Goal: Information Seeking & Learning: Browse casually

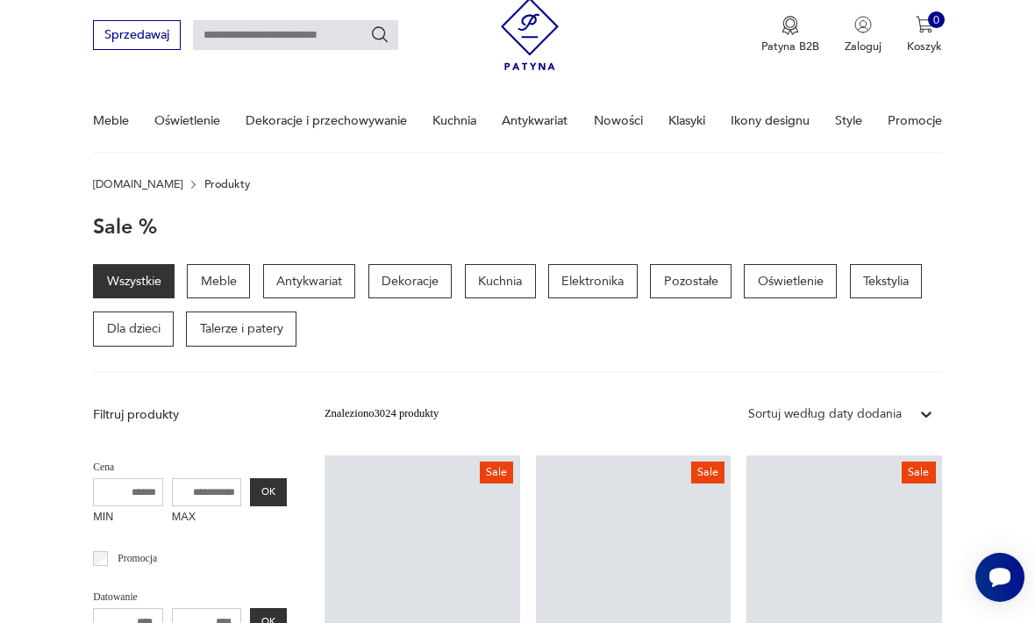
scroll to position [57, 0]
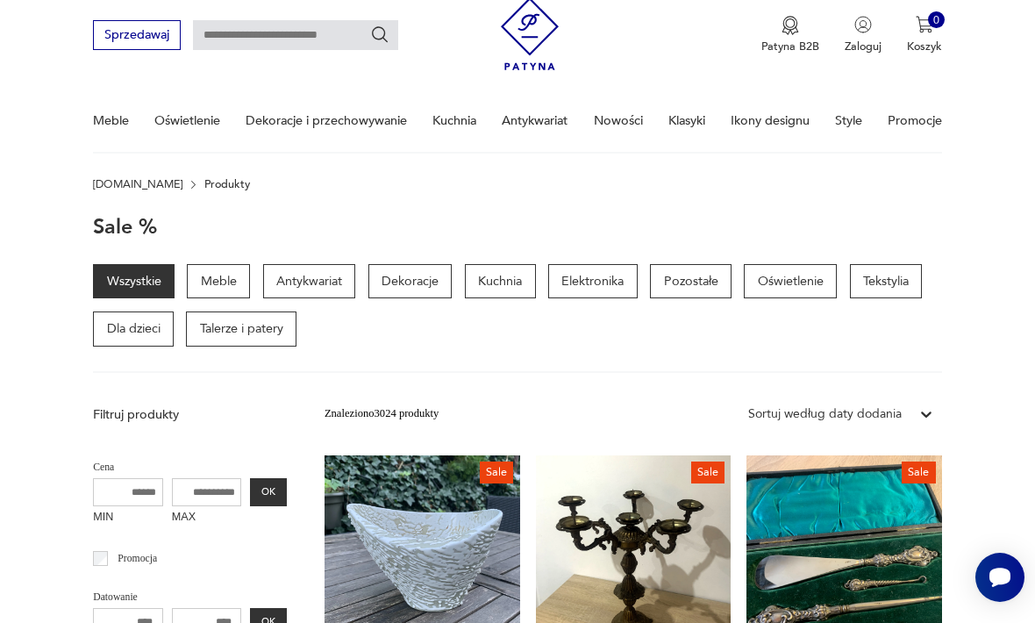
click at [813, 284] on p "Oświetlenie" at bounding box center [790, 281] width 93 height 35
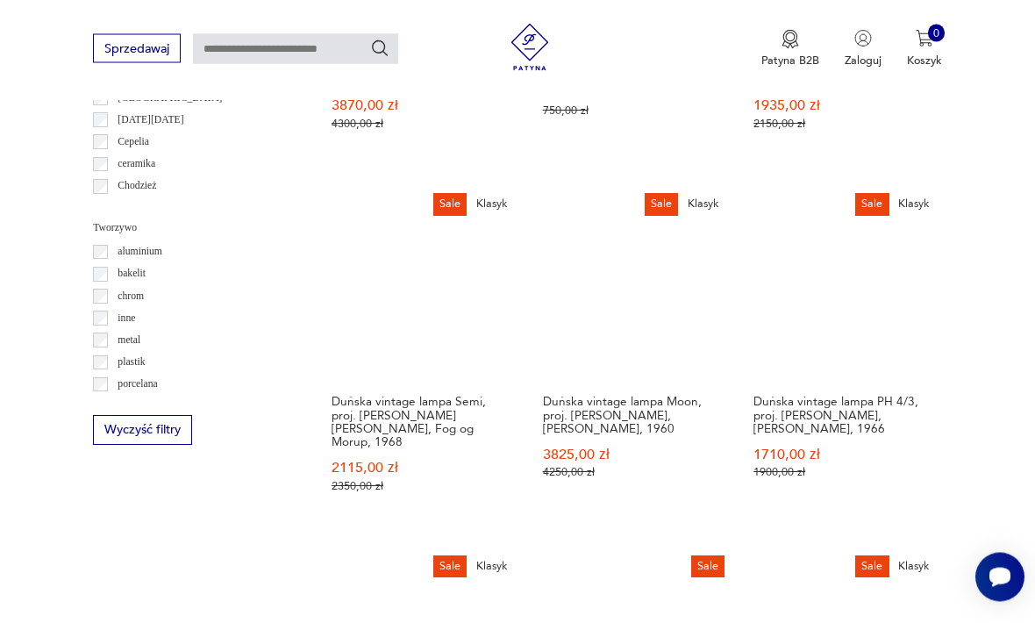
scroll to position [1538, 0]
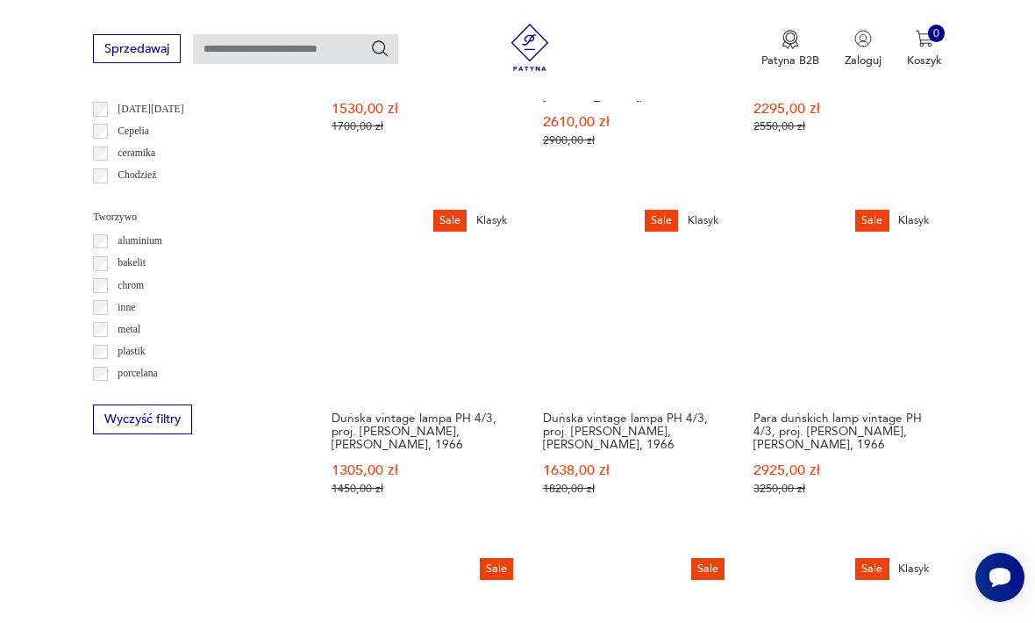
scroll to position [1547, 0]
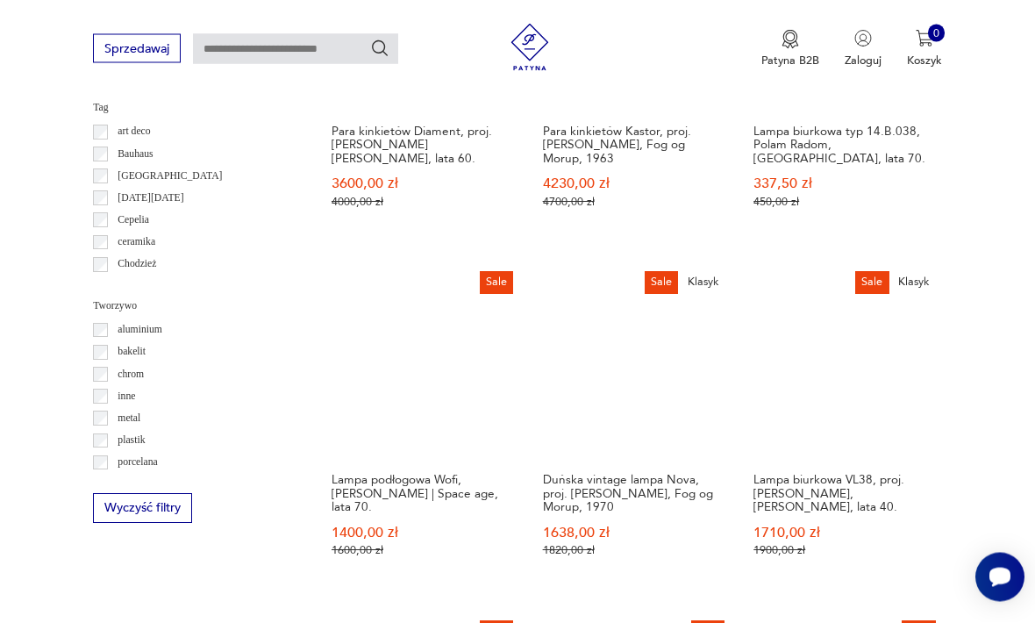
scroll to position [1460, 0]
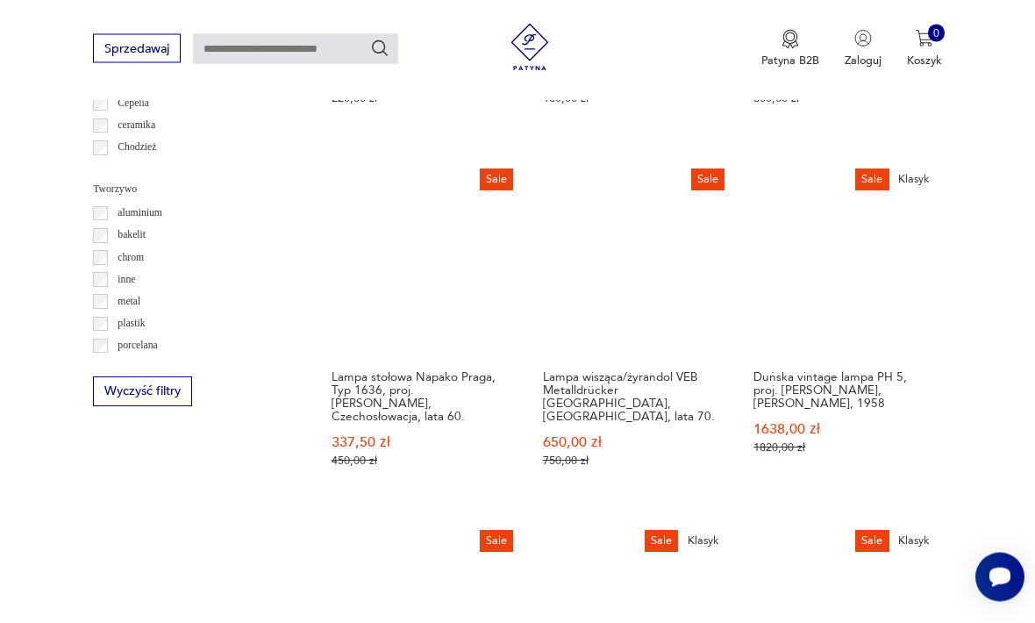
scroll to position [1577, 0]
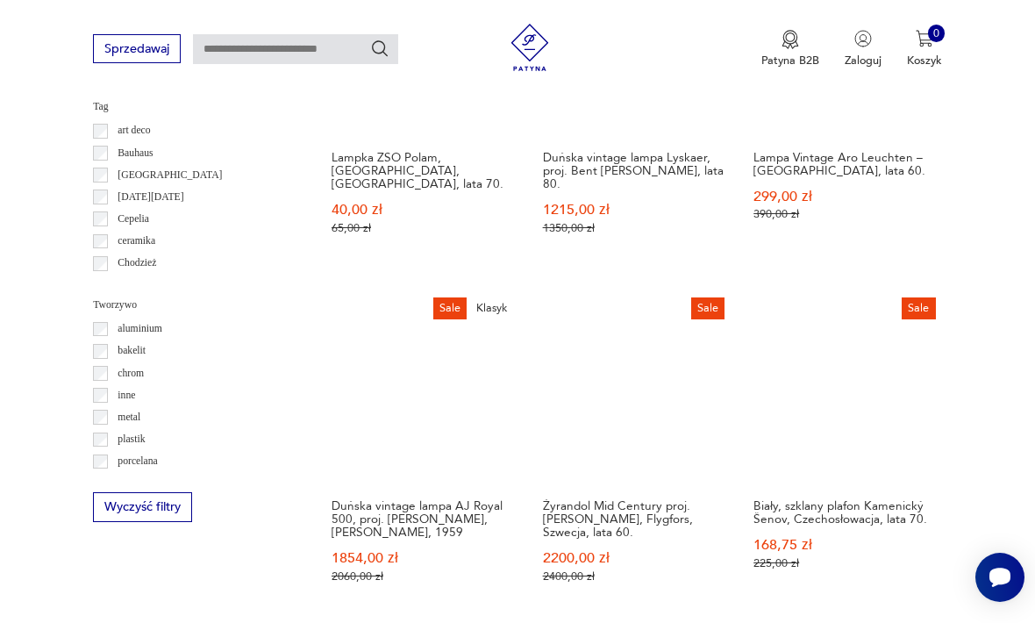
scroll to position [1532, 0]
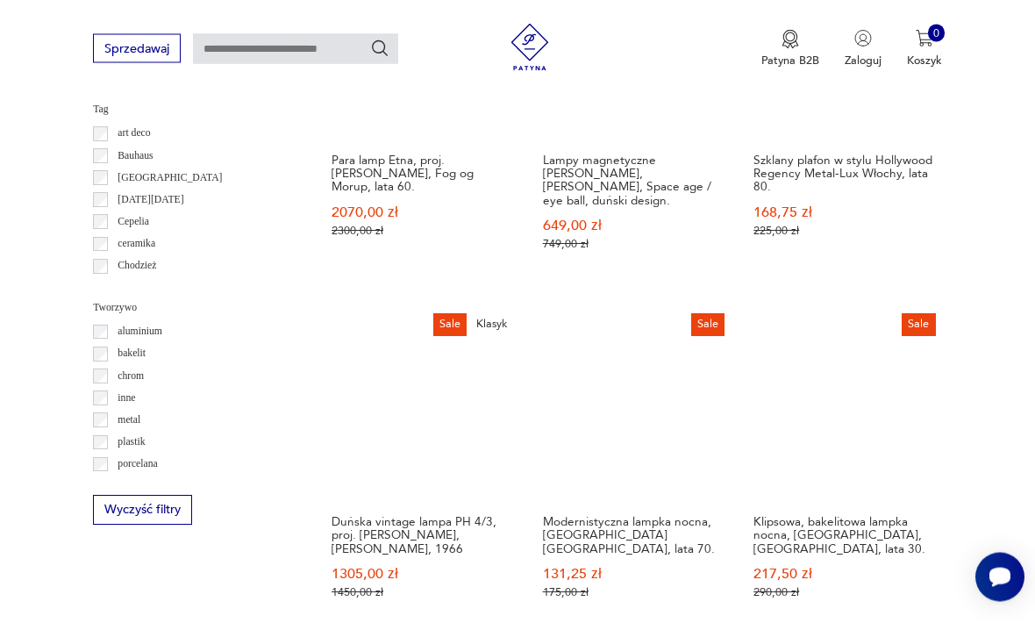
scroll to position [1496, 0]
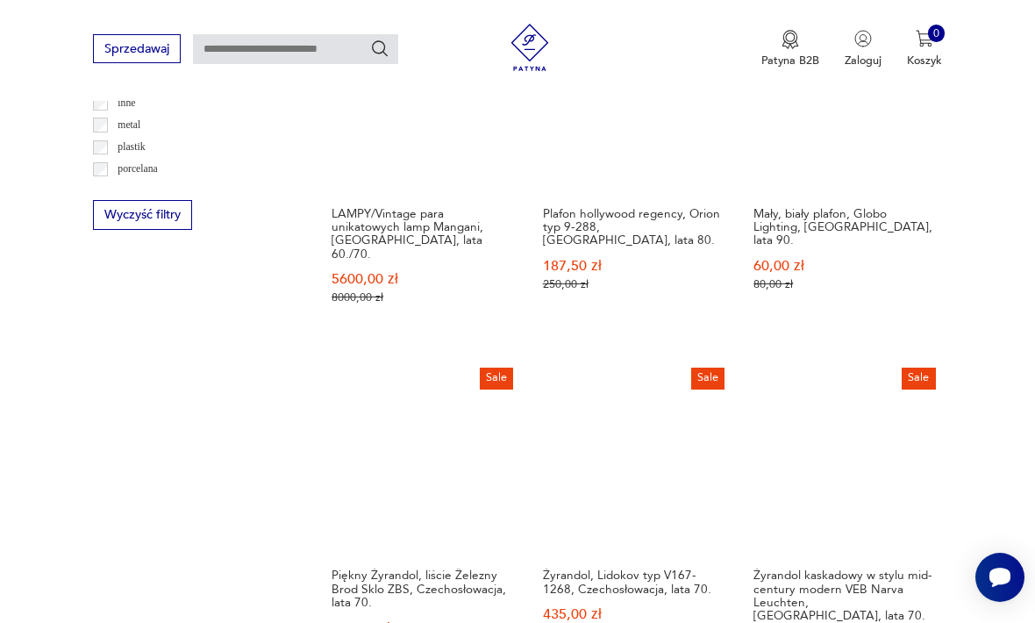
scroll to position [1753, 0]
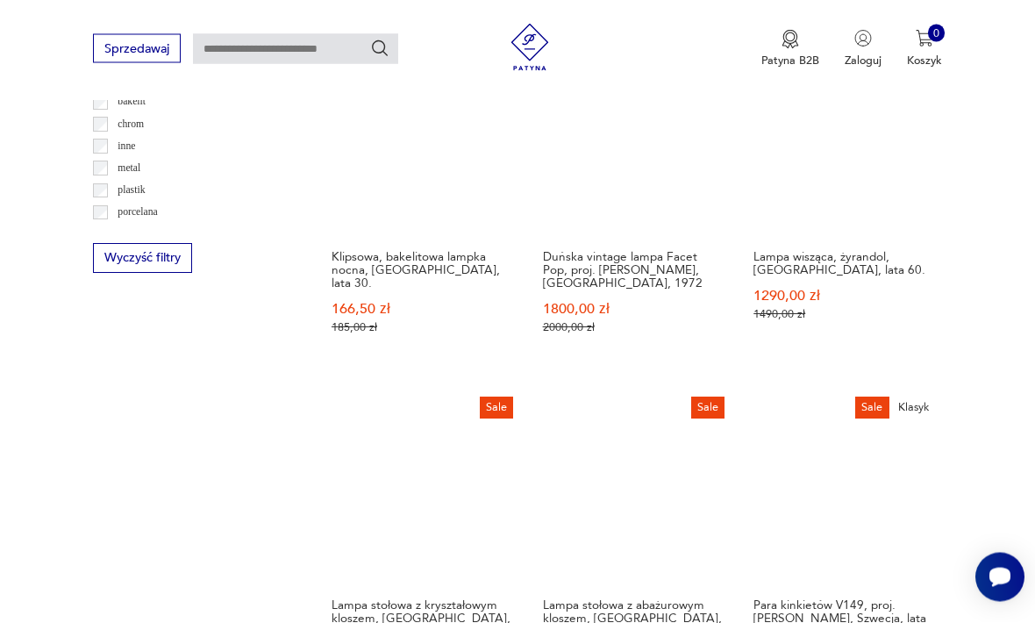
scroll to position [1710, 0]
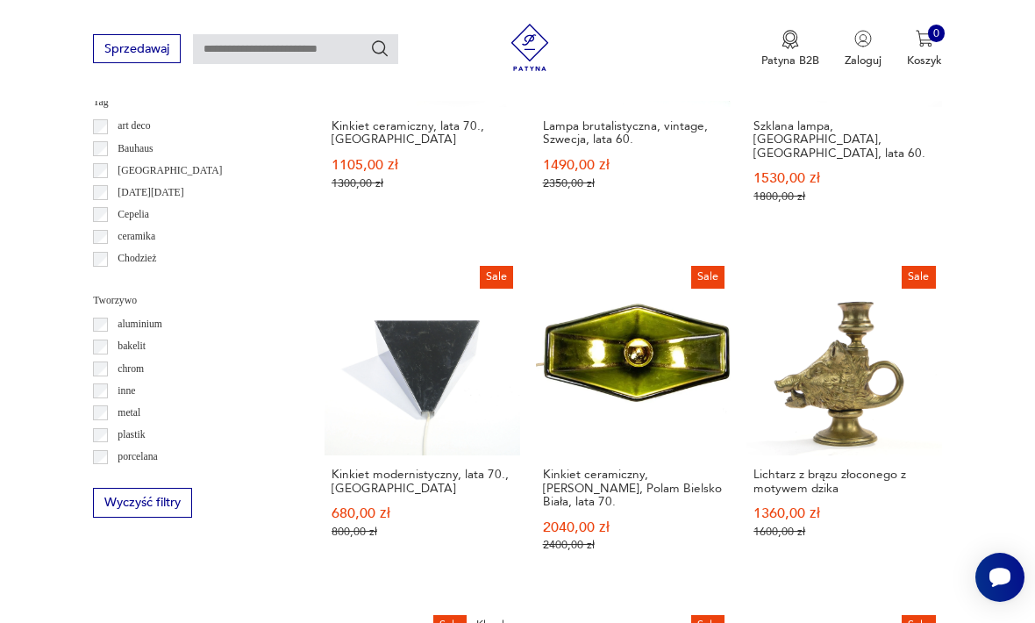
scroll to position [1468, 0]
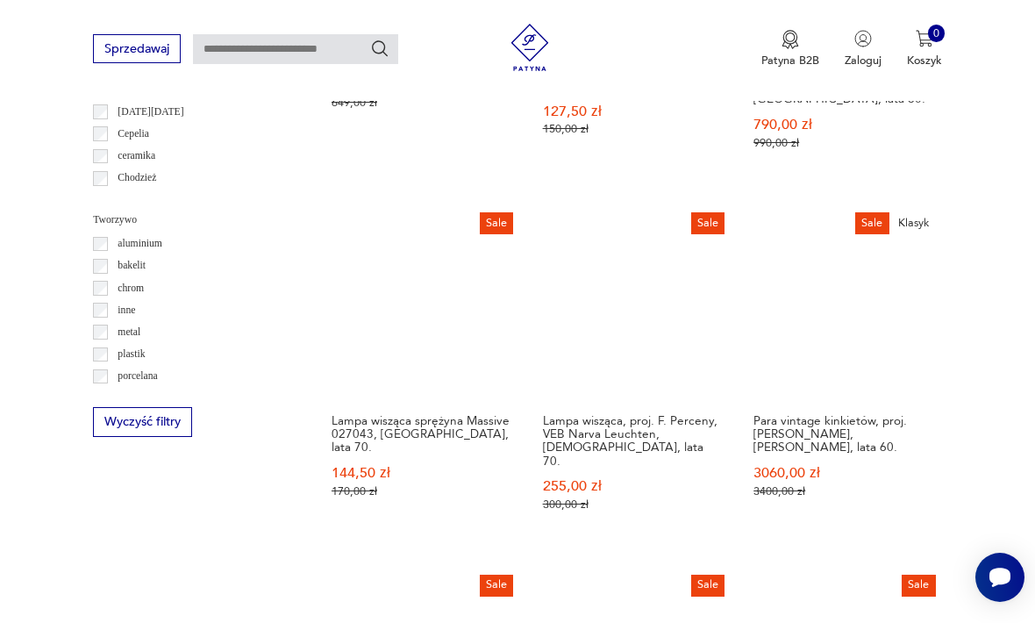
scroll to position [1549, 0]
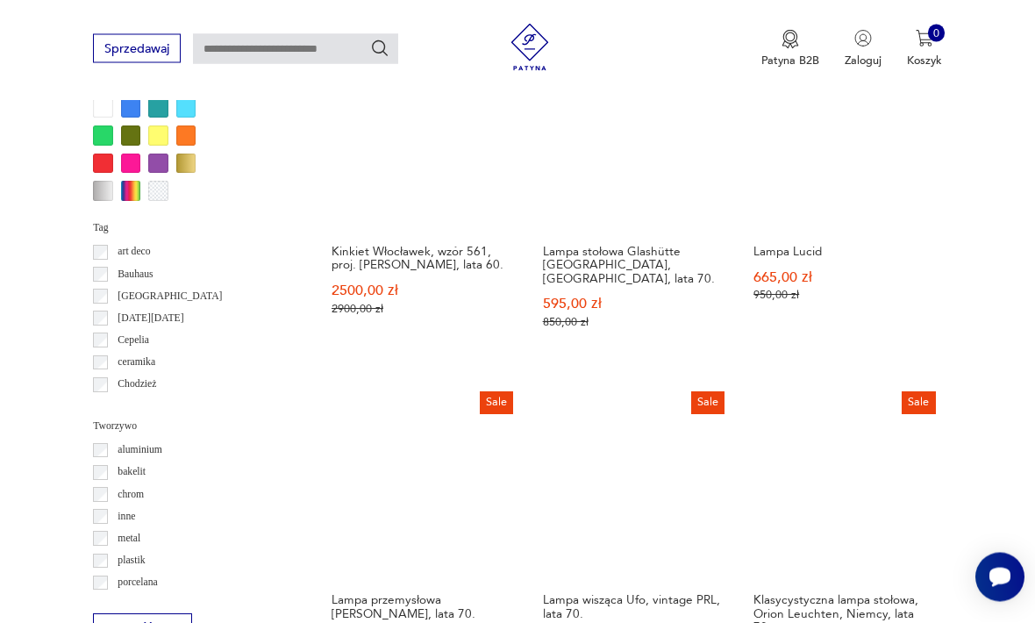
scroll to position [1482, 0]
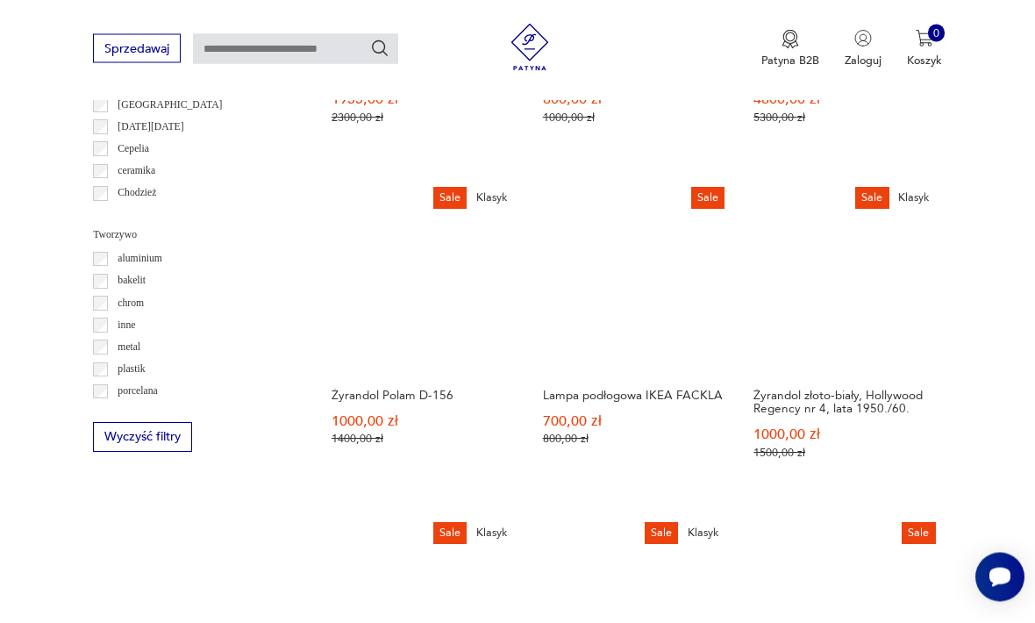
scroll to position [1532, 0]
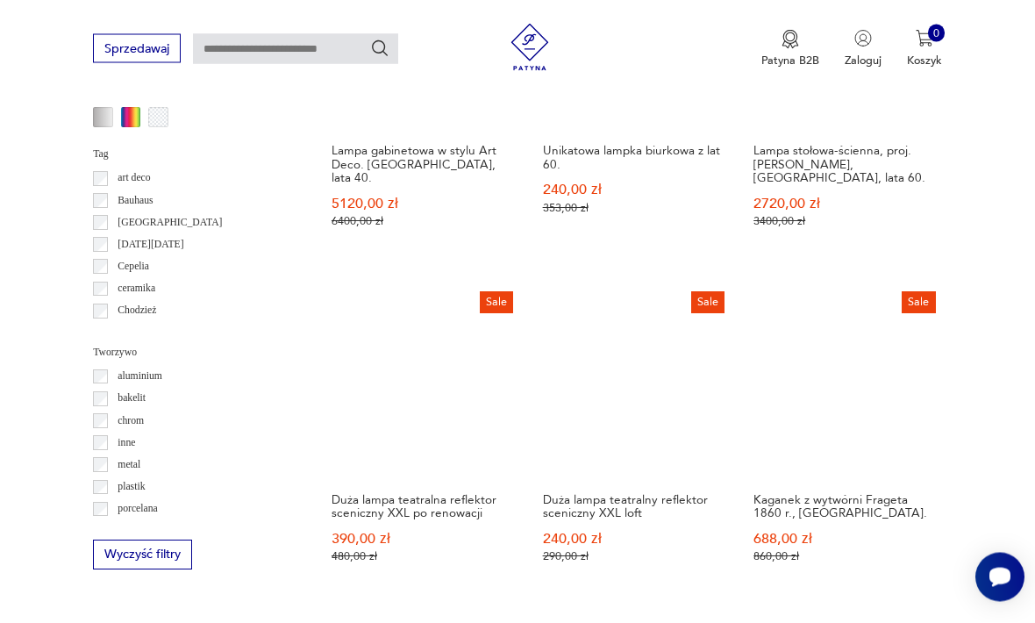
scroll to position [1414, 0]
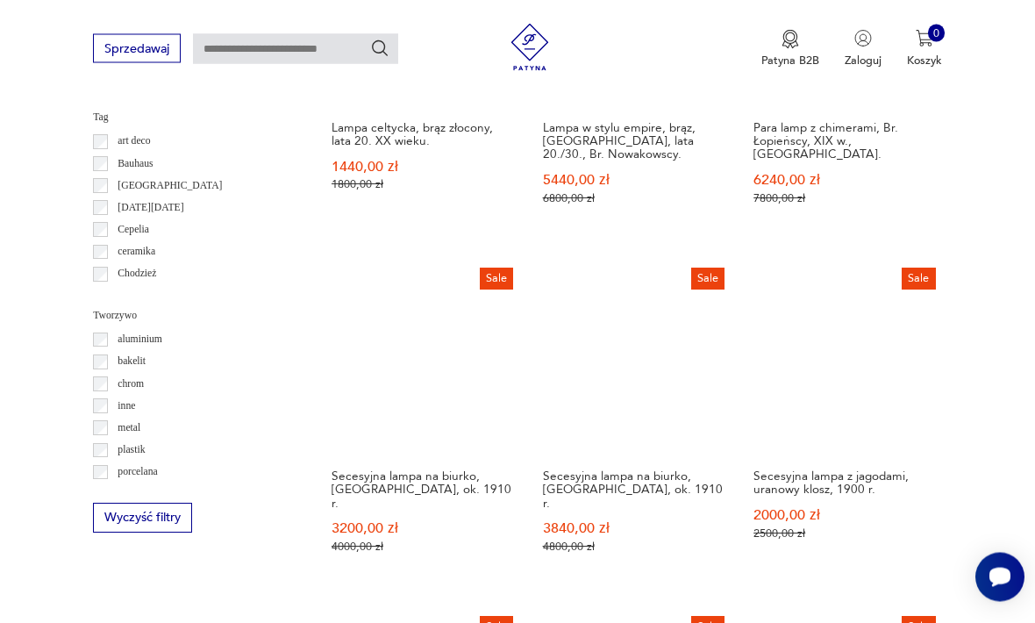
scroll to position [1457, 0]
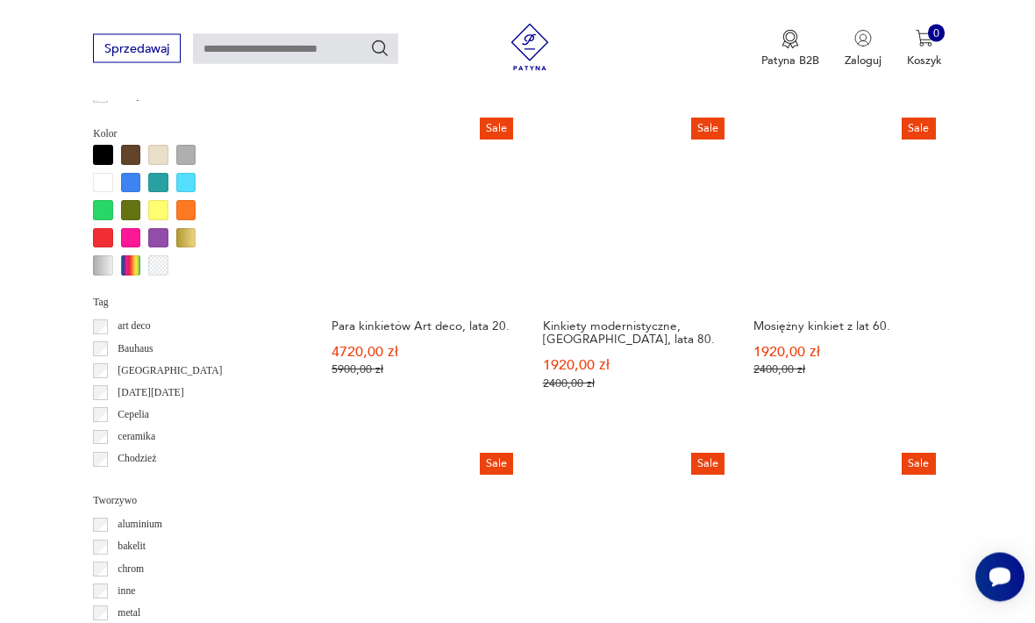
scroll to position [1268, 0]
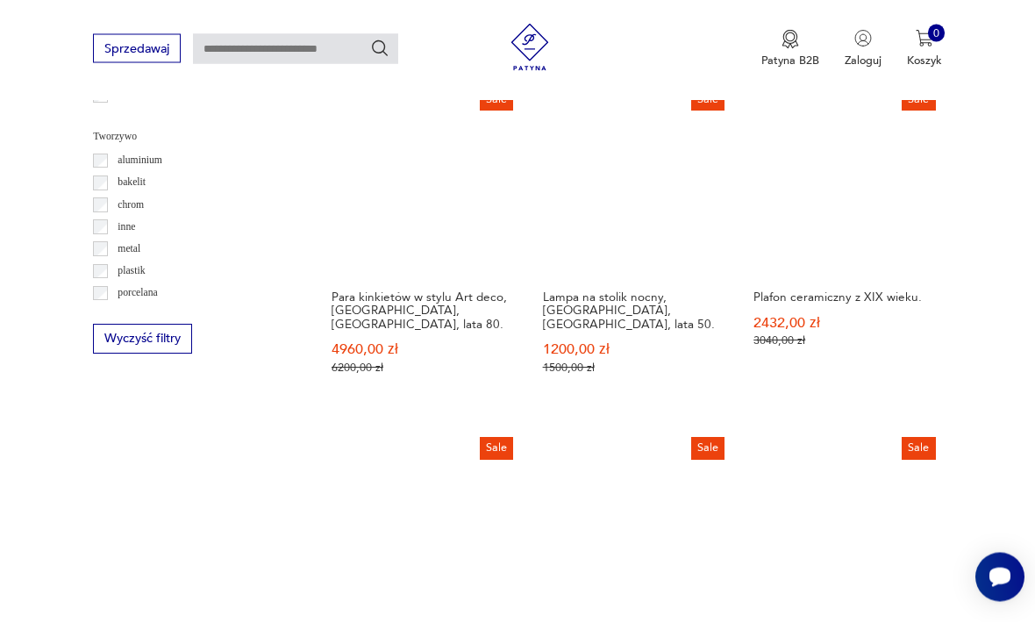
scroll to position [1629, 0]
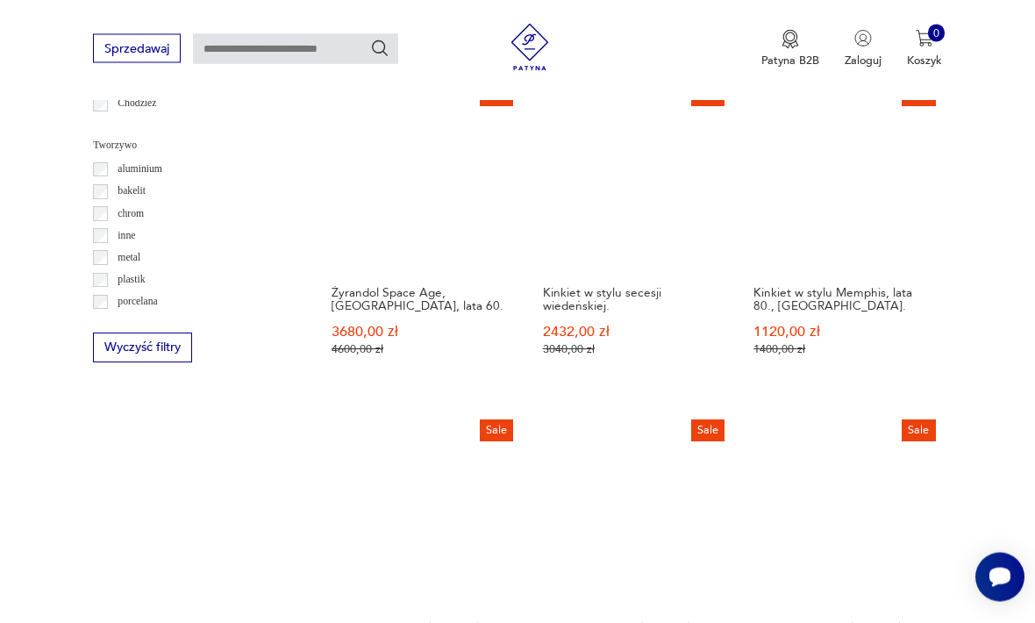
scroll to position [1624, 0]
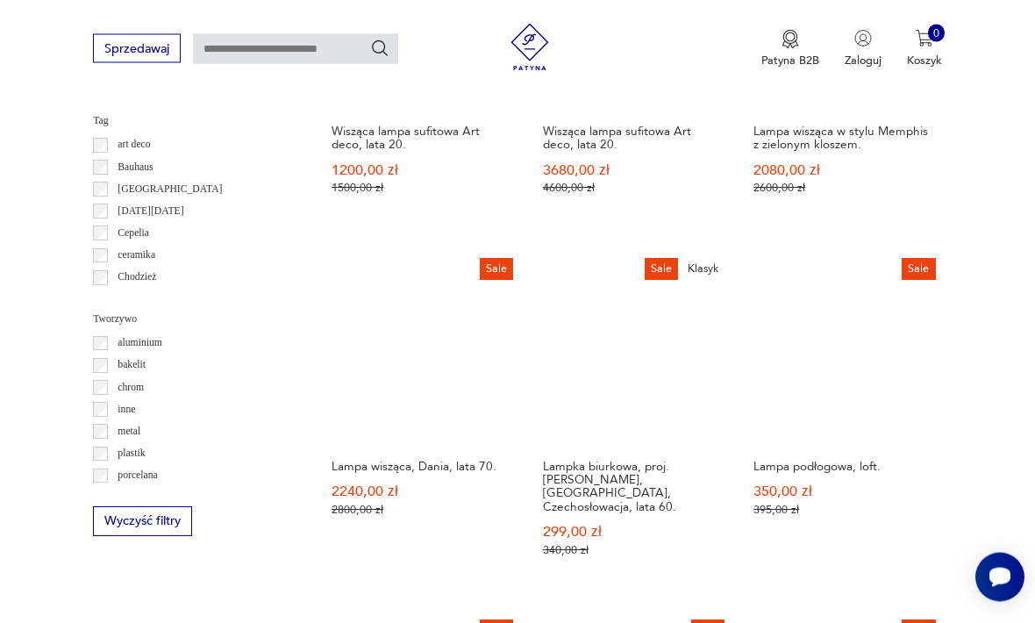
scroll to position [1449, 0]
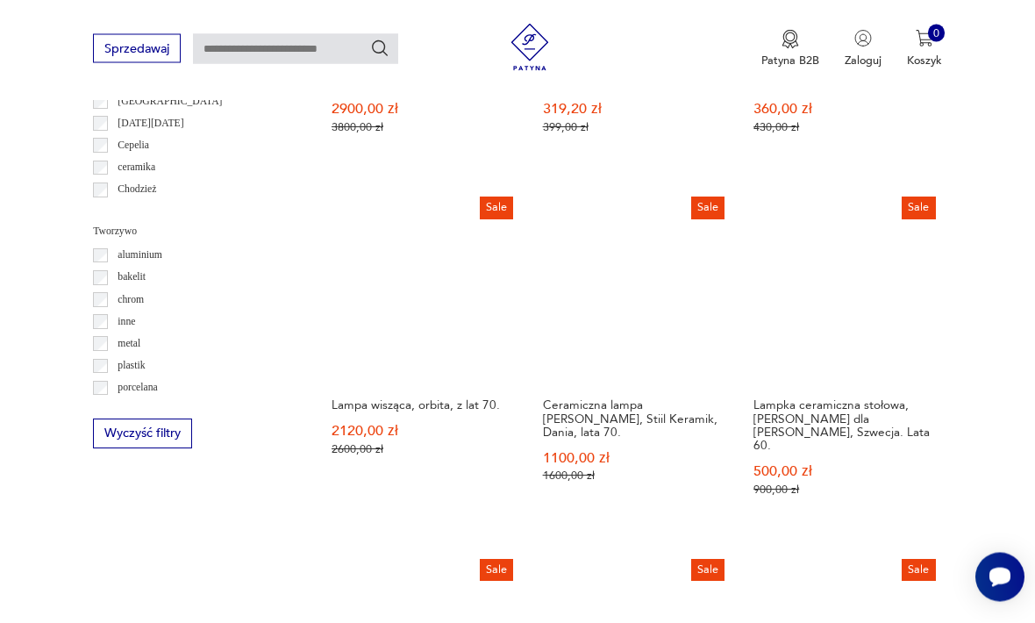
scroll to position [1536, 0]
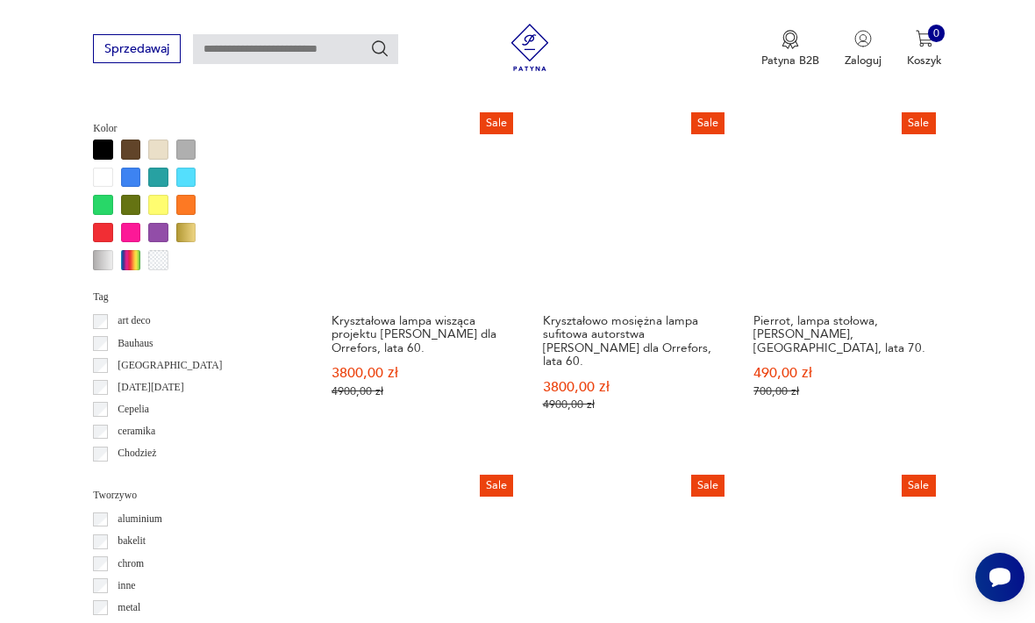
scroll to position [1452, 0]
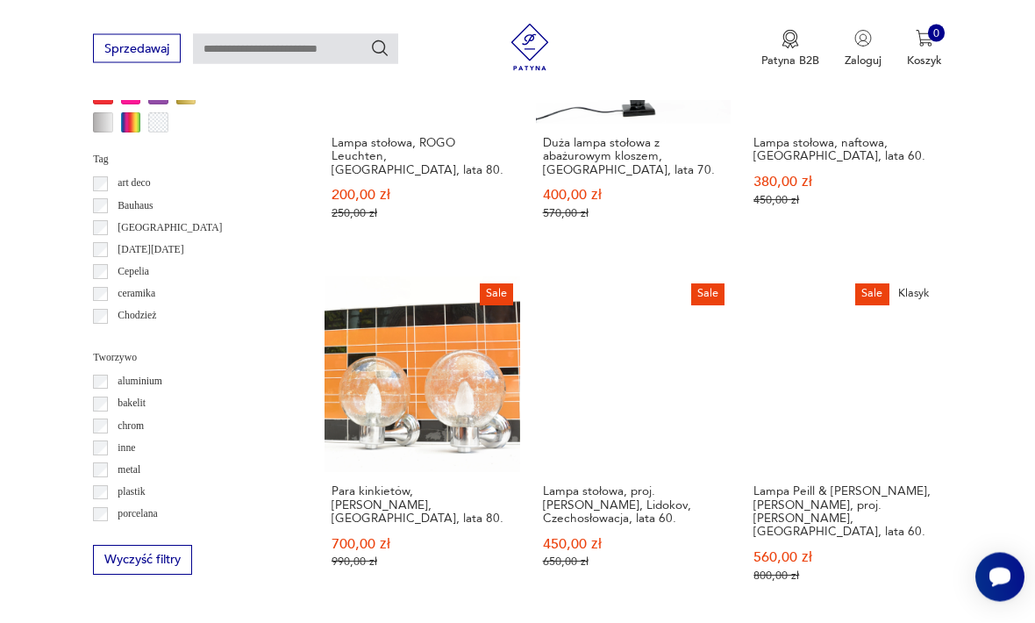
scroll to position [1408, 0]
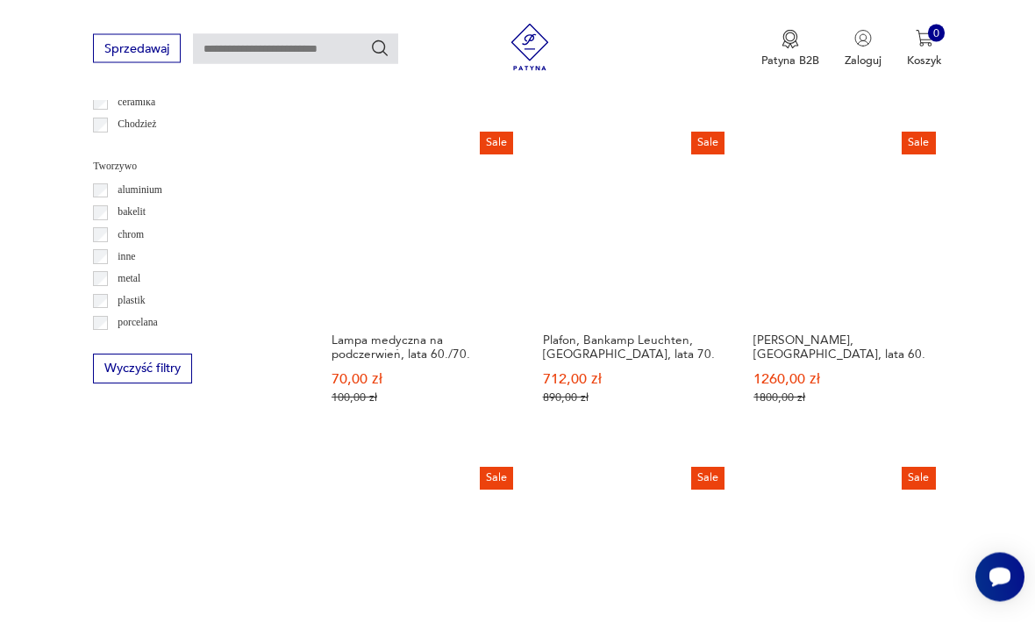
scroll to position [1600, 0]
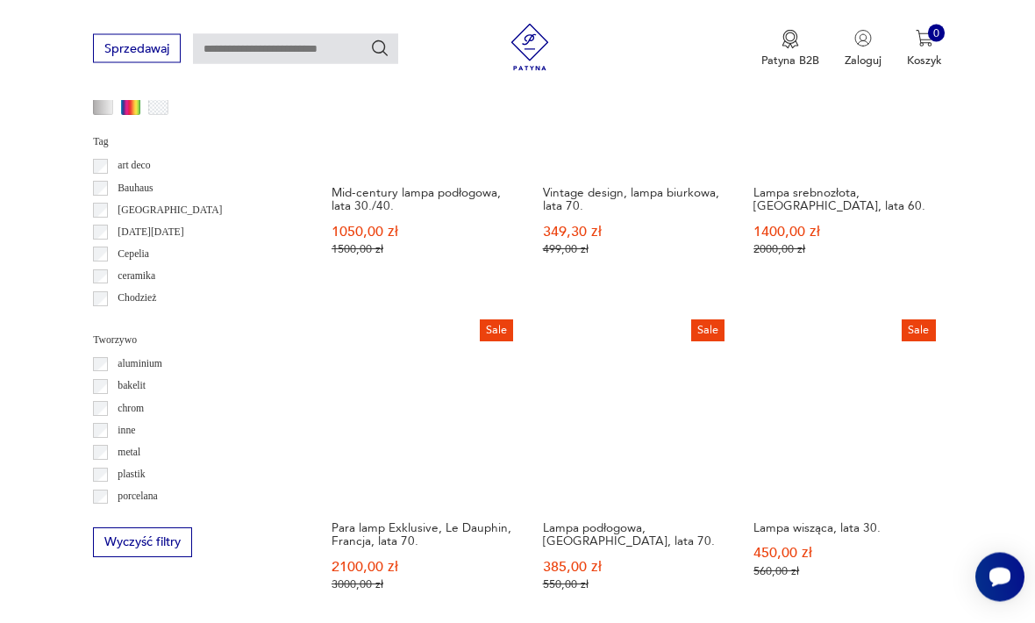
scroll to position [1432, 0]
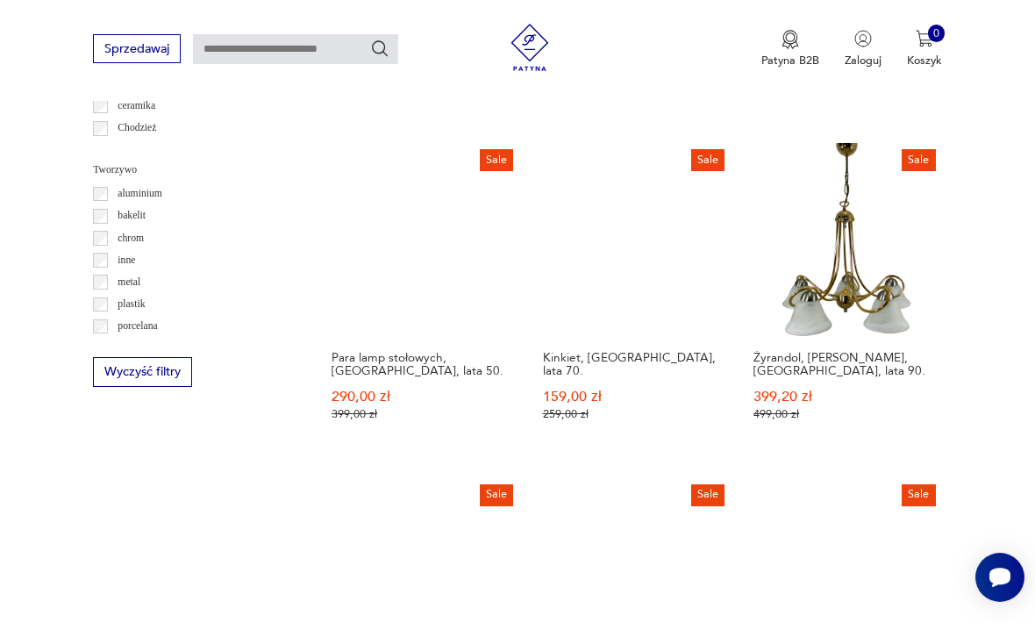
scroll to position [1623, 0]
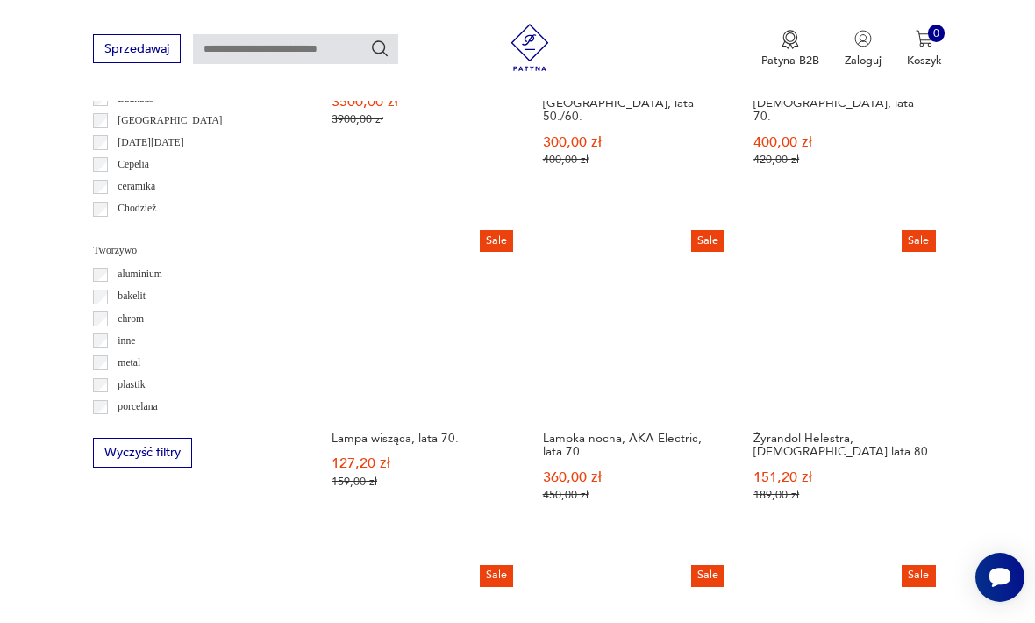
scroll to position [1516, 0]
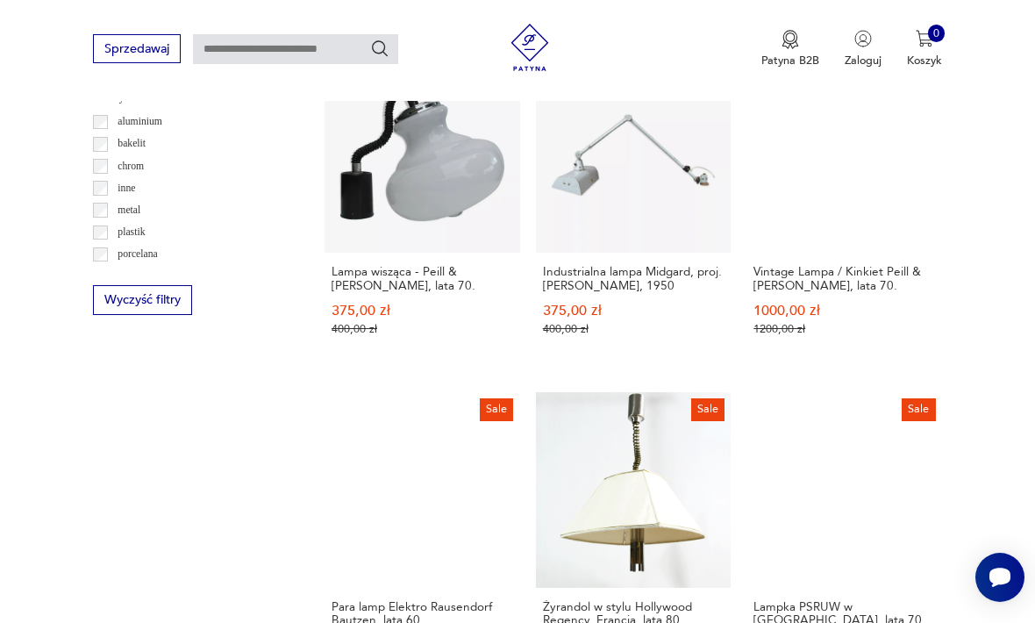
scroll to position [1673, 0]
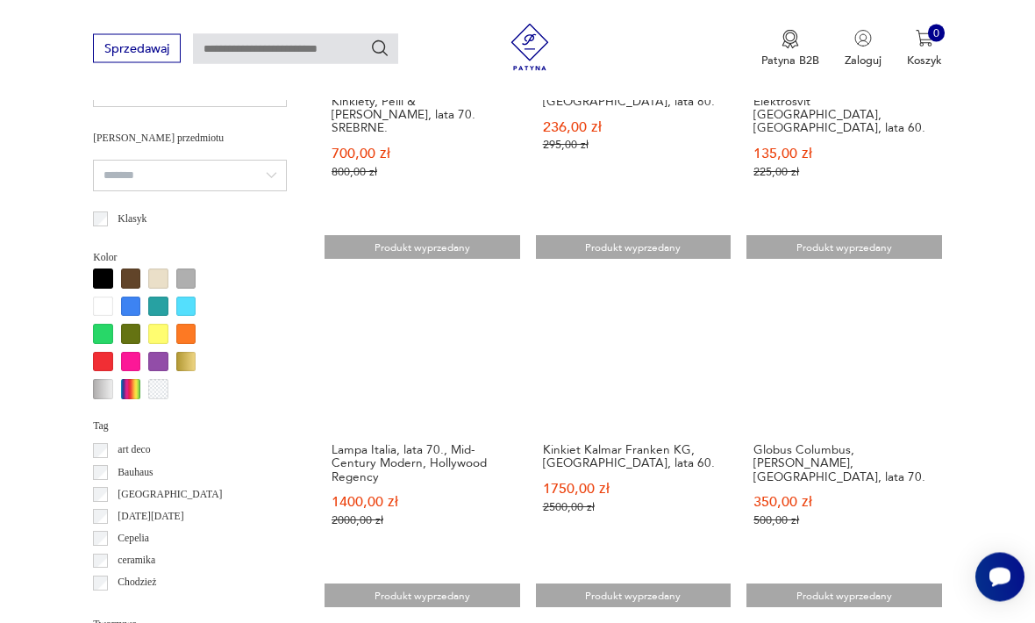
scroll to position [1150, 0]
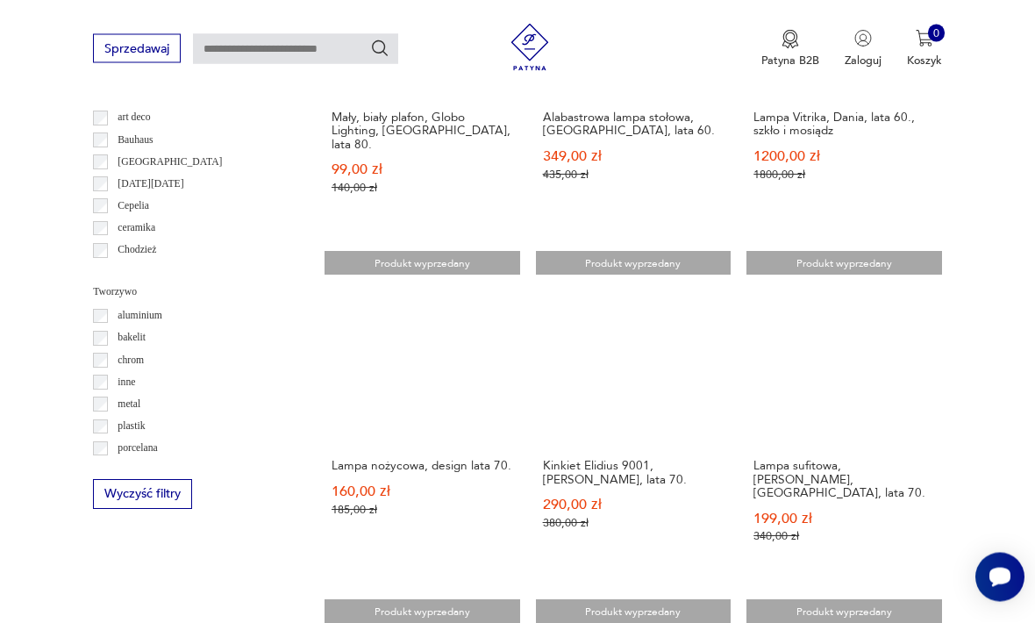
scroll to position [1475, 0]
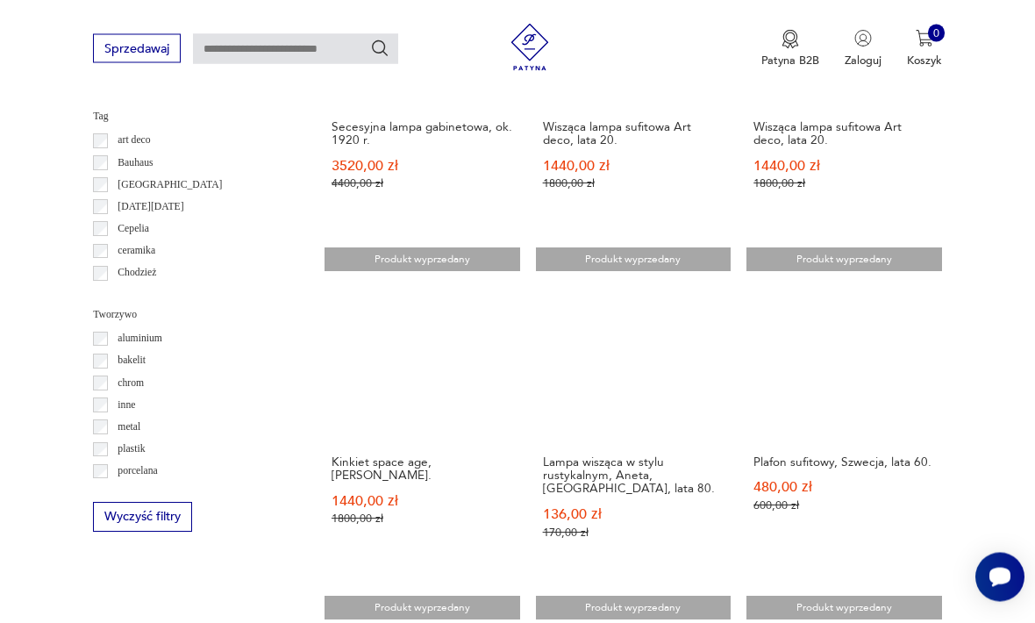
scroll to position [1452, 0]
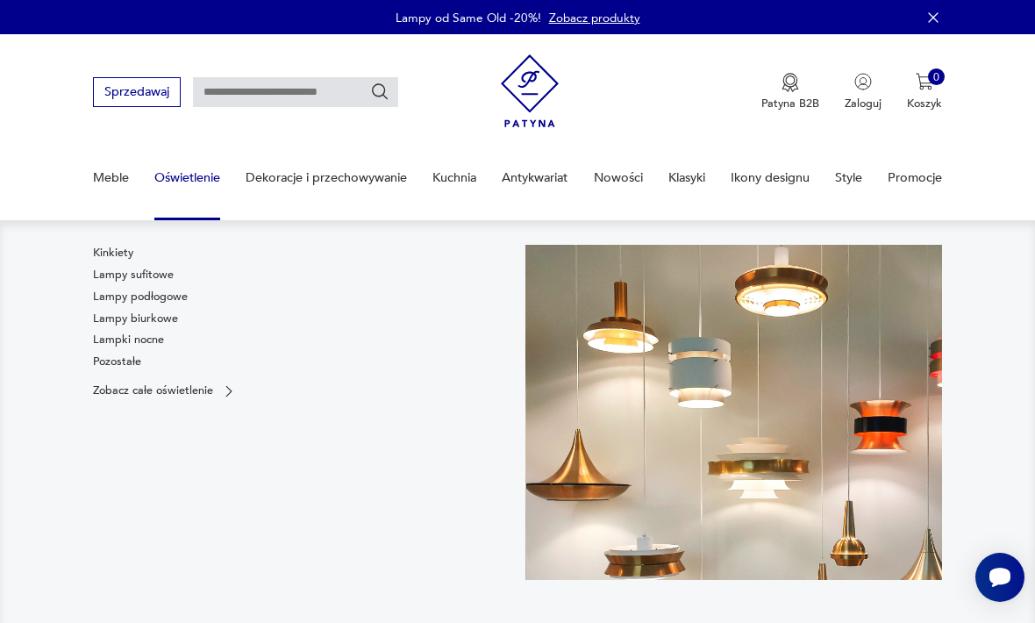
click at [118, 275] on link "Lampy sufitowe" at bounding box center [133, 275] width 81 height 16
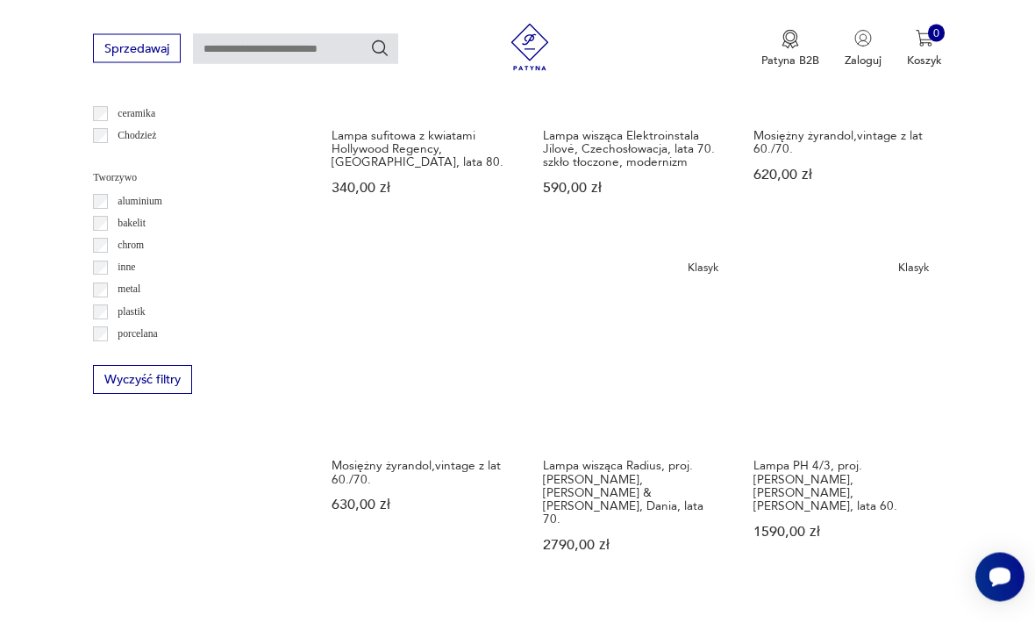
scroll to position [1423, 0]
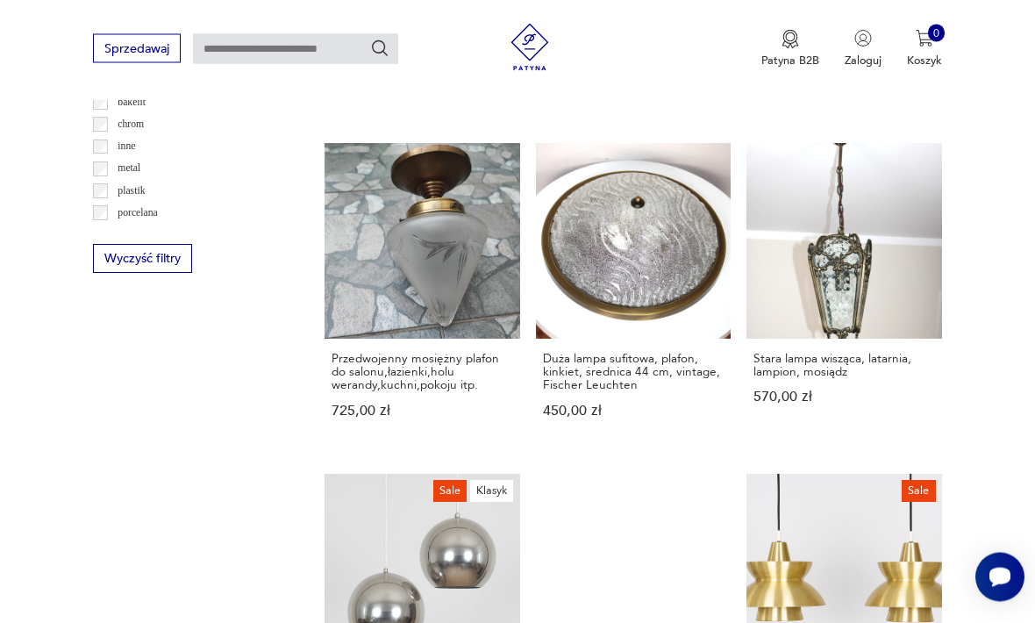
scroll to position [1541, 0]
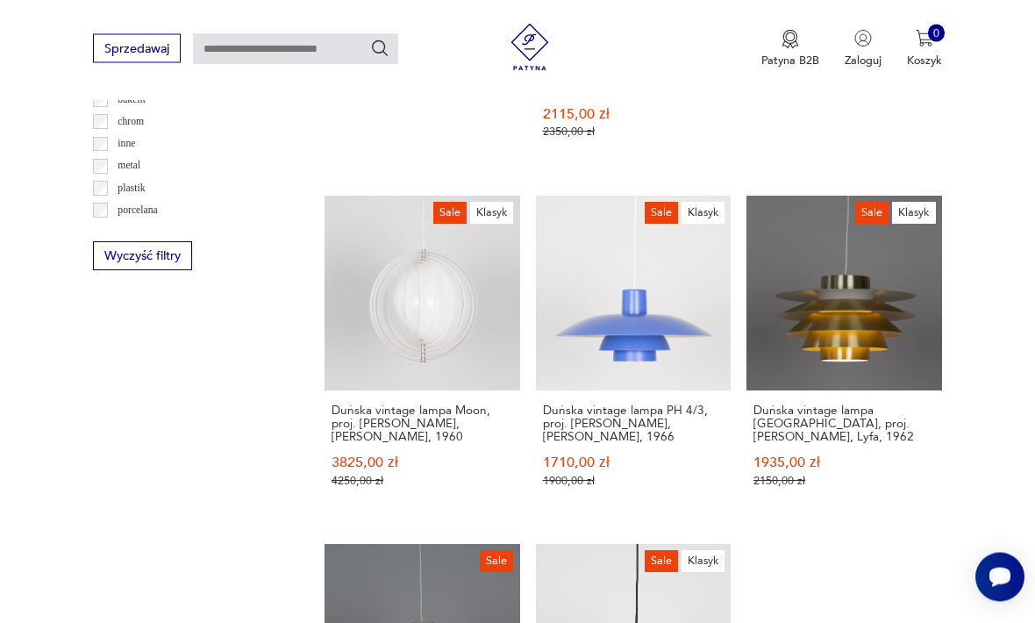
scroll to position [1543, 0]
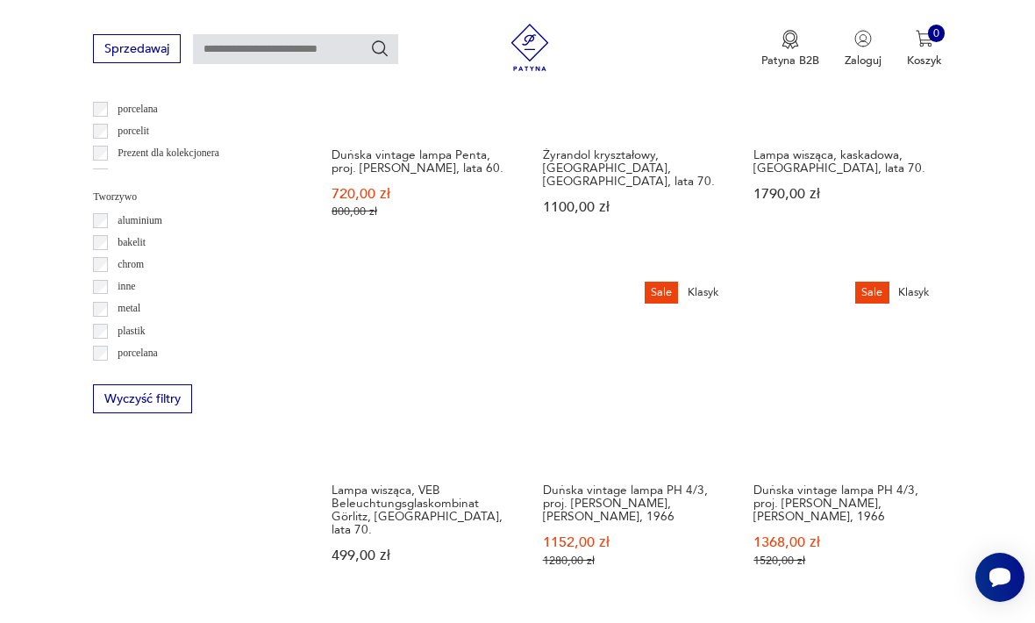
scroll to position [1411, 0]
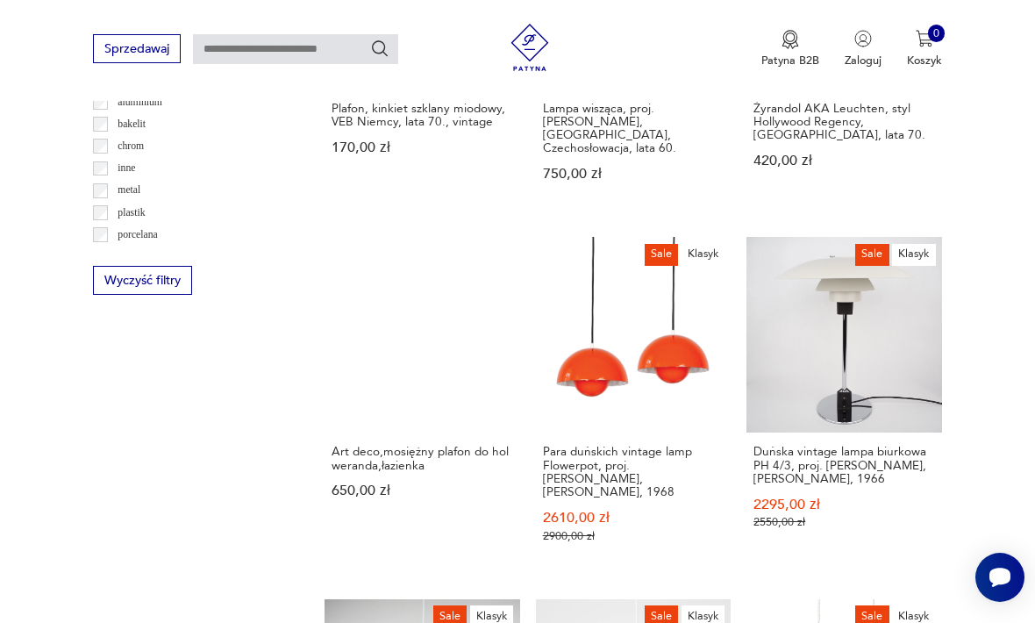
scroll to position [1528, 0]
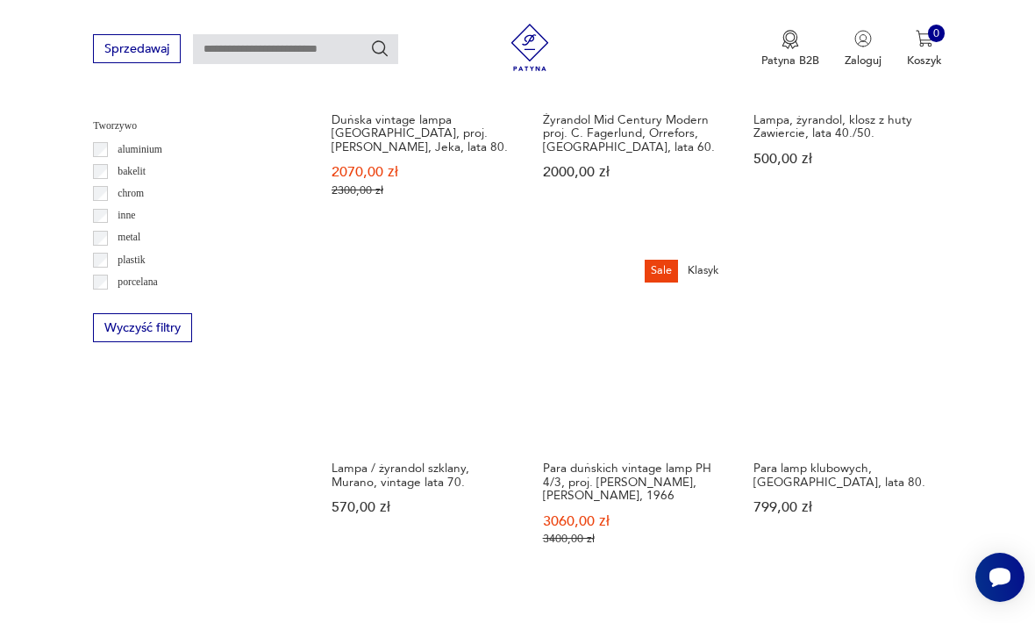
scroll to position [1475, 0]
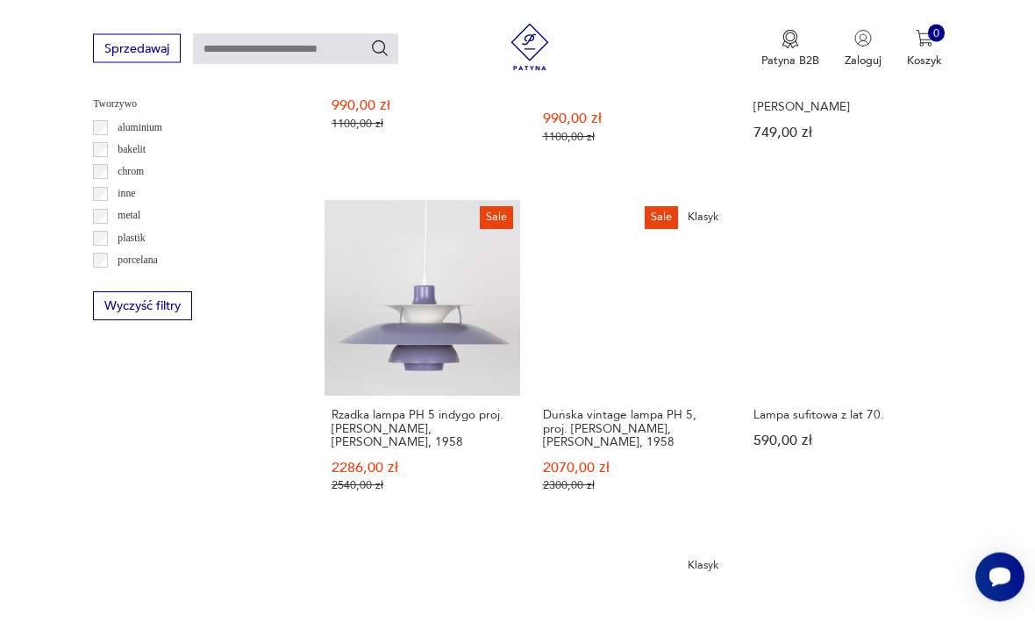
scroll to position [1494, 0]
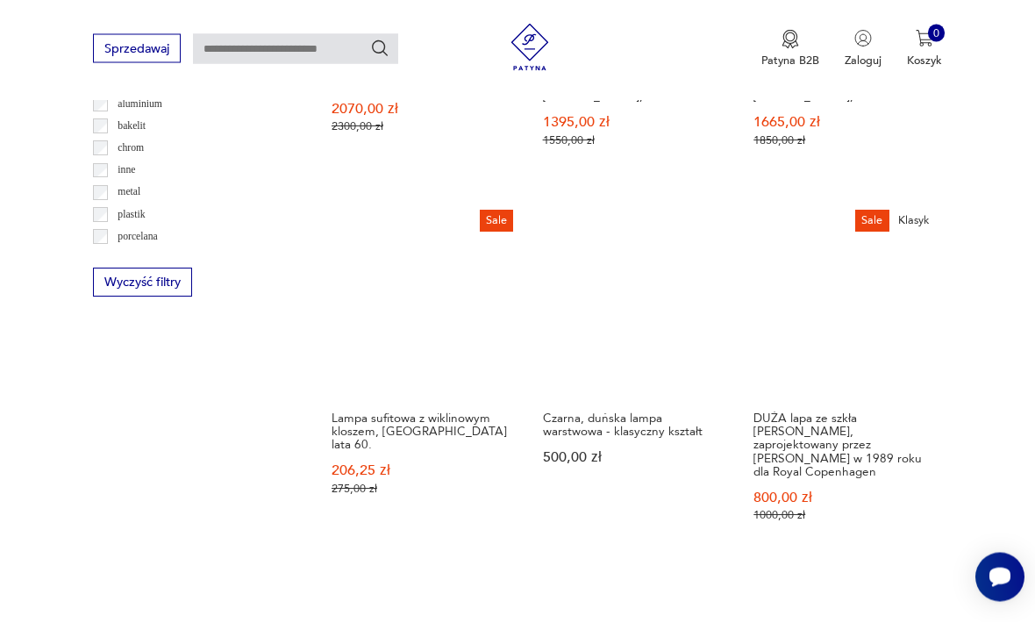
scroll to position [1524, 0]
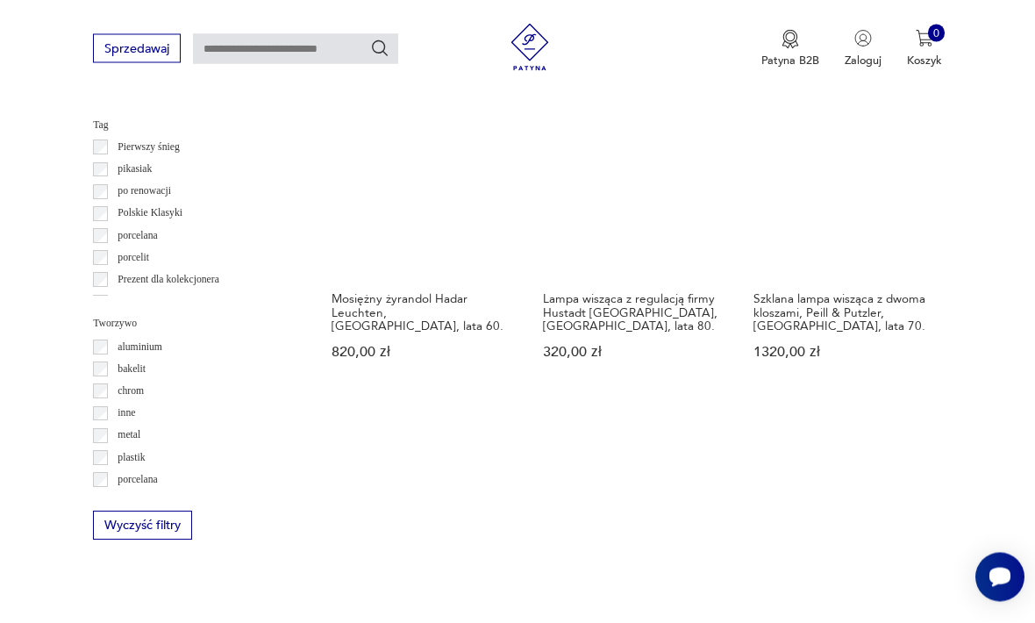
scroll to position [1274, 0]
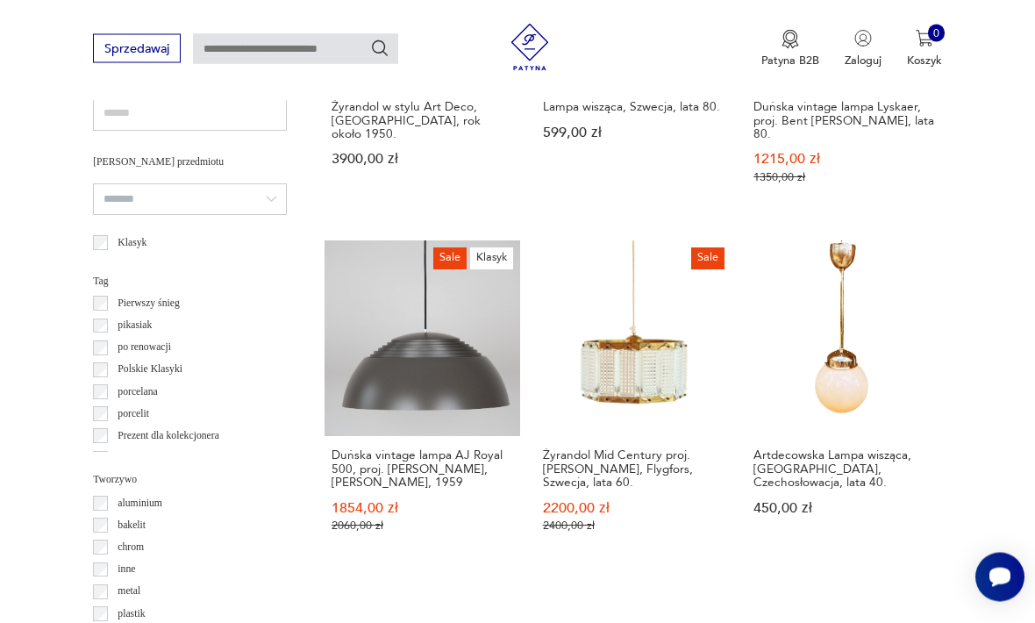
scroll to position [1118, 0]
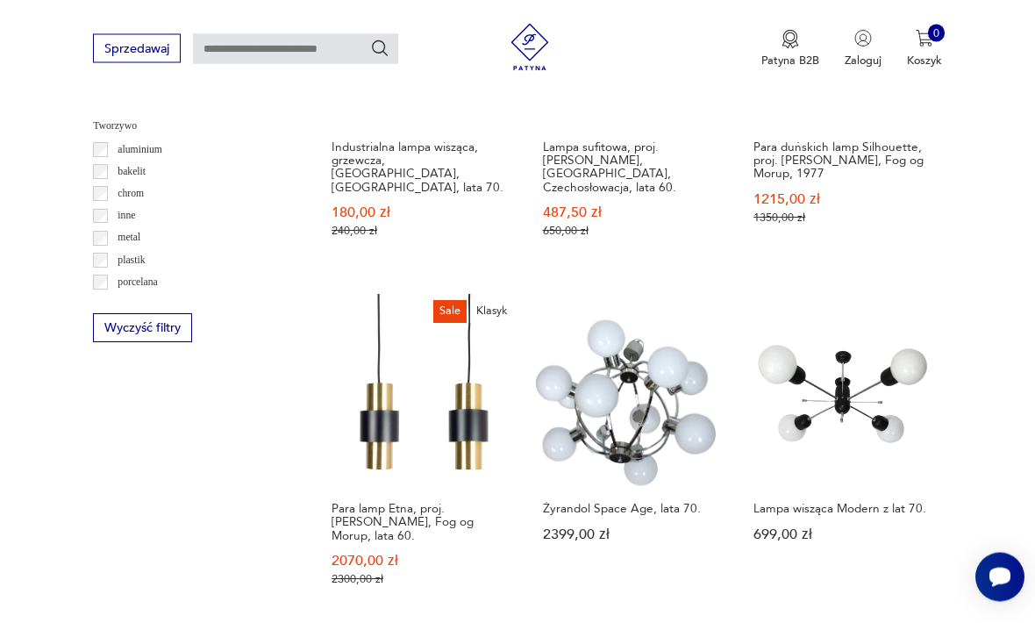
scroll to position [1472, 0]
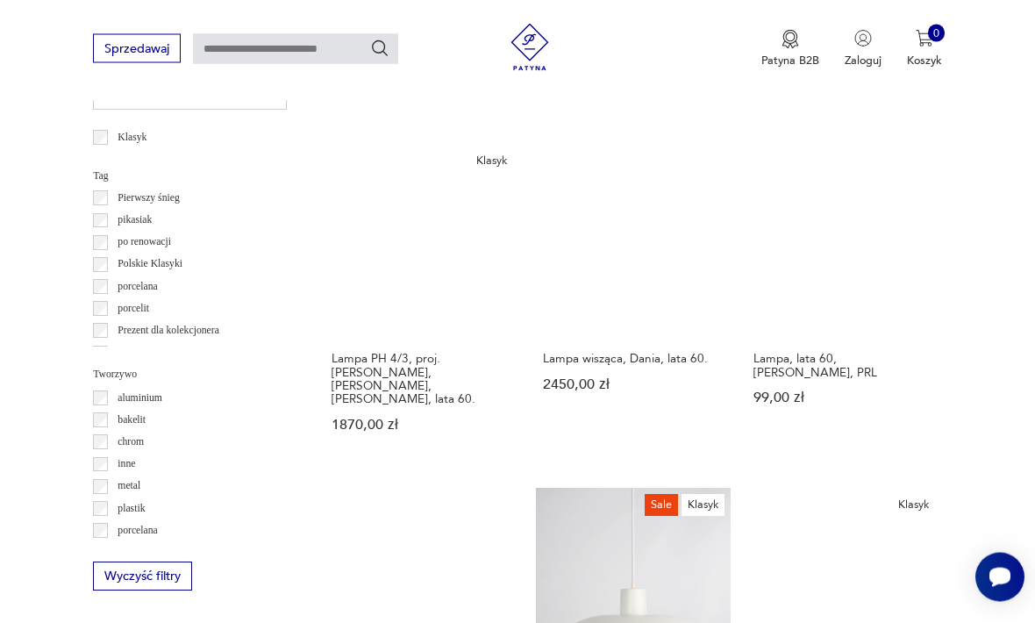
scroll to position [1235, 0]
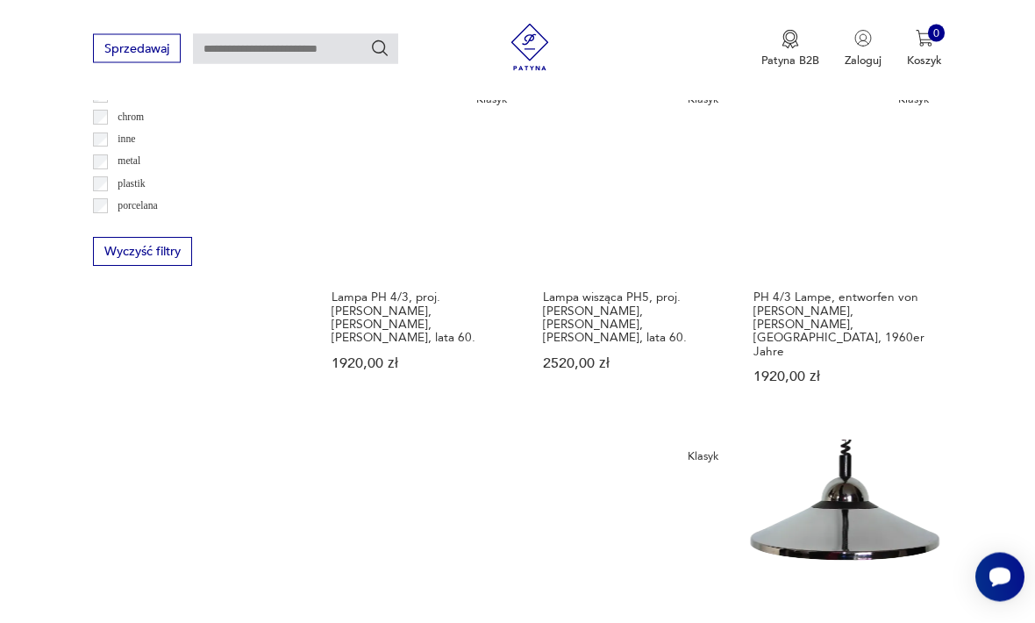
scroll to position [1557, 0]
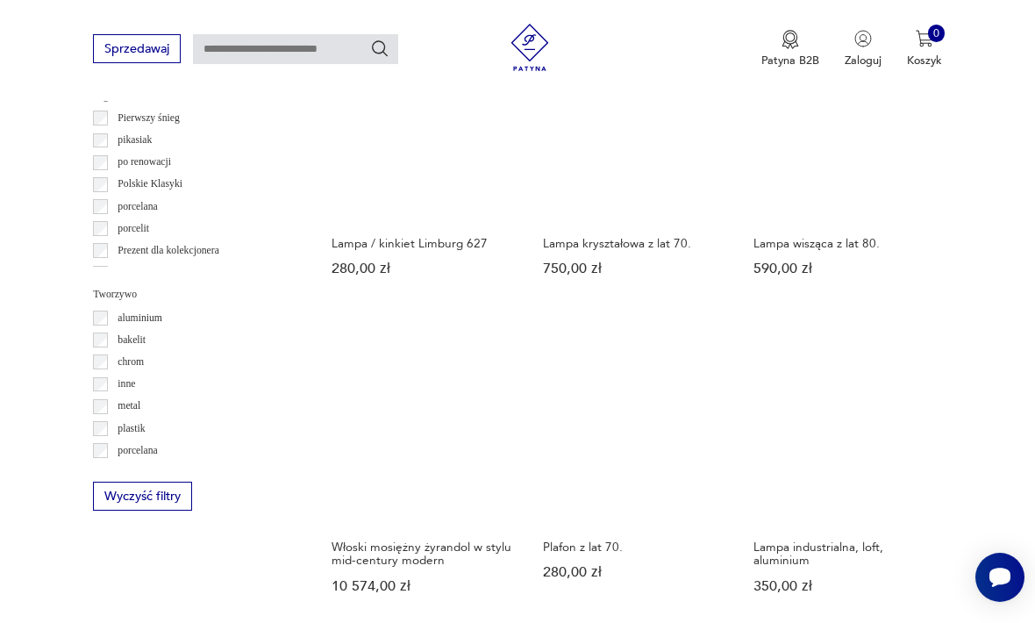
scroll to position [1306, 0]
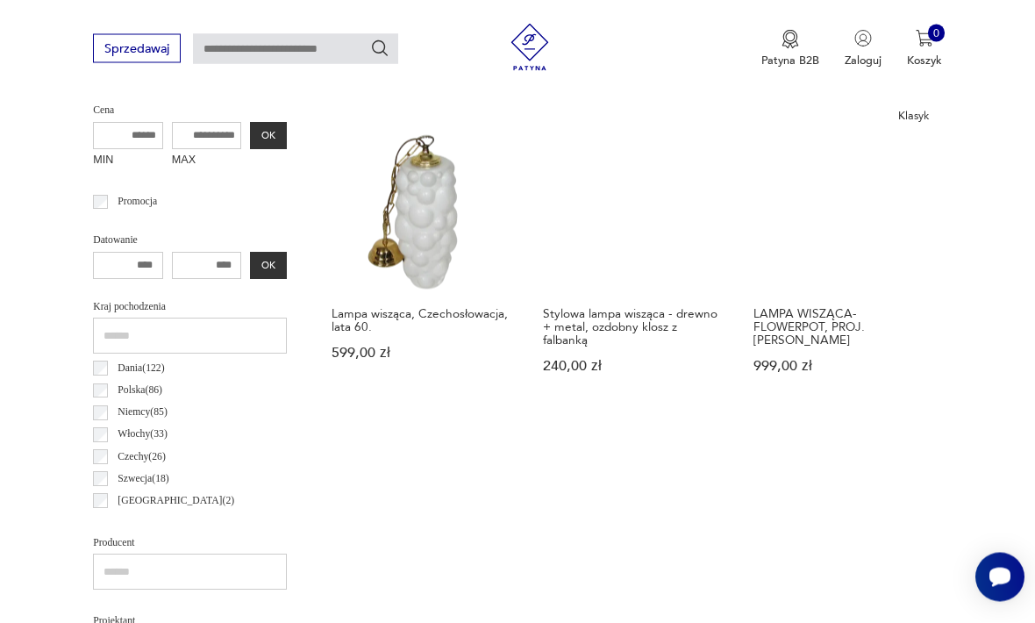
scroll to position [643, 0]
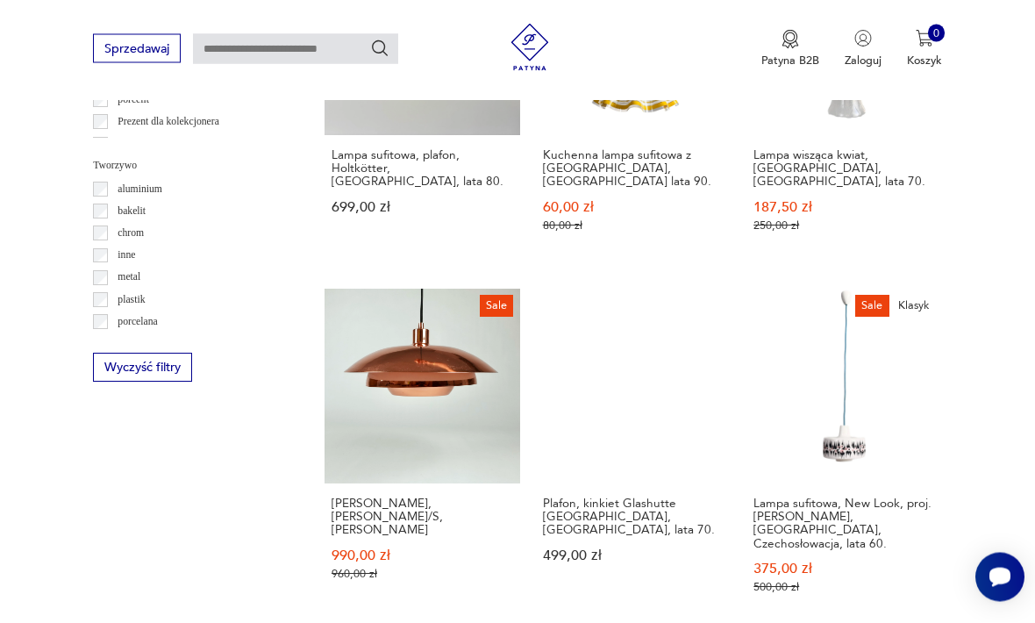
scroll to position [1432, 0]
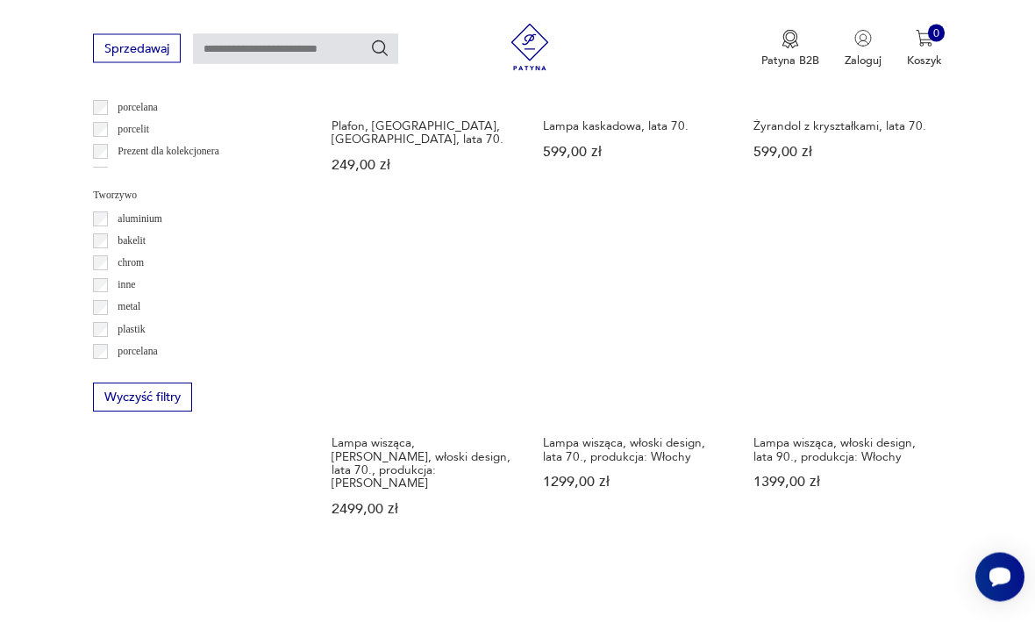
scroll to position [1403, 0]
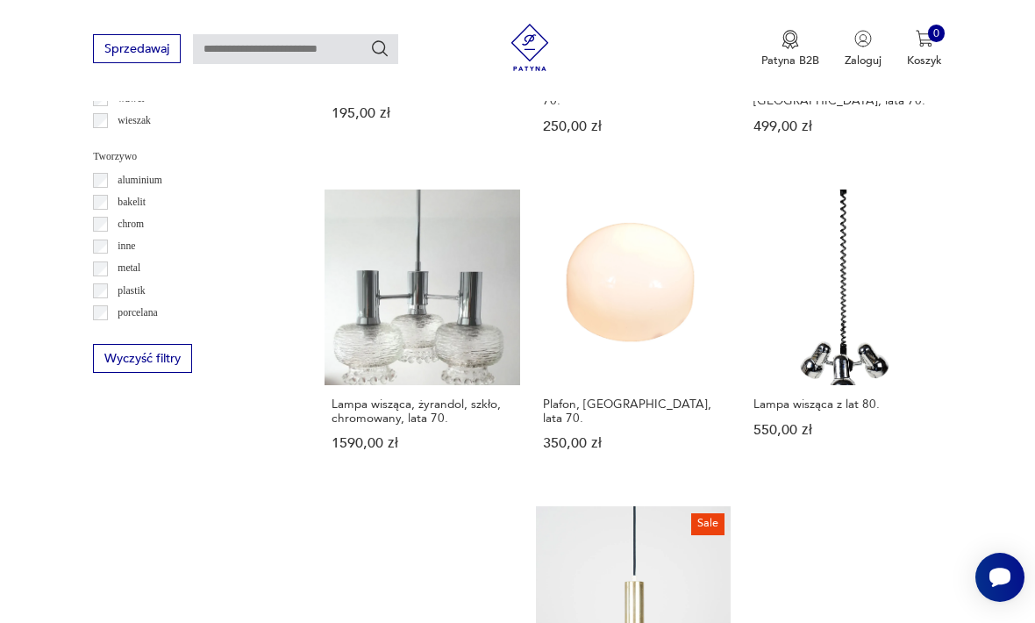
scroll to position [1447, 0]
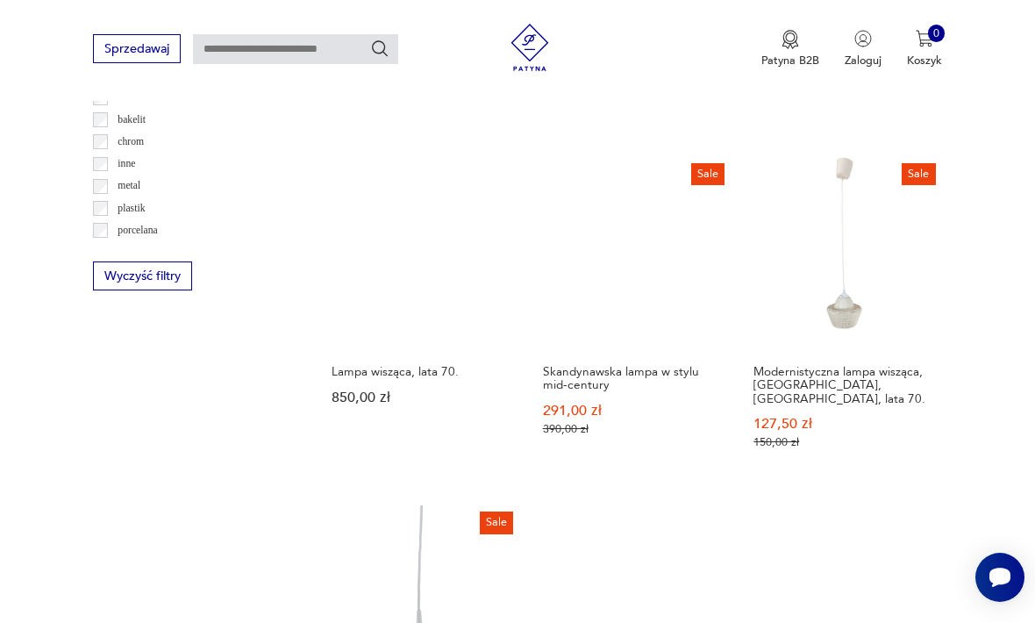
scroll to position [1527, 0]
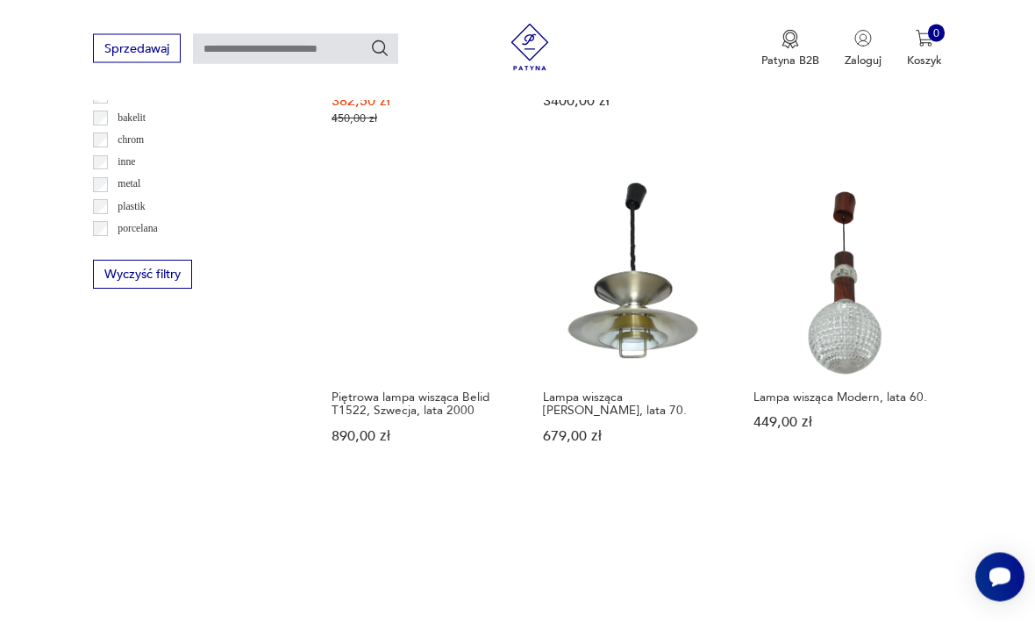
scroll to position [1532, 0]
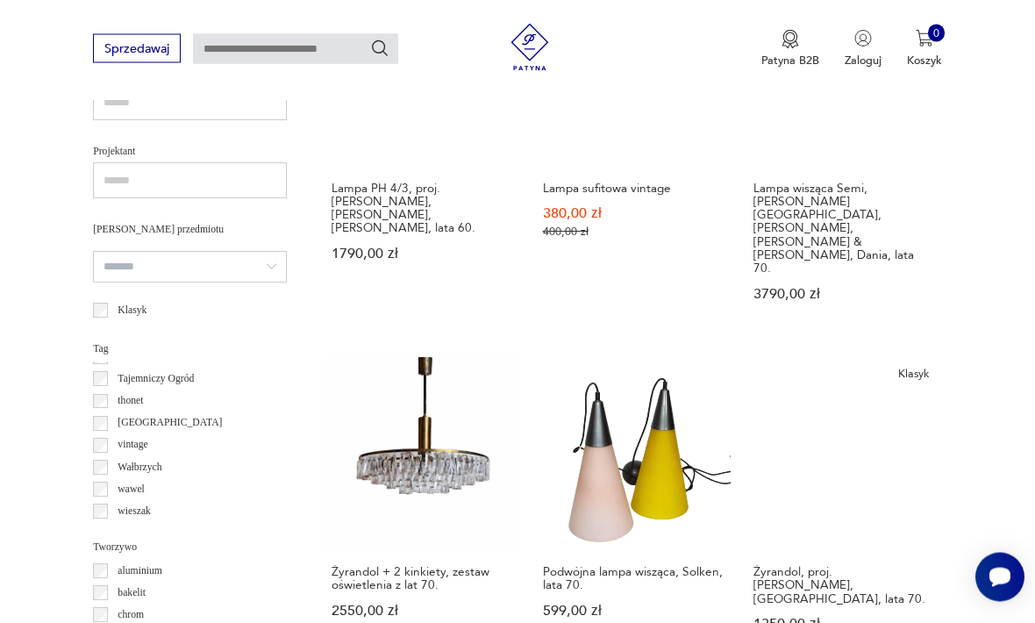
scroll to position [1050, 0]
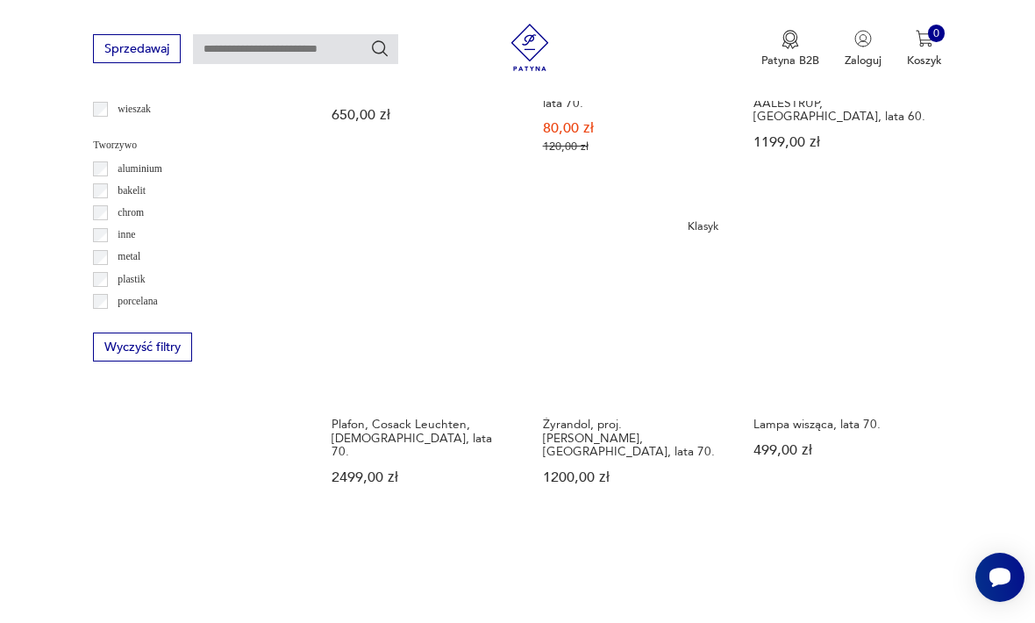
scroll to position [1453, 0]
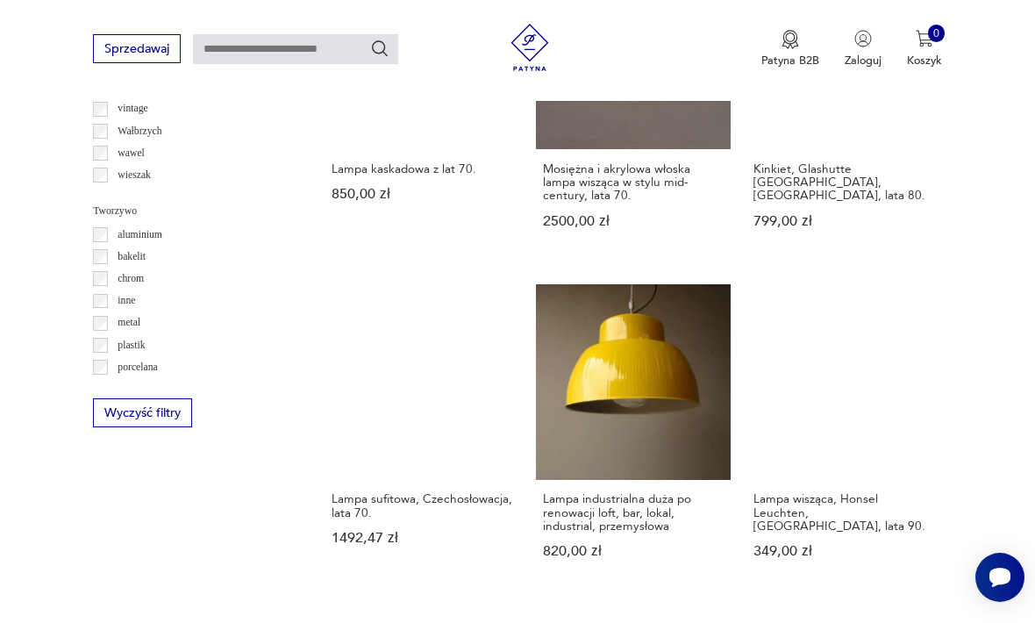
scroll to position [1395, 0]
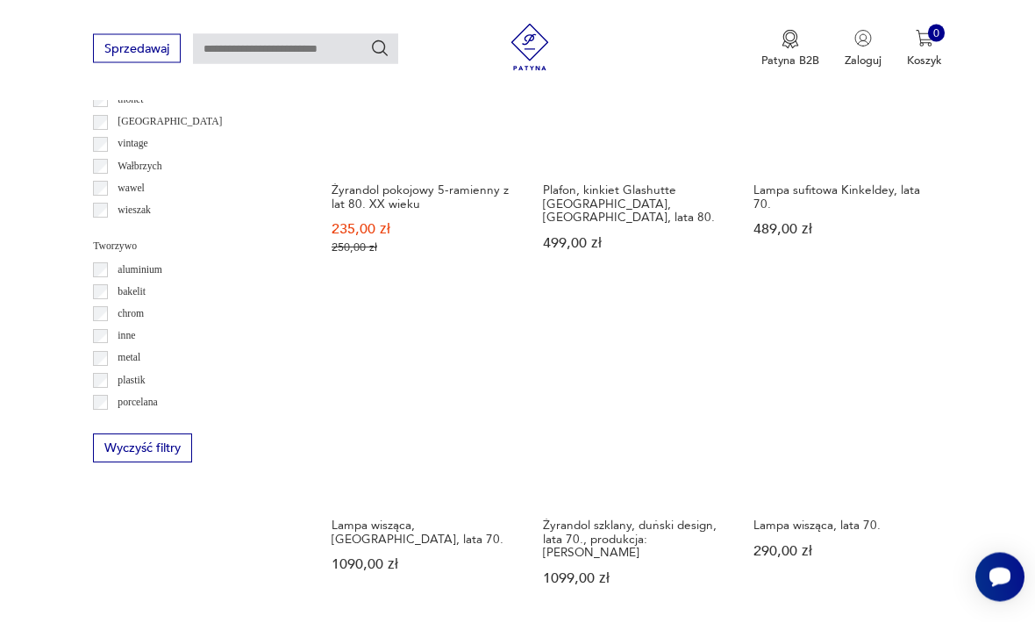
scroll to position [1353, 0]
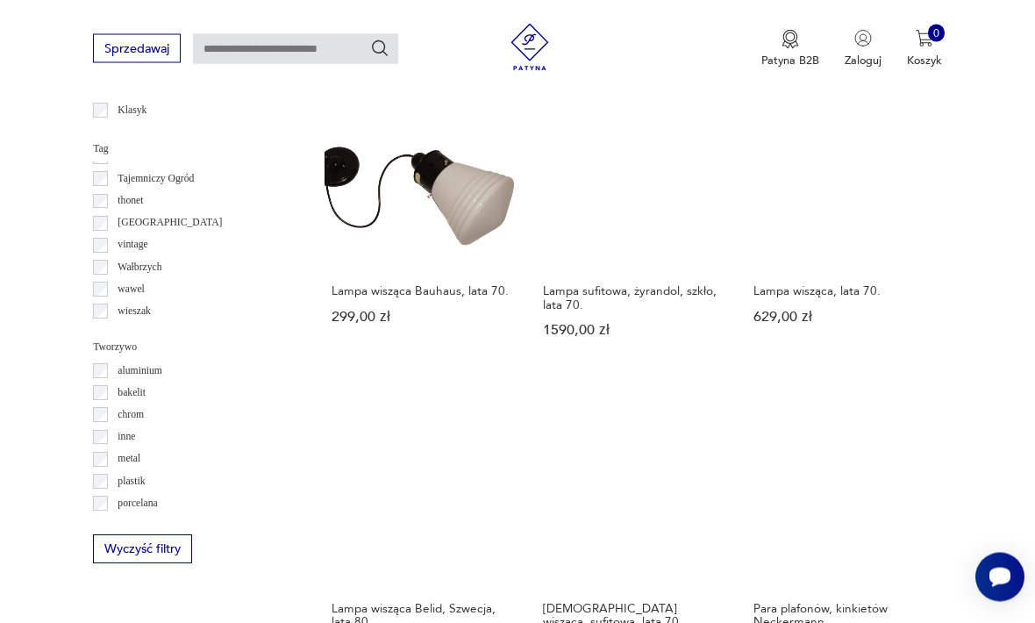
scroll to position [1250, 0]
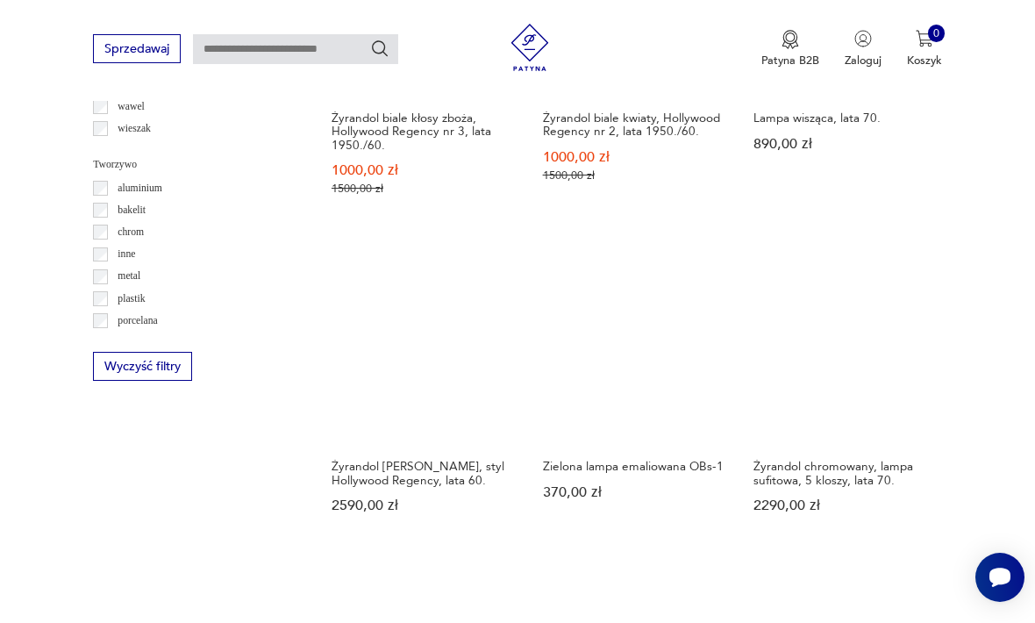
scroll to position [1440, 0]
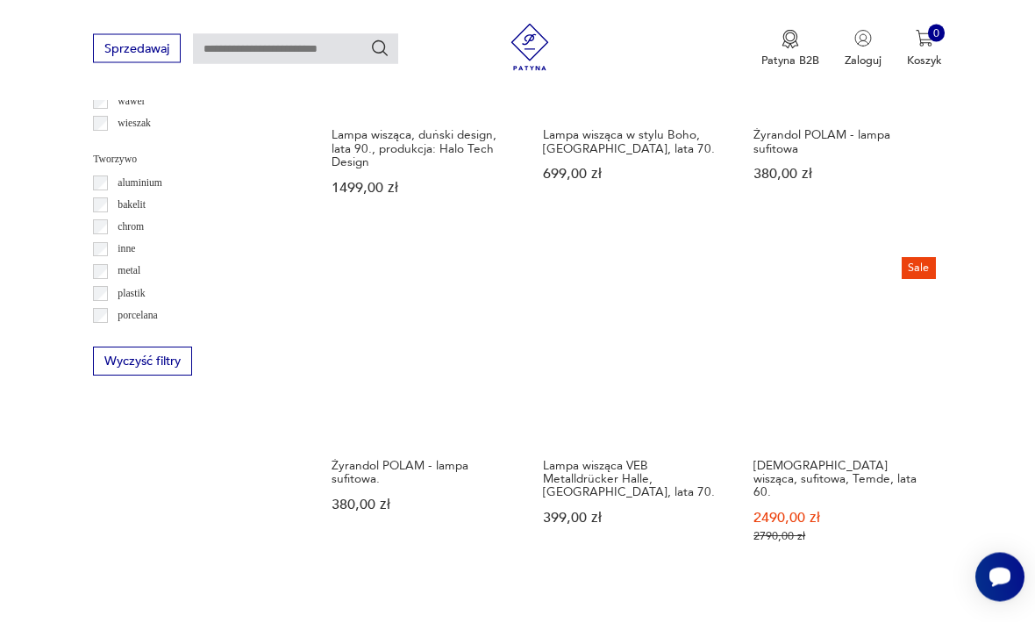
scroll to position [1439, 0]
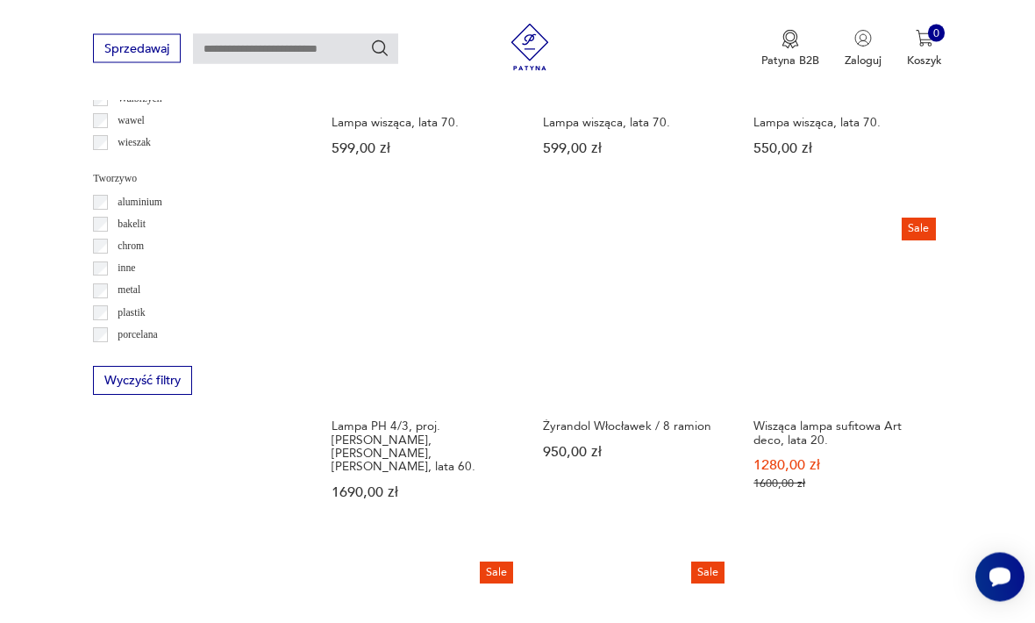
scroll to position [1418, 0]
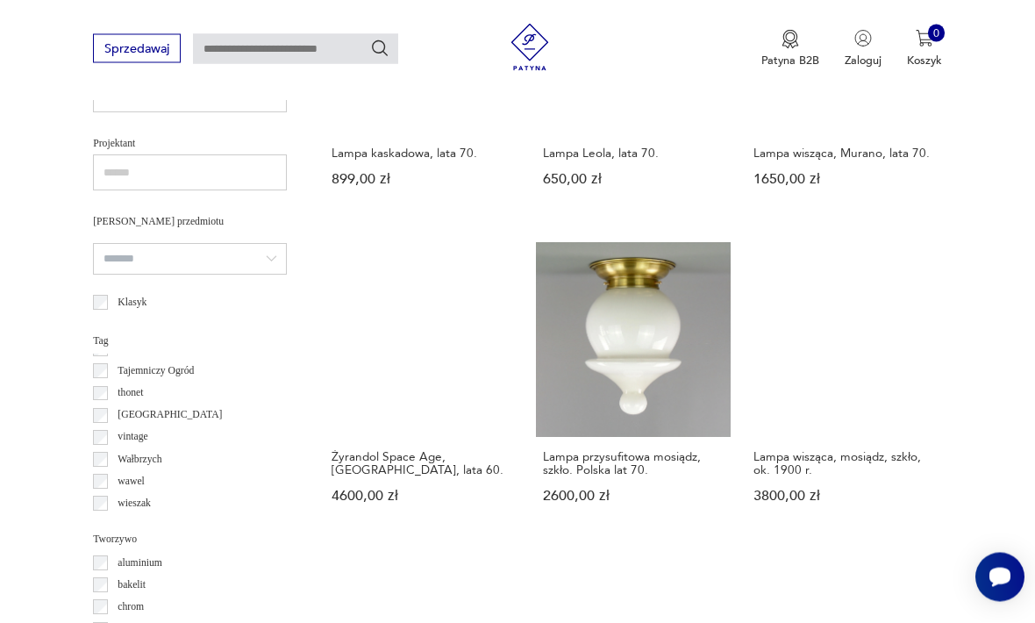
scroll to position [1059, 0]
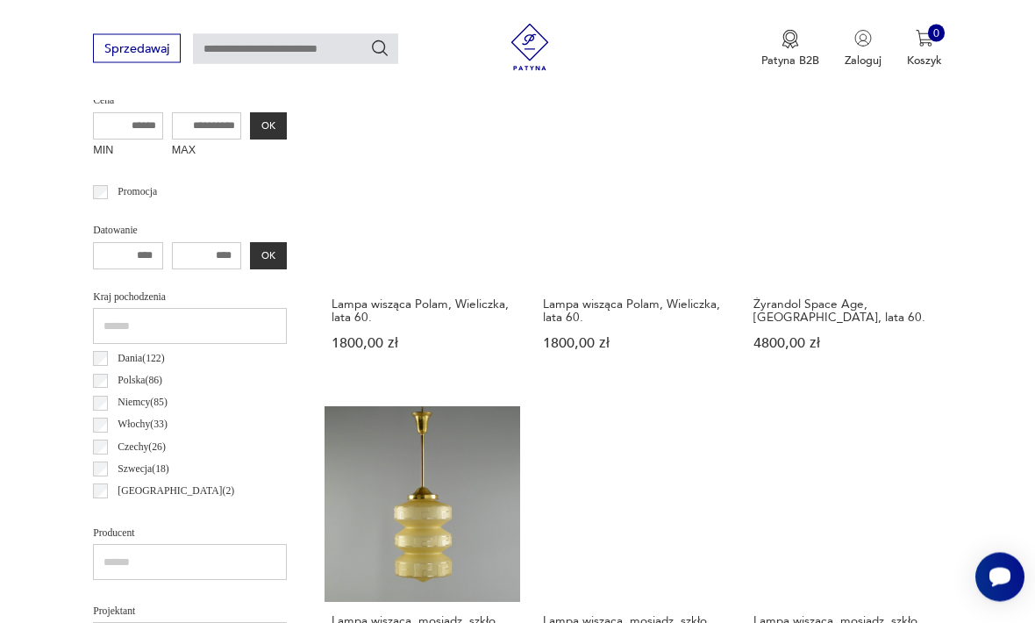
scroll to position [591, 0]
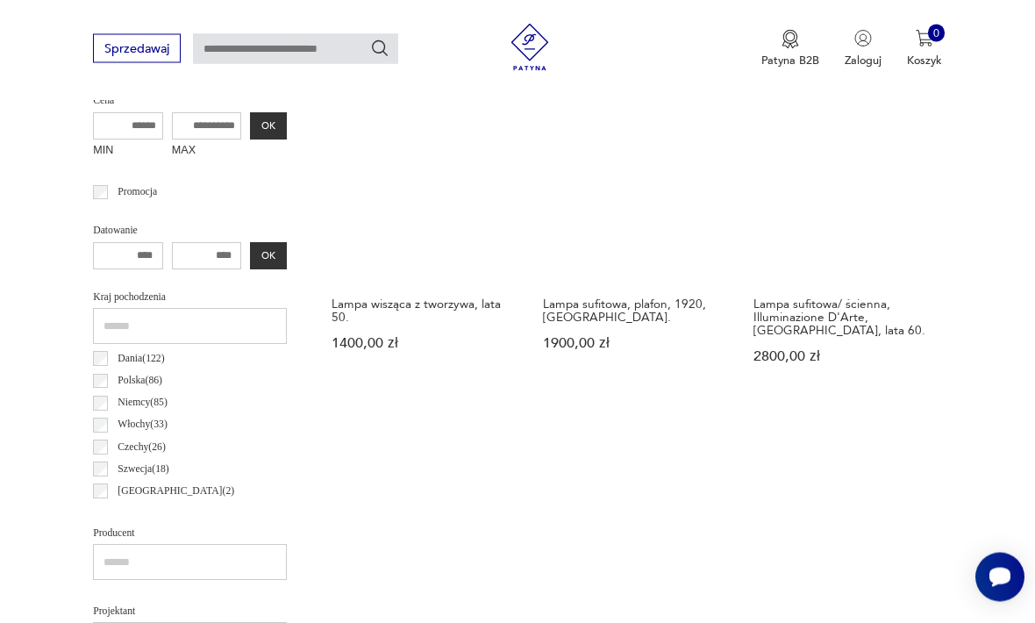
scroll to position [593, 0]
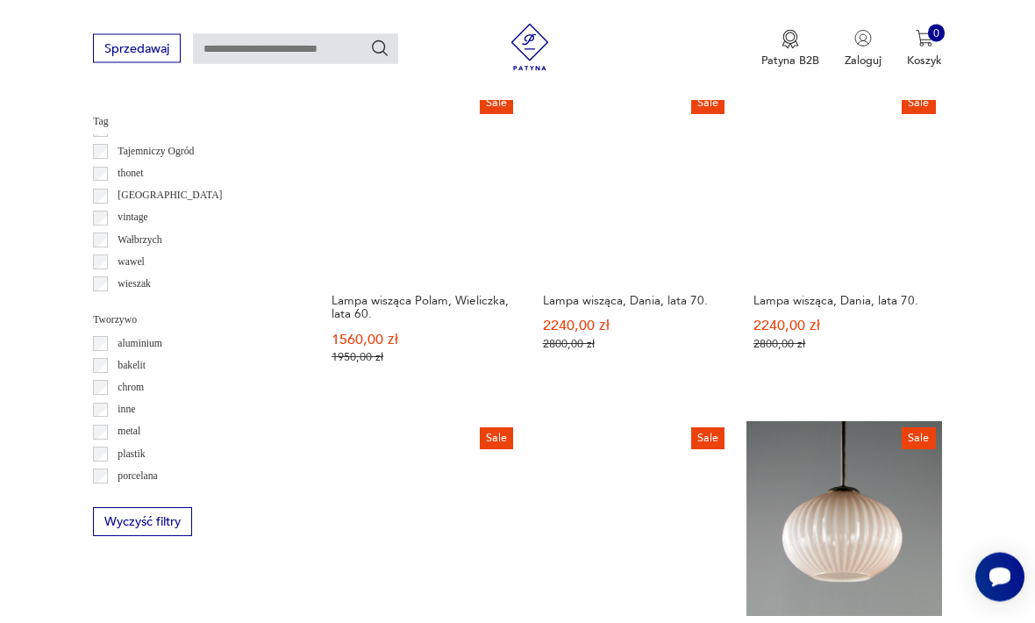
scroll to position [1277, 0]
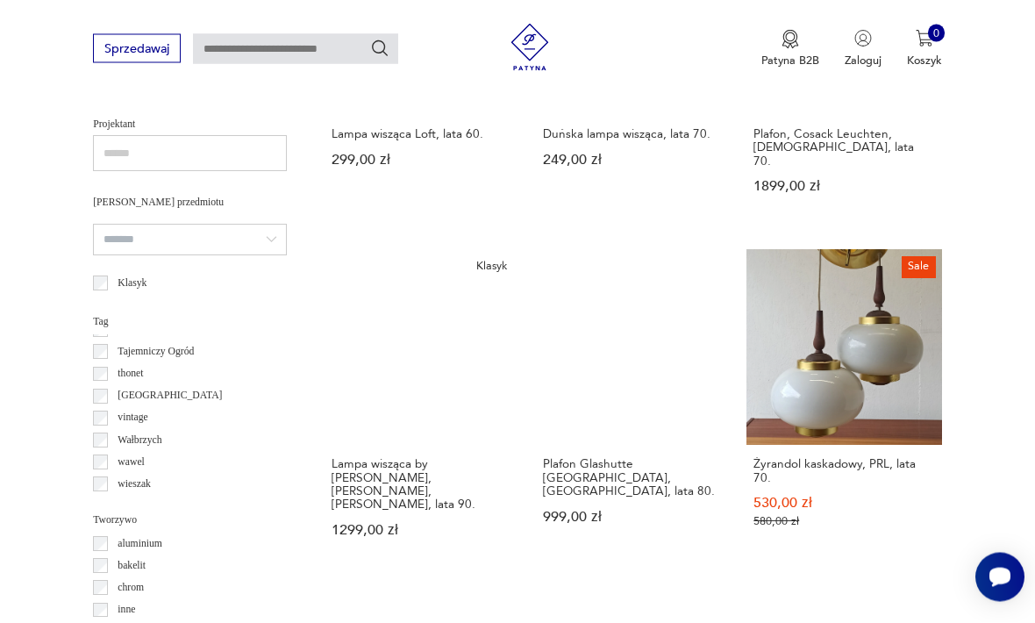
scroll to position [1079, 0]
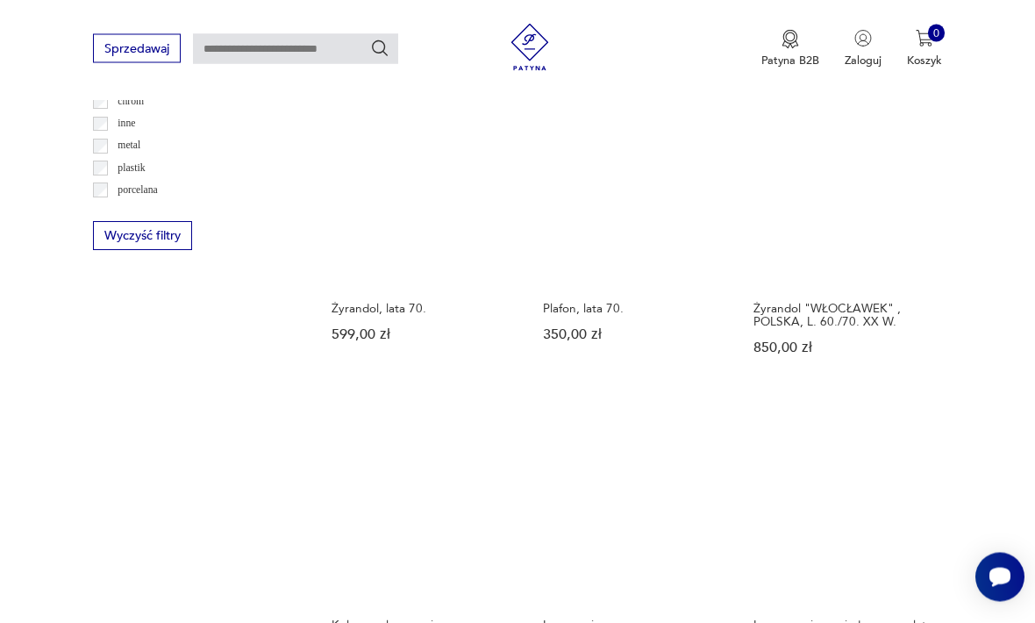
scroll to position [1595, 0]
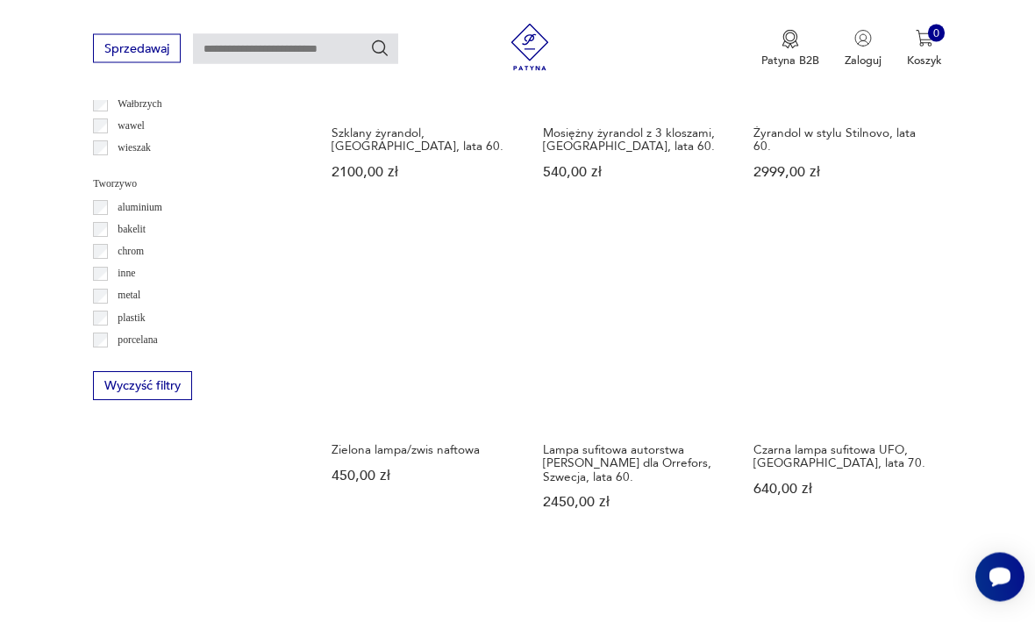
scroll to position [1413, 0]
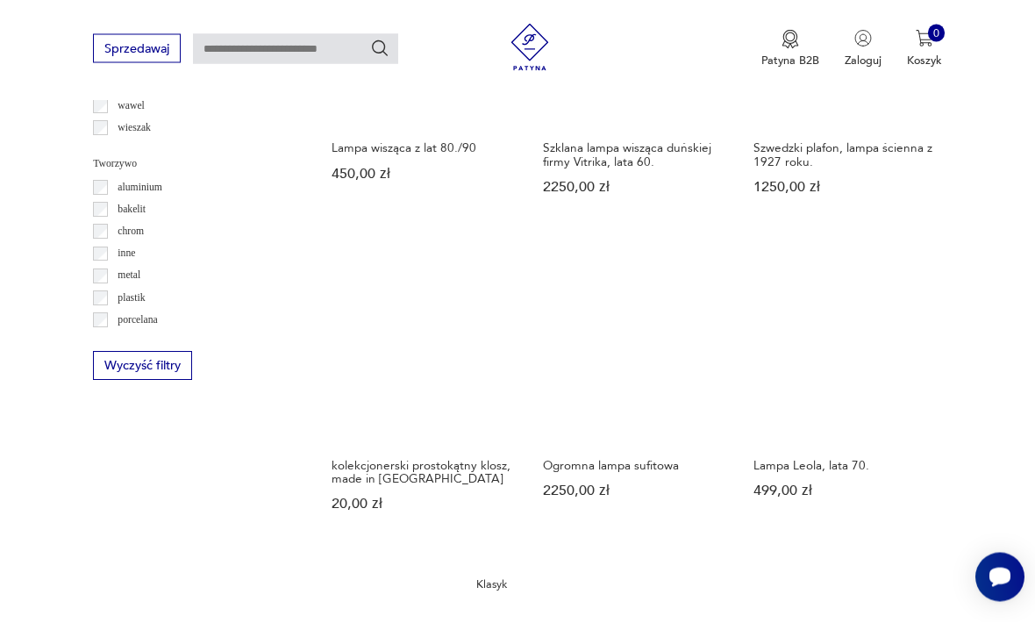
scroll to position [1433, 0]
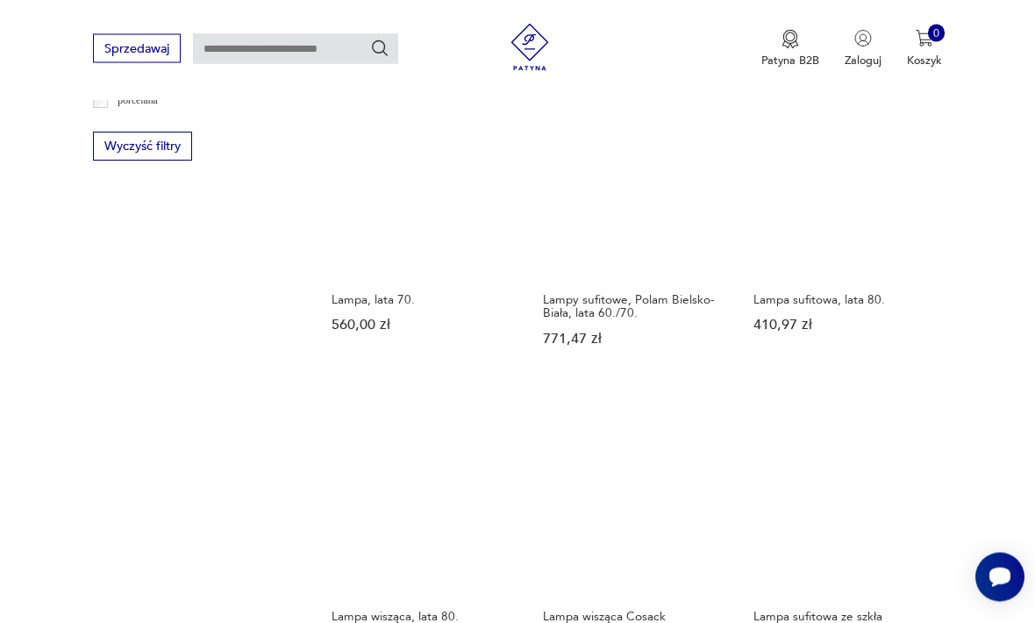
scroll to position [1653, 0]
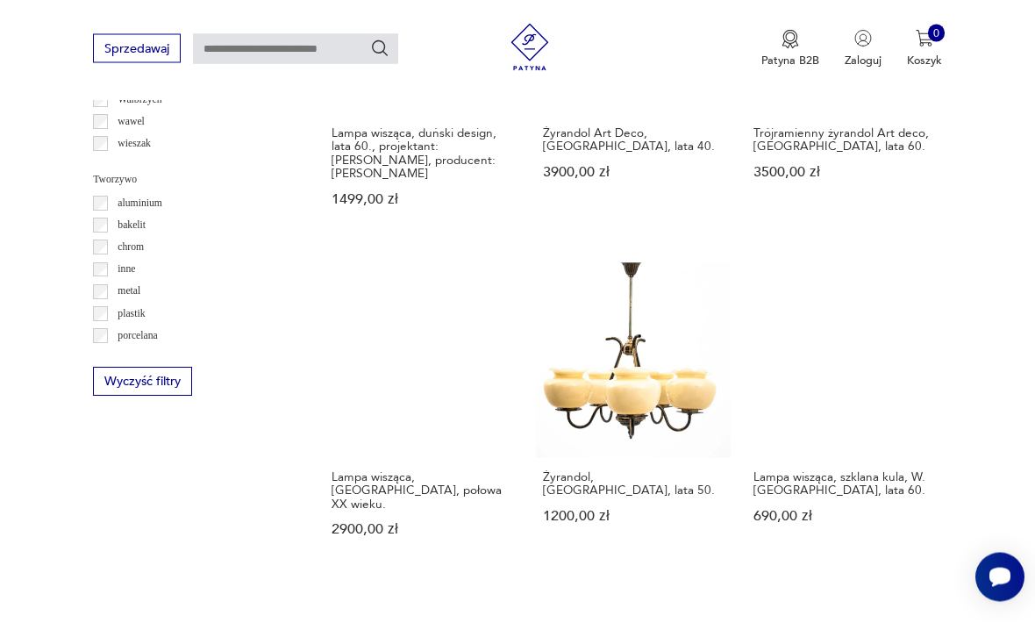
scroll to position [1435, 0]
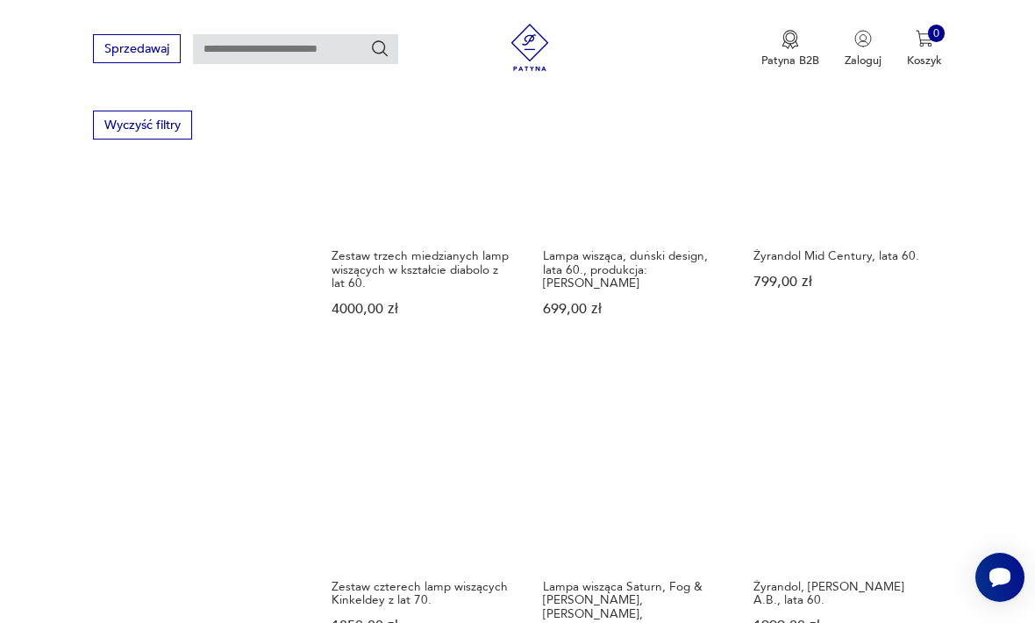
scroll to position [1686, 0]
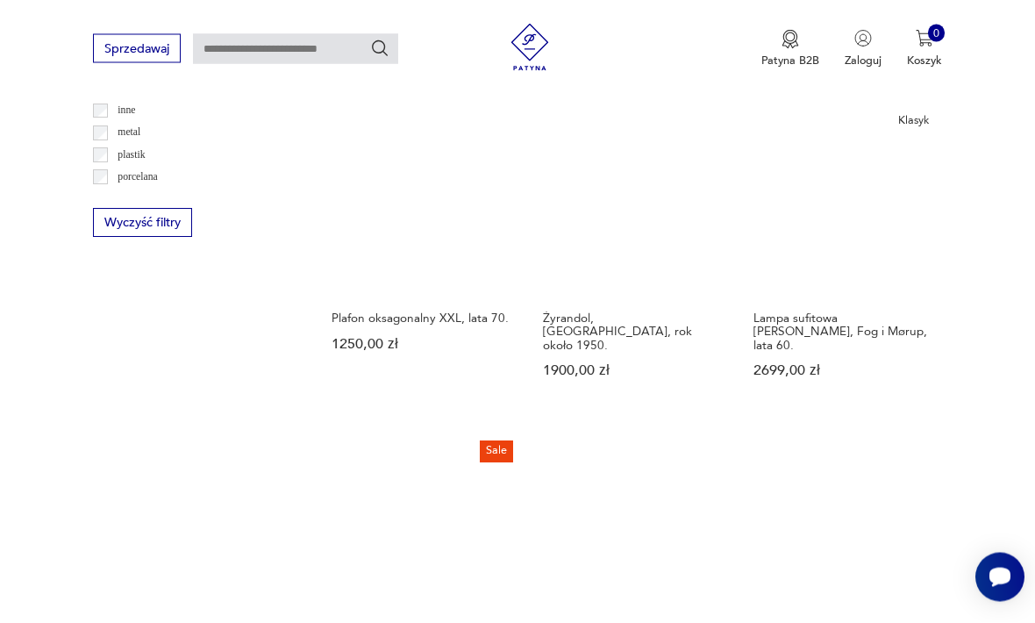
scroll to position [1577, 0]
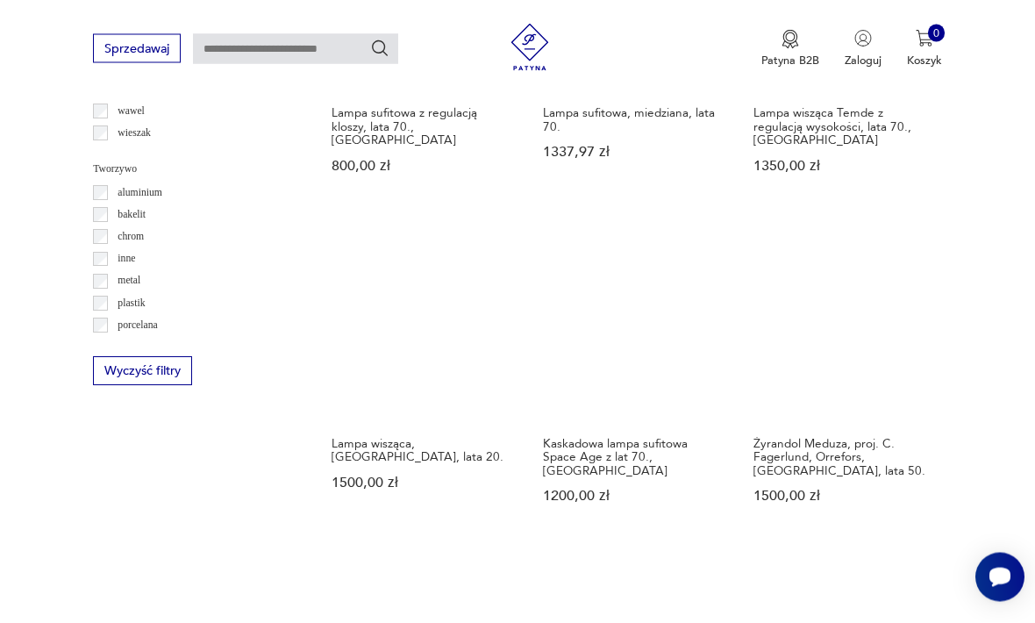
scroll to position [1430, 0]
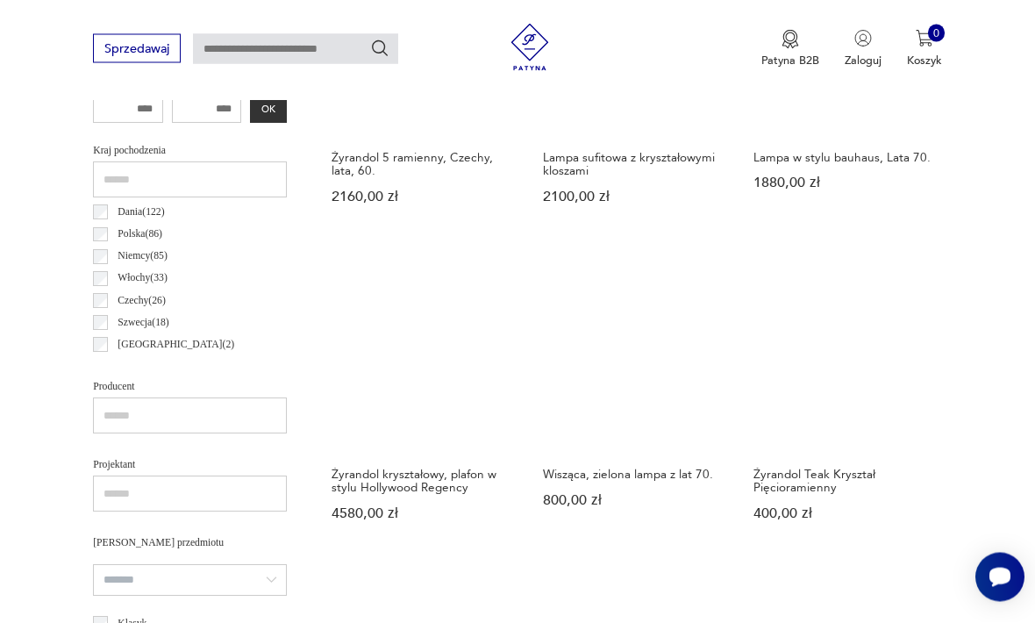
scroll to position [739, 0]
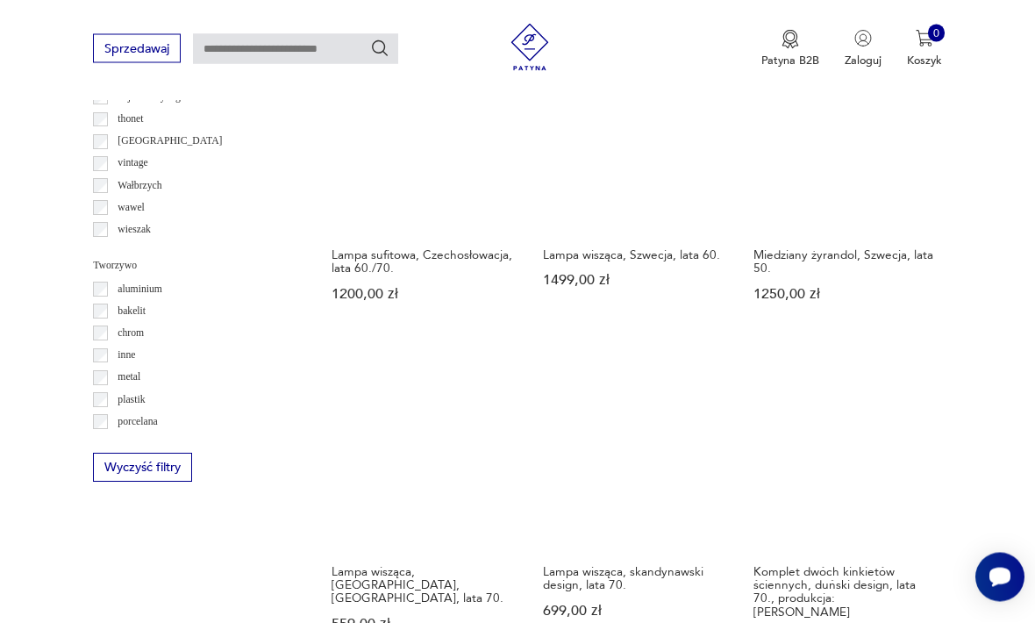
scroll to position [1332, 0]
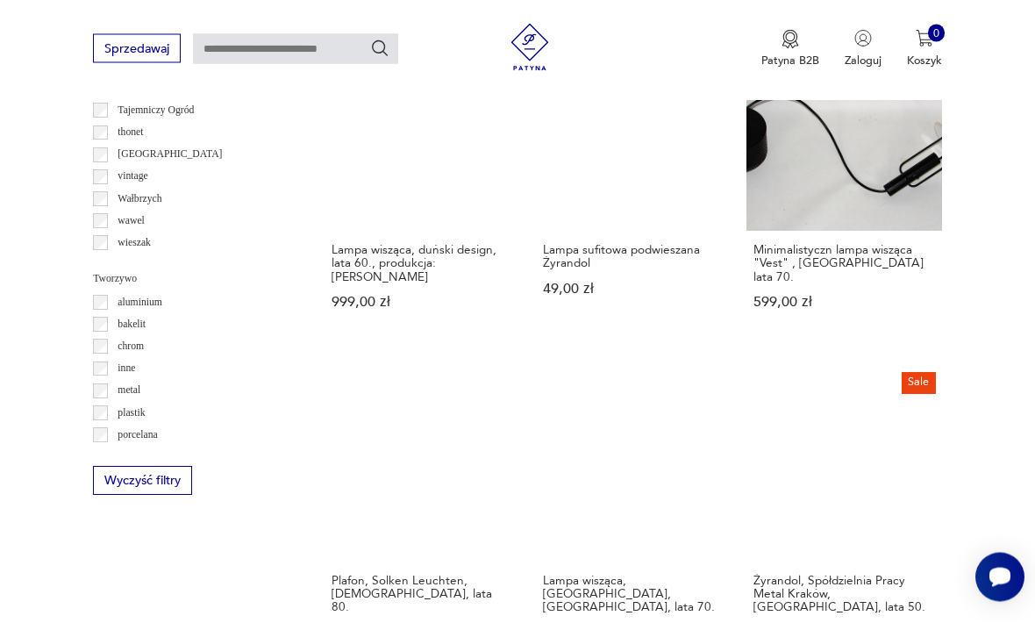
scroll to position [1320, 0]
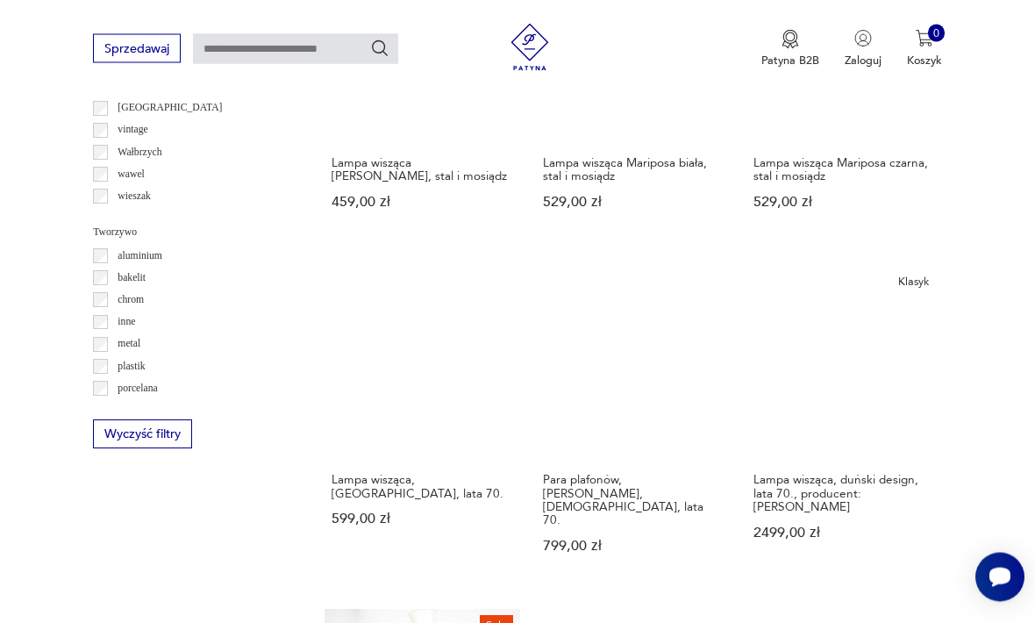
scroll to position [1366, 0]
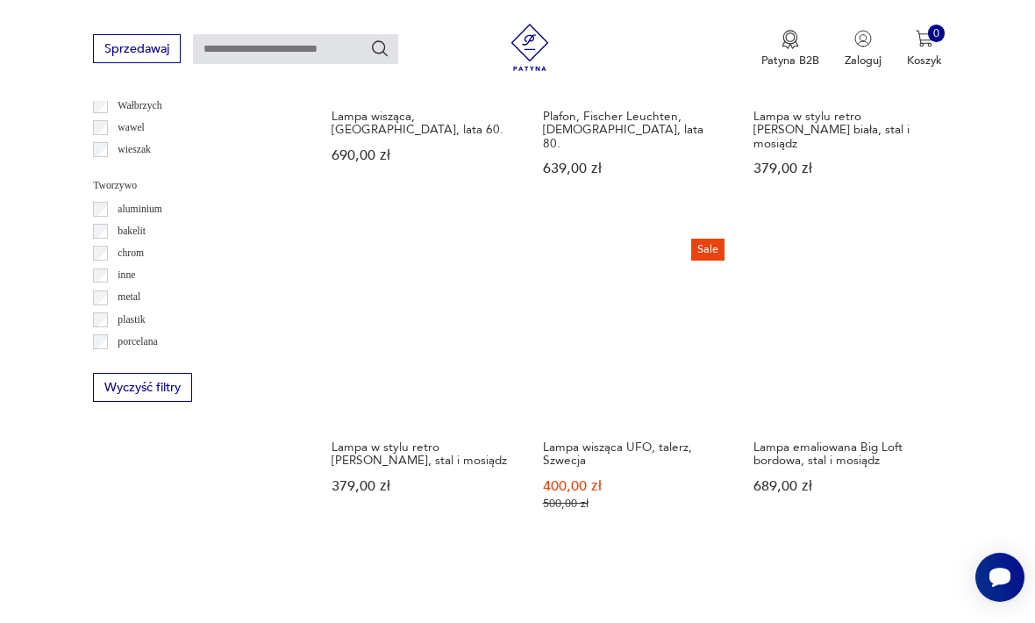
scroll to position [1413, 0]
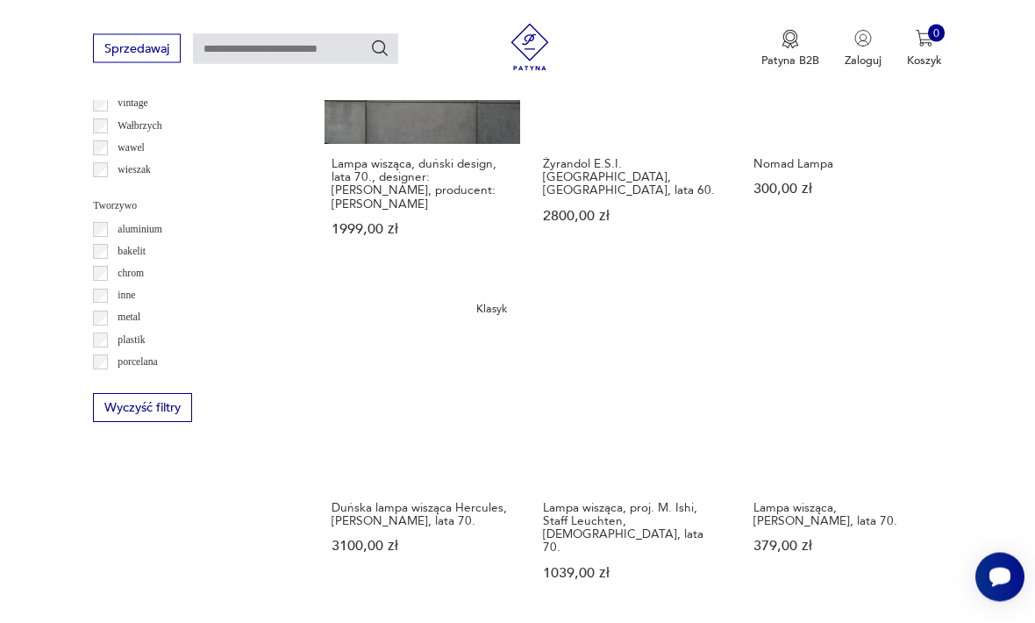
scroll to position [1392, 0]
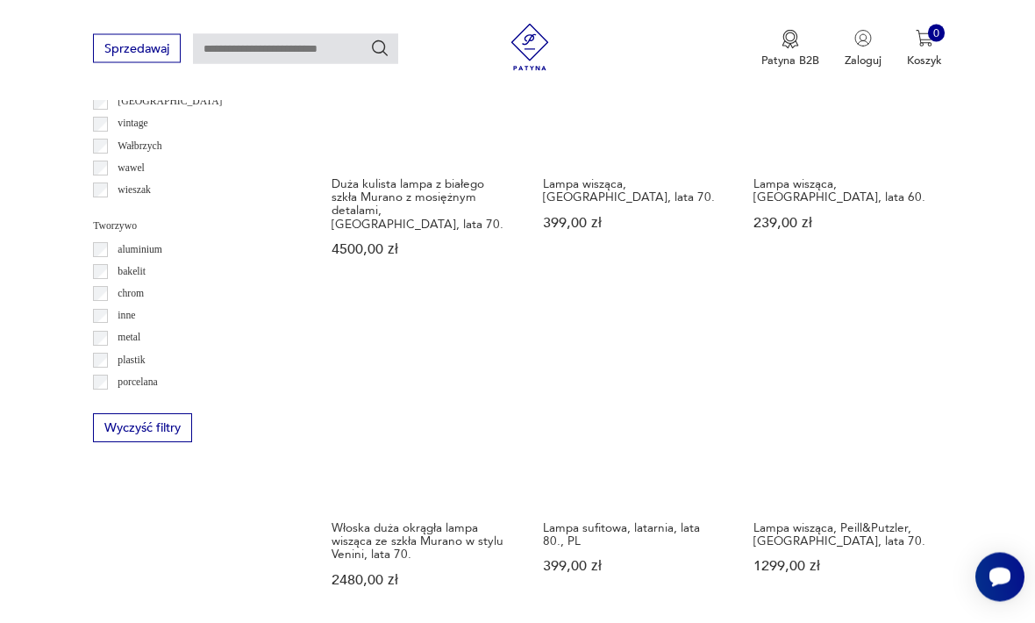
scroll to position [1372, 0]
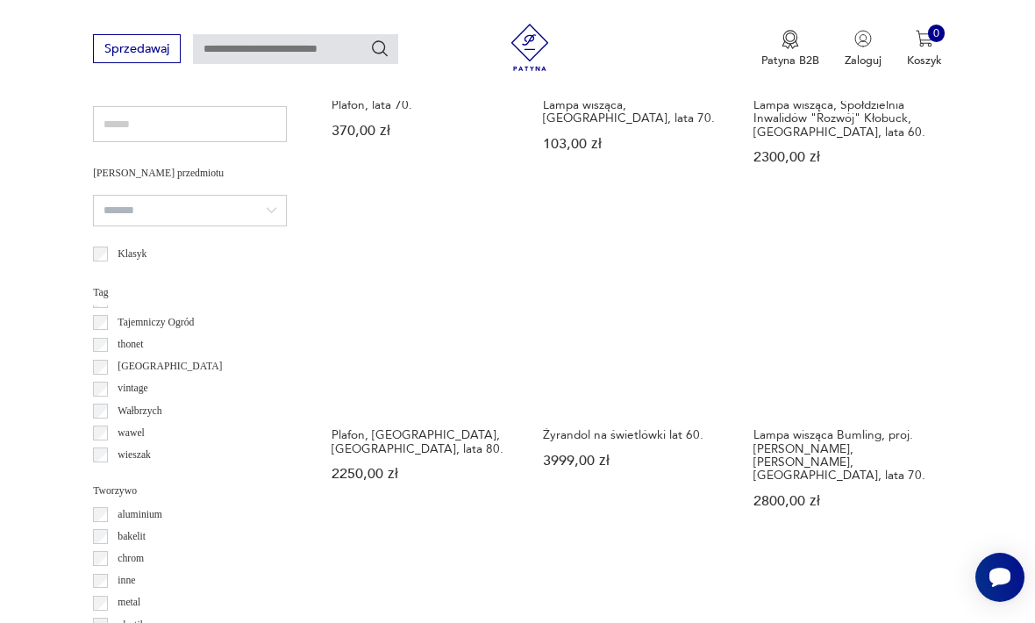
scroll to position [1090, 0]
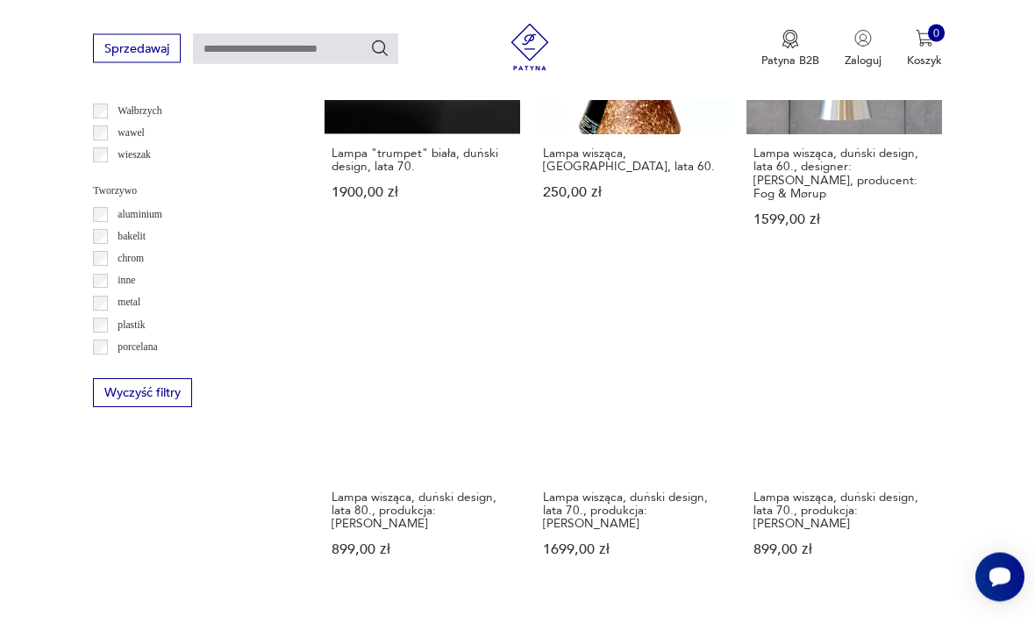
scroll to position [1408, 0]
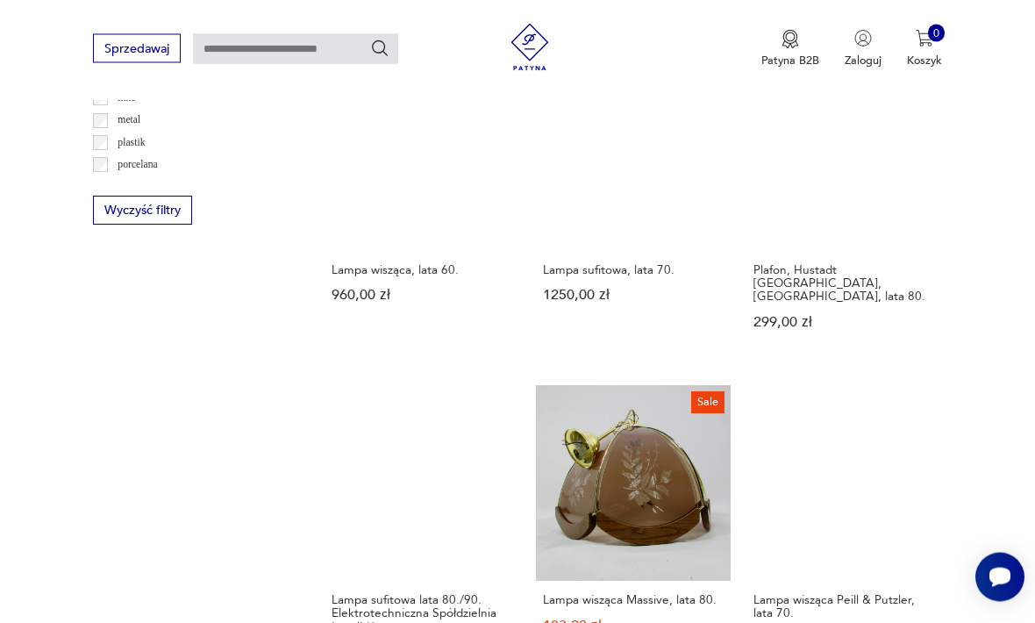
scroll to position [1599, 0]
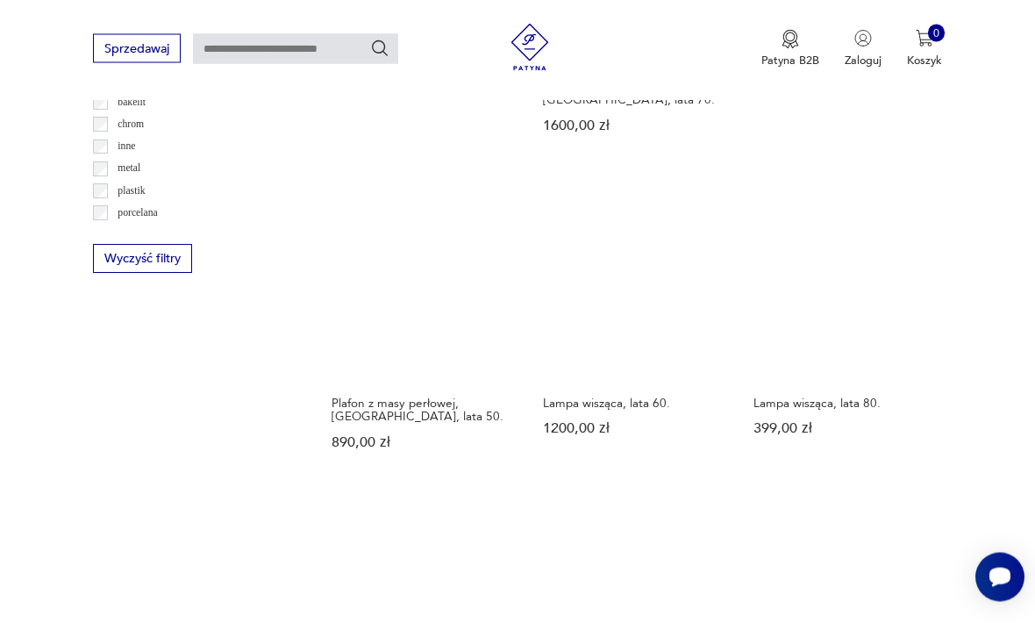
scroll to position [1541, 0]
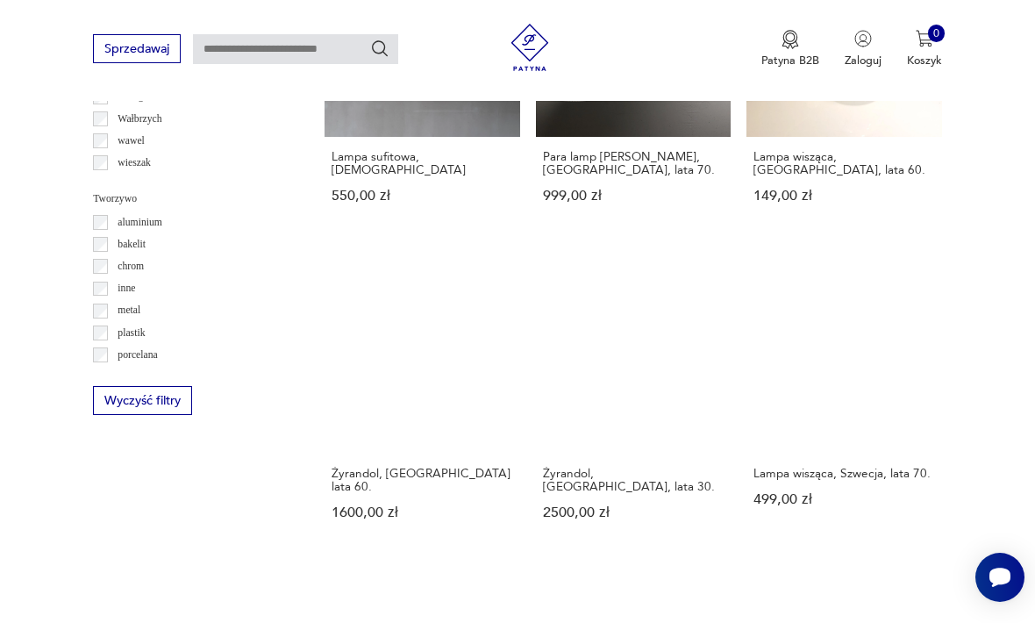
scroll to position [1411, 0]
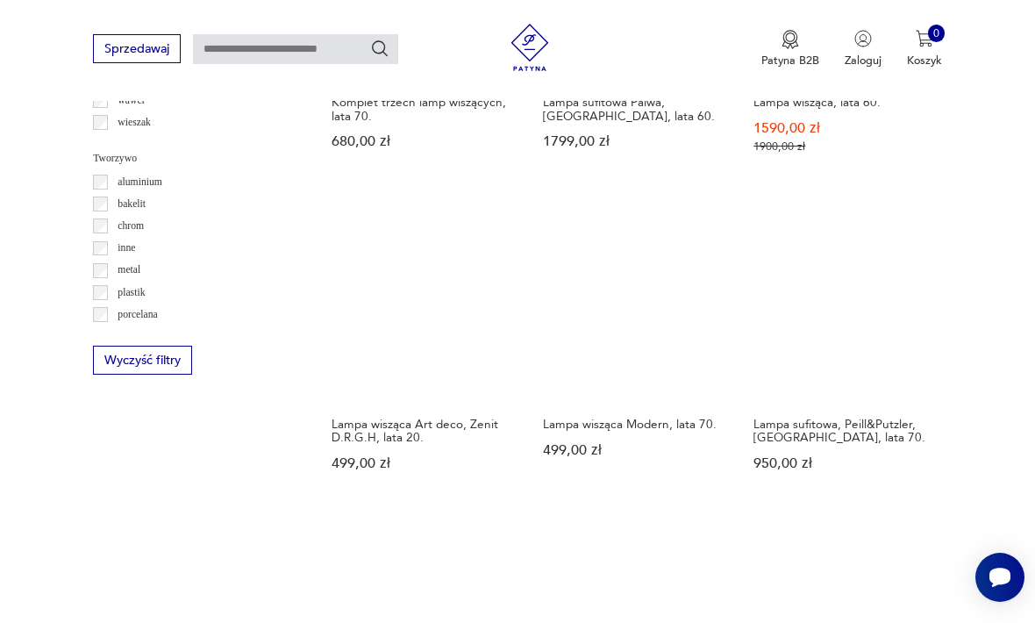
scroll to position [1441, 0]
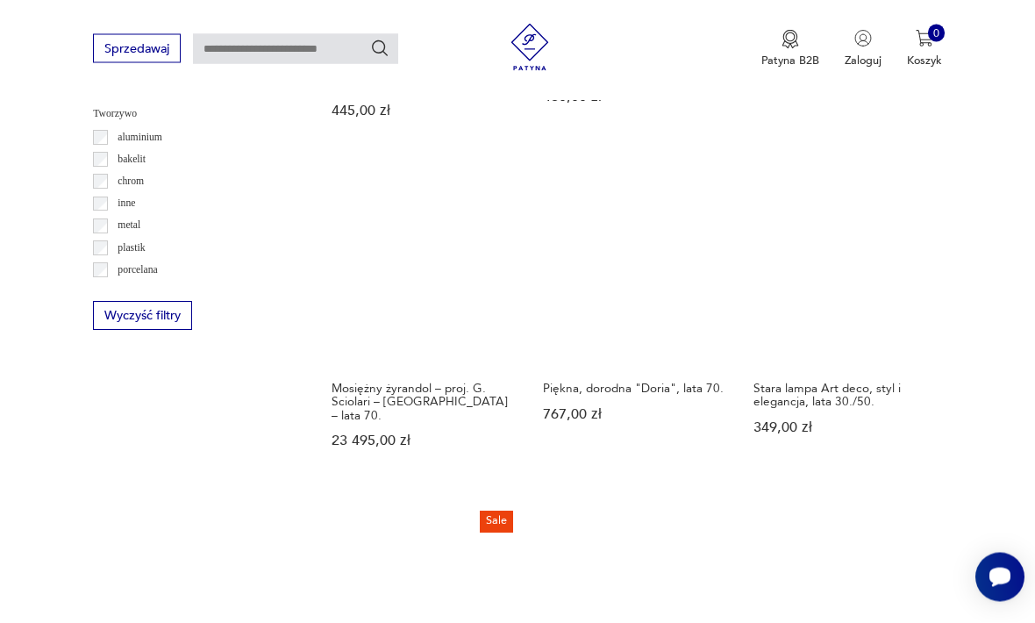
scroll to position [1483, 0]
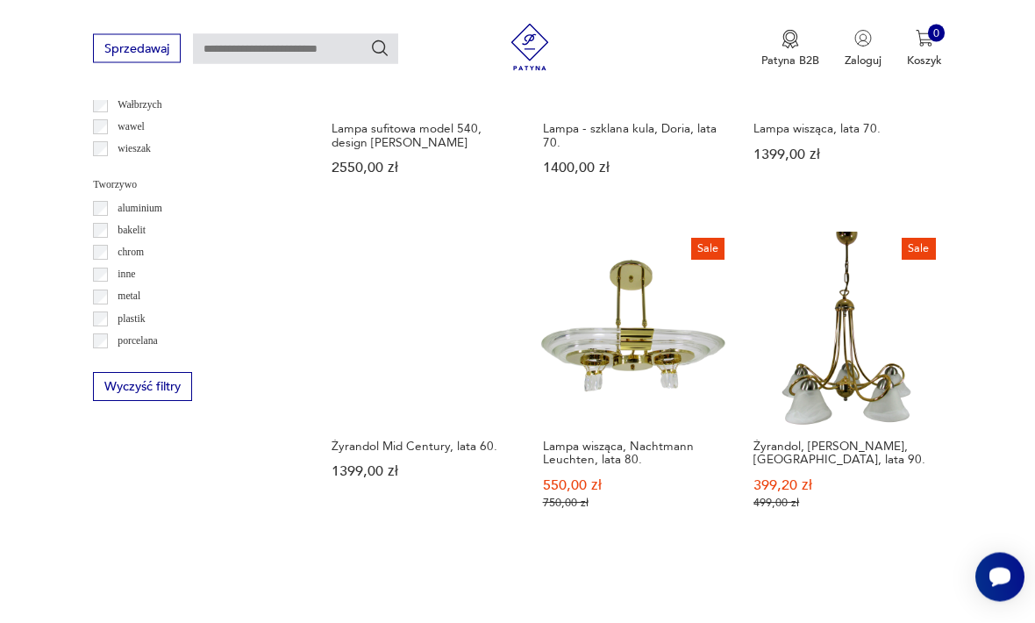
scroll to position [1436, 0]
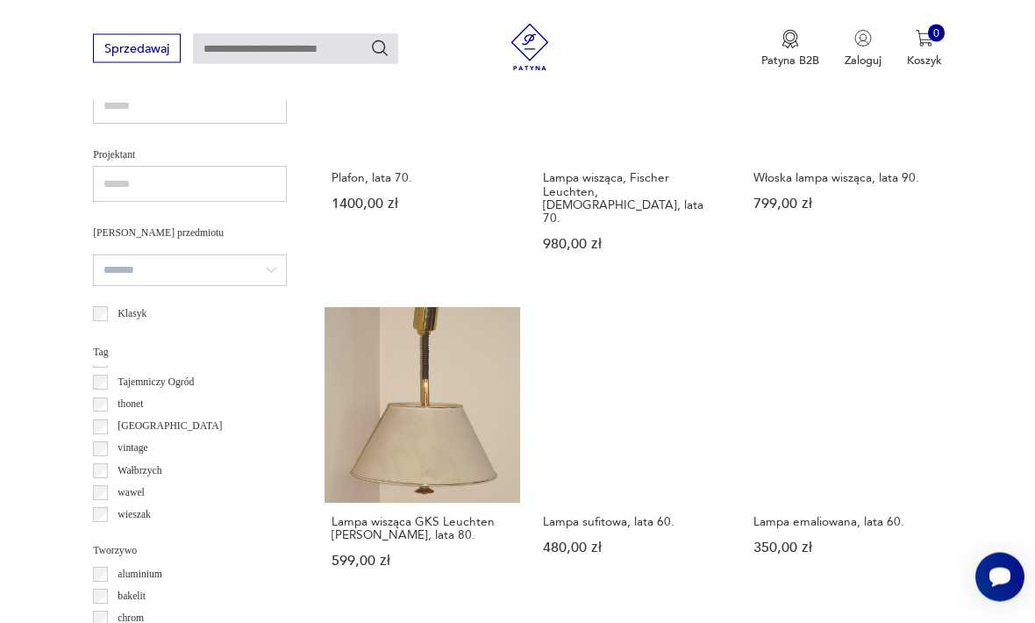
scroll to position [1050, 0]
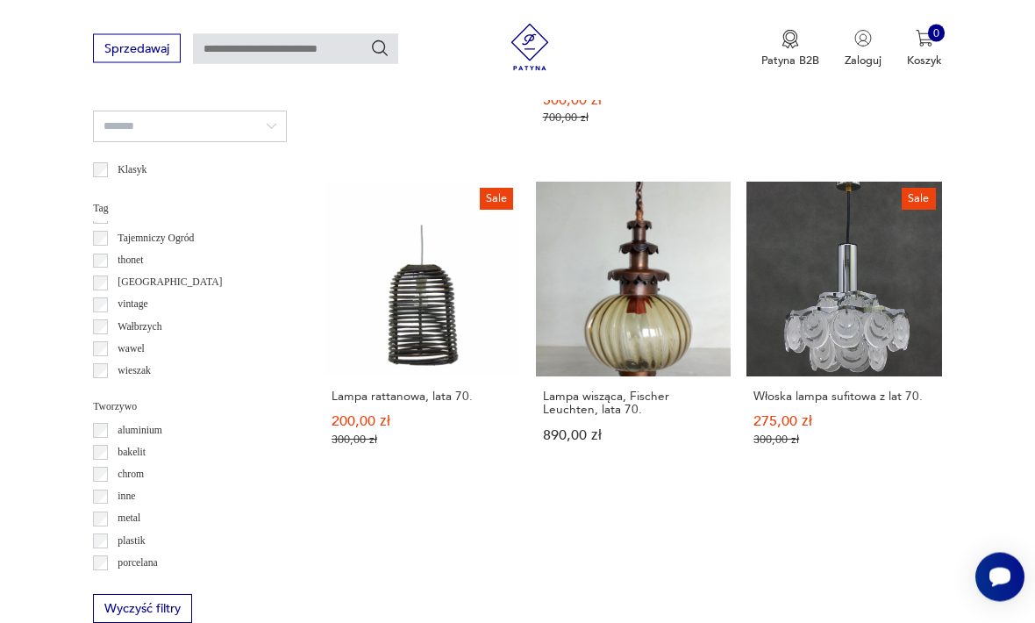
scroll to position [1193, 0]
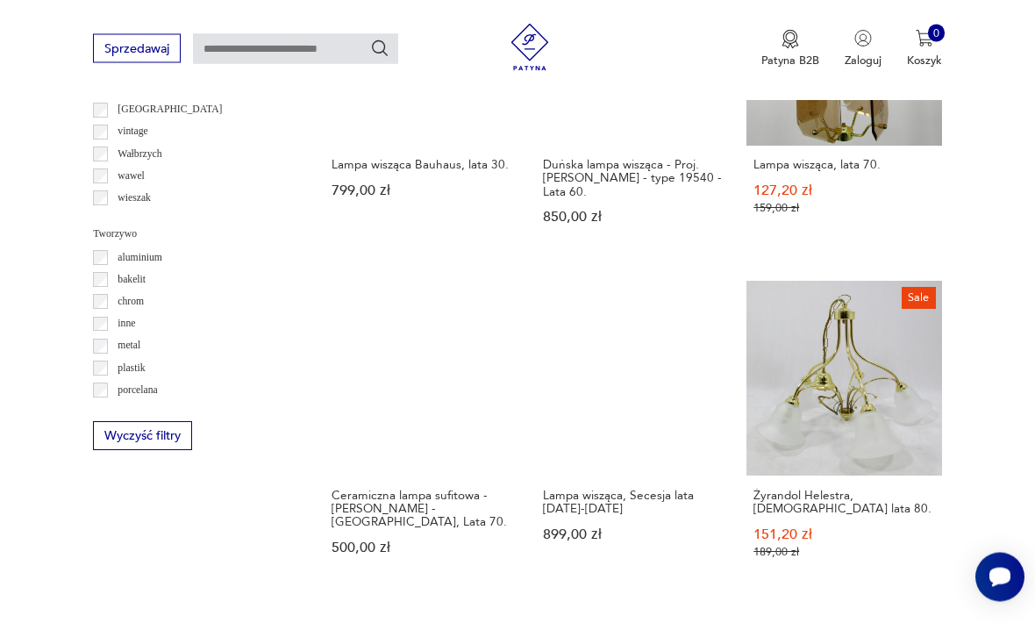
scroll to position [1371, 0]
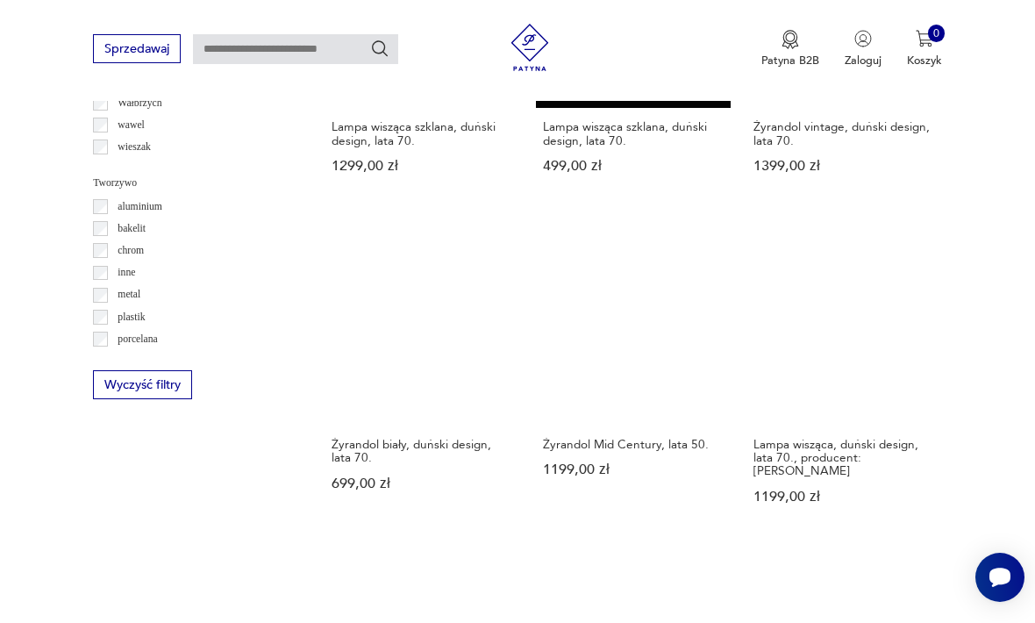
scroll to position [1416, 0]
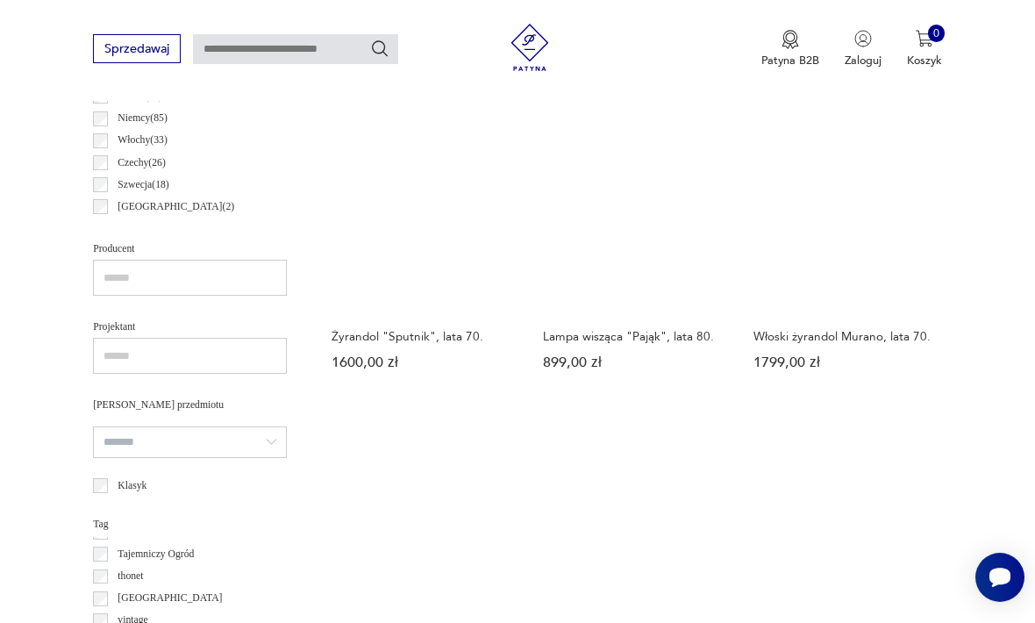
scroll to position [885, 0]
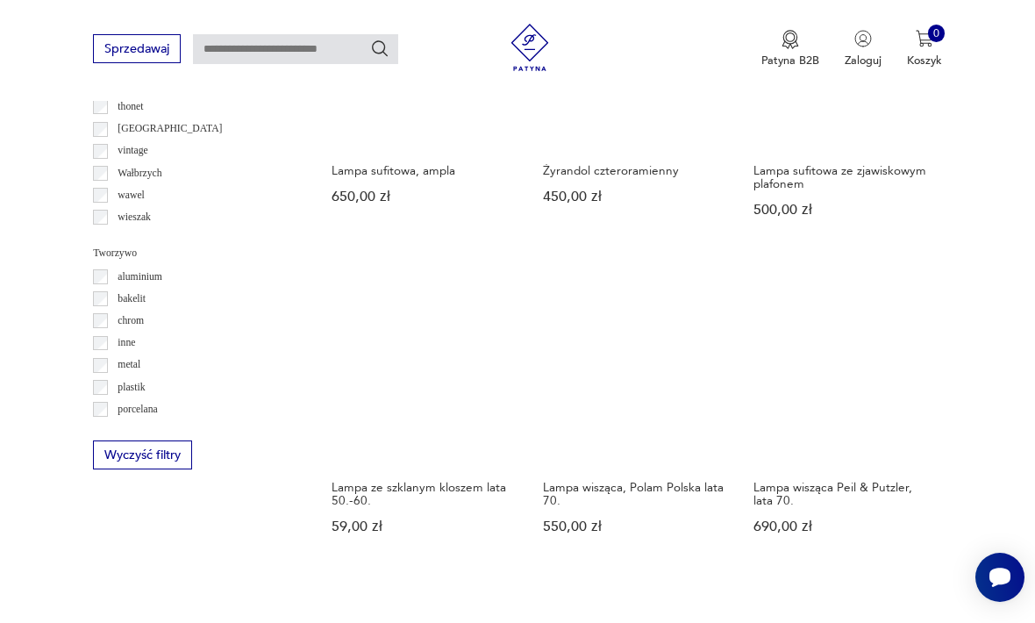
scroll to position [1353, 0]
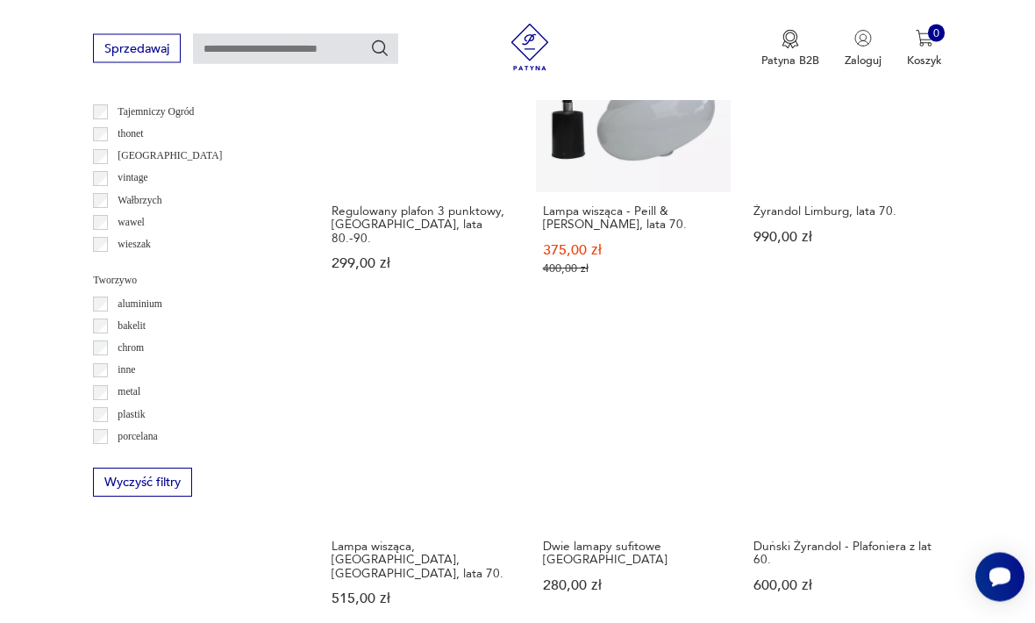
scroll to position [1323, 0]
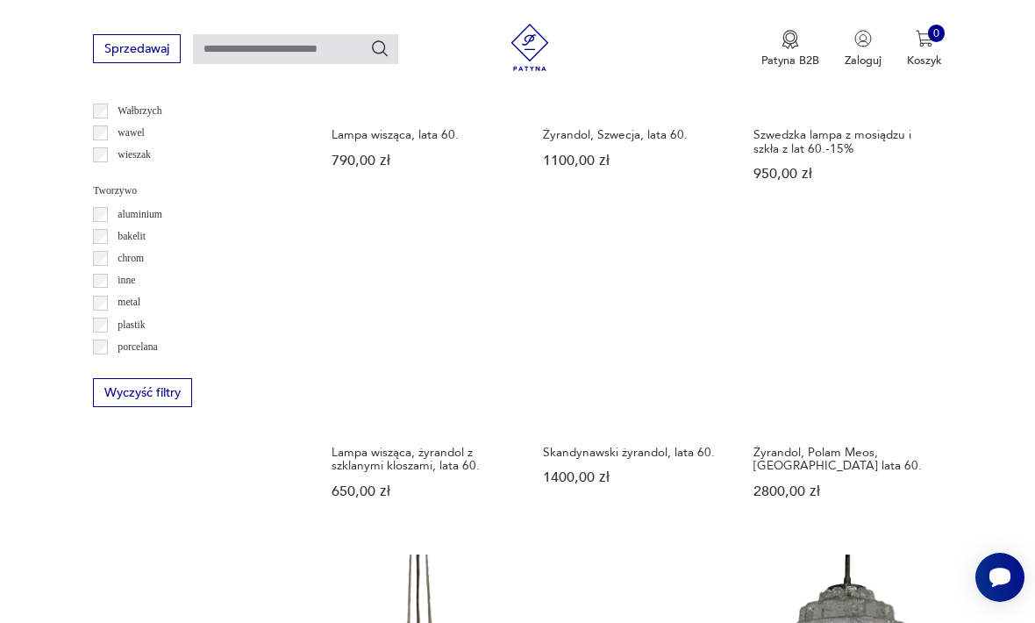
scroll to position [1412, 0]
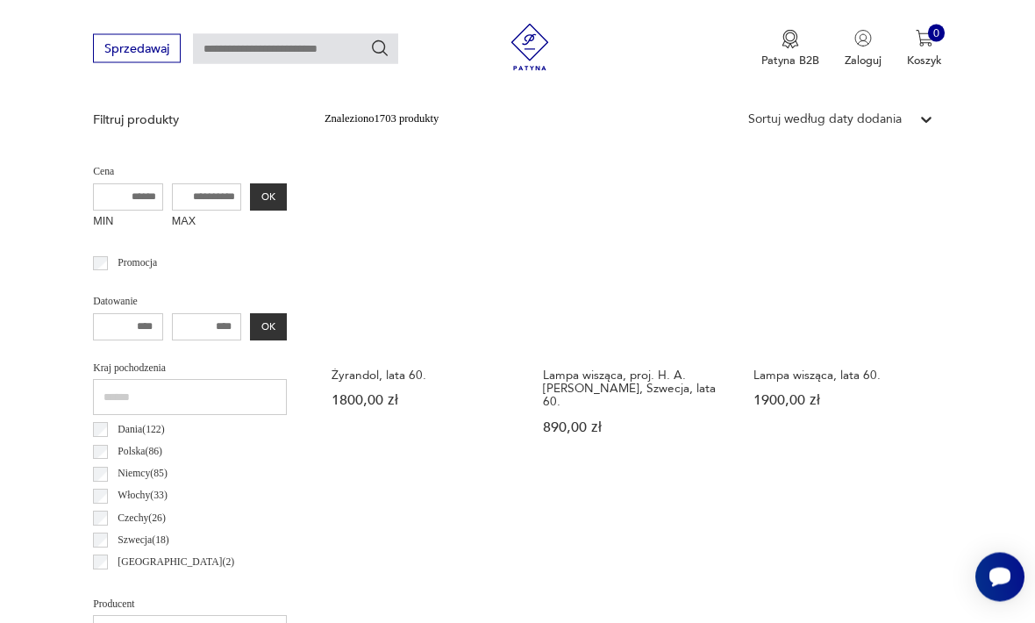
scroll to position [405, 0]
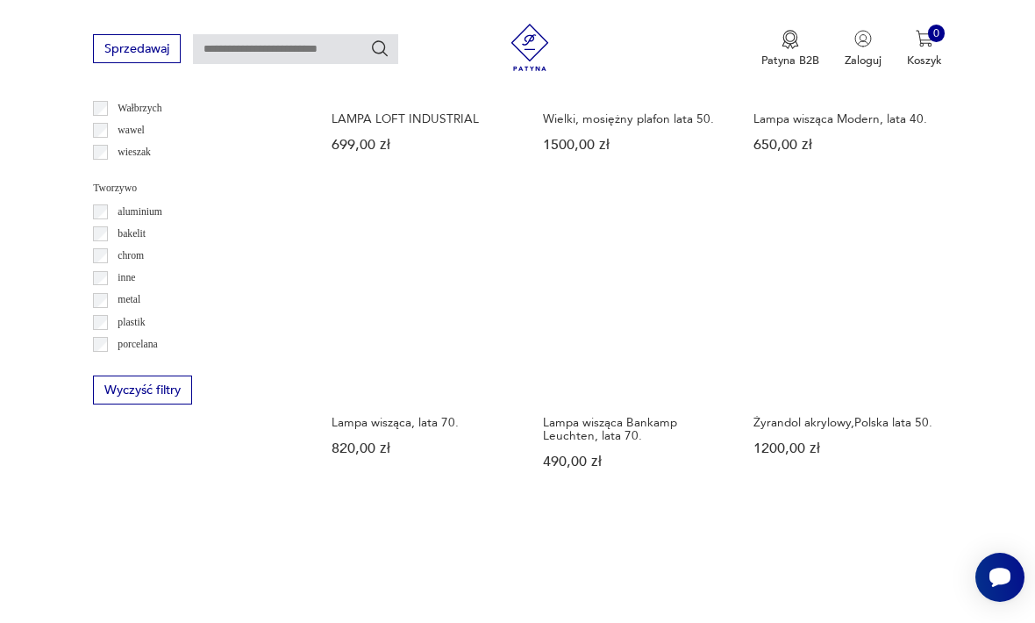
scroll to position [1411, 0]
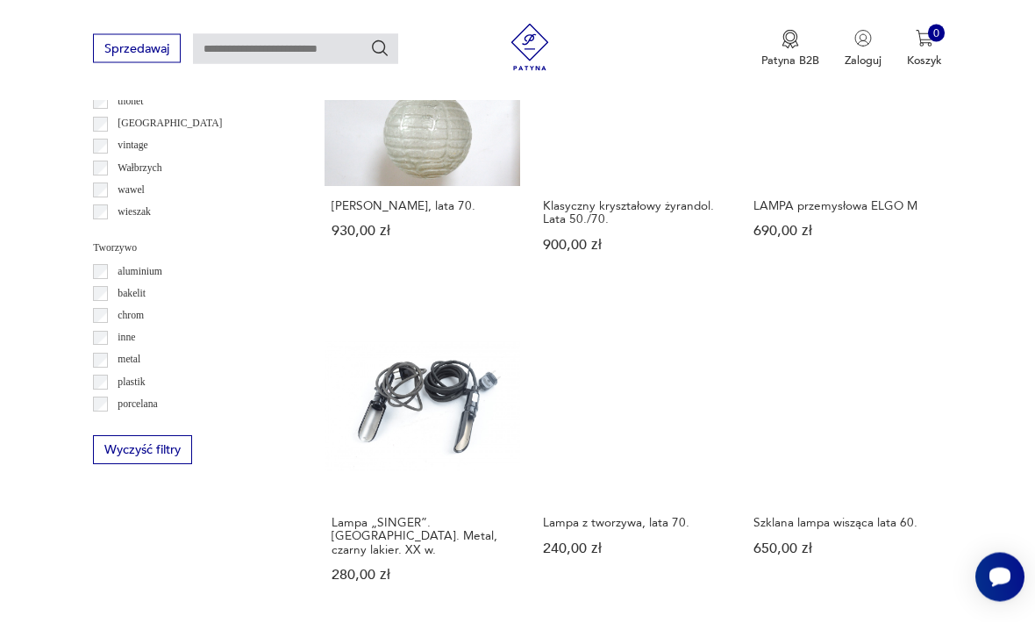
scroll to position [1350, 0]
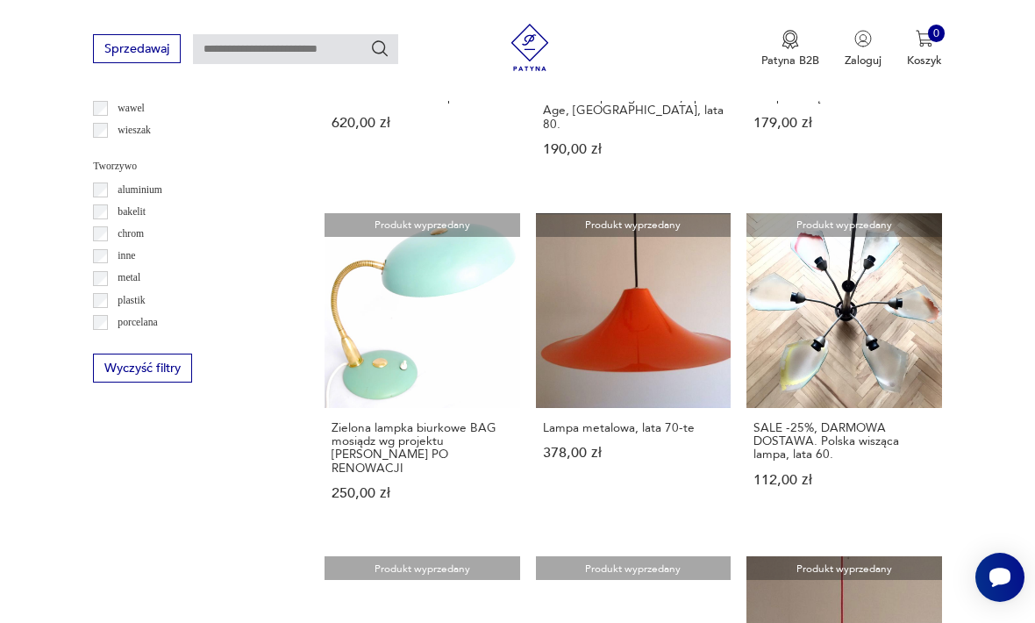
scroll to position [1446, 0]
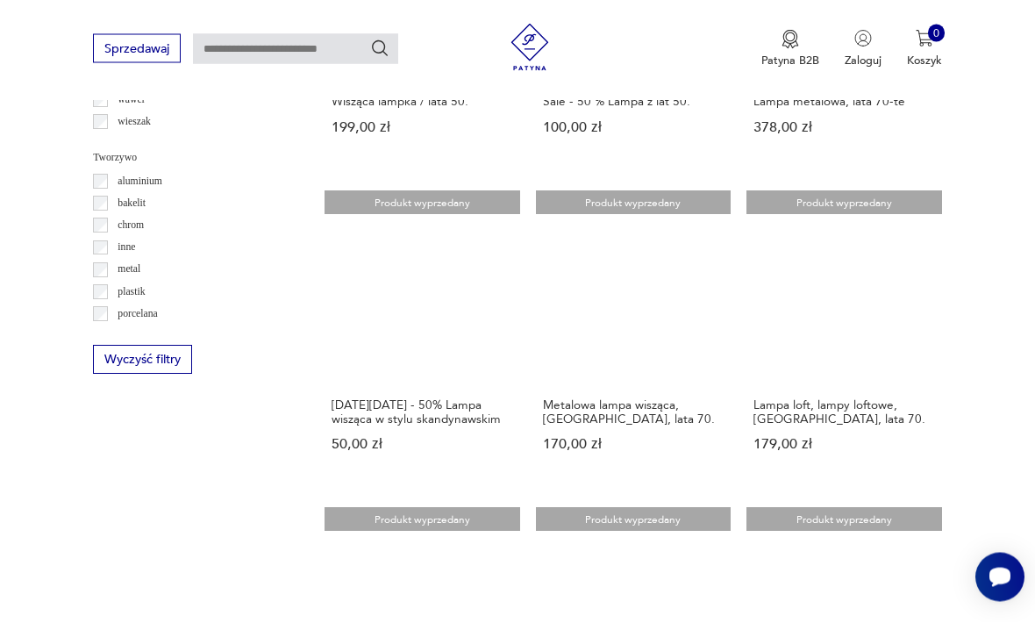
scroll to position [1440, 0]
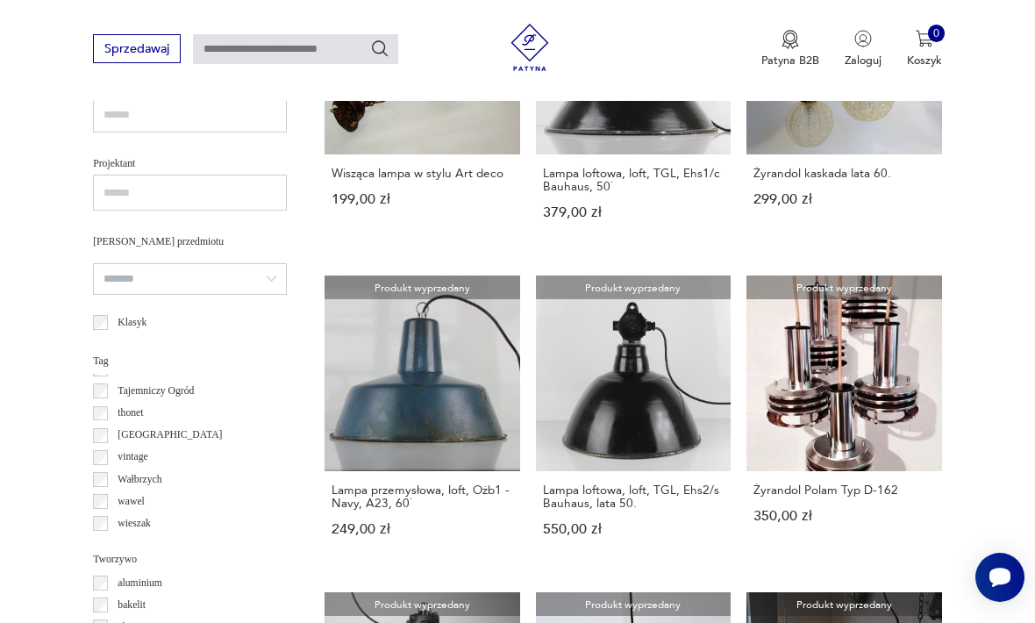
scroll to position [1096, 0]
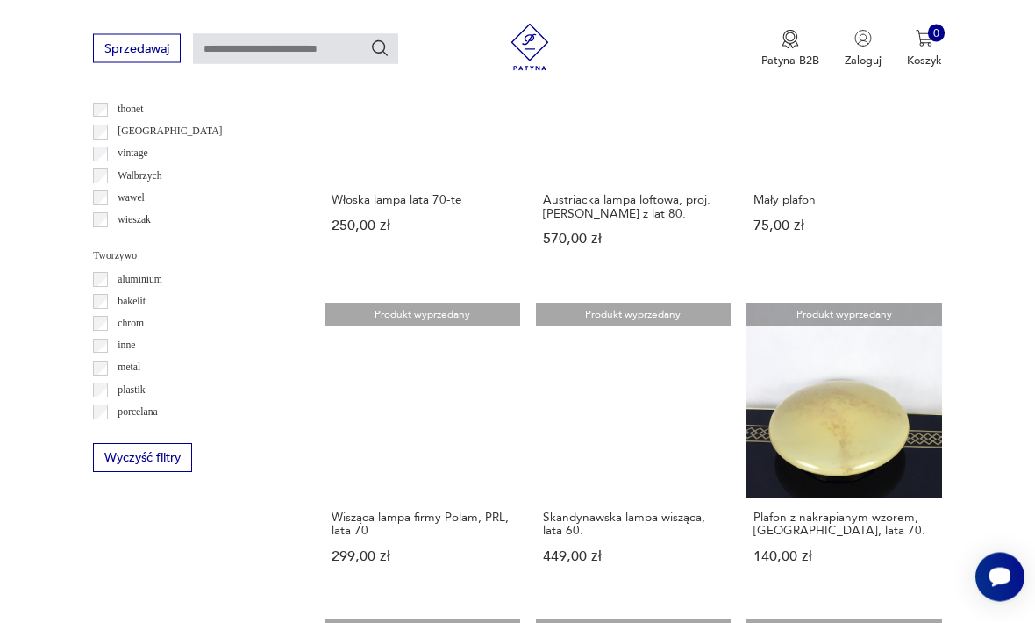
scroll to position [1343, 0]
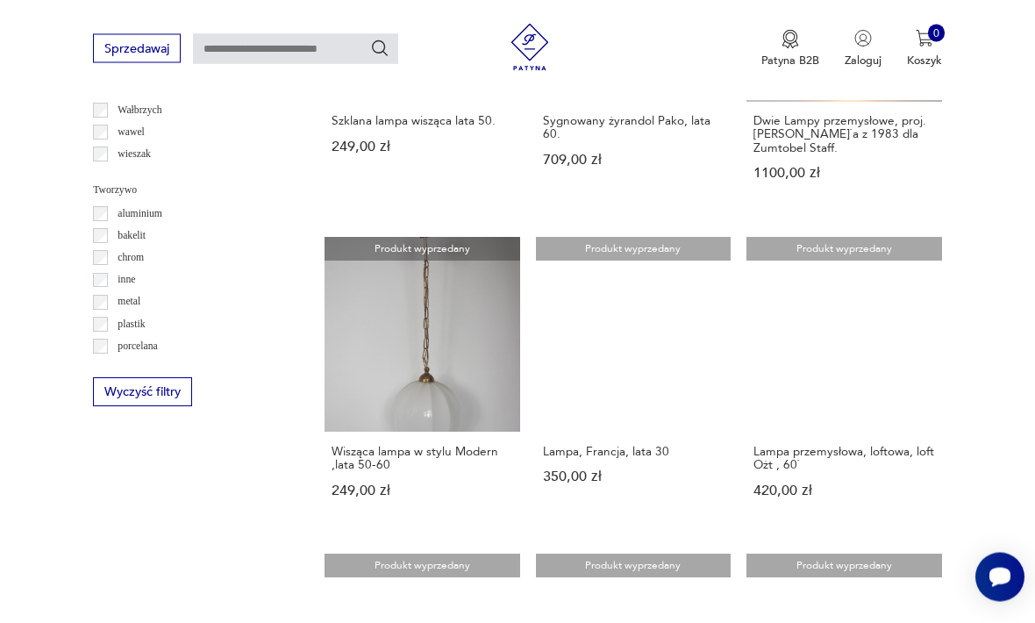
scroll to position [1408, 0]
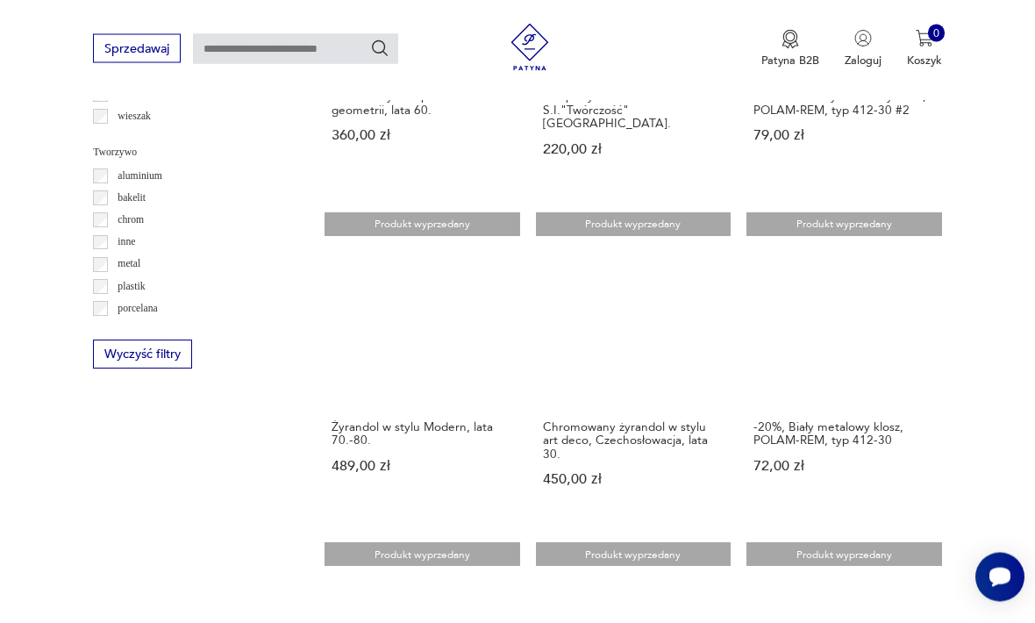
scroll to position [1445, 0]
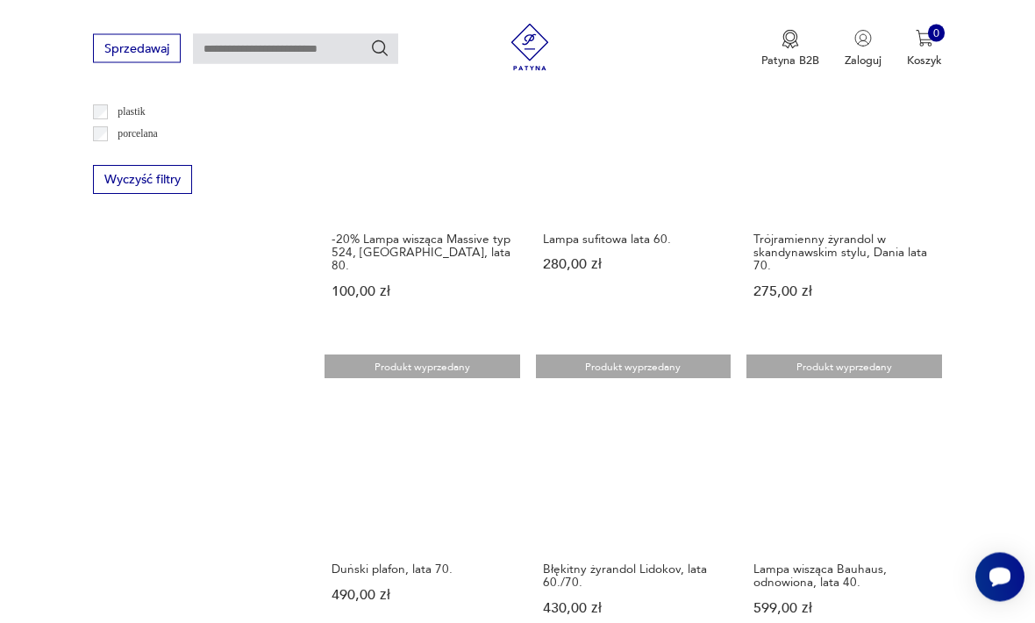
scroll to position [1619, 0]
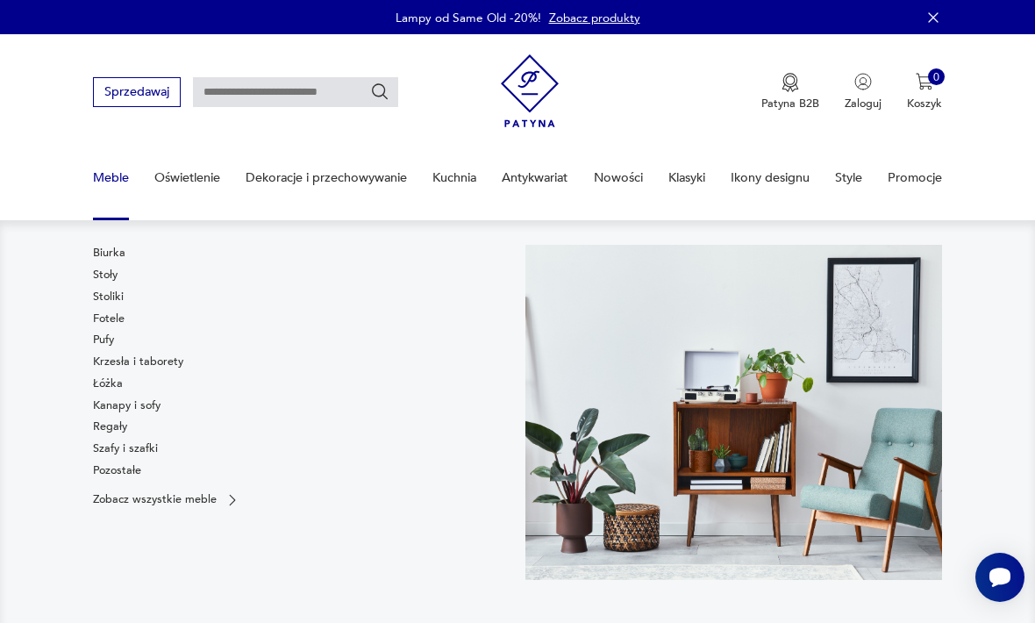
click at [105, 425] on link "Regały" at bounding box center [110, 426] width 34 height 16
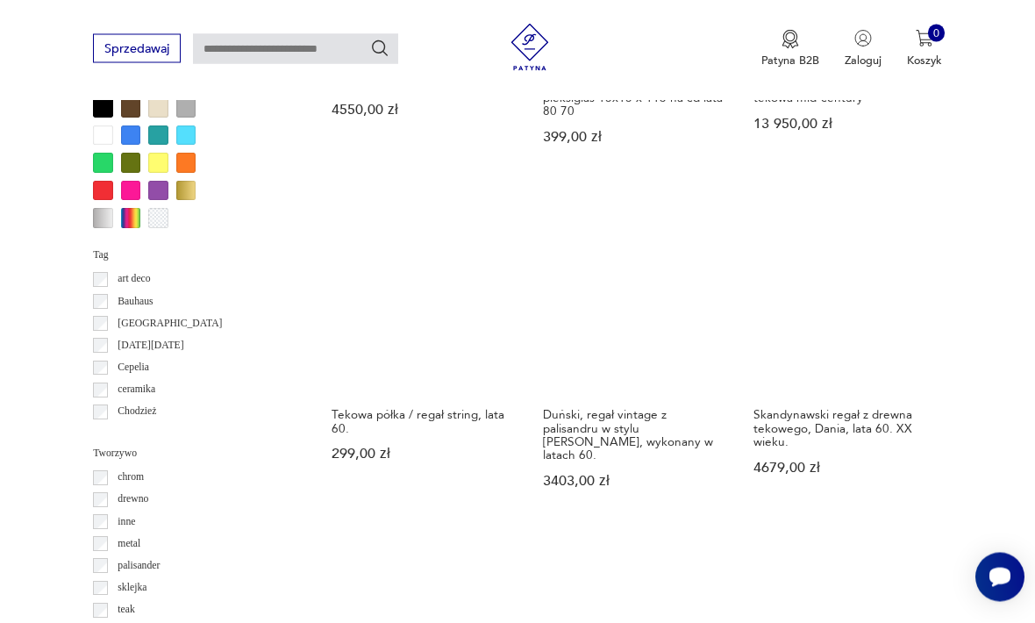
scroll to position [1558, 0]
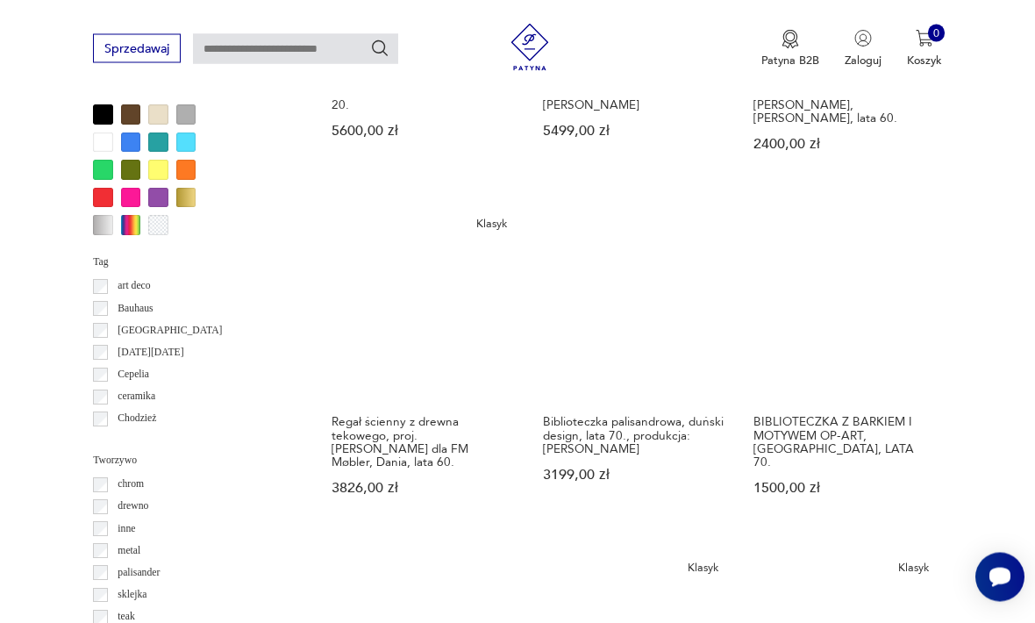
scroll to position [1551, 0]
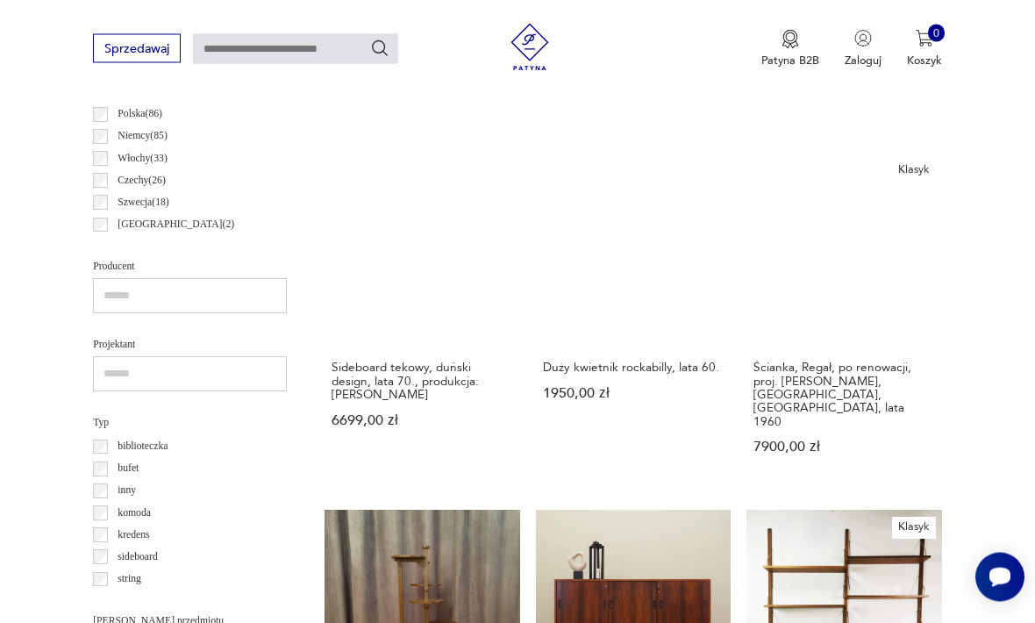
scroll to position [405, 0]
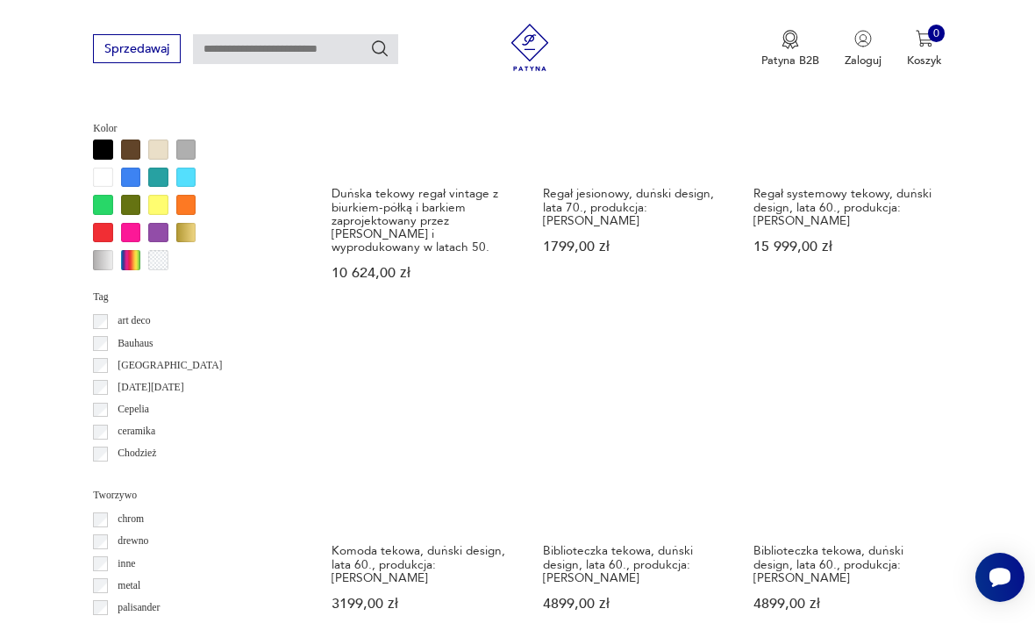
scroll to position [1519, 0]
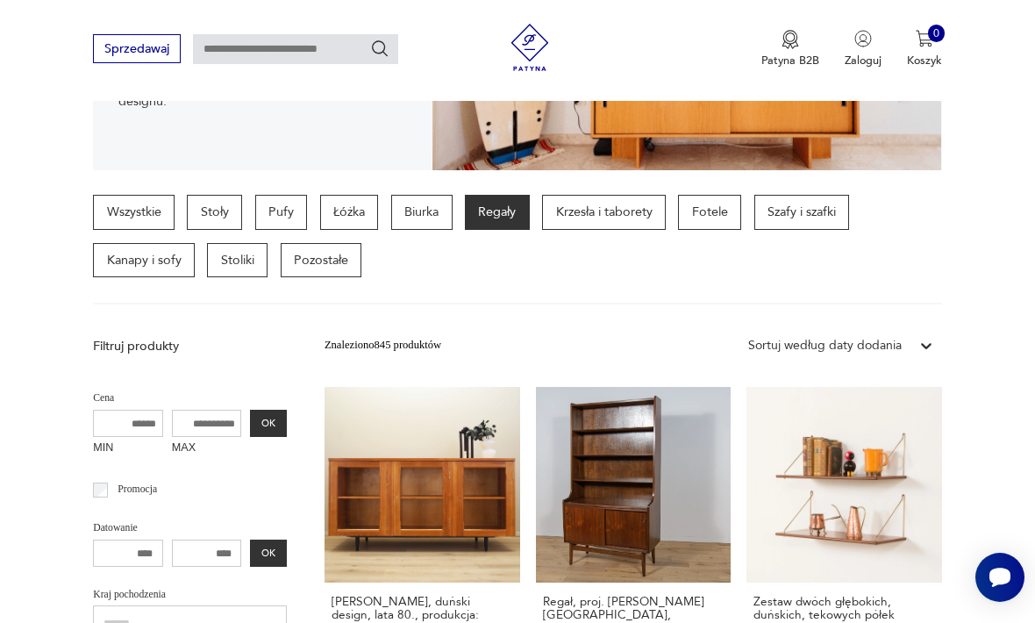
scroll to position [405, 0]
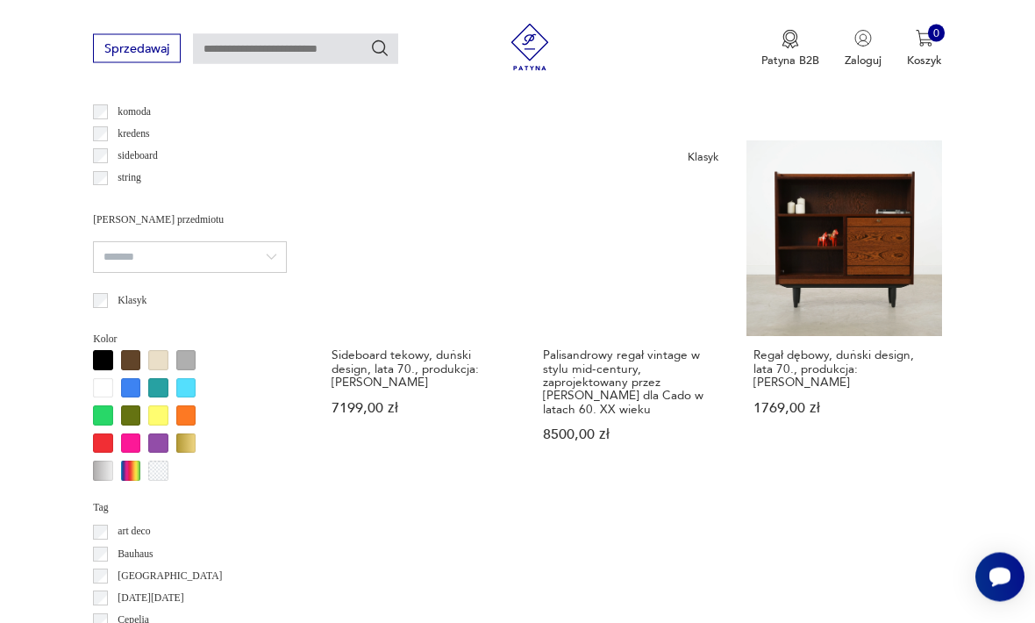
scroll to position [1311, 0]
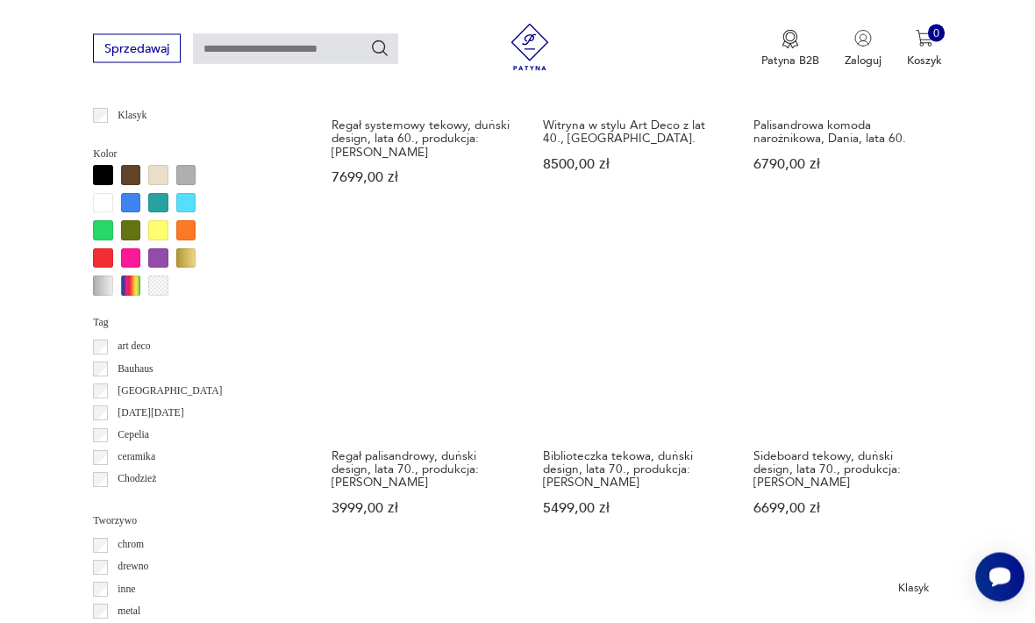
scroll to position [1490, 0]
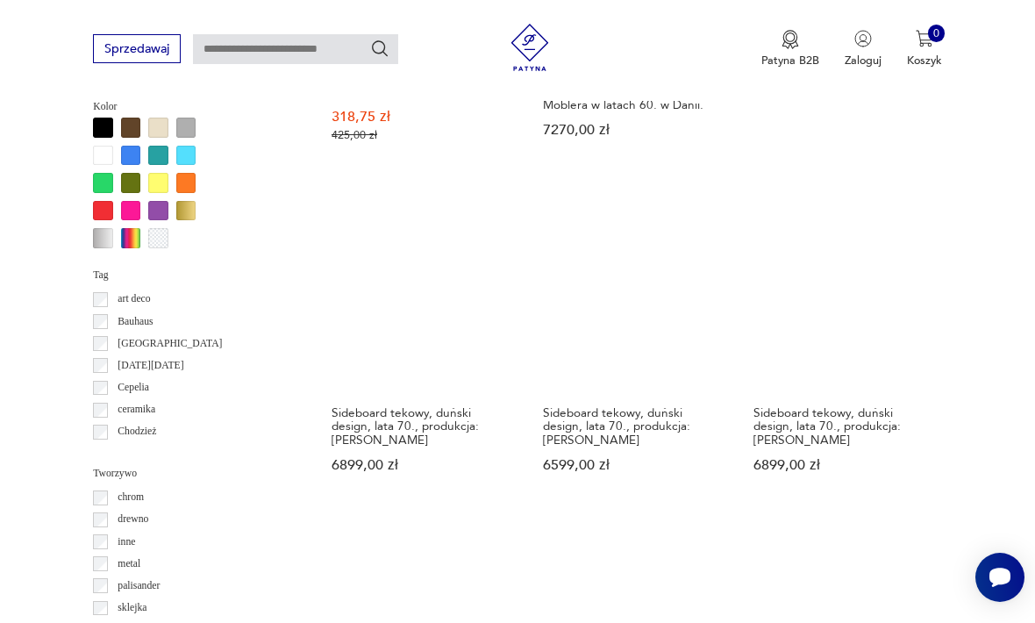
scroll to position [1541, 0]
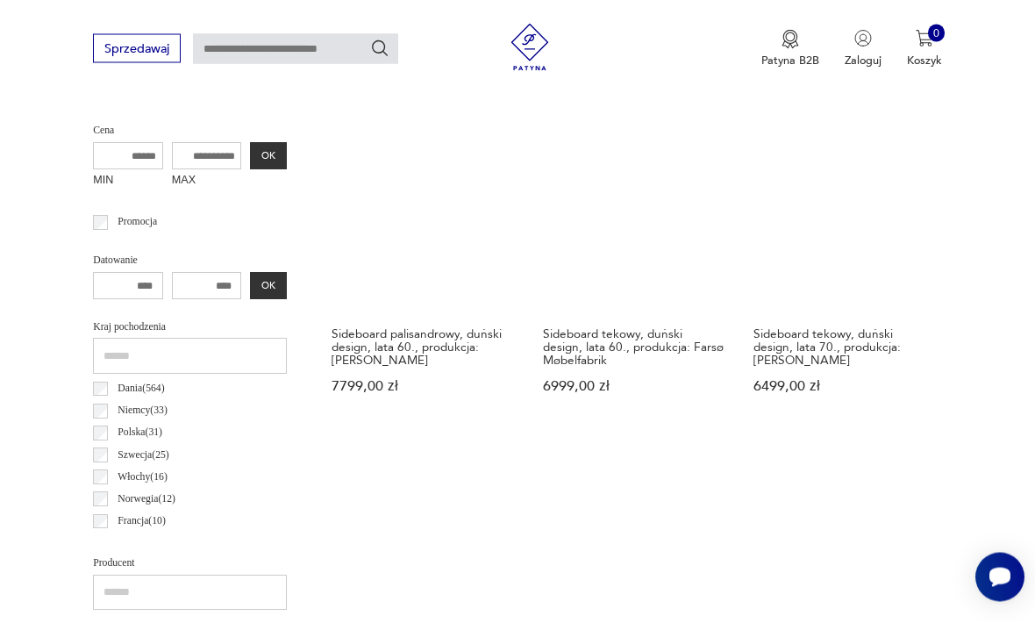
scroll to position [405, 0]
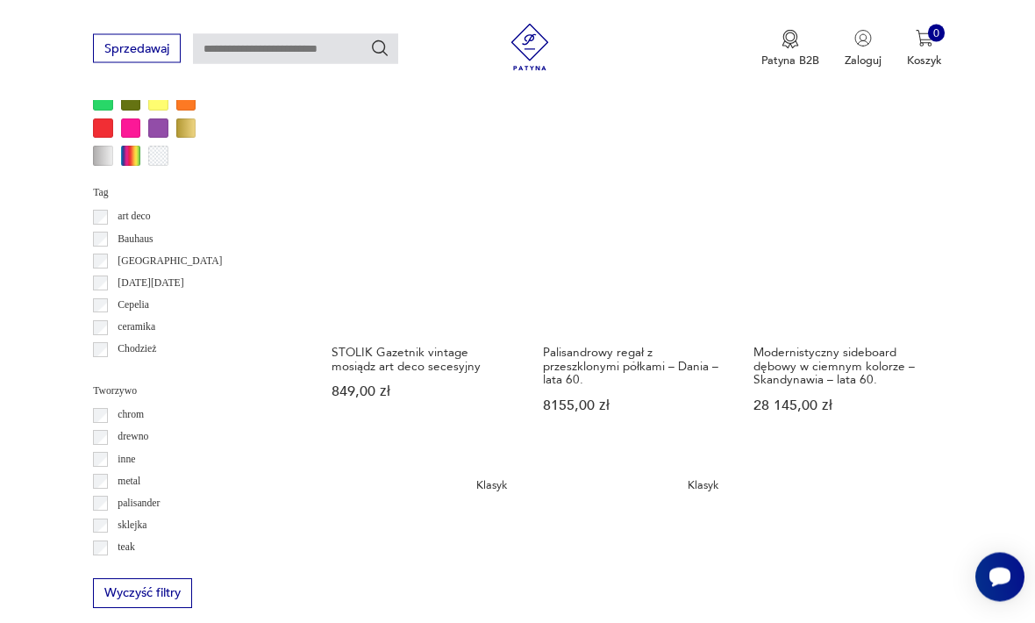
scroll to position [1620, 0]
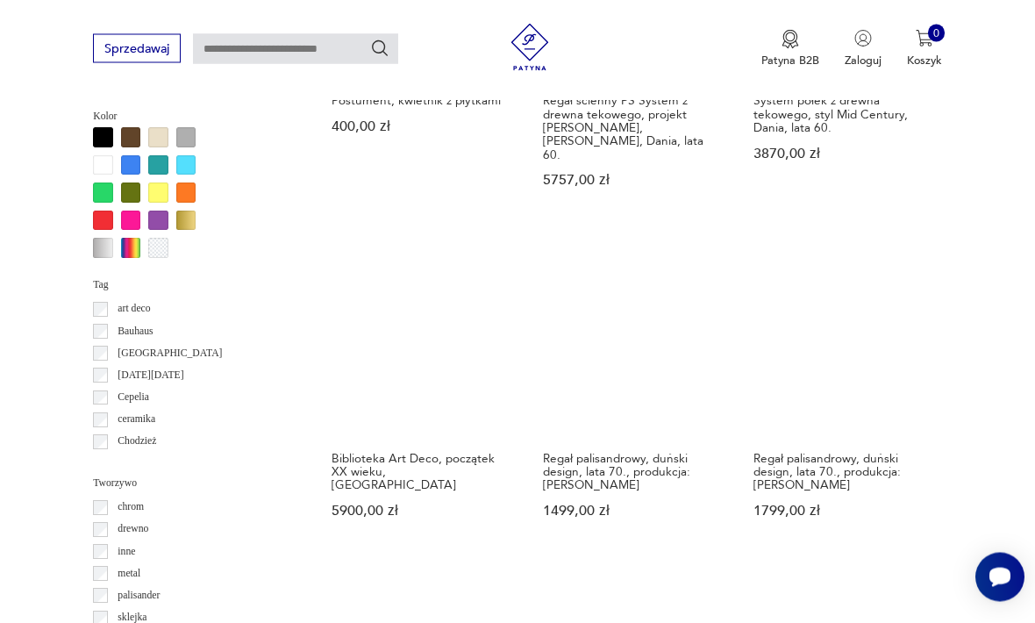
scroll to position [1532, 0]
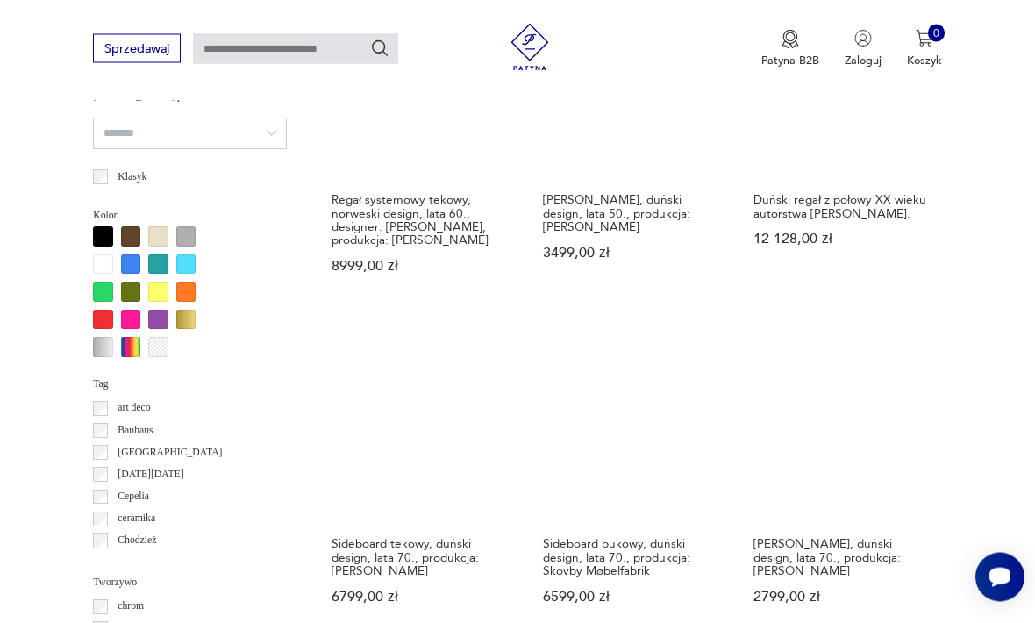
scroll to position [1432, 0]
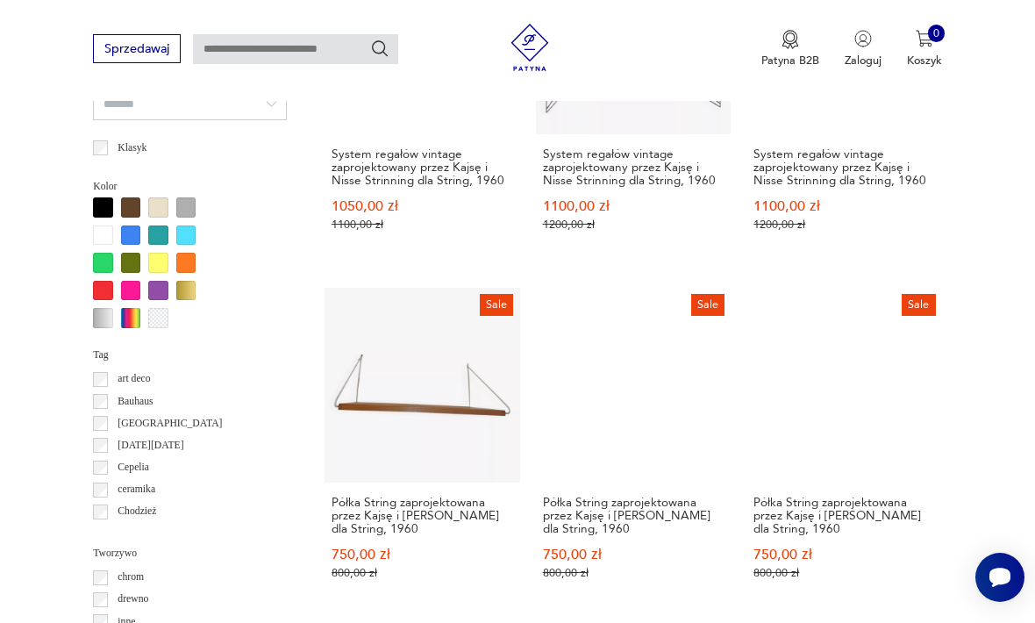
scroll to position [1460, 0]
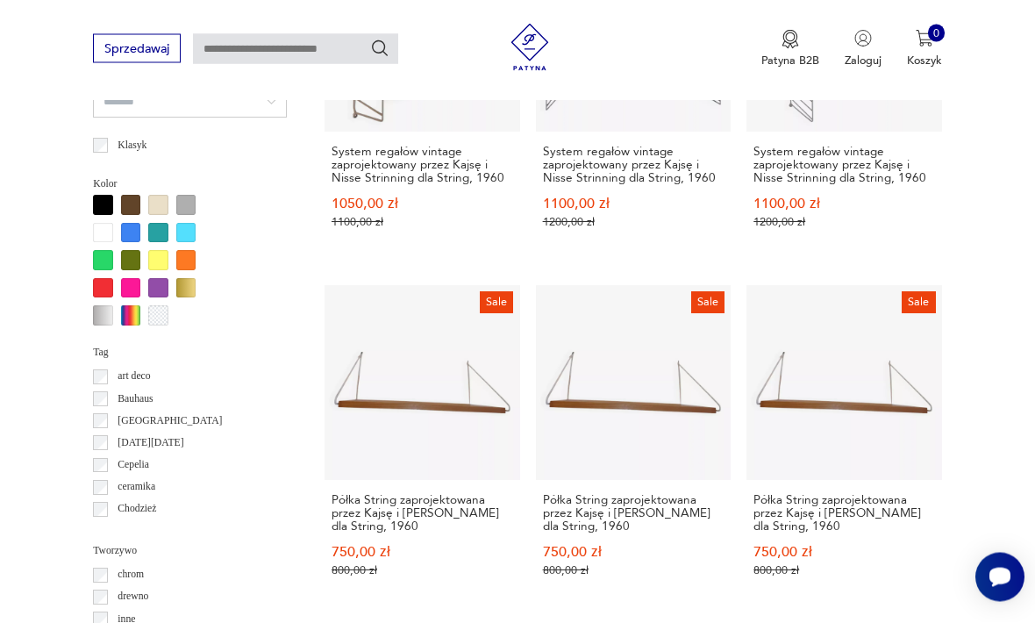
click at [104, 279] on div at bounding box center [103, 289] width 20 height 20
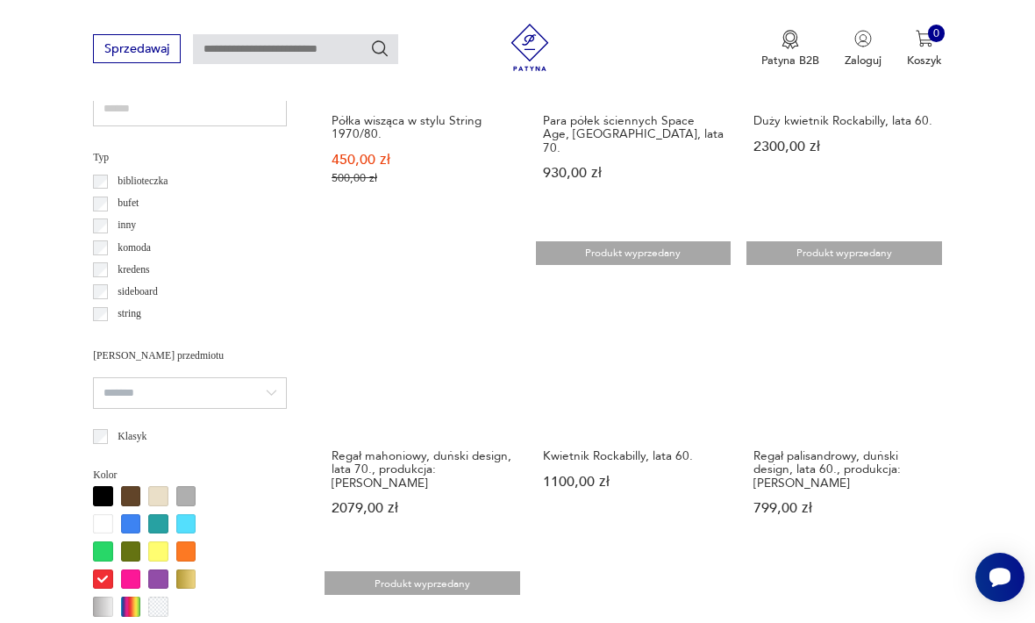
scroll to position [1174, 0]
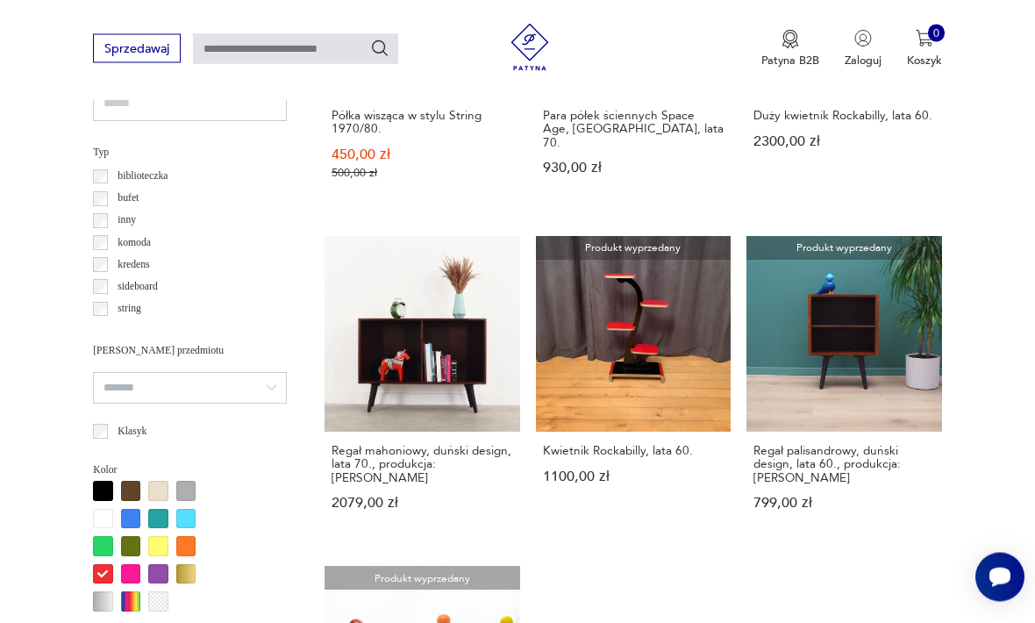
click at [135, 510] on div at bounding box center [131, 520] width 20 height 20
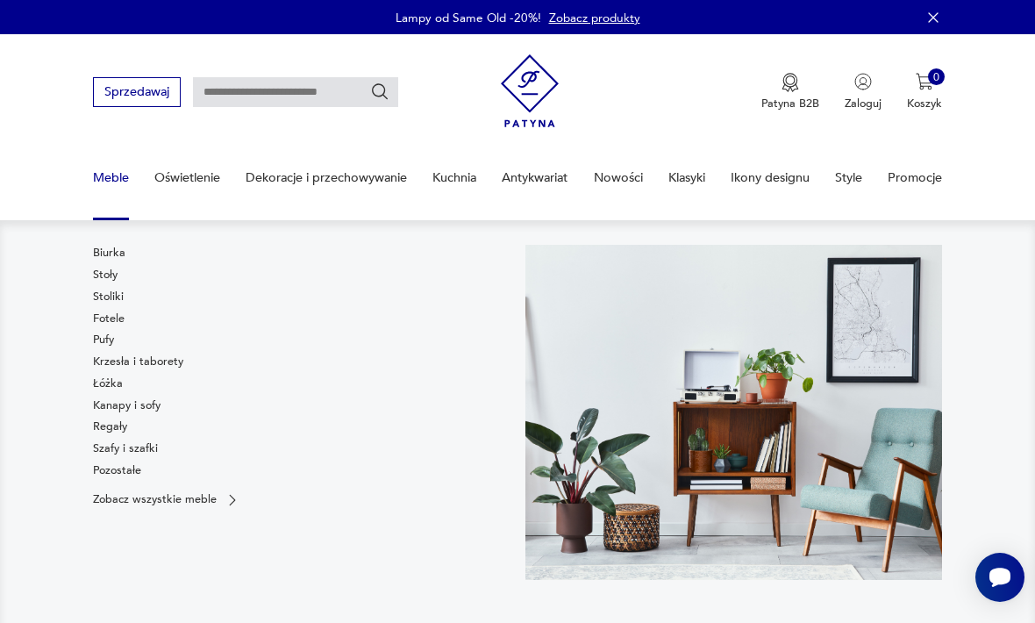
click at [108, 291] on link "Stoliki" at bounding box center [108, 297] width 31 height 16
click at [107, 314] on link "Fotele" at bounding box center [109, 319] width 32 height 16
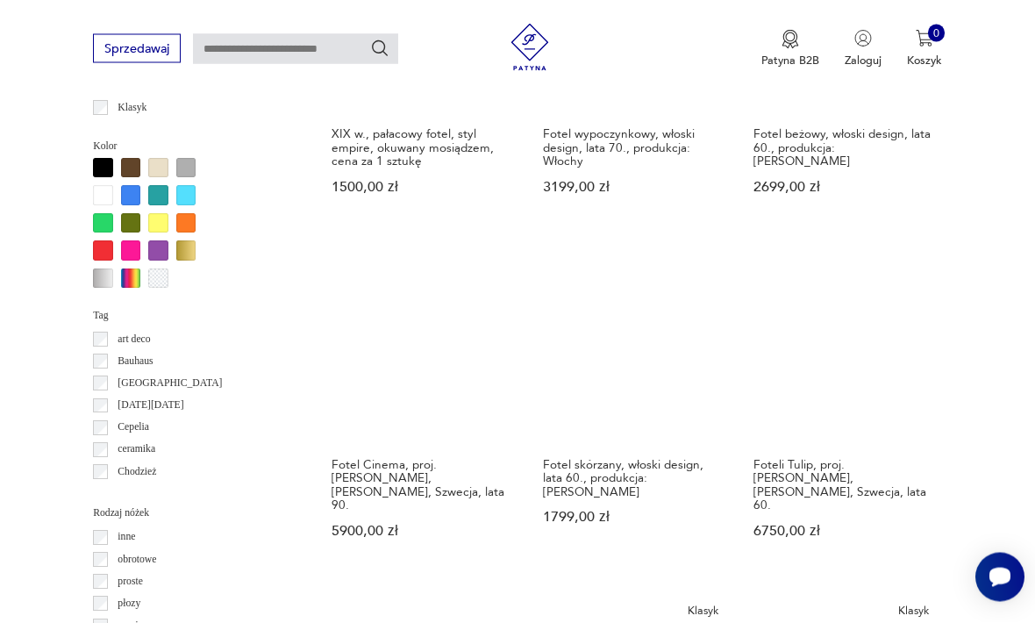
scroll to position [1496, 0]
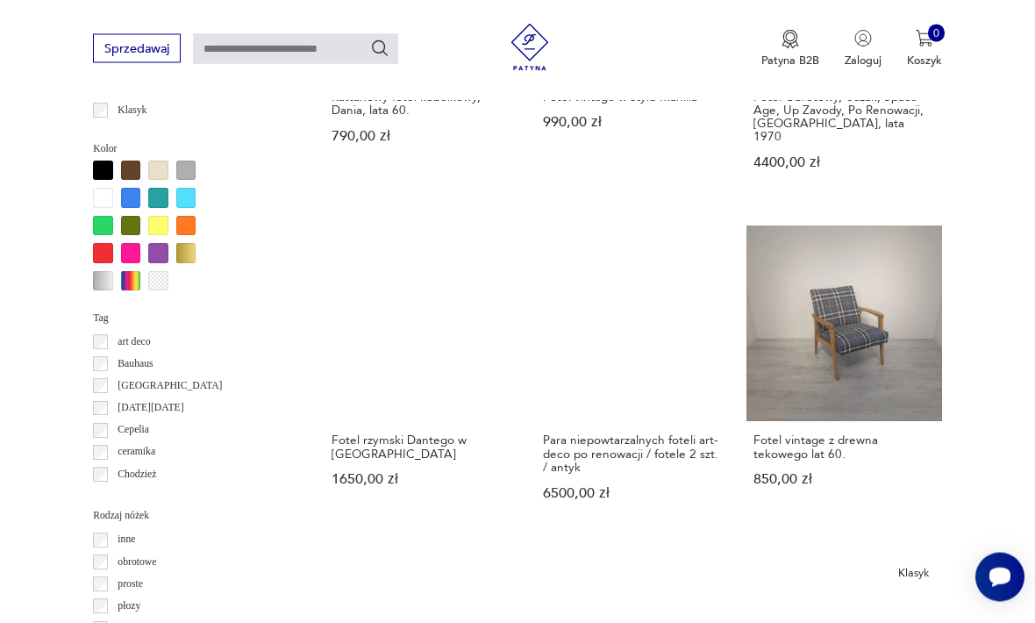
scroll to position [1492, 0]
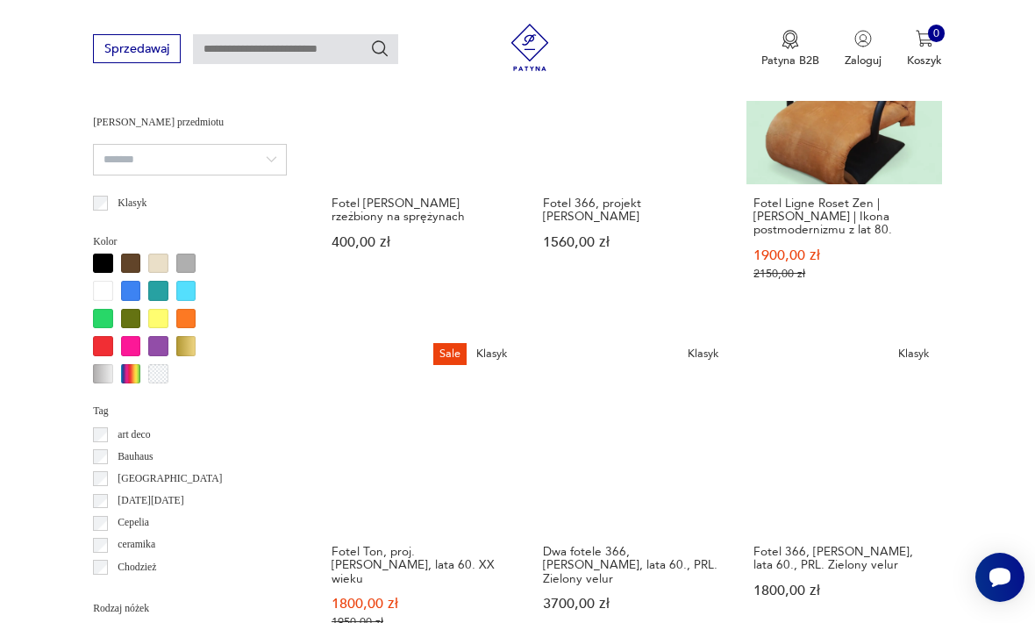
scroll to position [1418, 0]
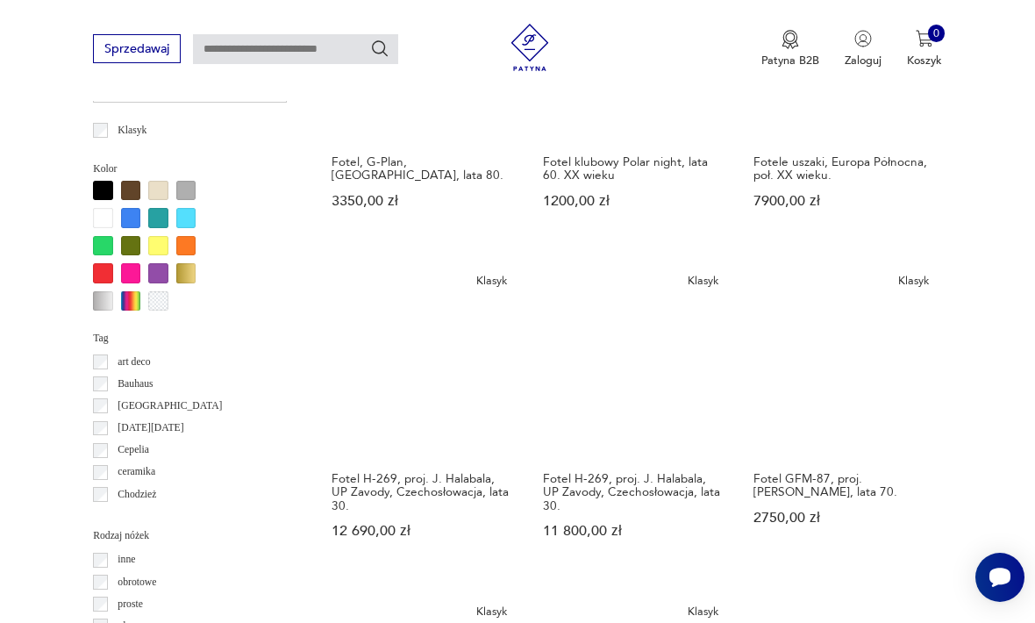
scroll to position [1474, 0]
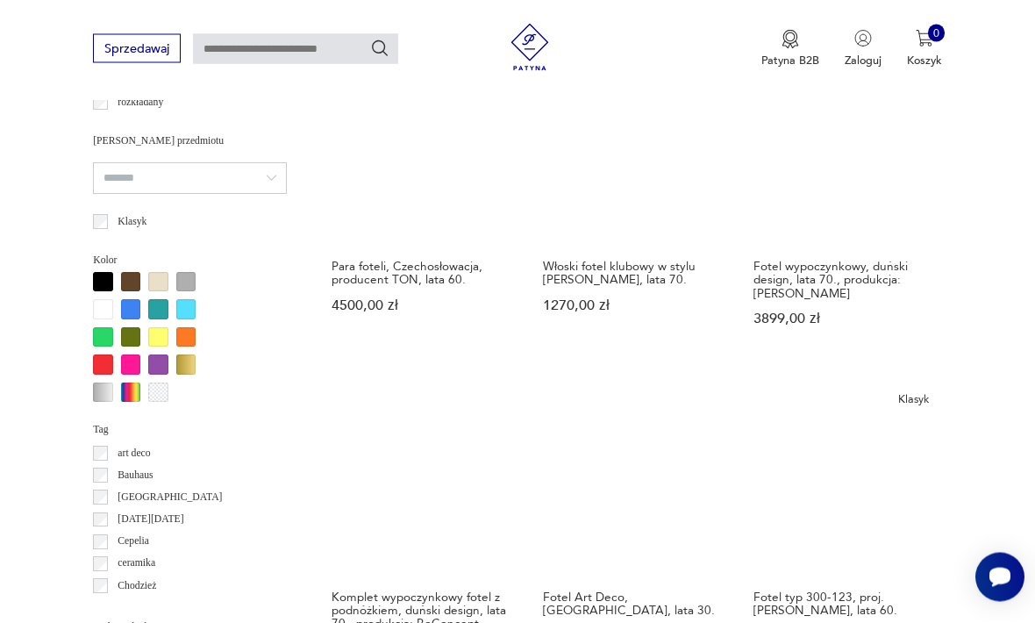
scroll to position [1382, 0]
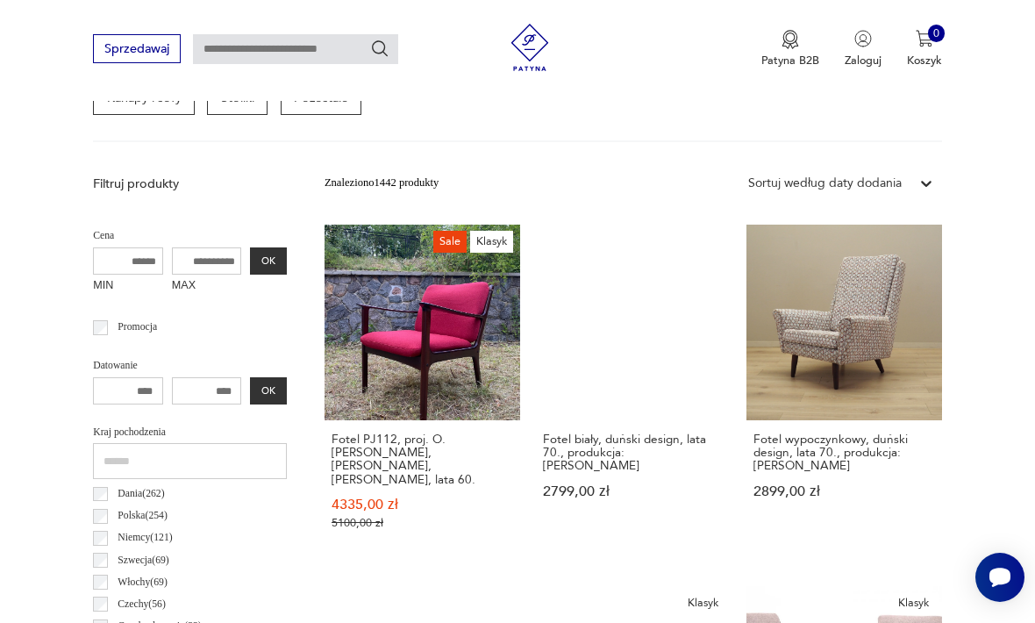
scroll to position [405, 0]
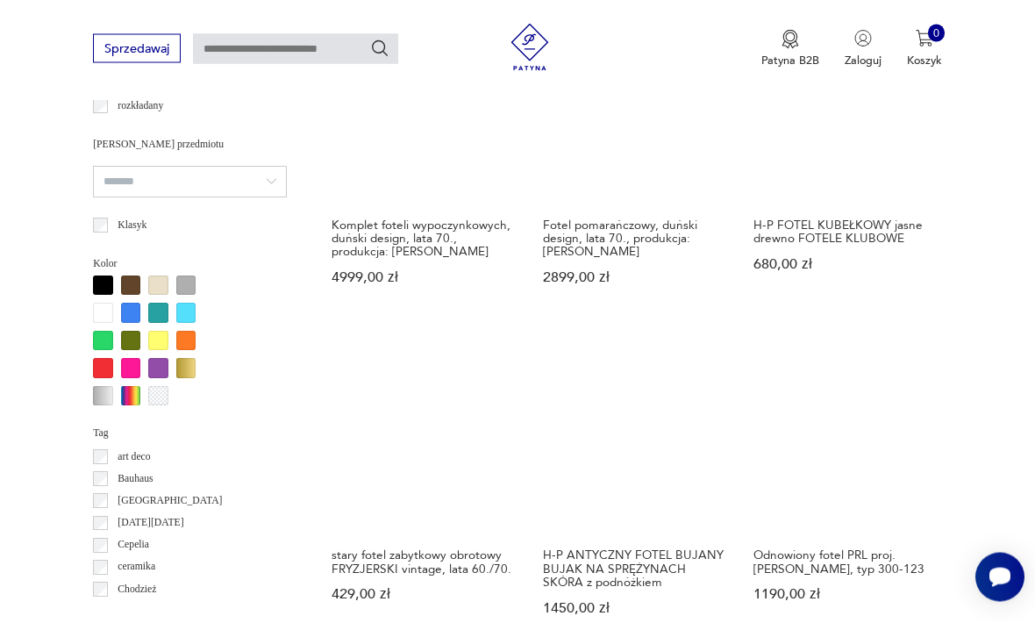
scroll to position [1380, 0]
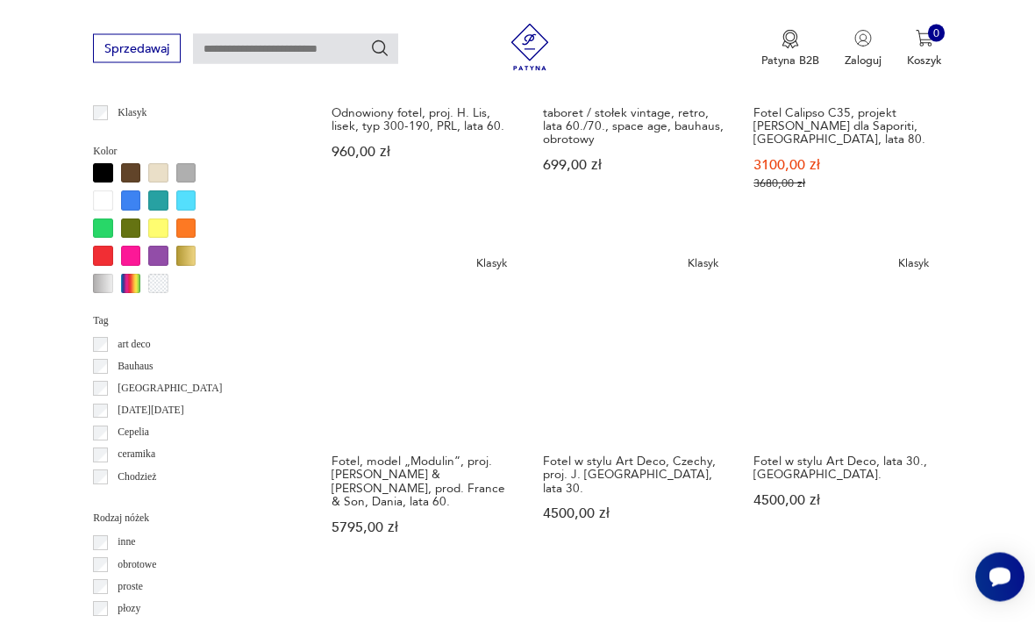
scroll to position [1493, 0]
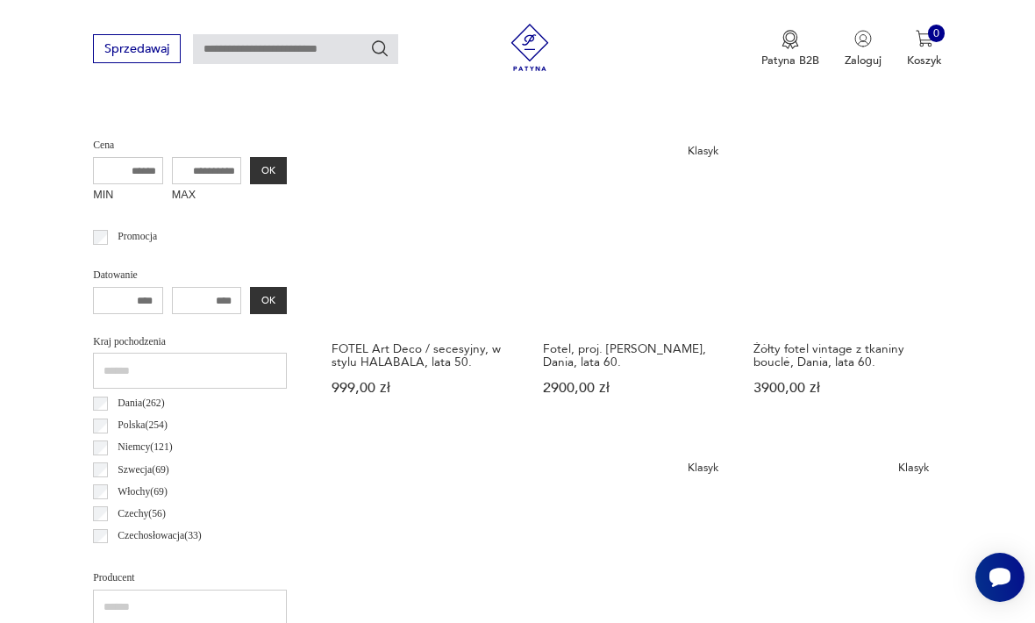
scroll to position [576, 0]
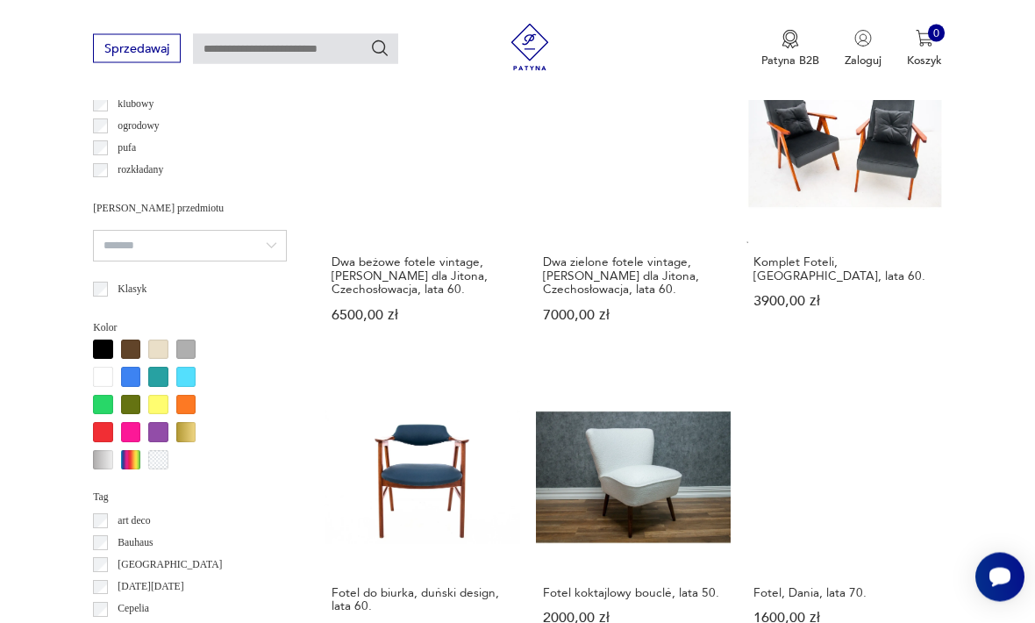
scroll to position [1313, 0]
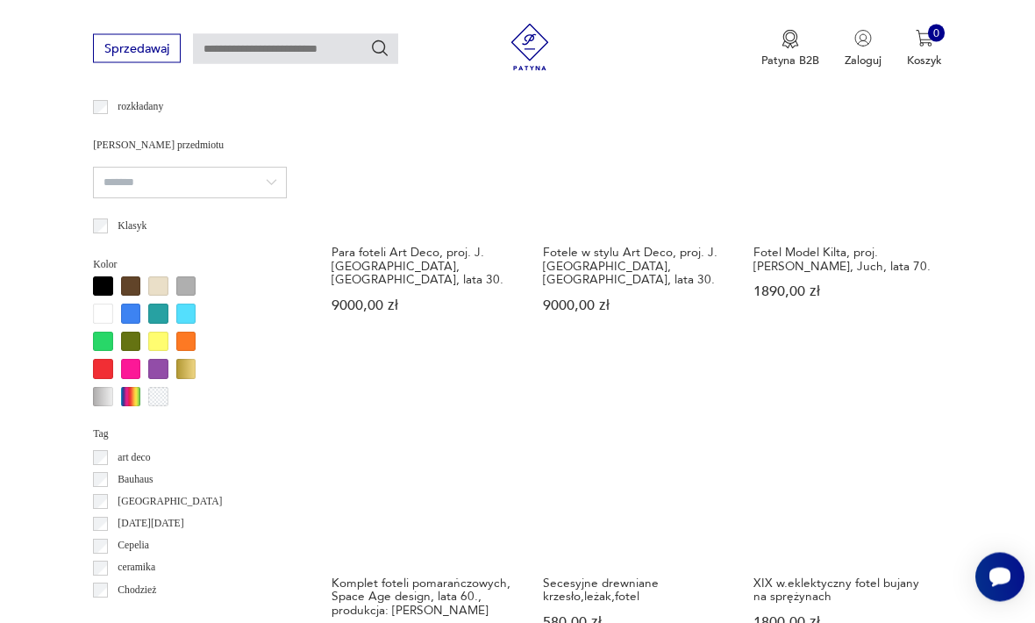
scroll to position [1376, 0]
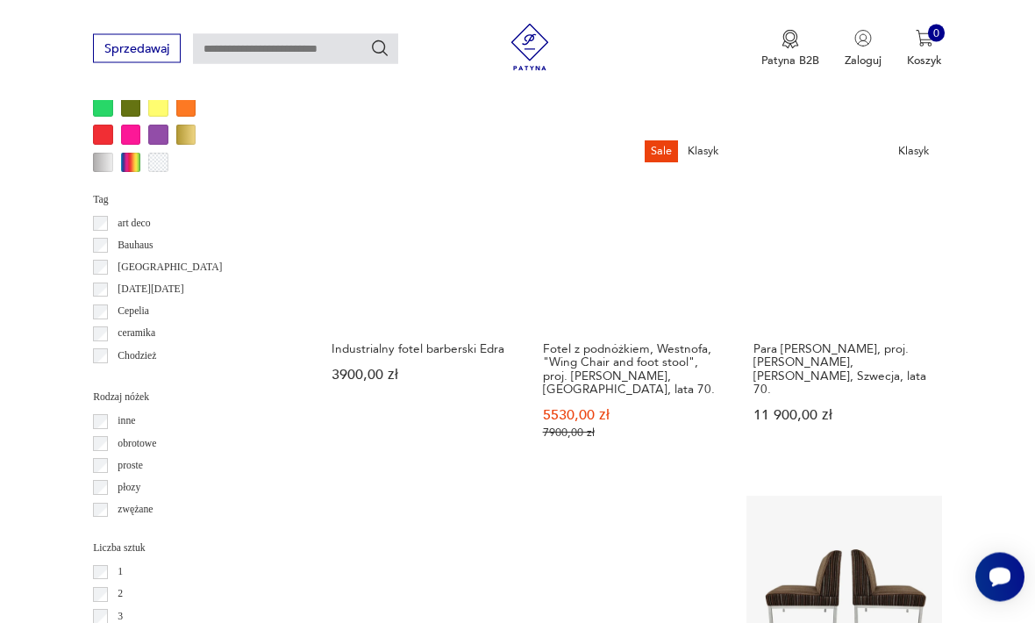
scroll to position [1619, 0]
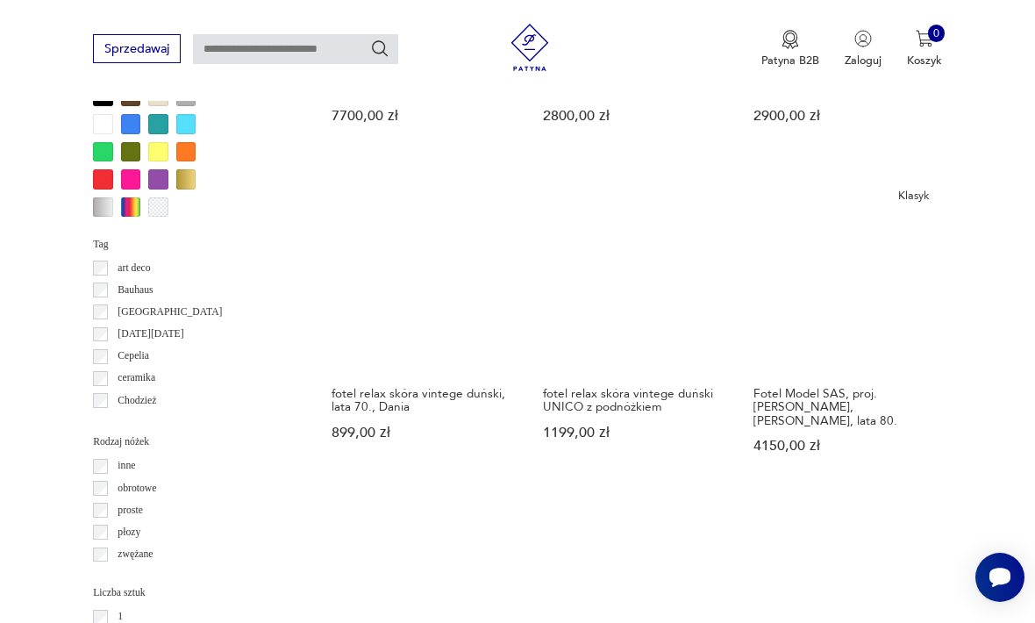
scroll to position [1576, 0]
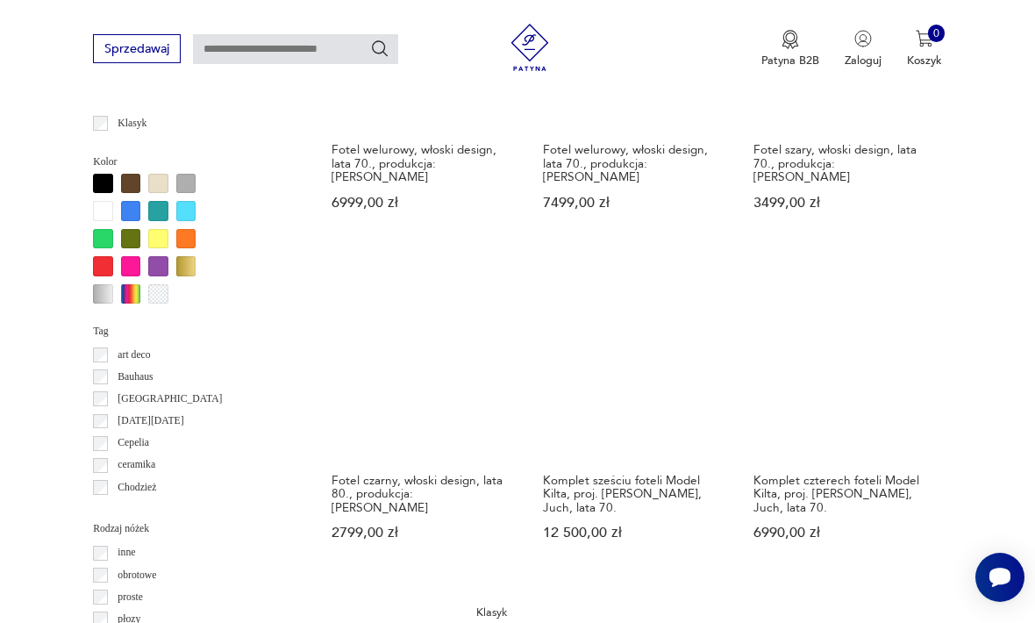
scroll to position [1486, 0]
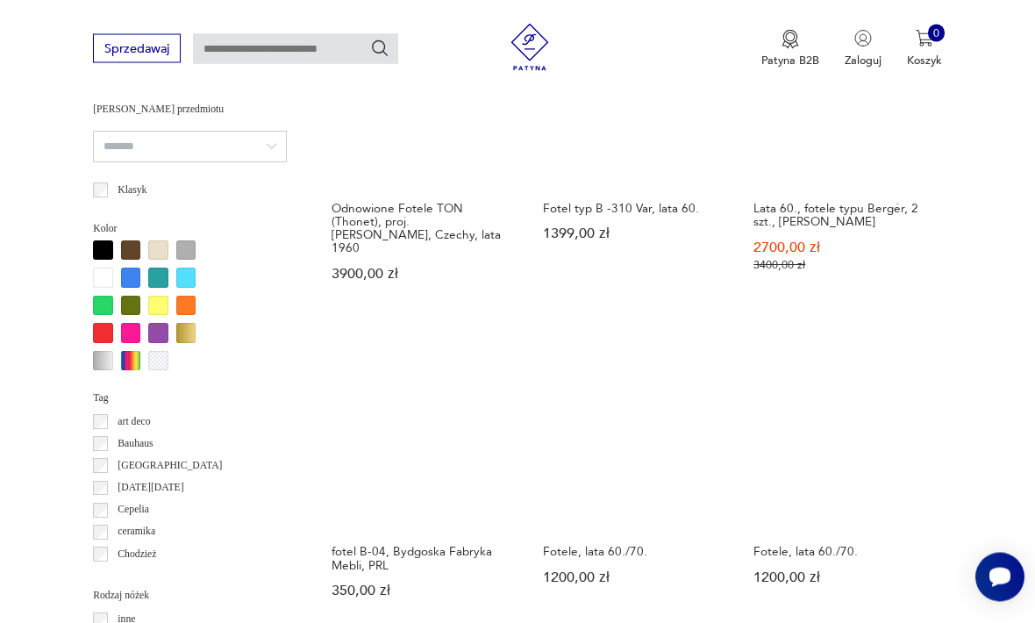
scroll to position [1449, 0]
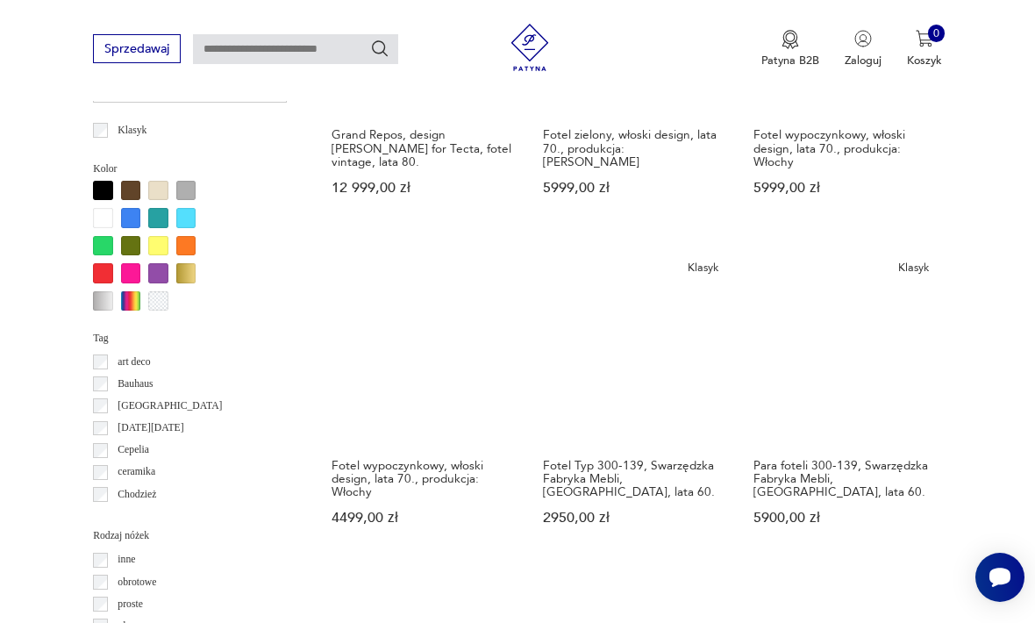
scroll to position [1534, 0]
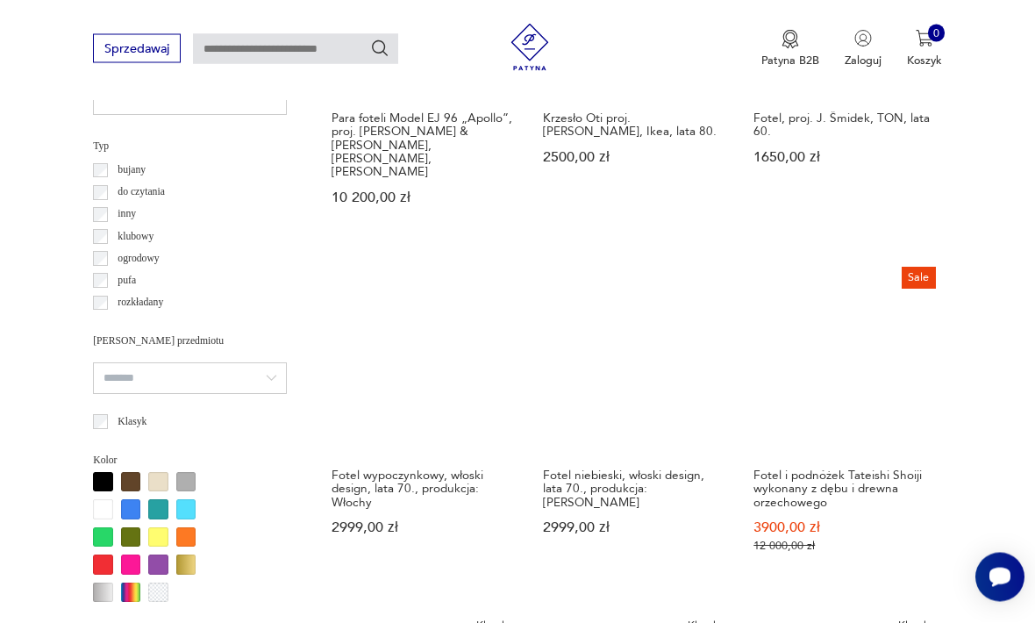
scroll to position [1186, 0]
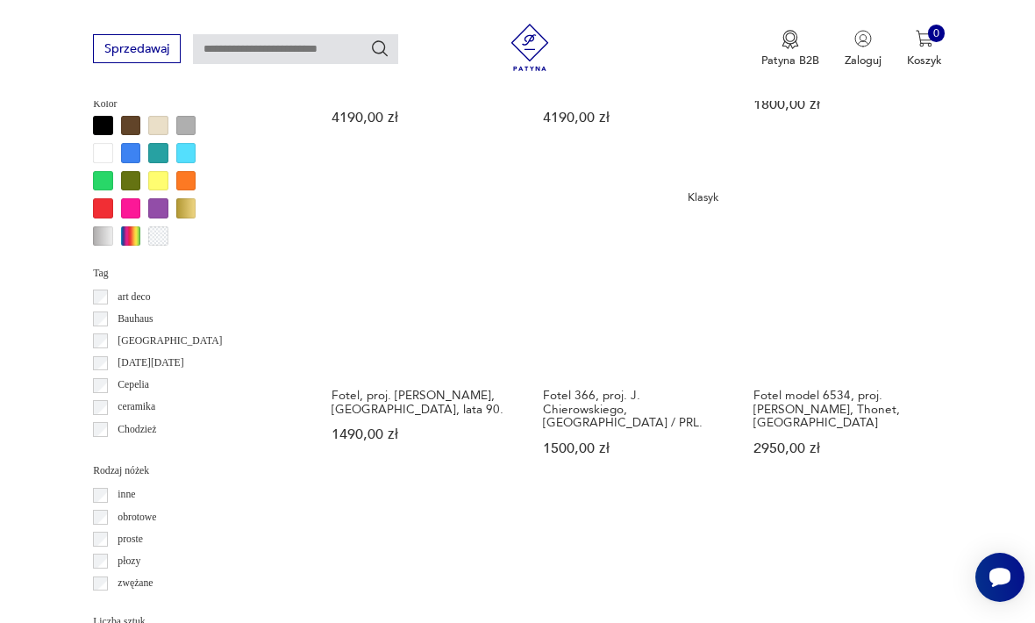
scroll to position [1538, 0]
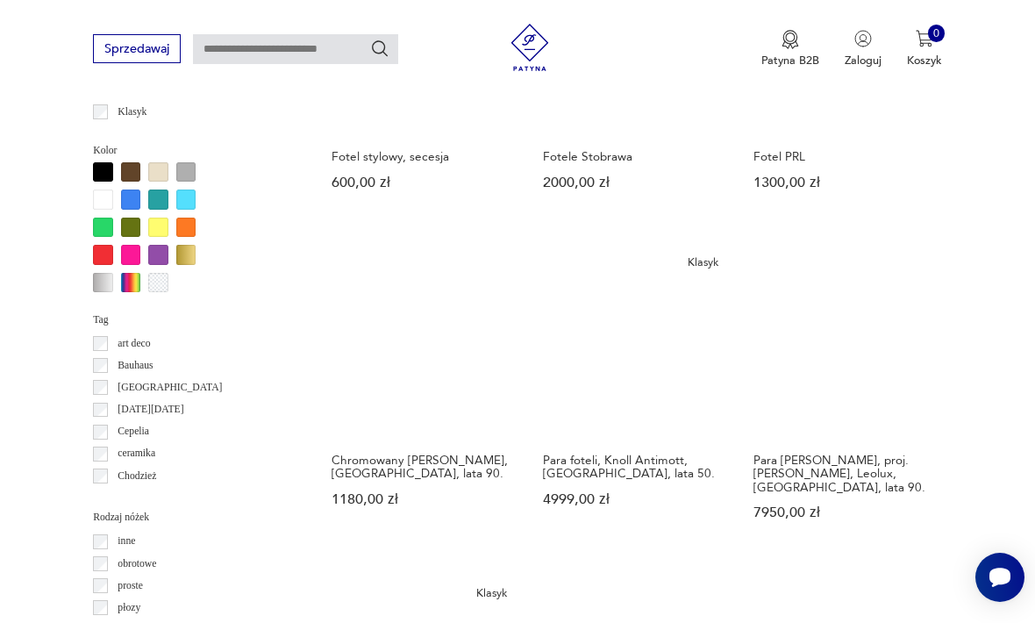
scroll to position [1502, 0]
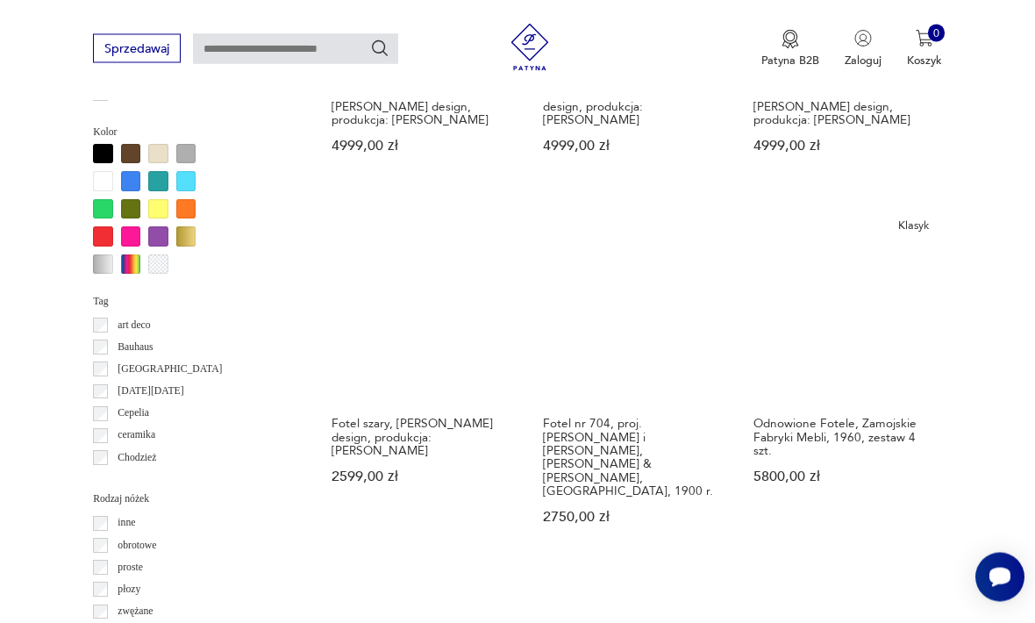
scroll to position [1525, 0]
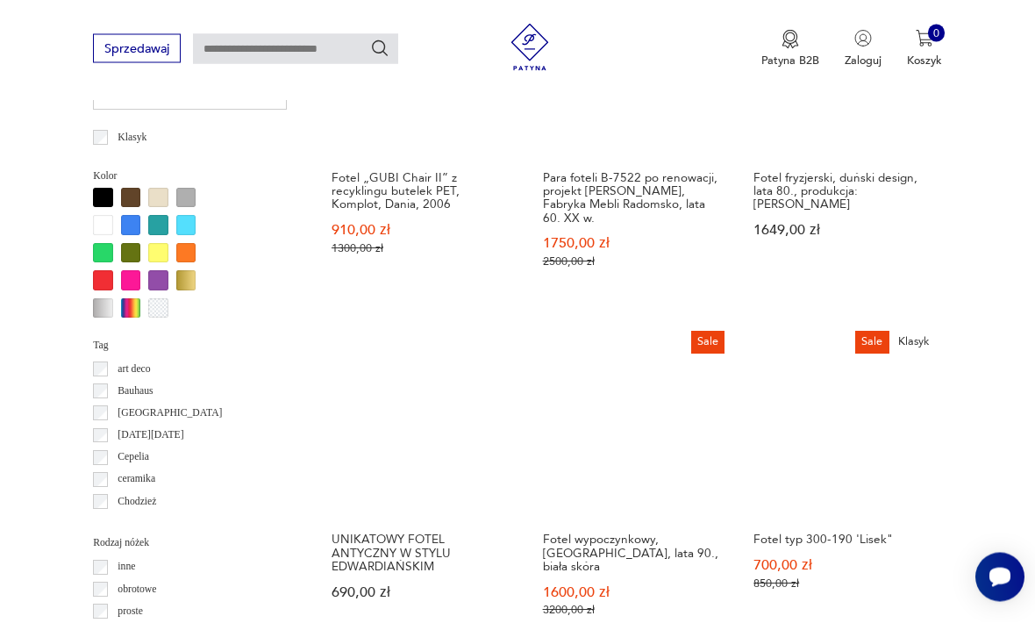
scroll to position [1465, 0]
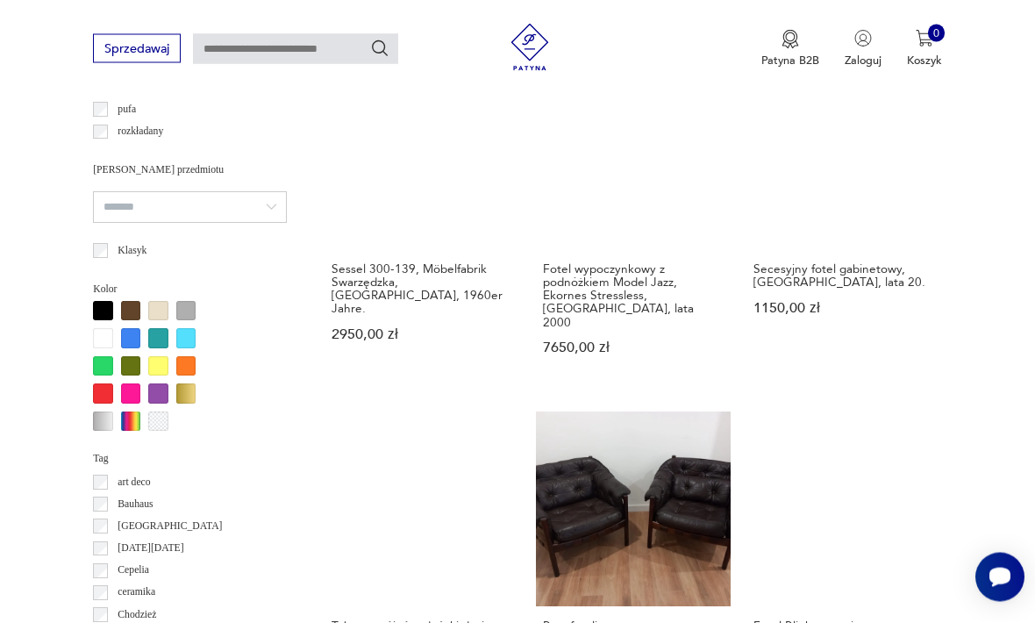
scroll to position [1352, 0]
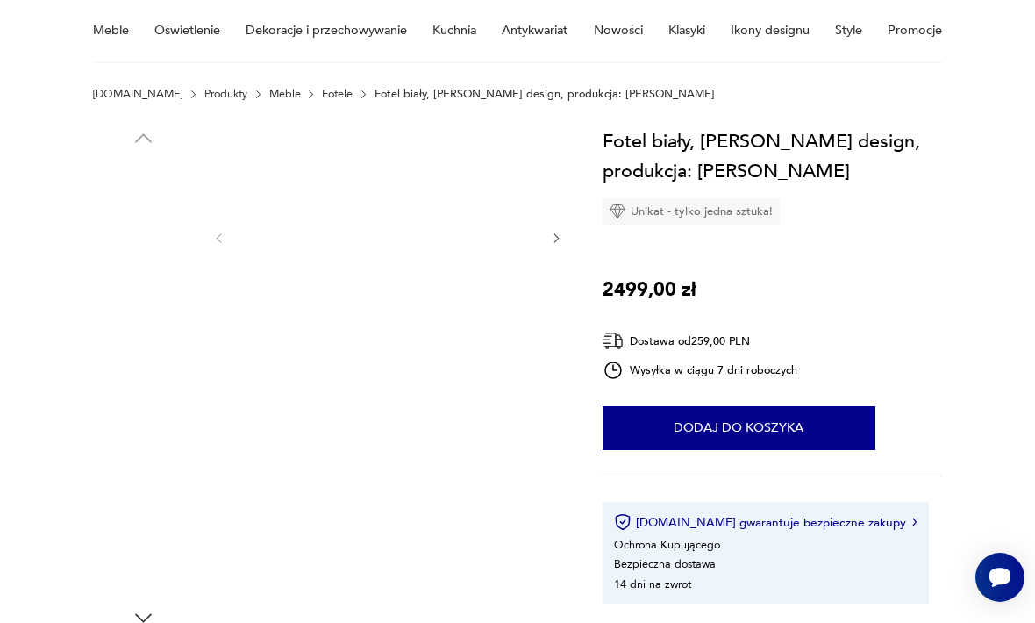
click at [154, 330] on img at bounding box center [143, 320] width 100 height 100
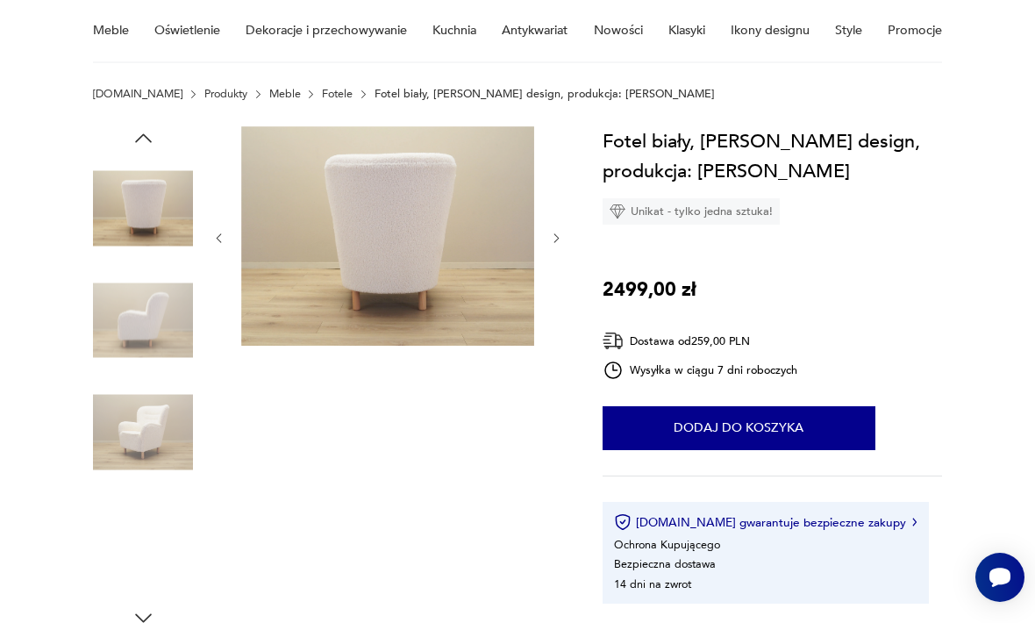
click at [161, 338] on img at bounding box center [143, 320] width 100 height 100
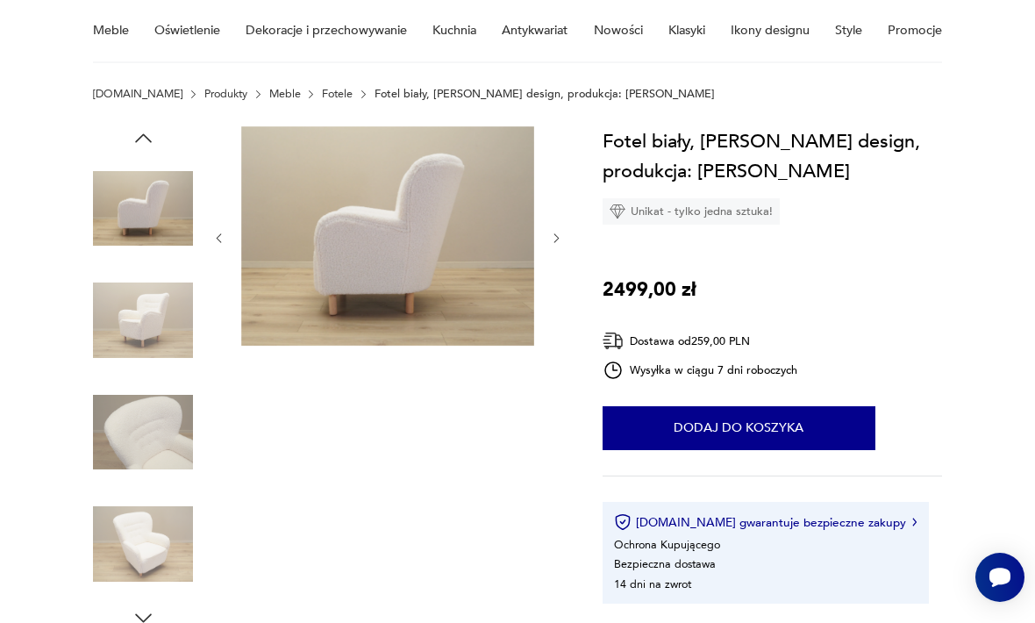
click at [162, 446] on img at bounding box center [143, 432] width 100 height 100
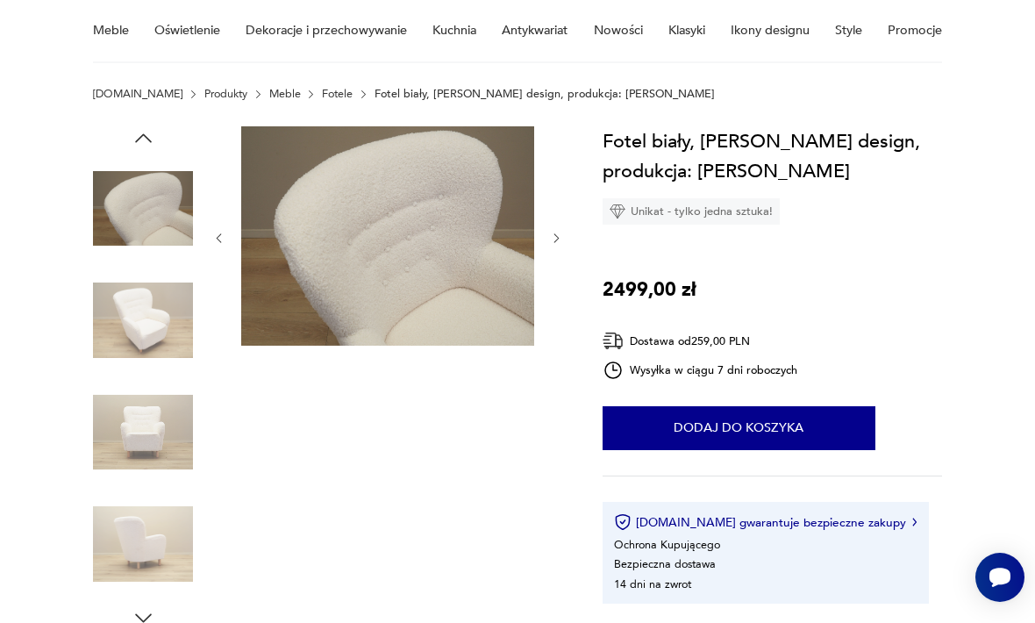
click at [155, 426] on img at bounding box center [143, 432] width 100 height 100
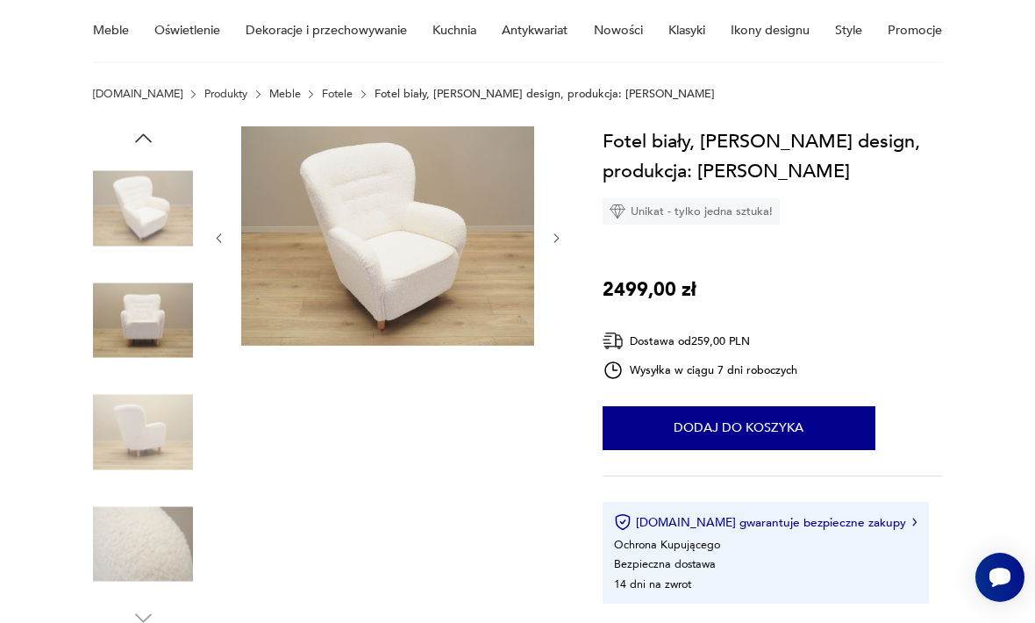
click at [170, 546] on img at bounding box center [143, 544] width 100 height 100
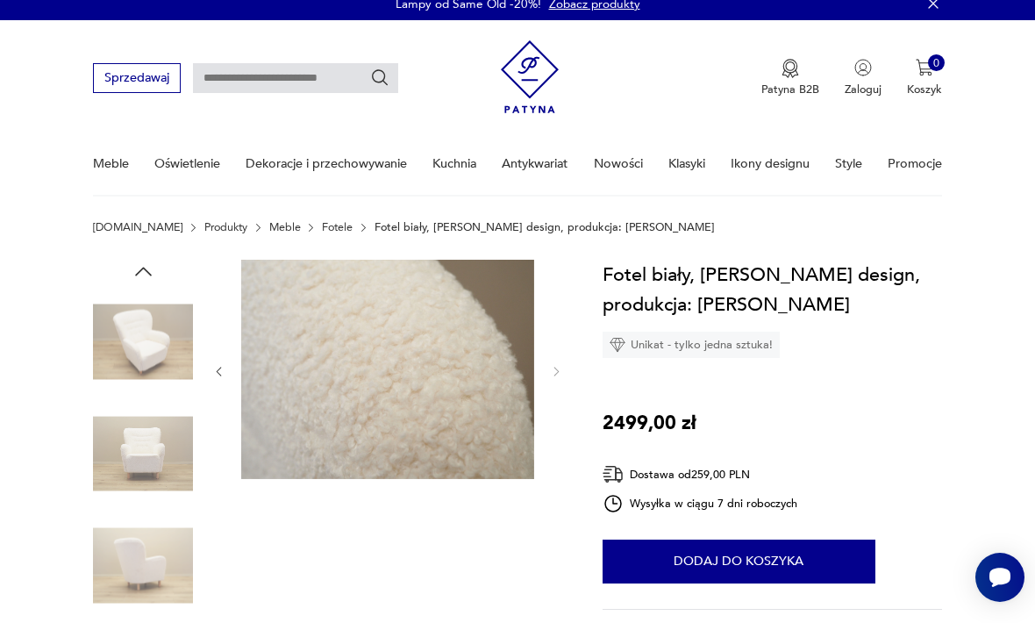
scroll to position [0, 0]
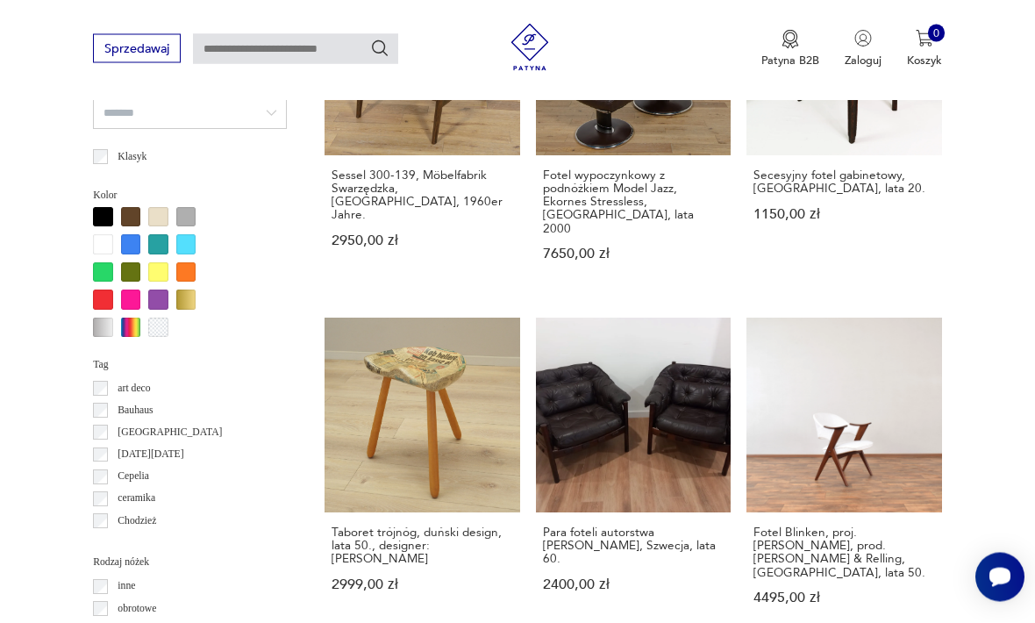
scroll to position [1446, 0]
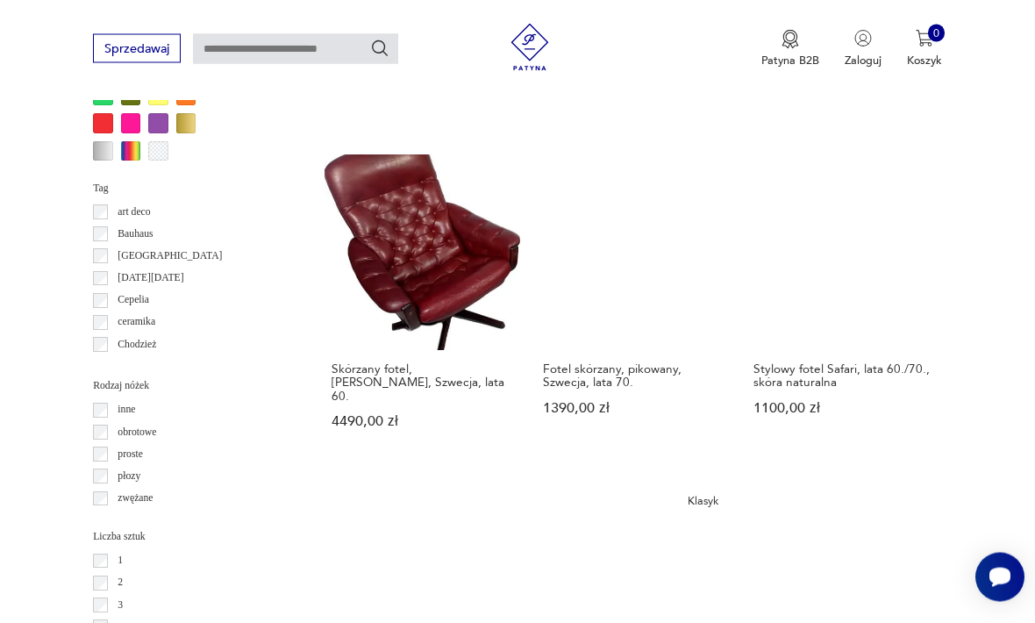
scroll to position [1622, 0]
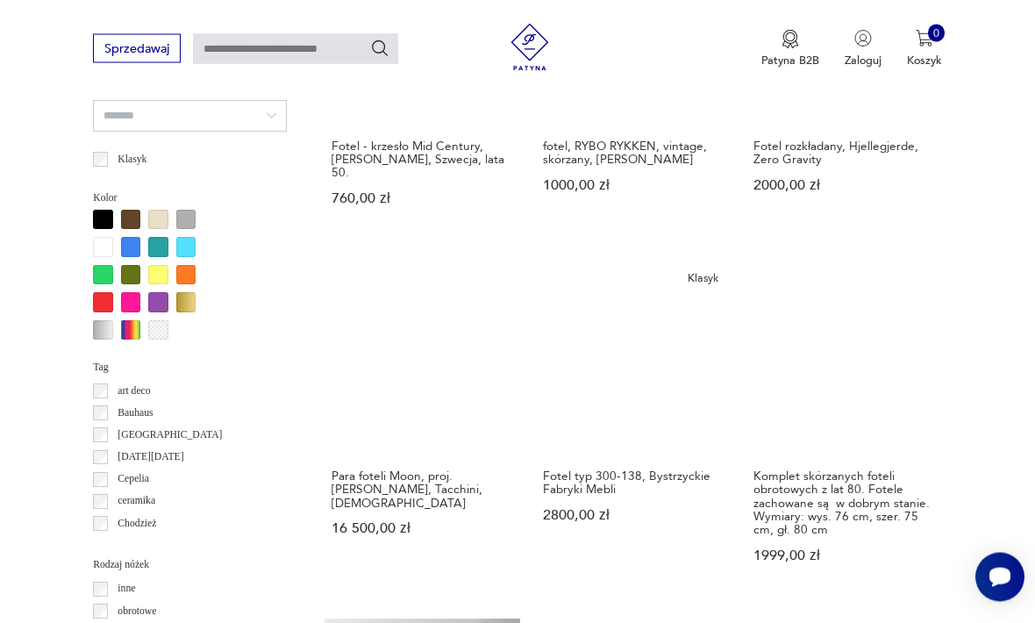
scroll to position [1451, 0]
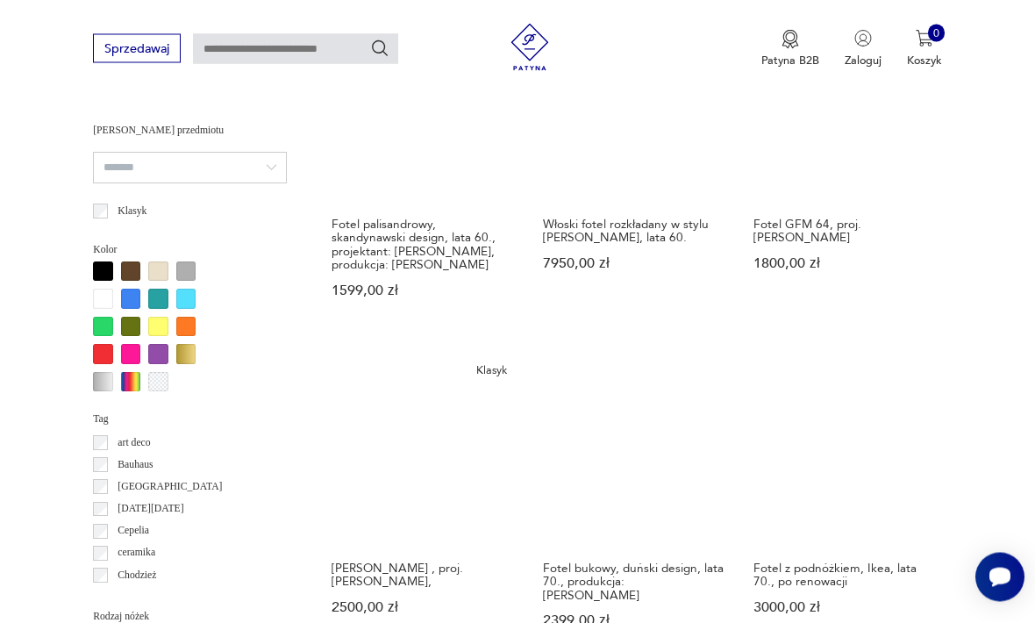
scroll to position [1393, 0]
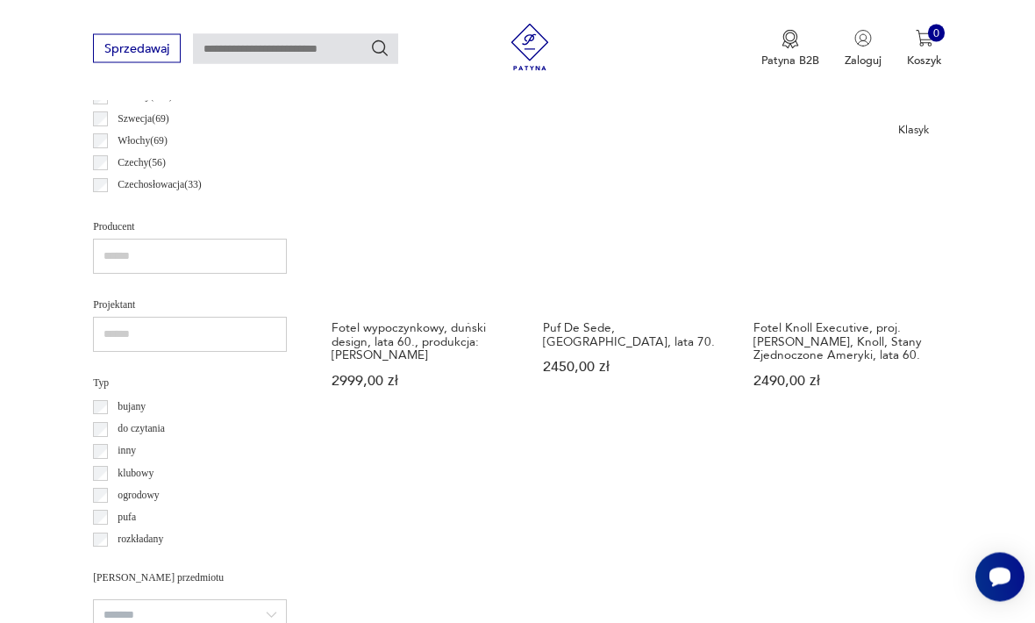
scroll to position [944, 0]
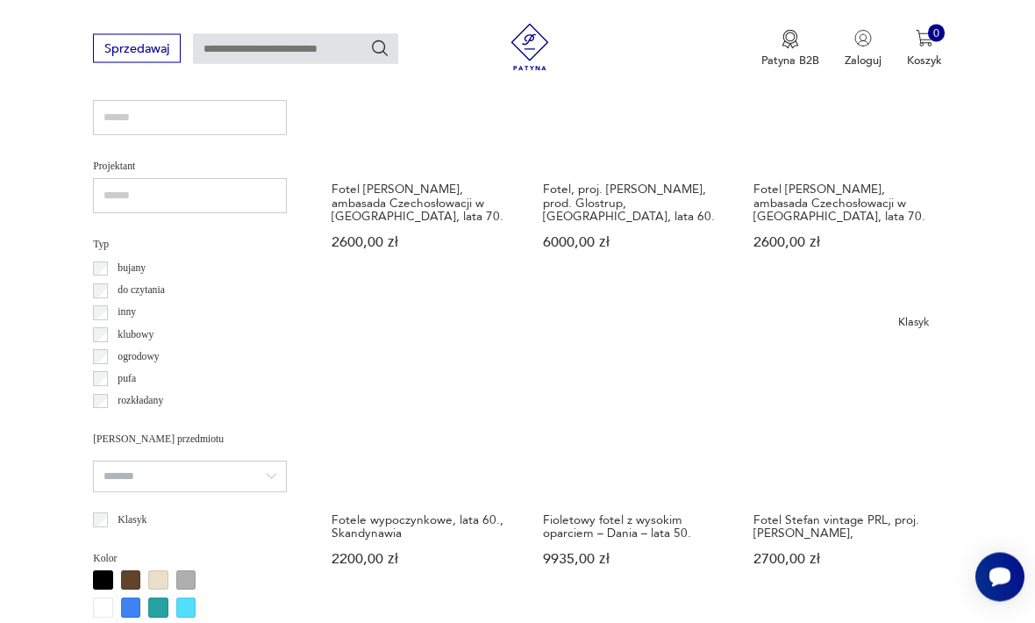
scroll to position [1083, 0]
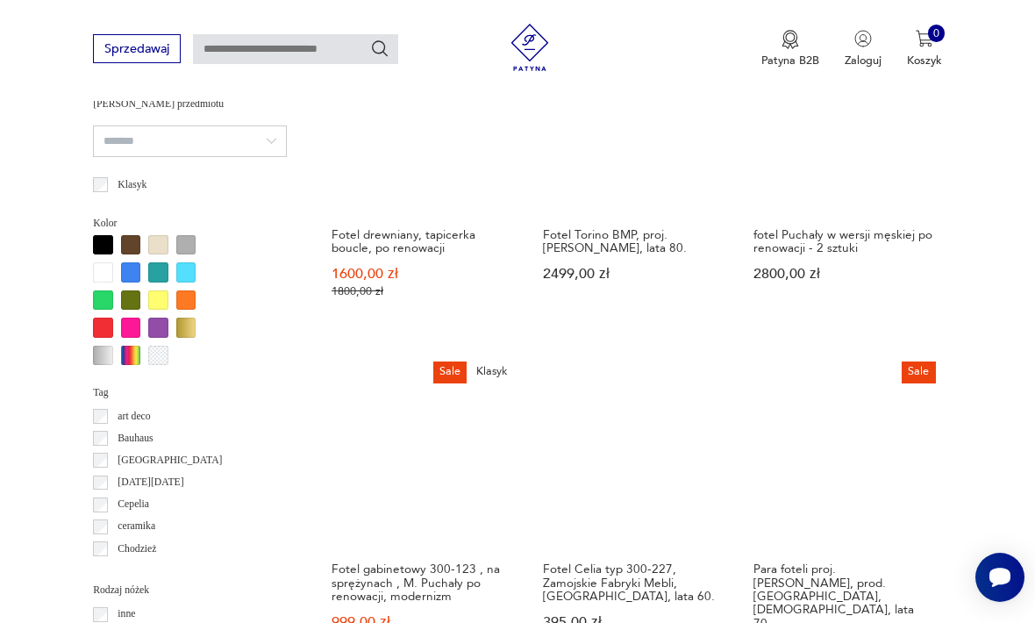
scroll to position [1418, 0]
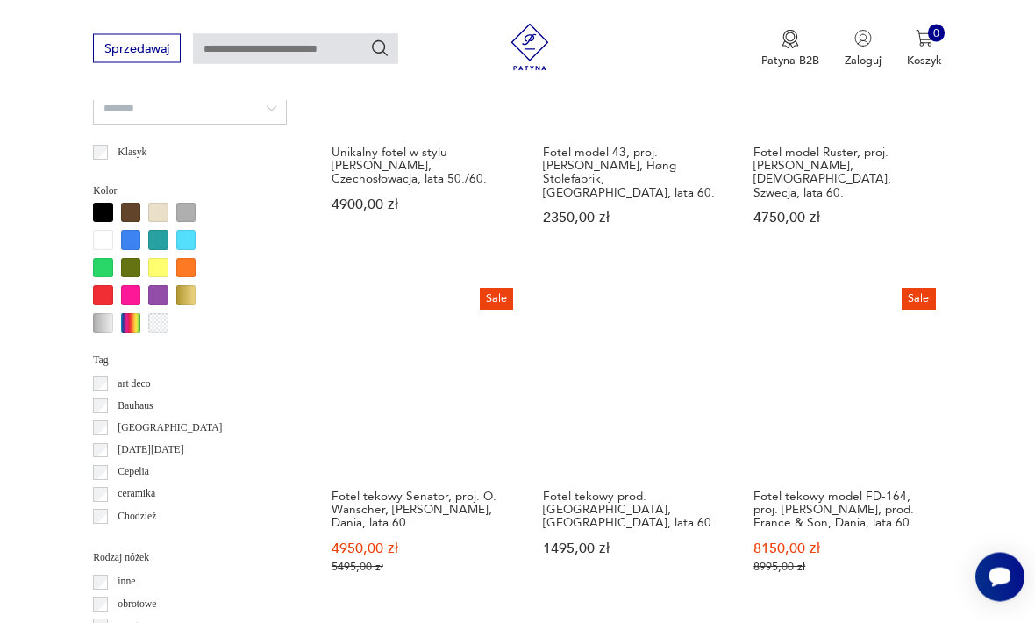
scroll to position [1452, 0]
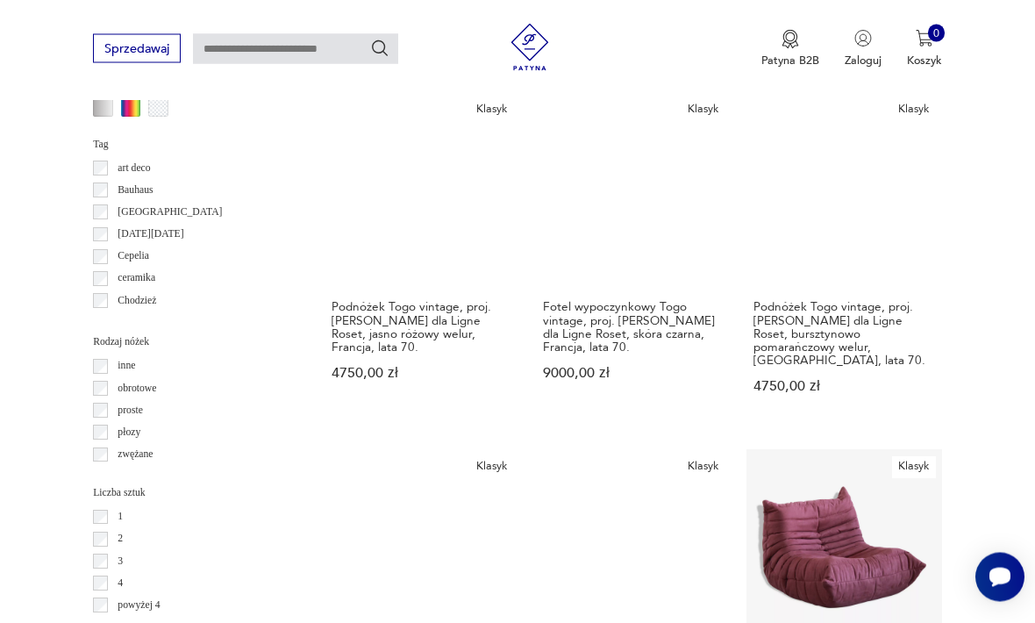
scroll to position [1666, 0]
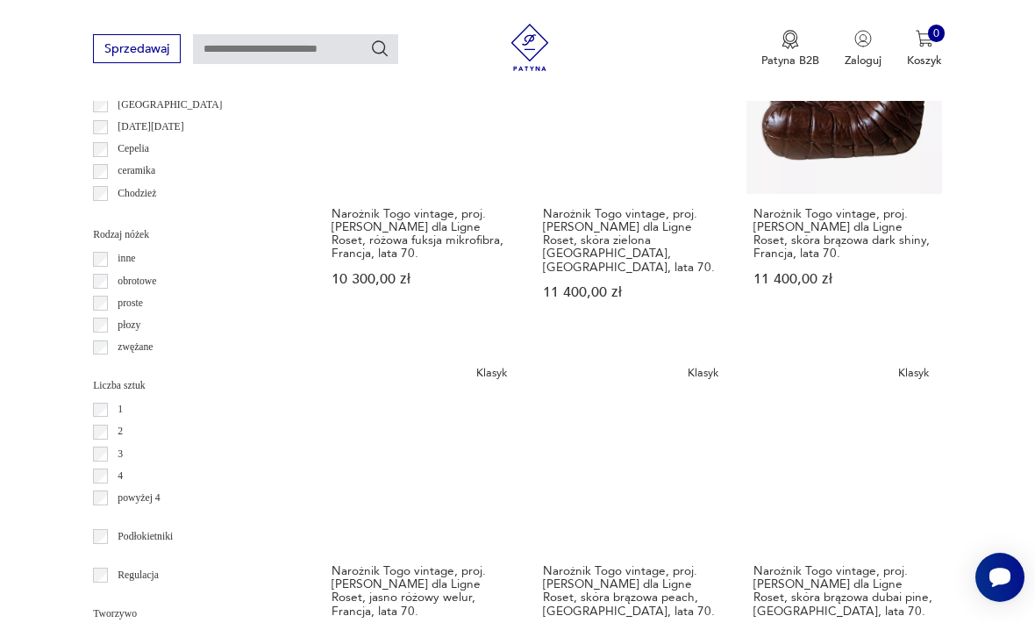
scroll to position [1795, 0]
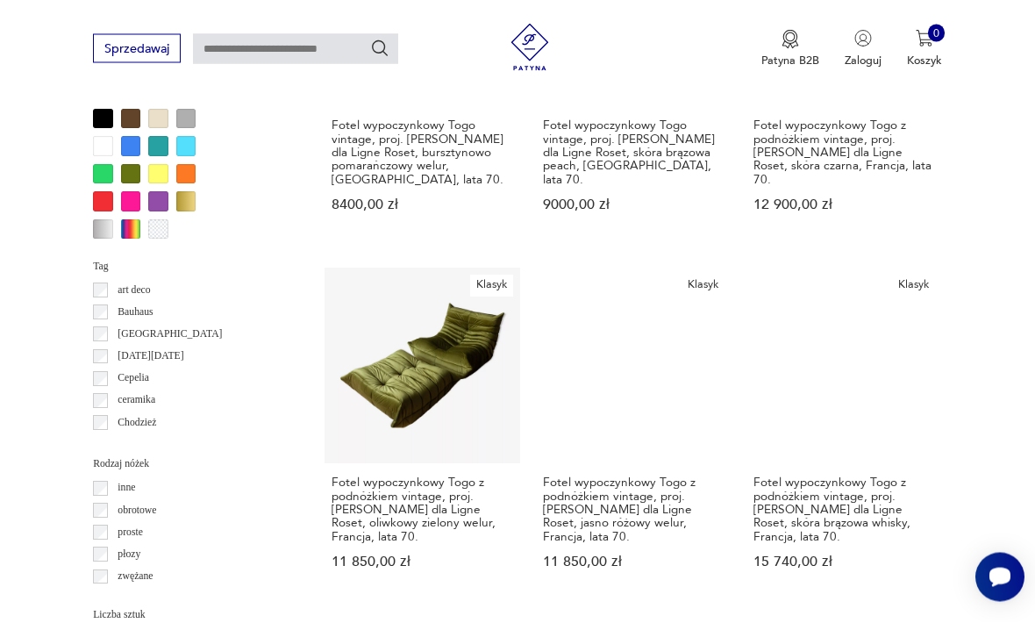
scroll to position [1544, 0]
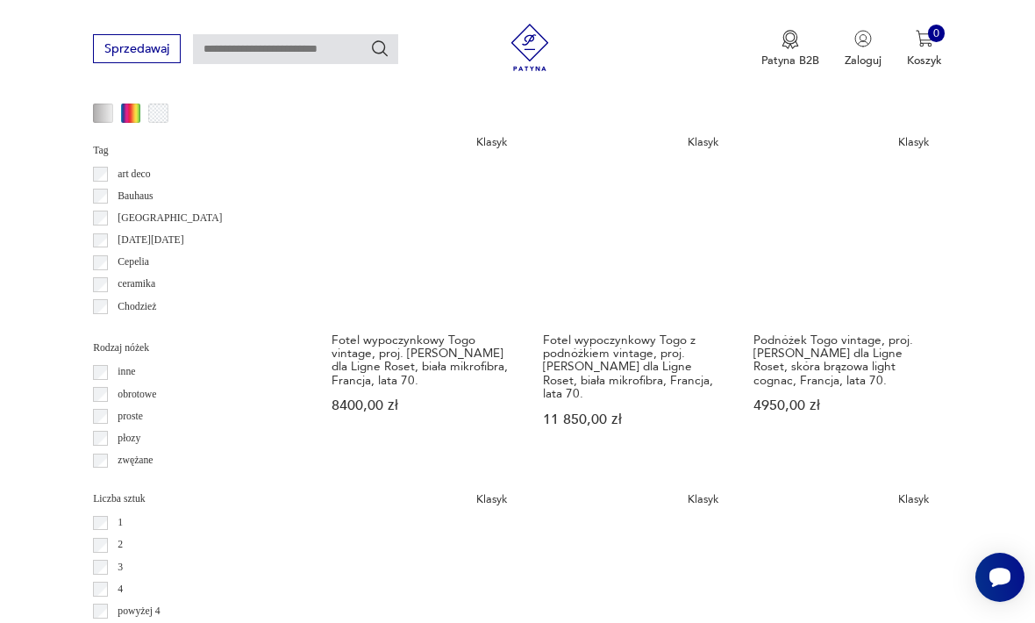
scroll to position [1623, 0]
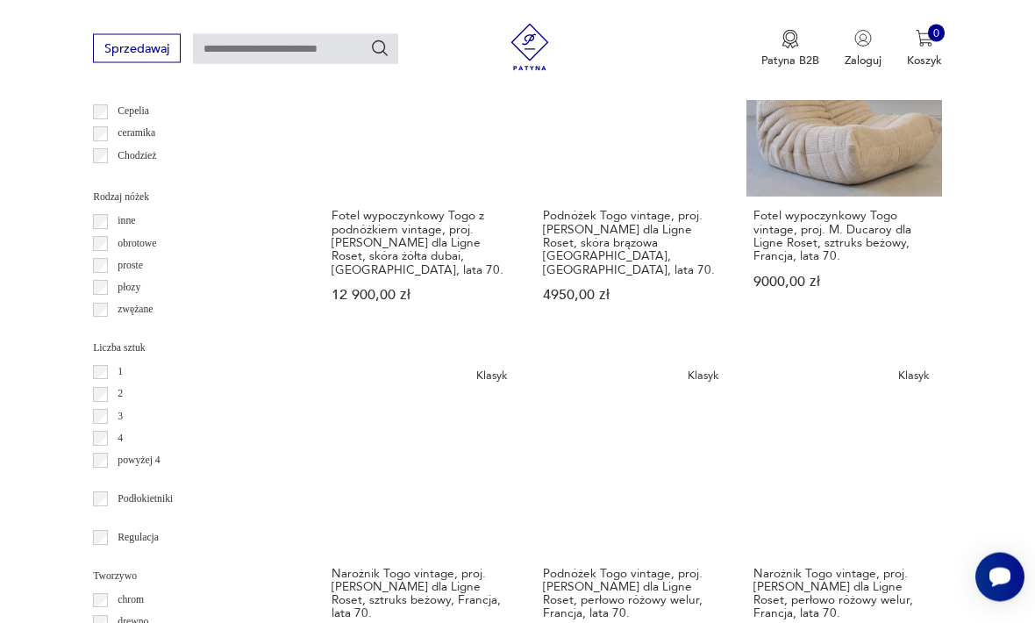
scroll to position [1810, 0]
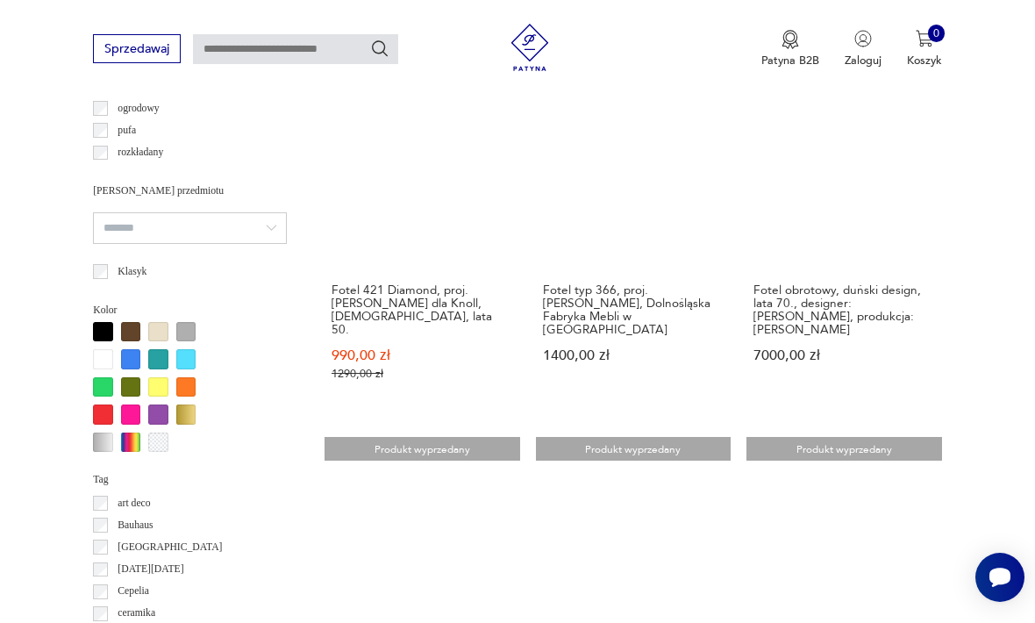
scroll to position [1618, 0]
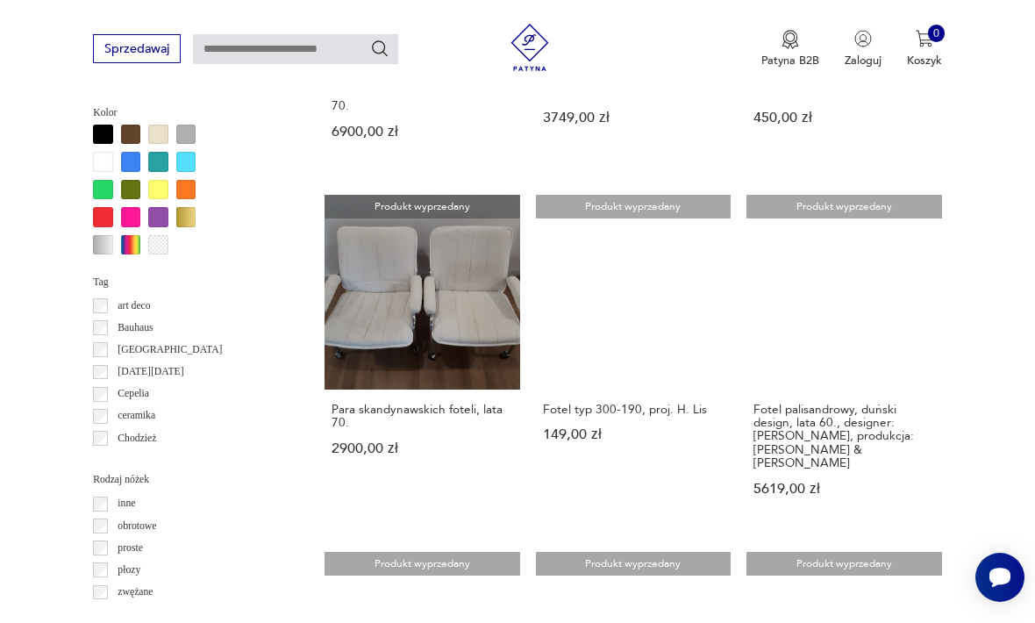
scroll to position [1542, 0]
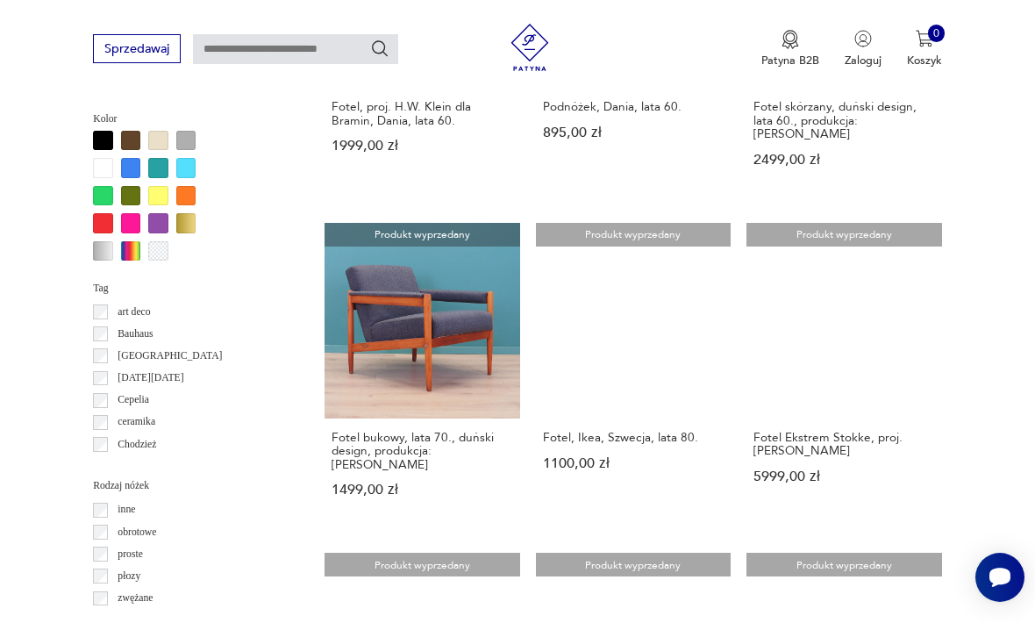
scroll to position [1537, 0]
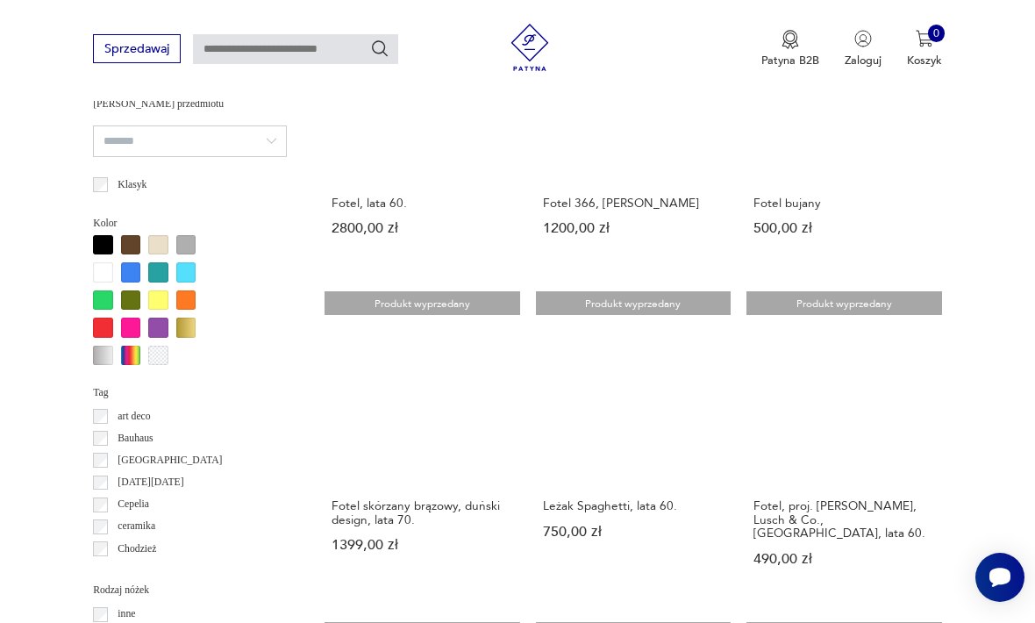
scroll to position [1419, 0]
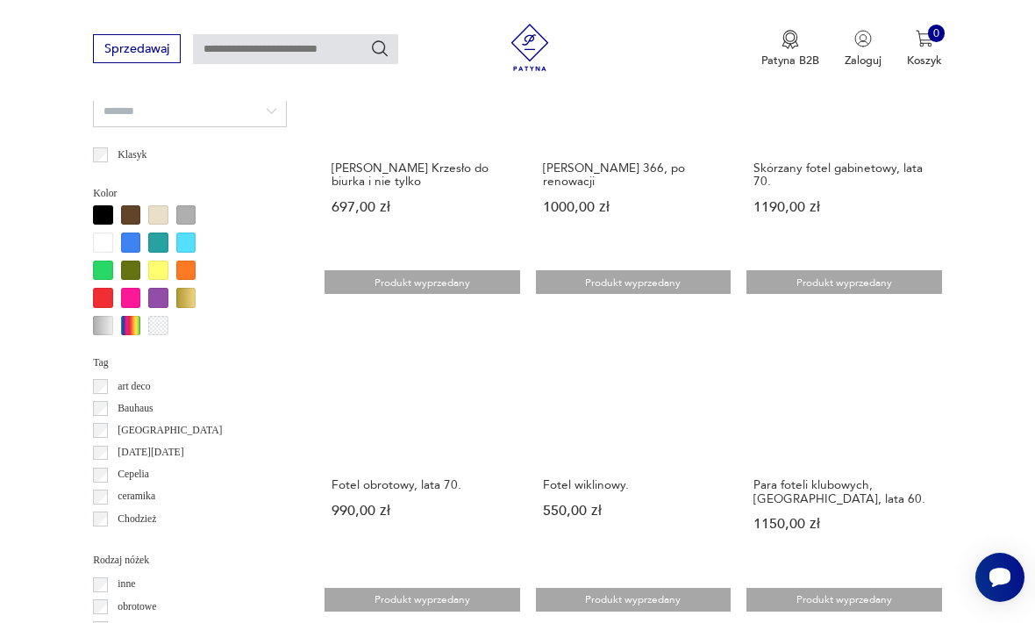
scroll to position [1448, 0]
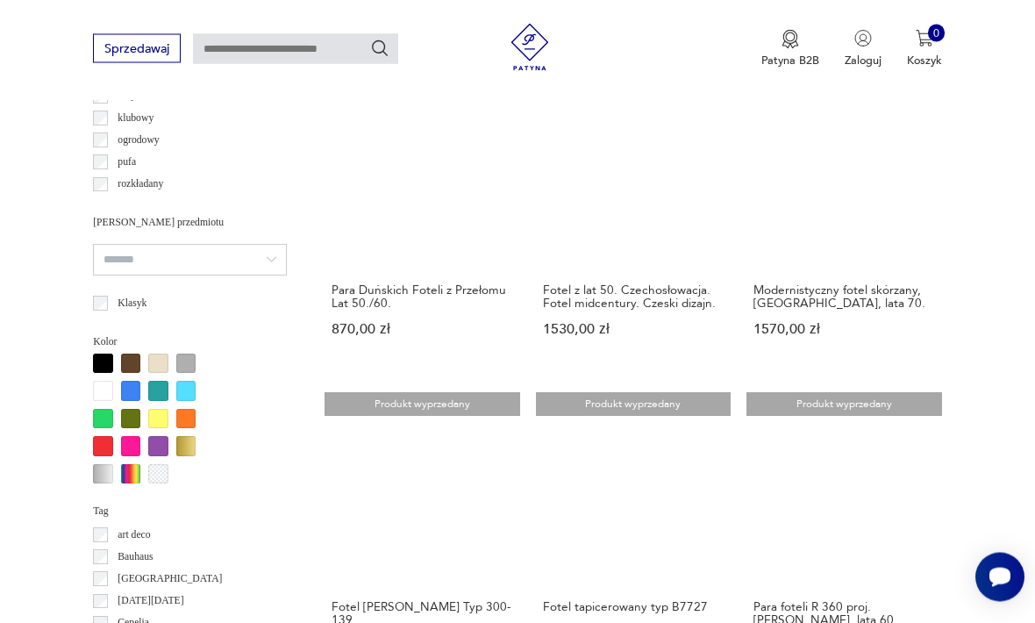
scroll to position [1299, 0]
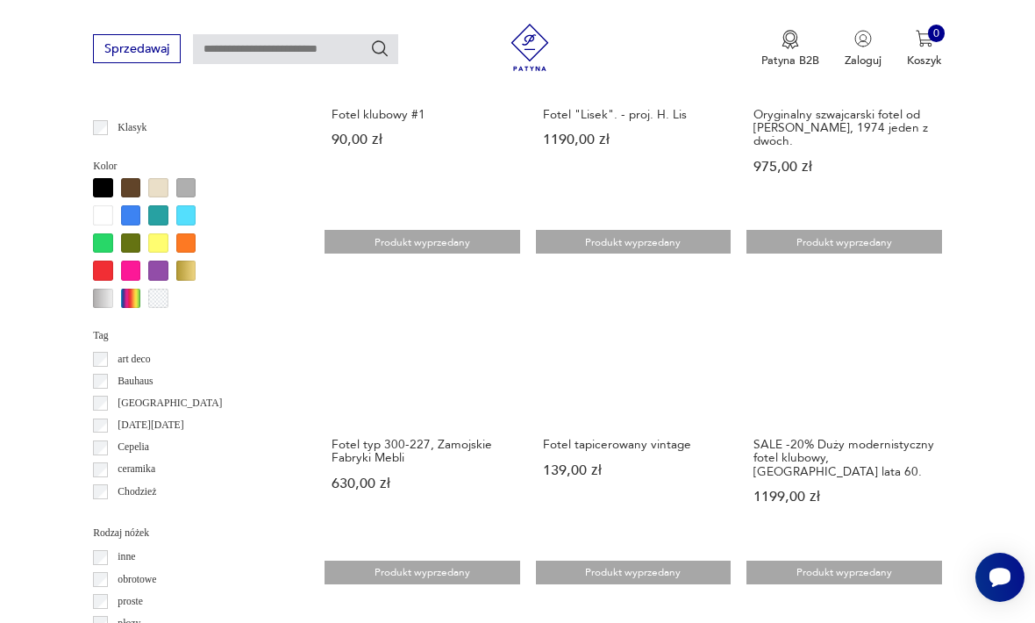
scroll to position [1486, 0]
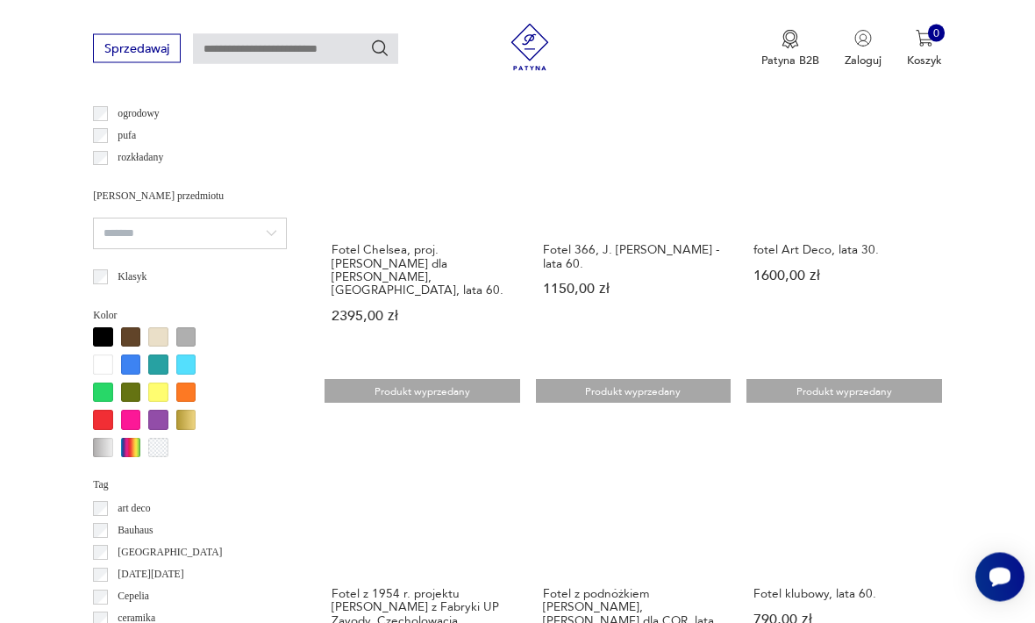
scroll to position [1326, 0]
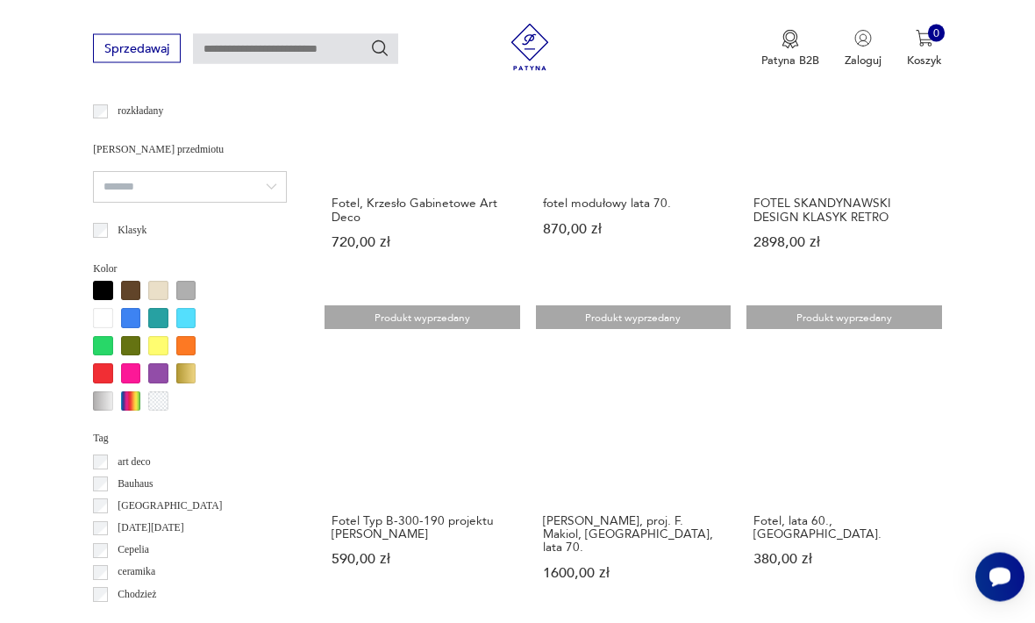
scroll to position [1372, 0]
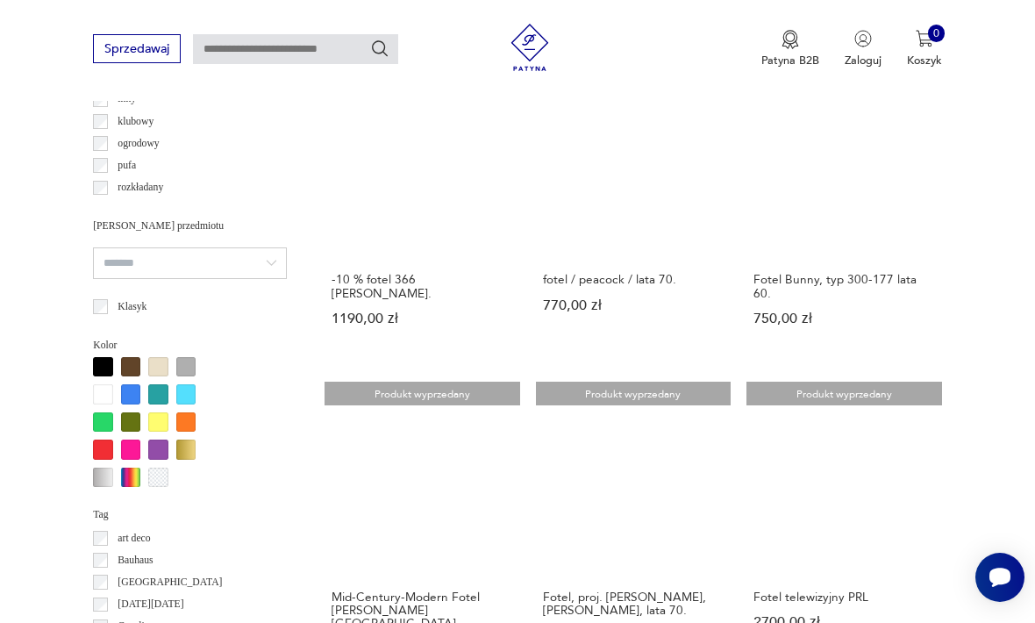
scroll to position [1299, 0]
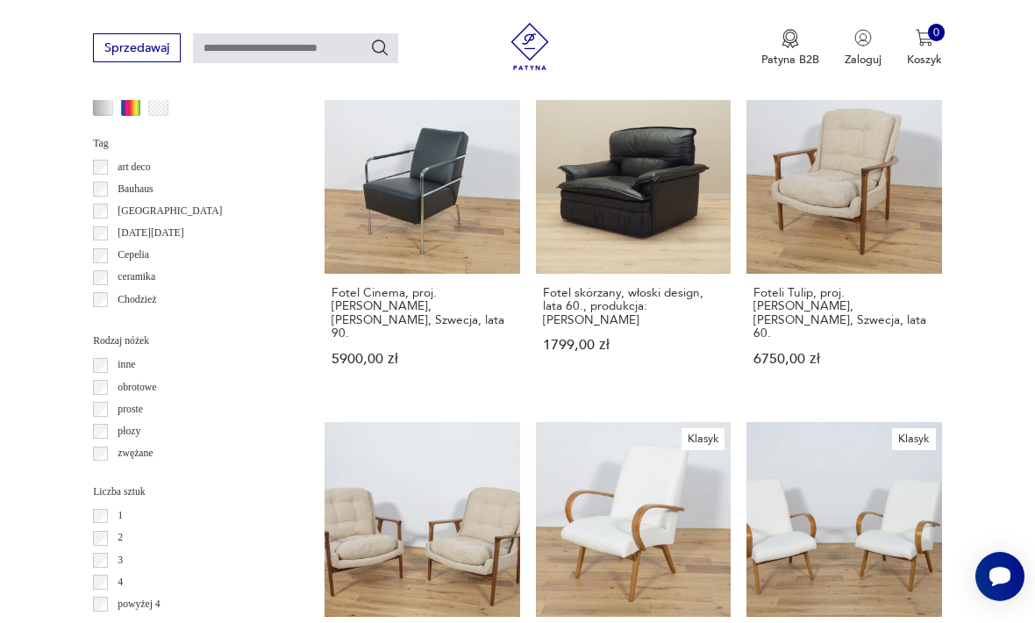
scroll to position [1633, 0]
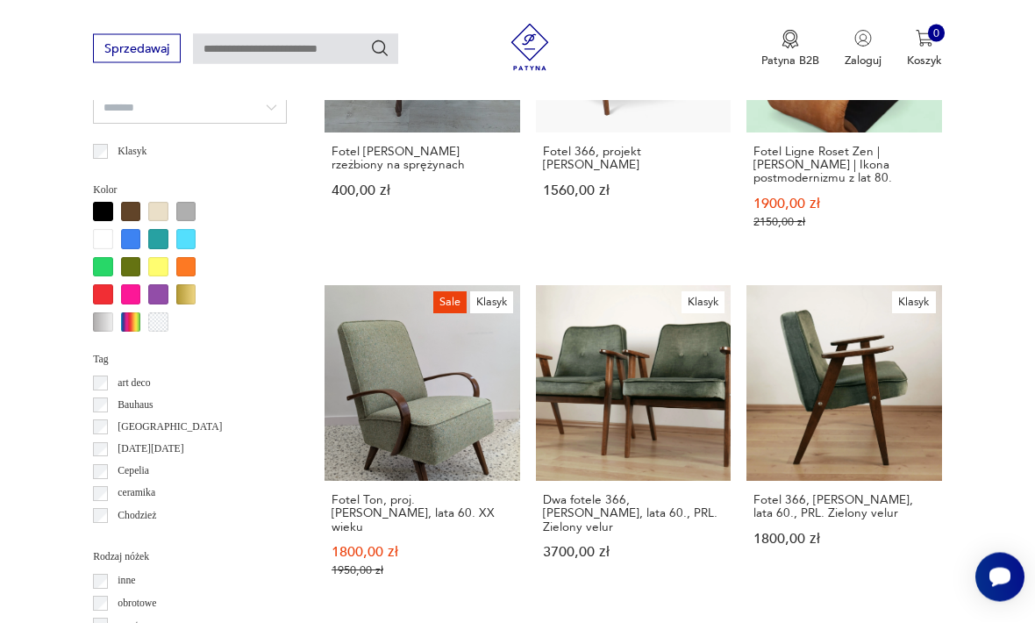
scroll to position [1451, 0]
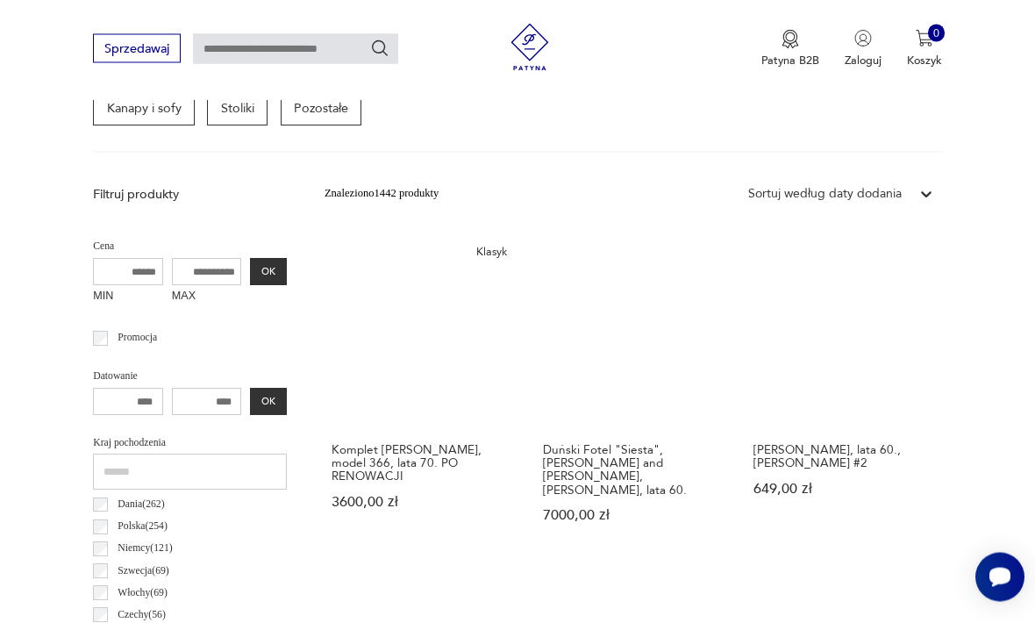
scroll to position [405, 0]
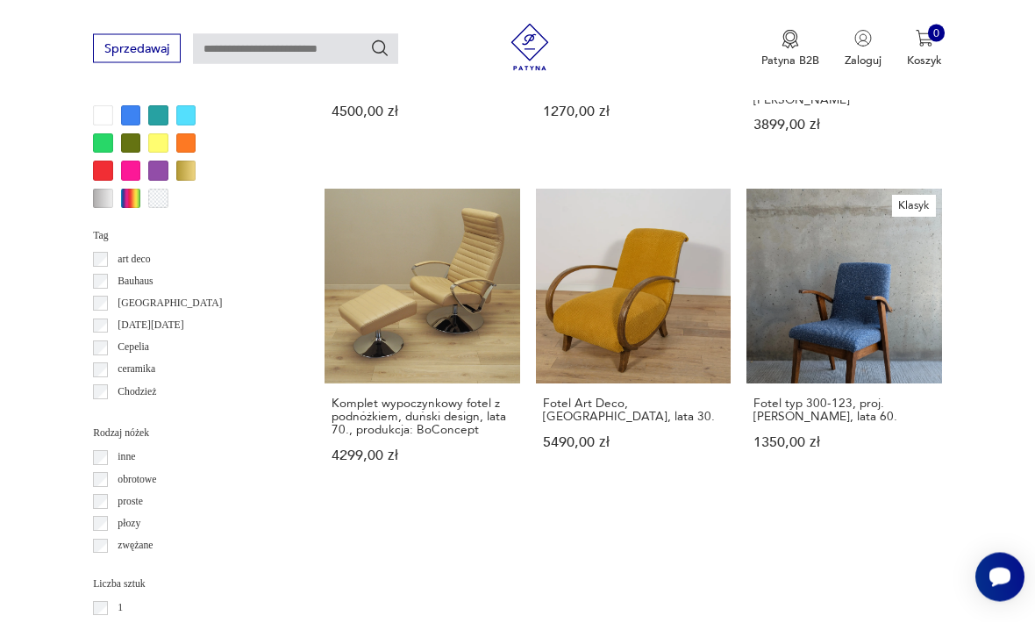
scroll to position [1575, 0]
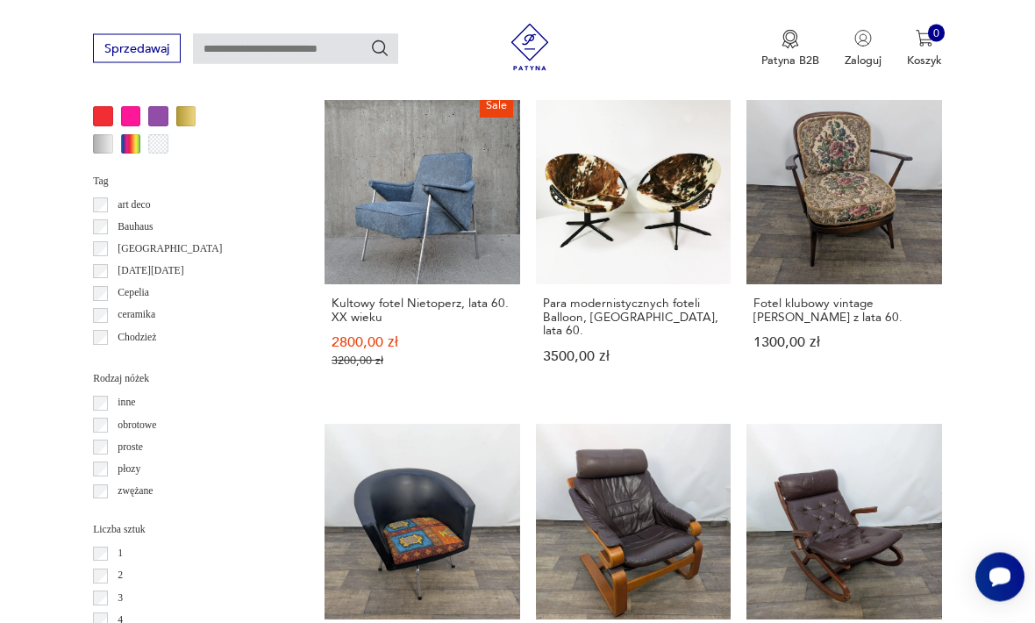
scroll to position [1634, 0]
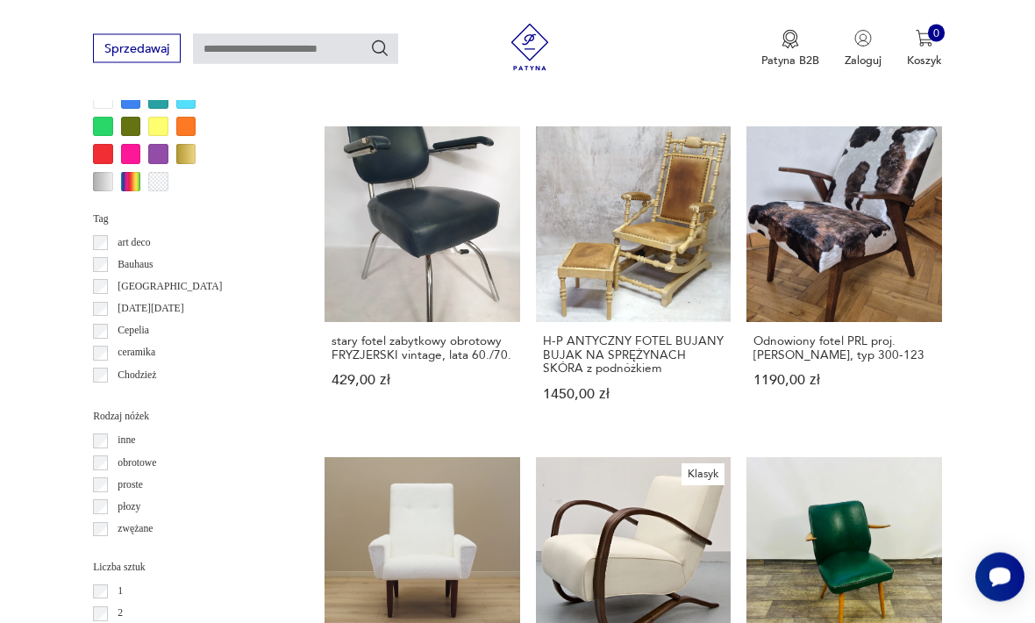
scroll to position [1708, 0]
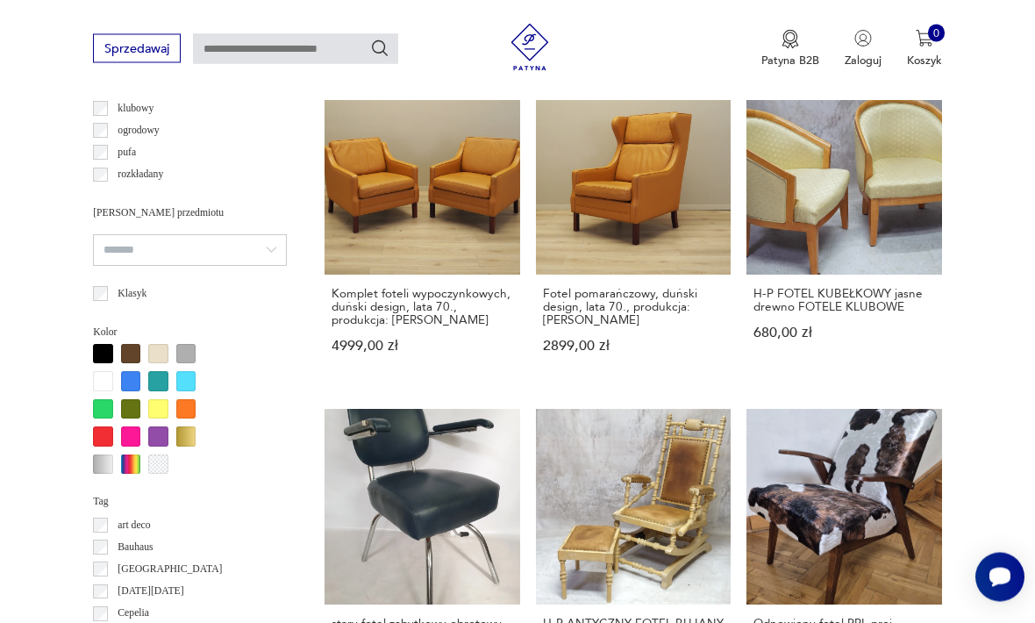
scroll to position [405, 0]
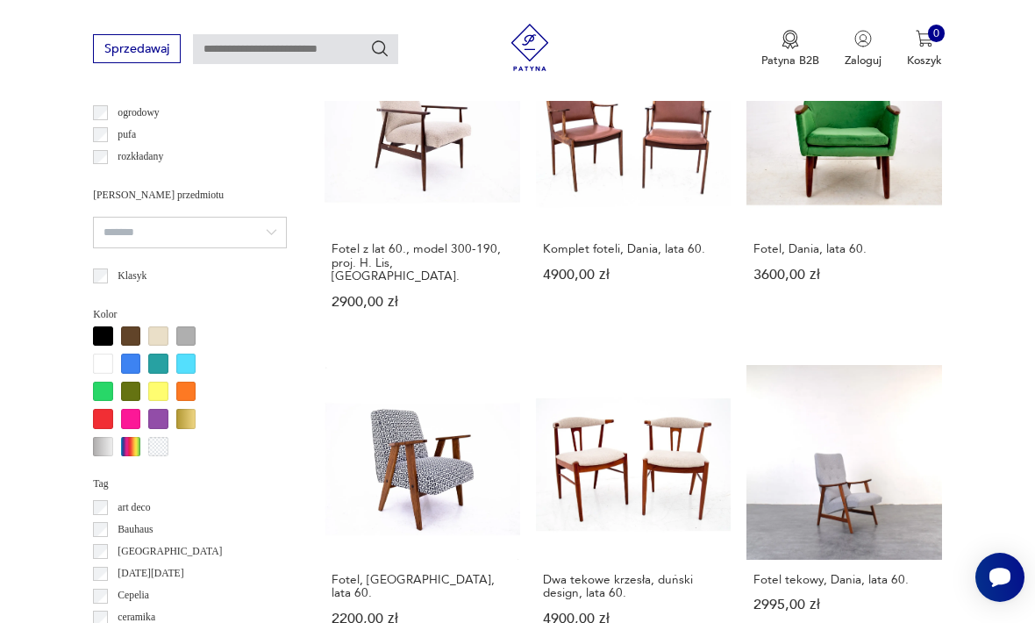
scroll to position [1328, 0]
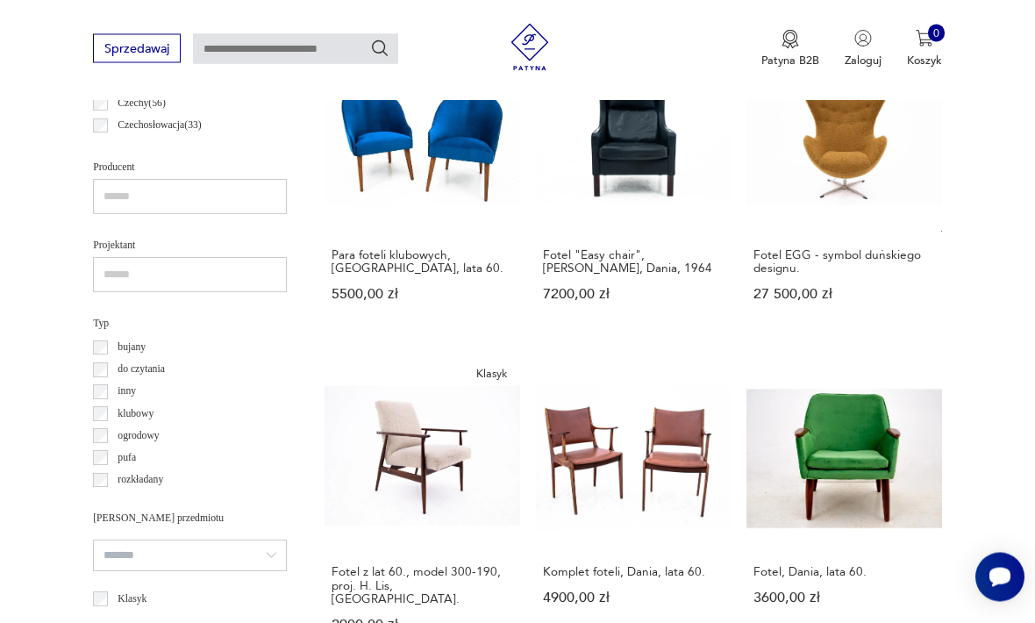
scroll to position [405, 0]
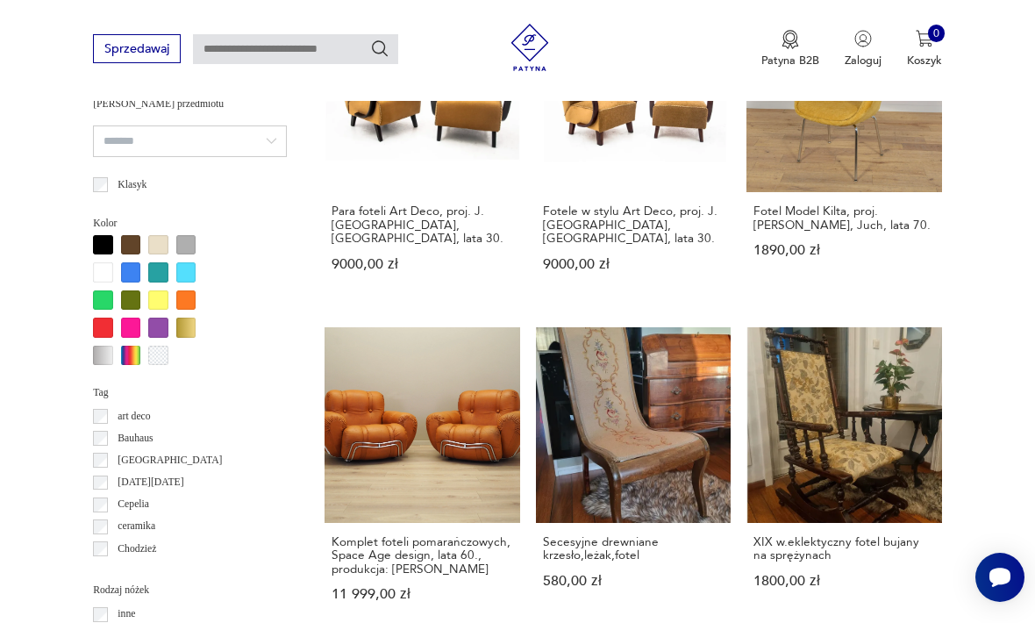
scroll to position [1420, 0]
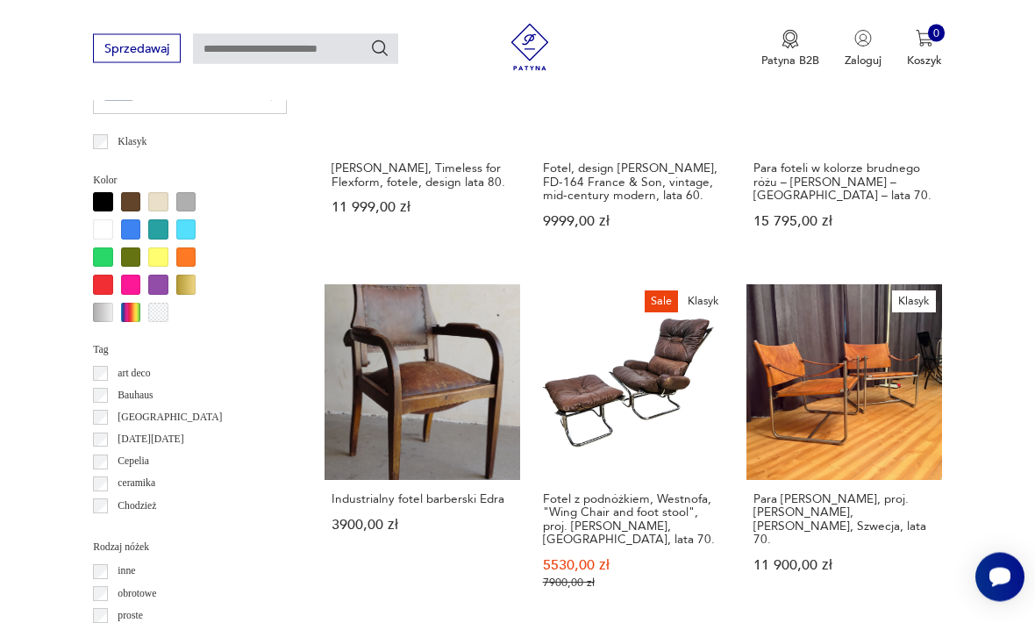
scroll to position [1464, 0]
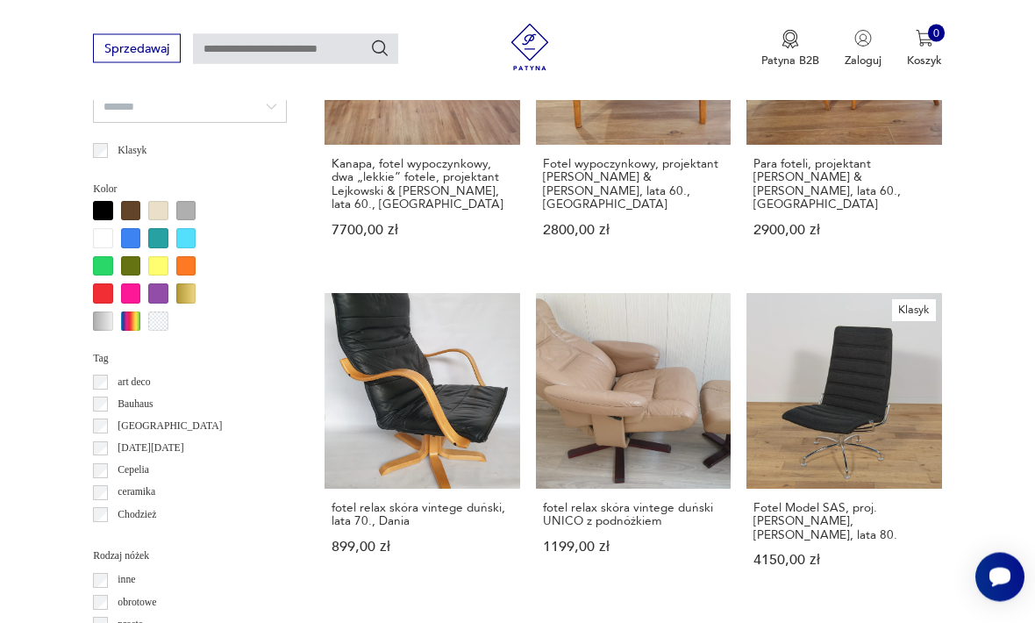
scroll to position [1463, 0]
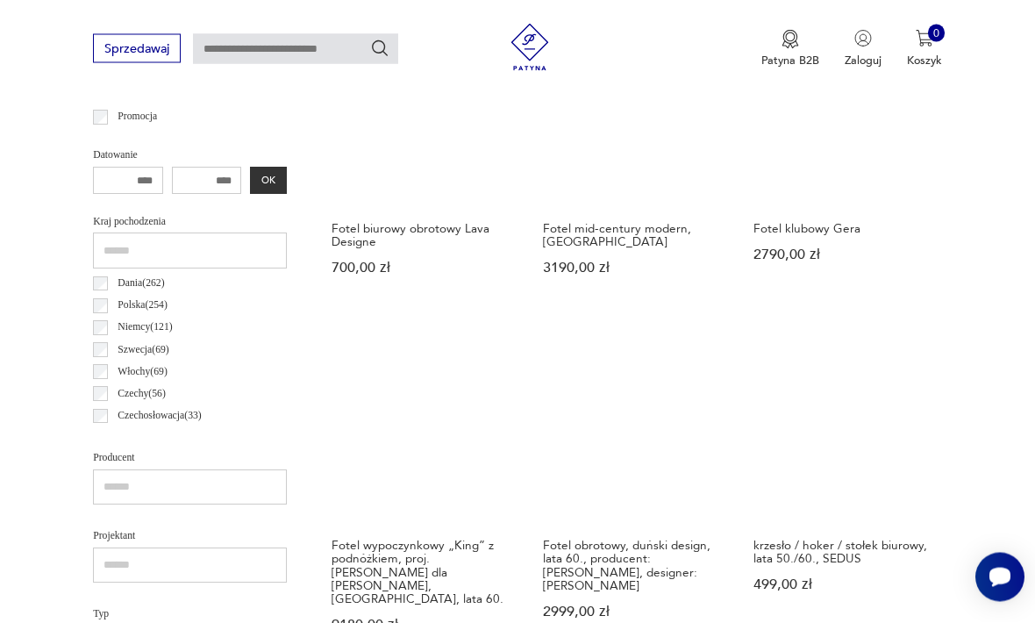
scroll to position [405, 0]
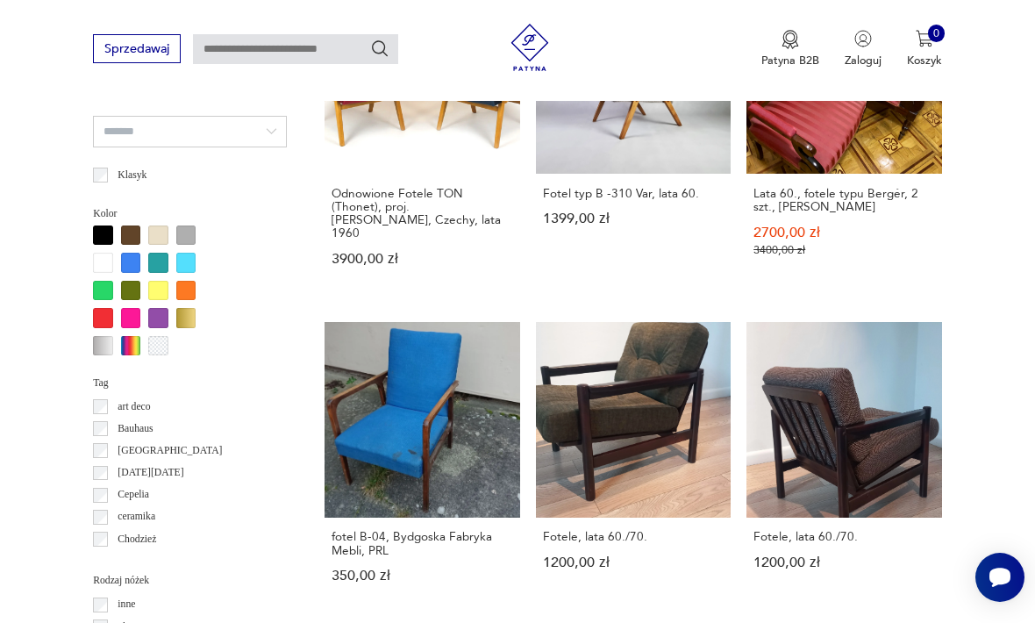
scroll to position [1431, 0]
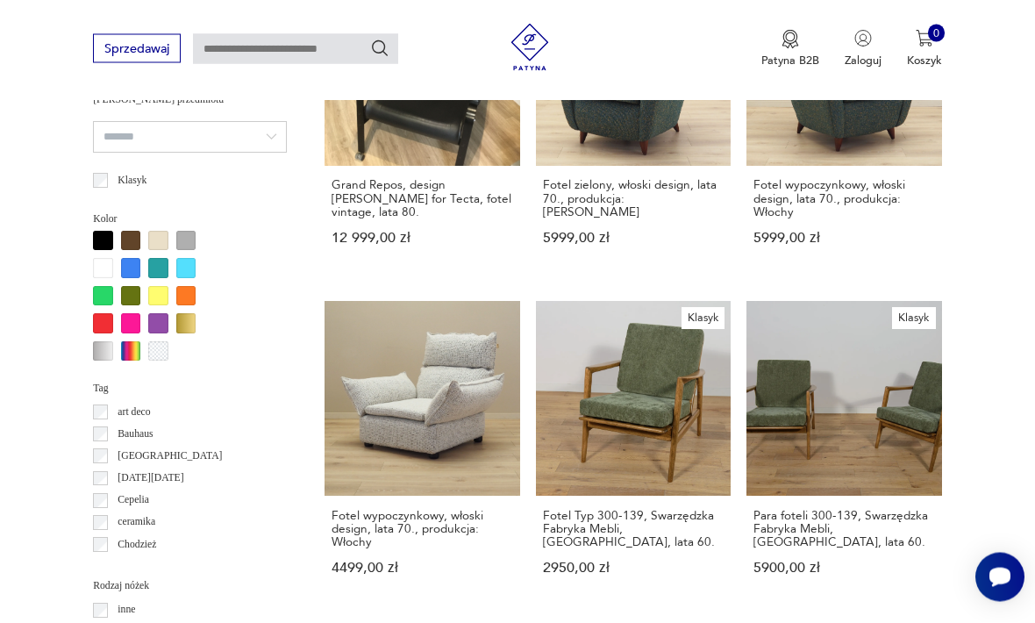
scroll to position [1424, 0]
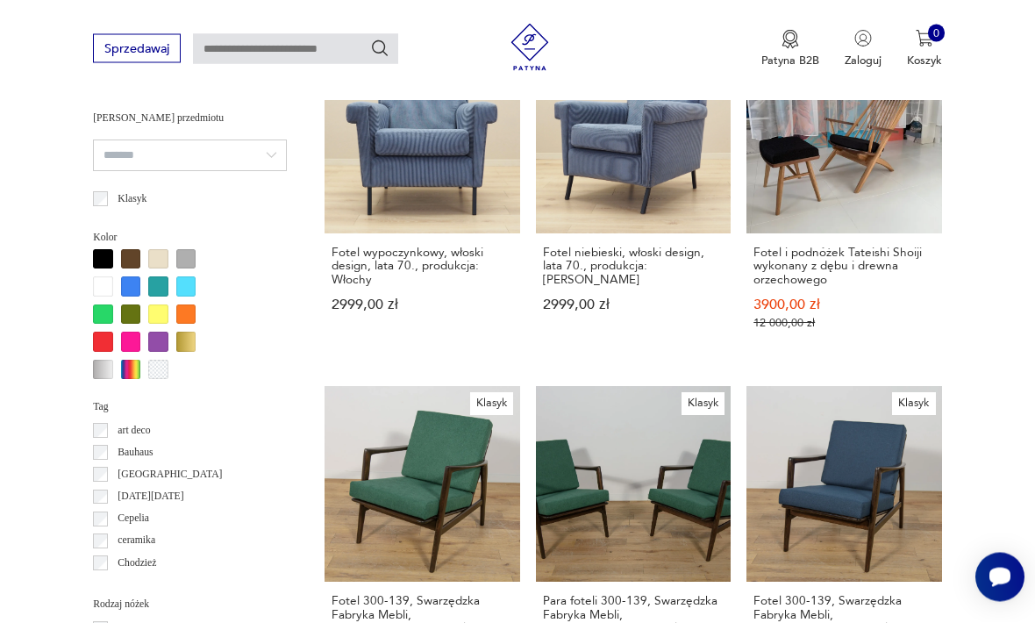
scroll to position [1404, 0]
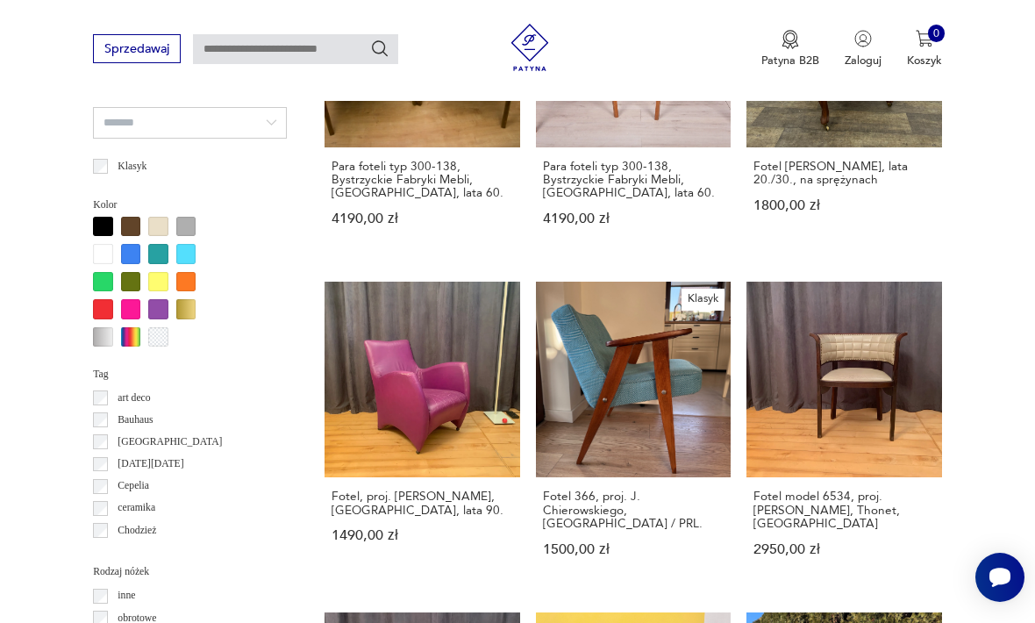
scroll to position [1440, 0]
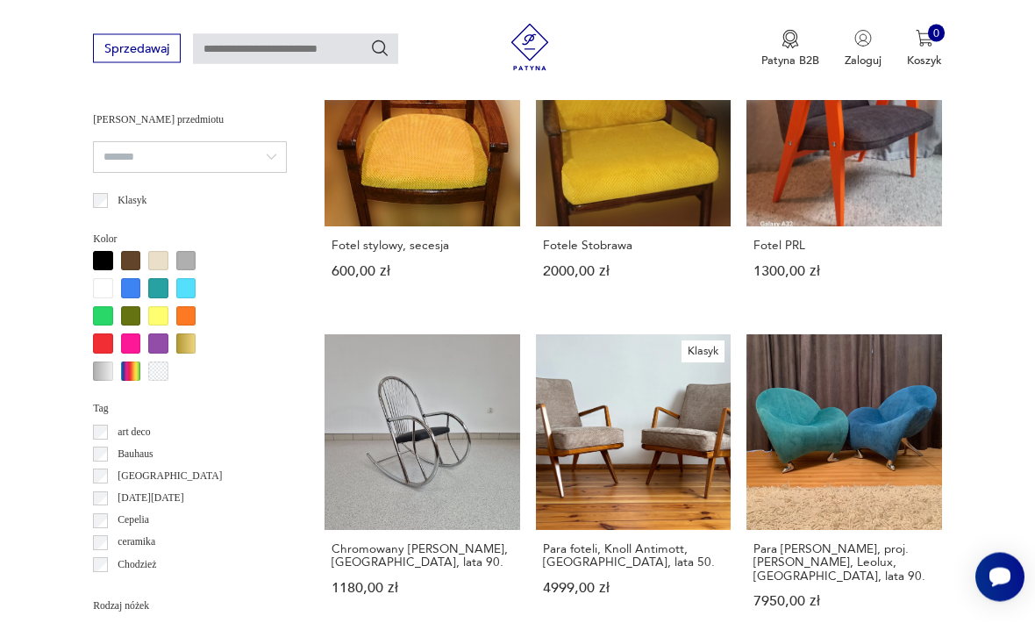
scroll to position [1403, 0]
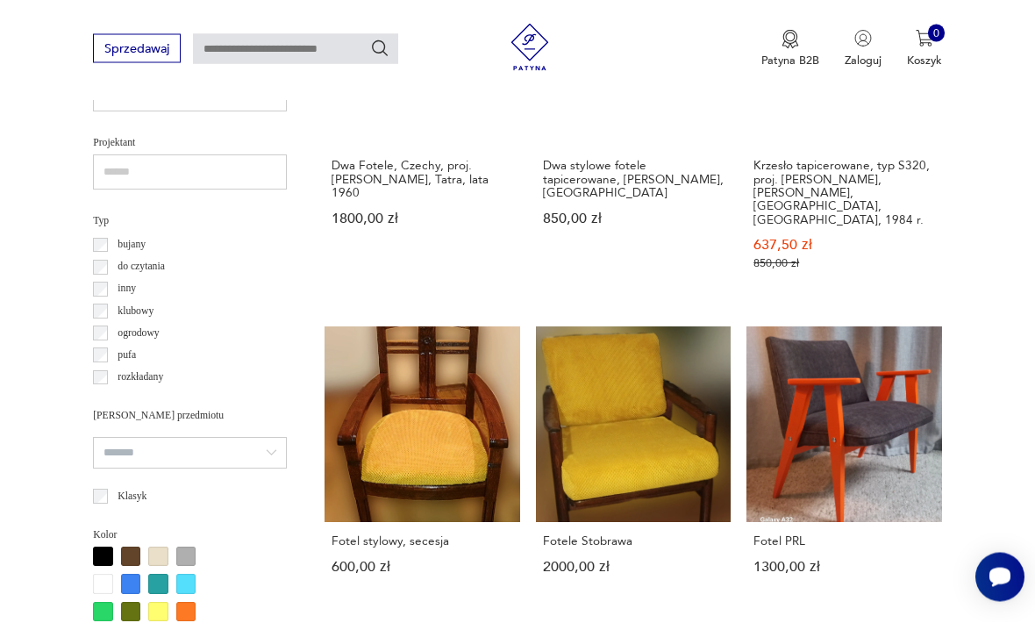
scroll to position [405, 0]
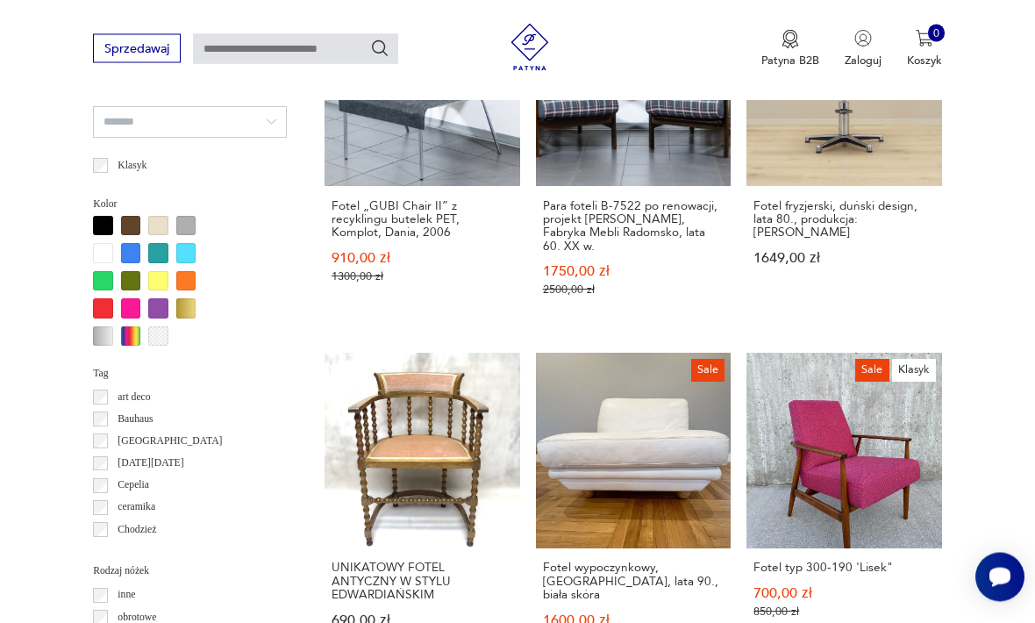
scroll to position [1437, 0]
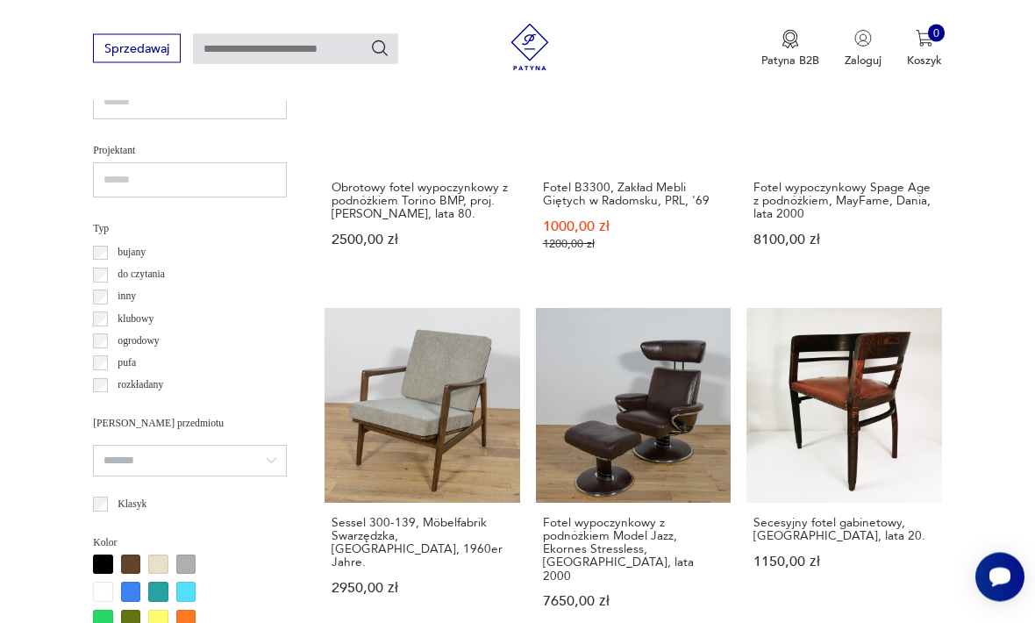
scroll to position [1110, 0]
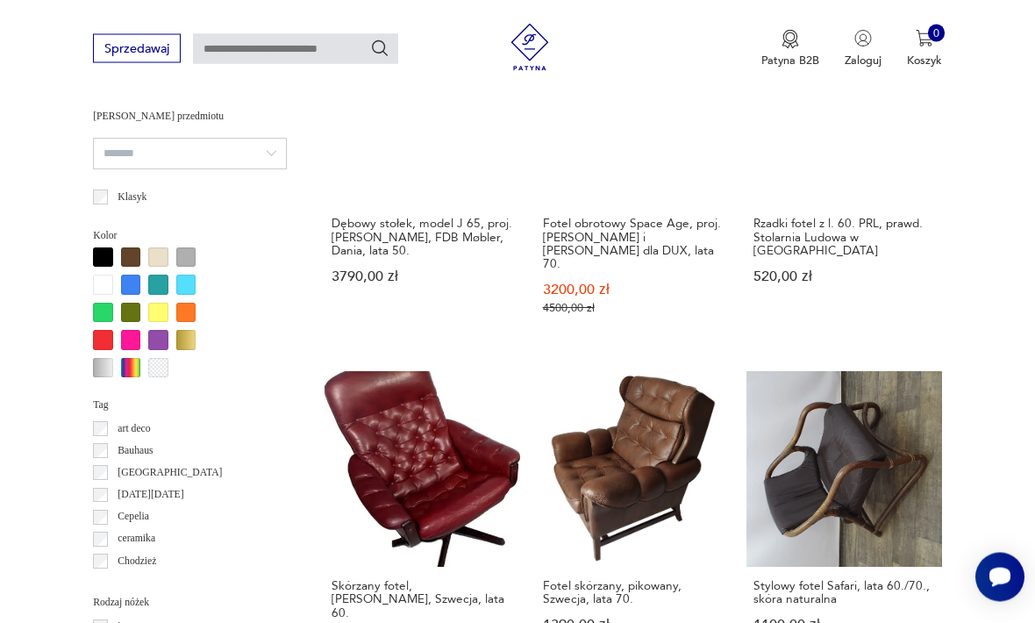
scroll to position [1410, 0]
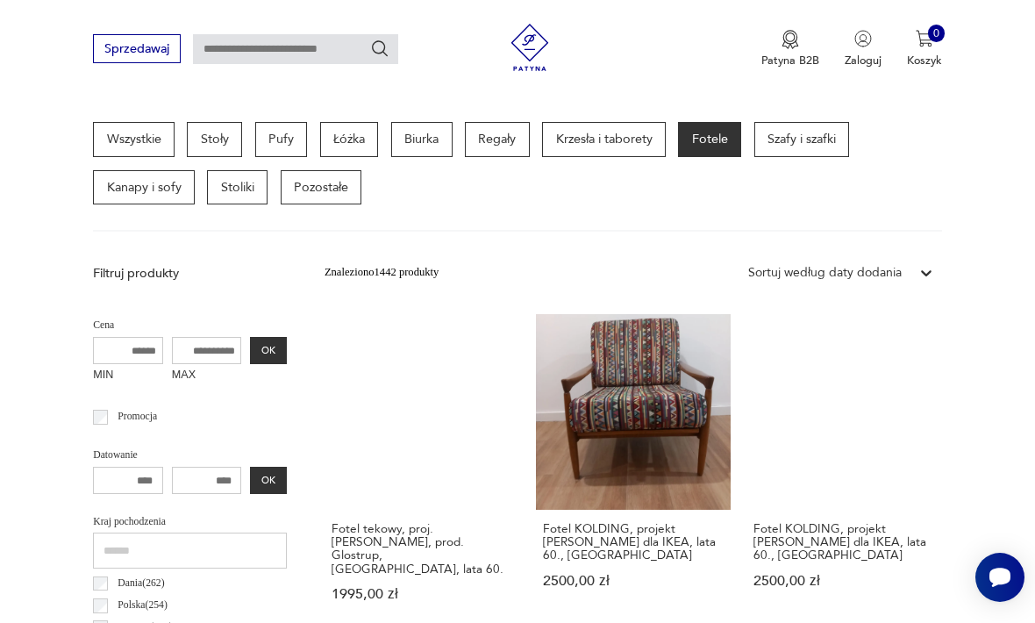
scroll to position [405, 0]
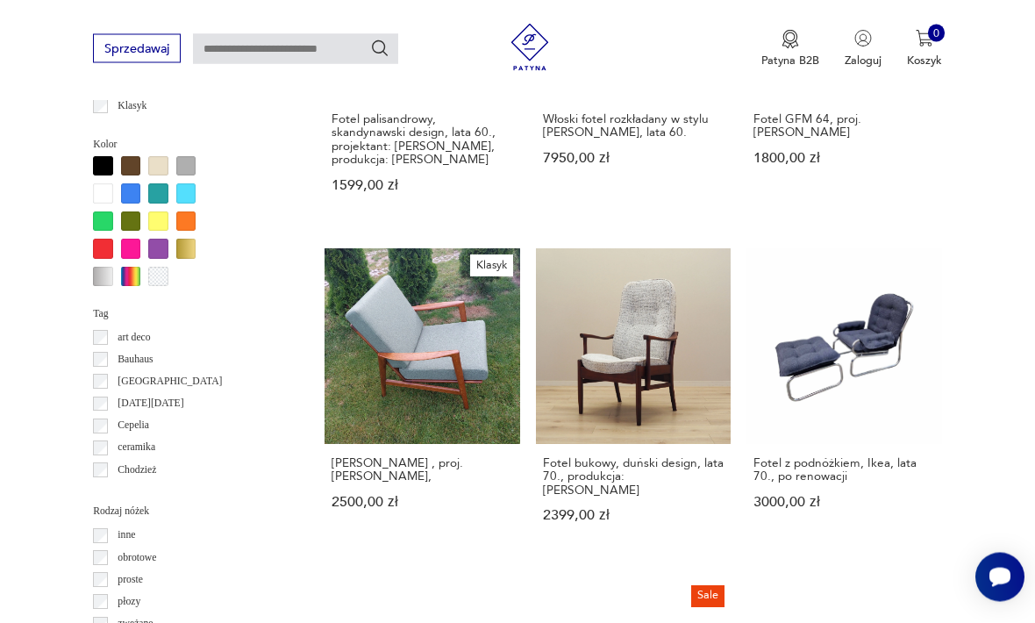
scroll to position [1501, 0]
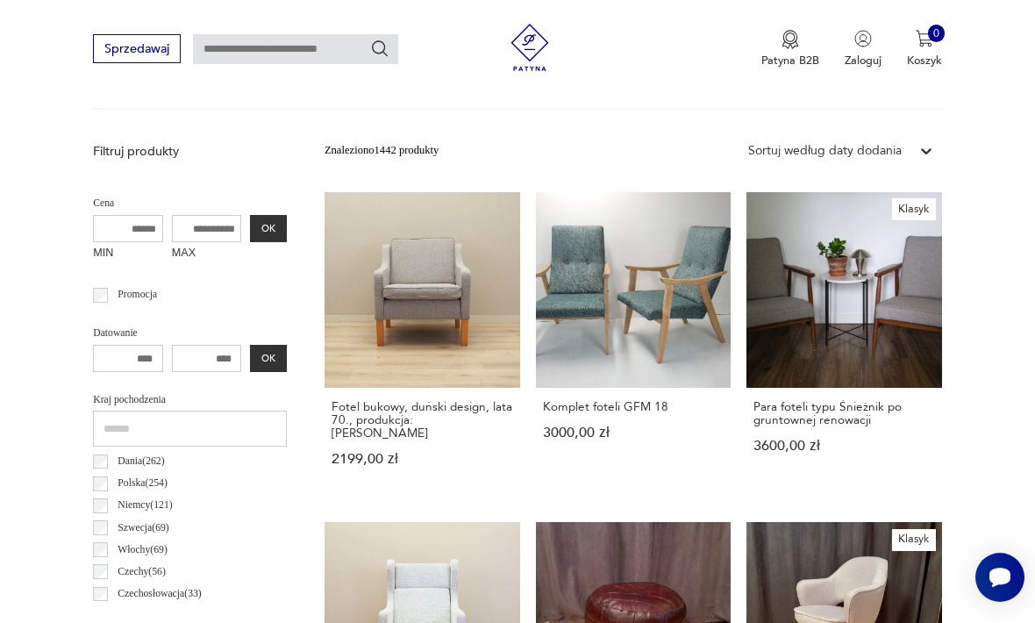
scroll to position [536, 0]
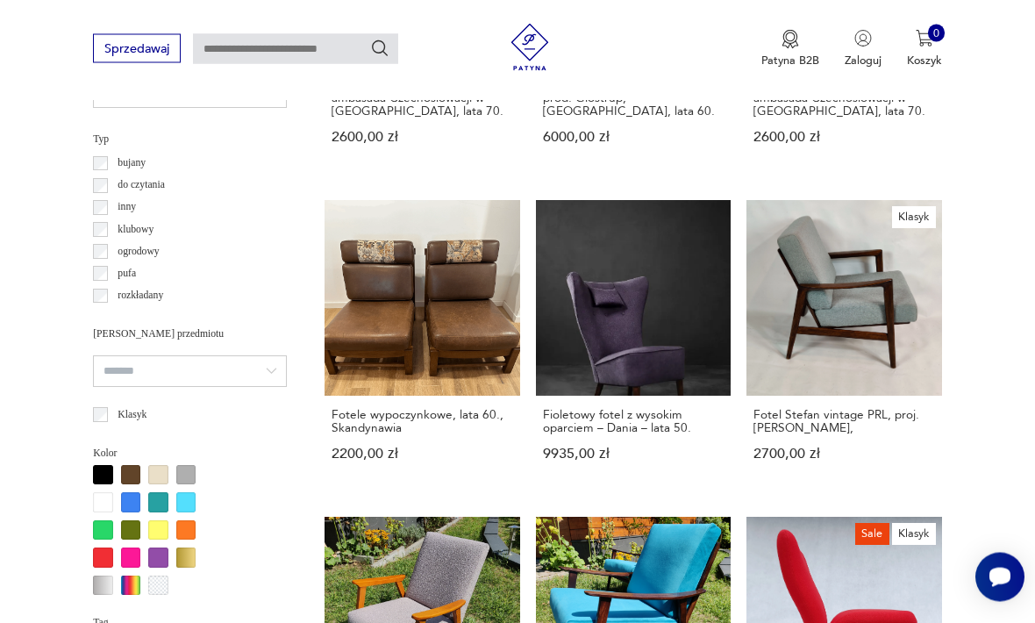
scroll to position [1189, 0]
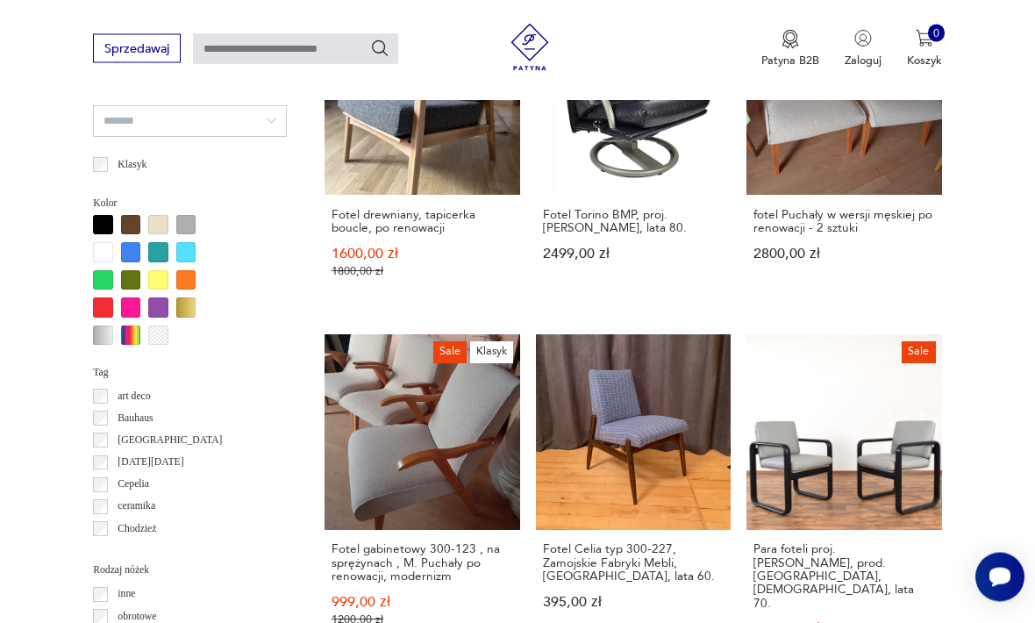
scroll to position [1439, 0]
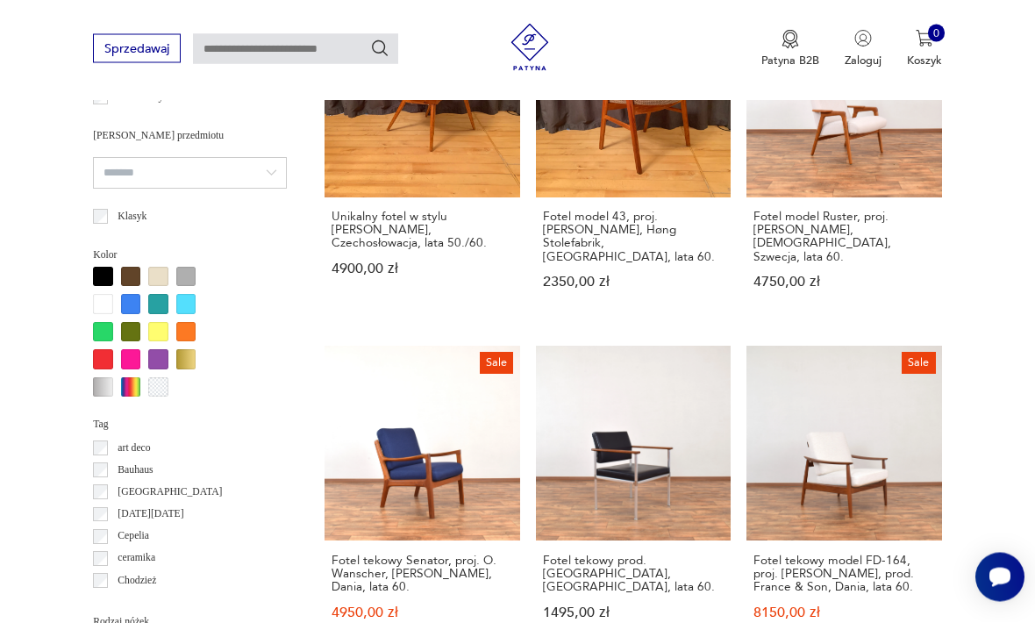
scroll to position [1386, 0]
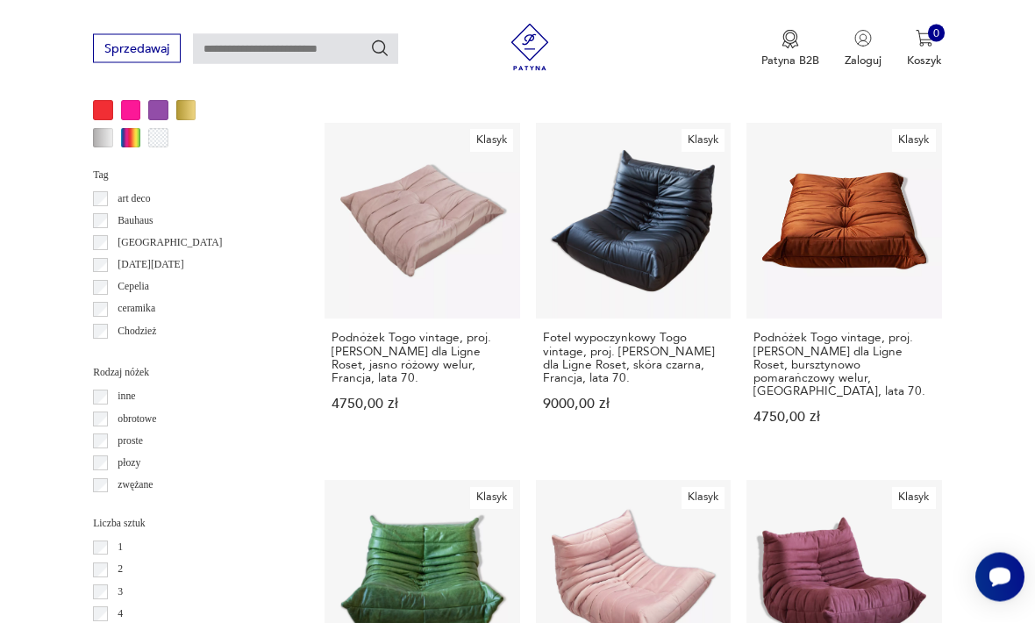
scroll to position [1635, 0]
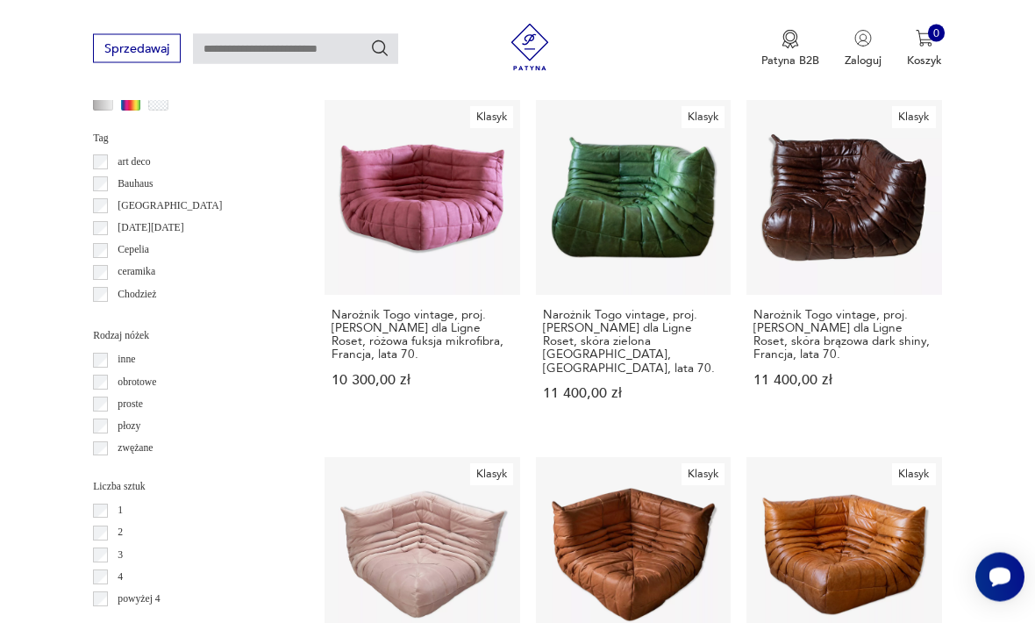
scroll to position [1672, 0]
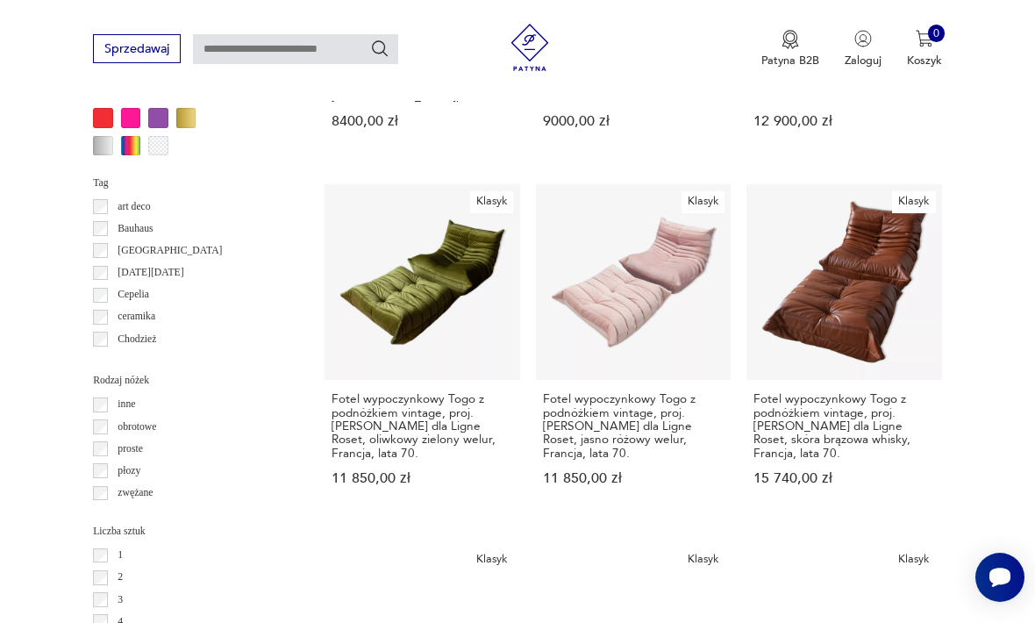
scroll to position [1638, 0]
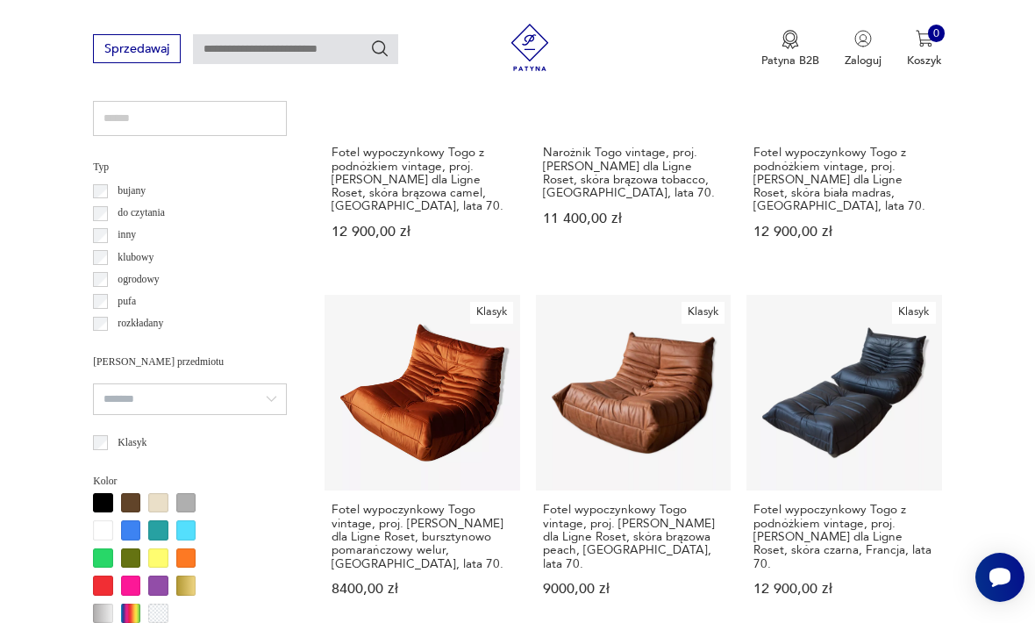
scroll to position [405, 0]
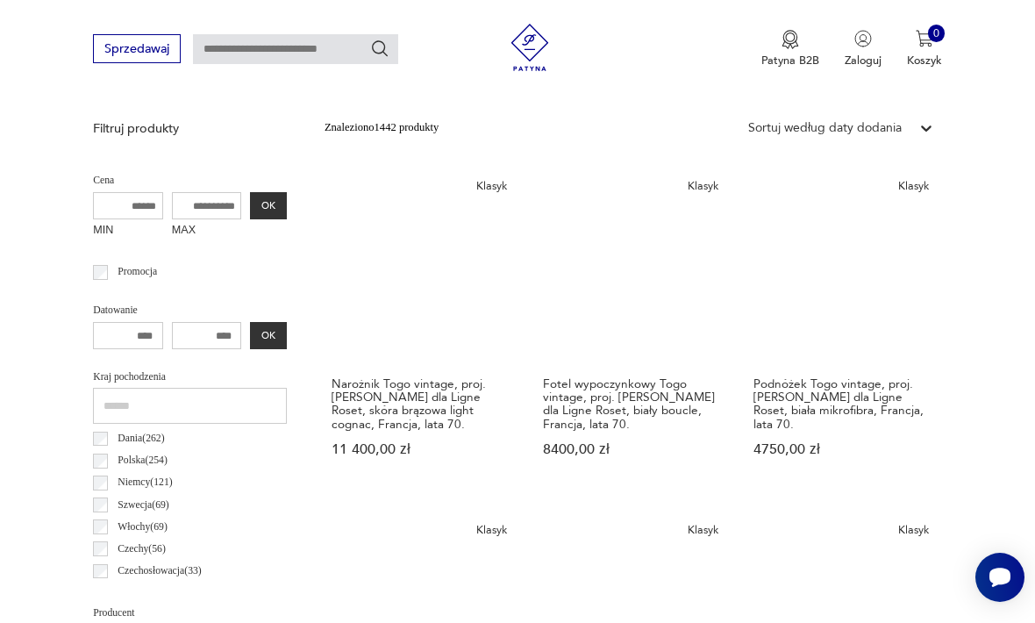
scroll to position [405, 0]
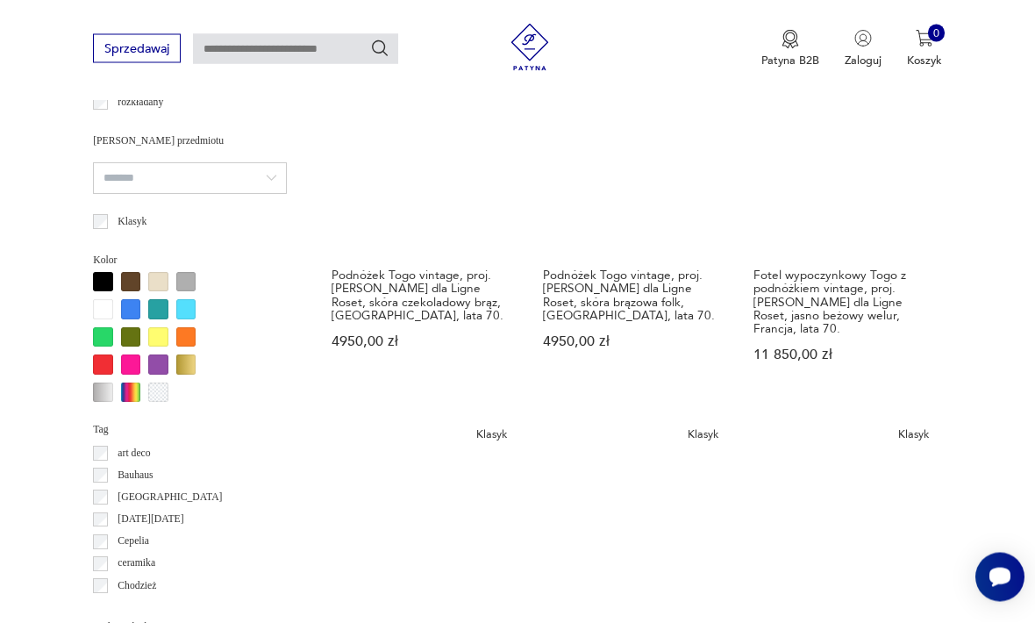
scroll to position [1708, 0]
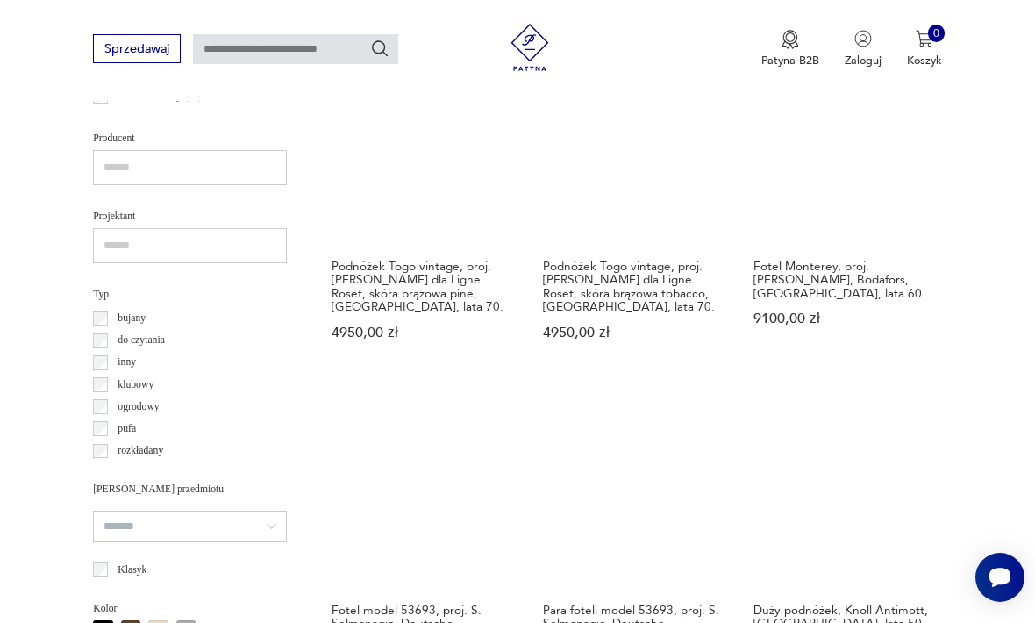
scroll to position [1175, 0]
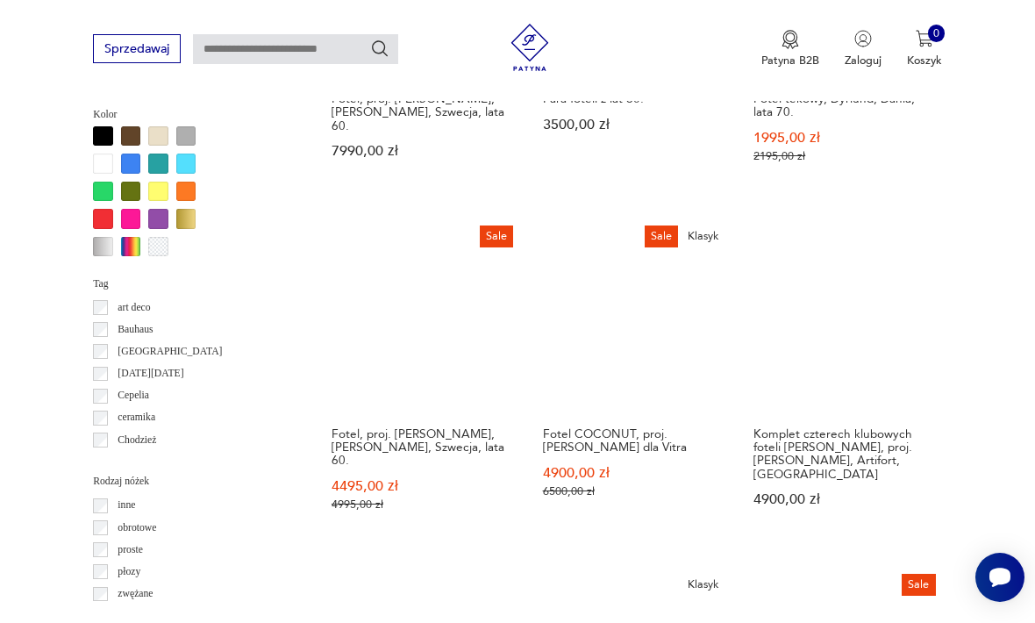
scroll to position [1529, 0]
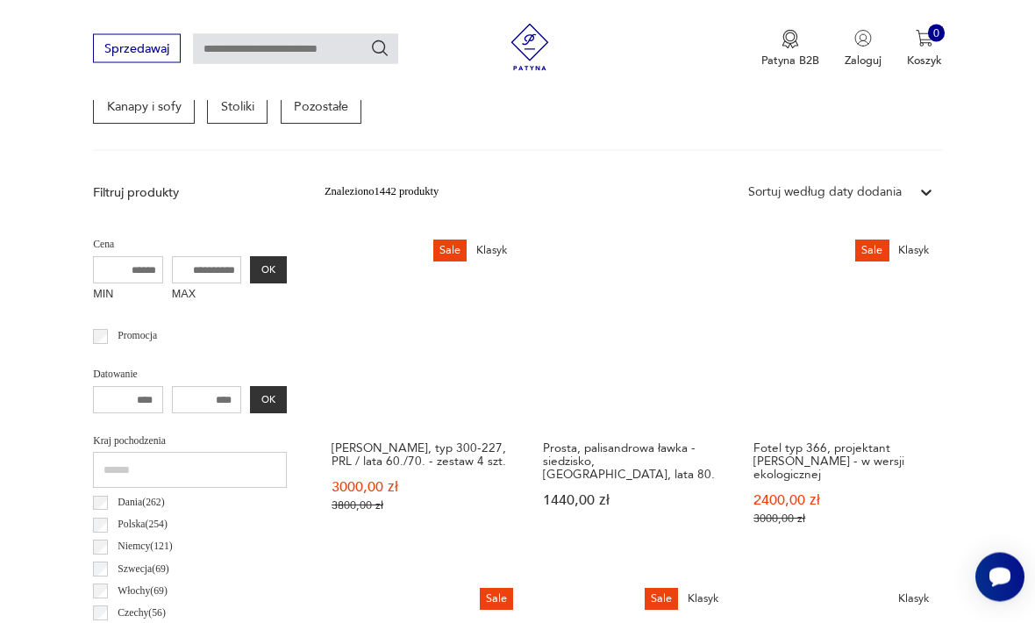
scroll to position [405, 0]
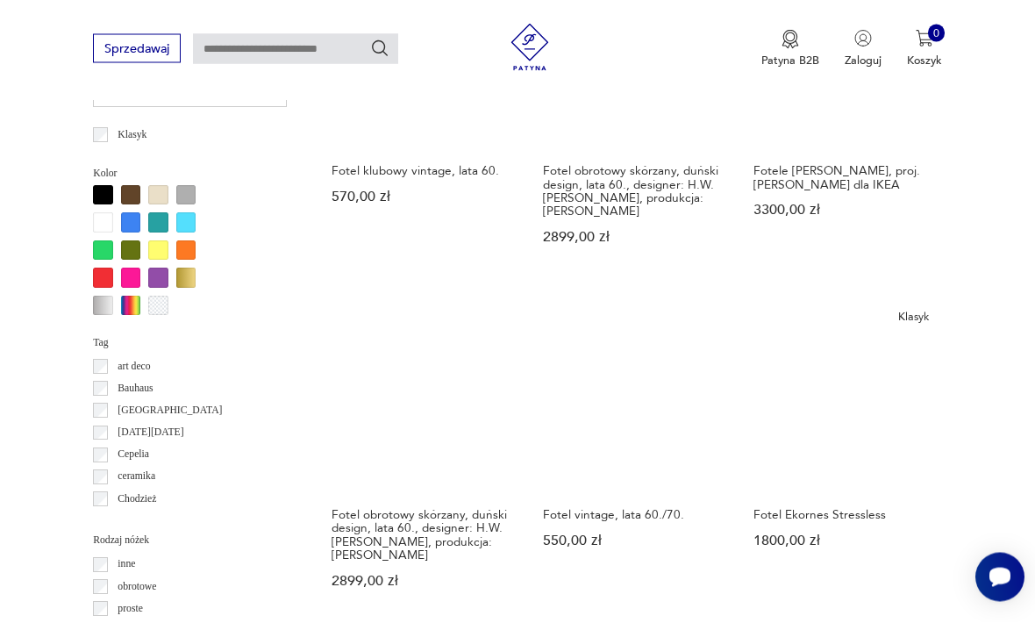
scroll to position [1468, 0]
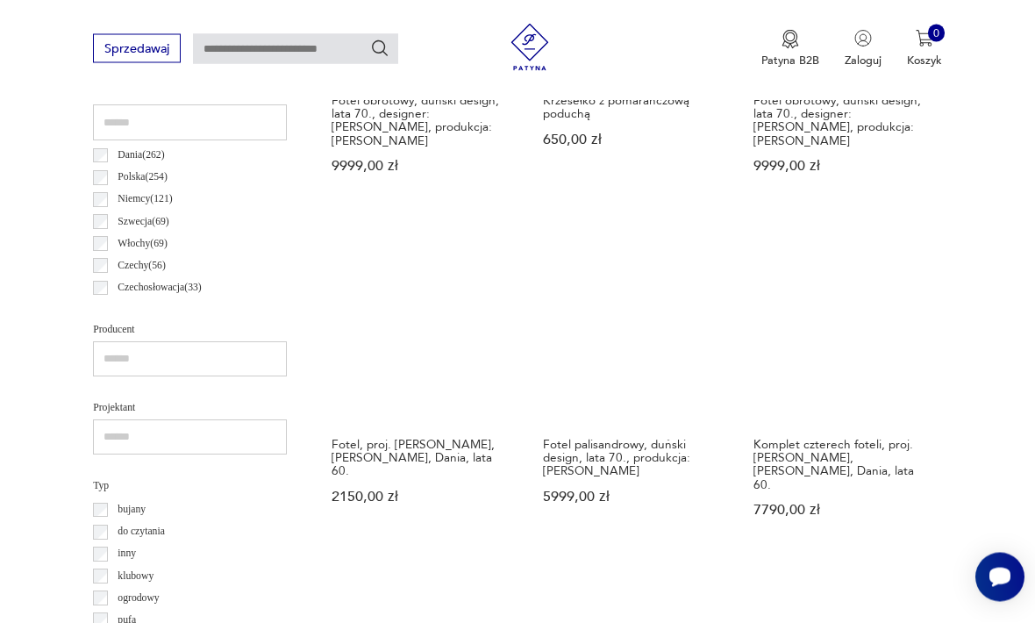
scroll to position [842, 0]
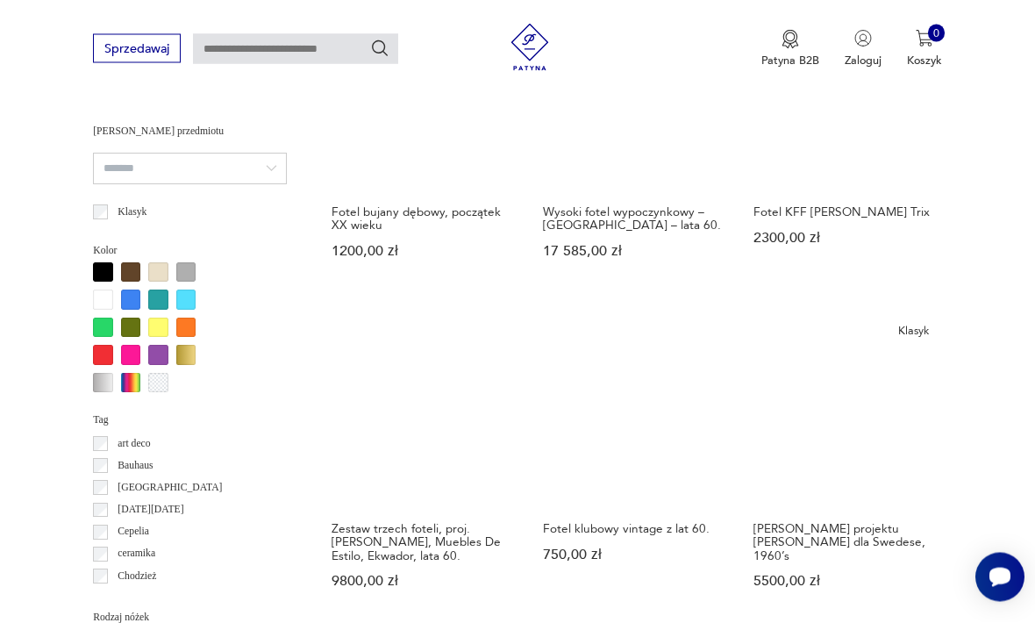
scroll to position [1391, 0]
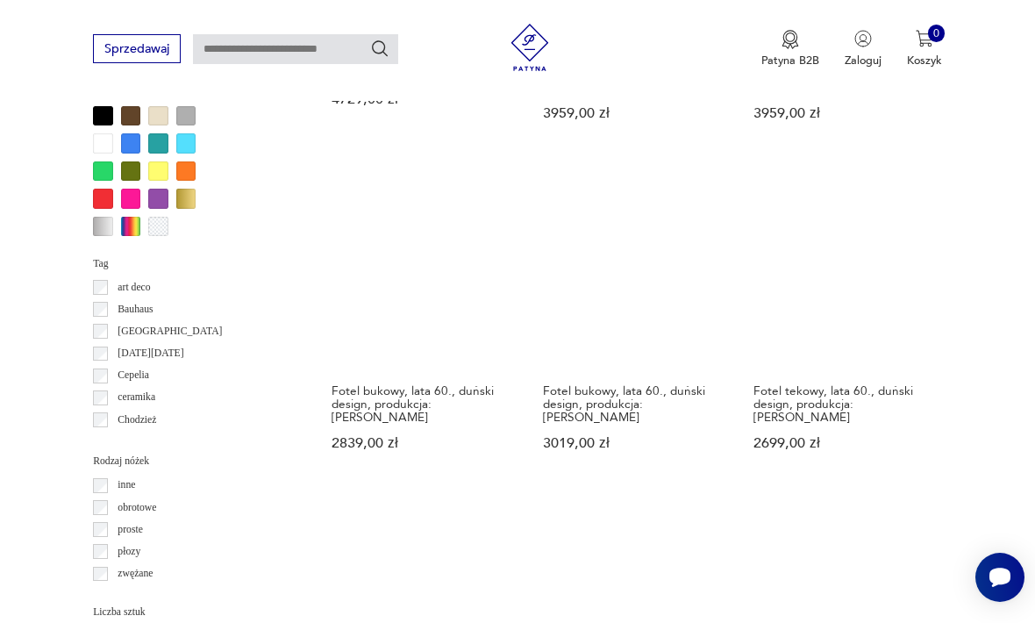
scroll to position [1560, 0]
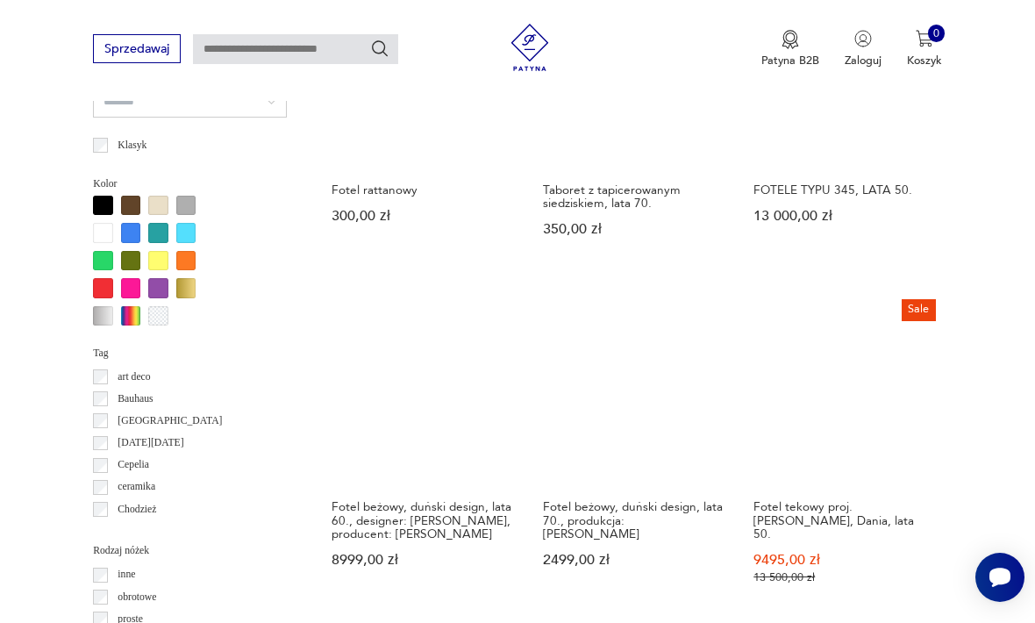
scroll to position [1464, 0]
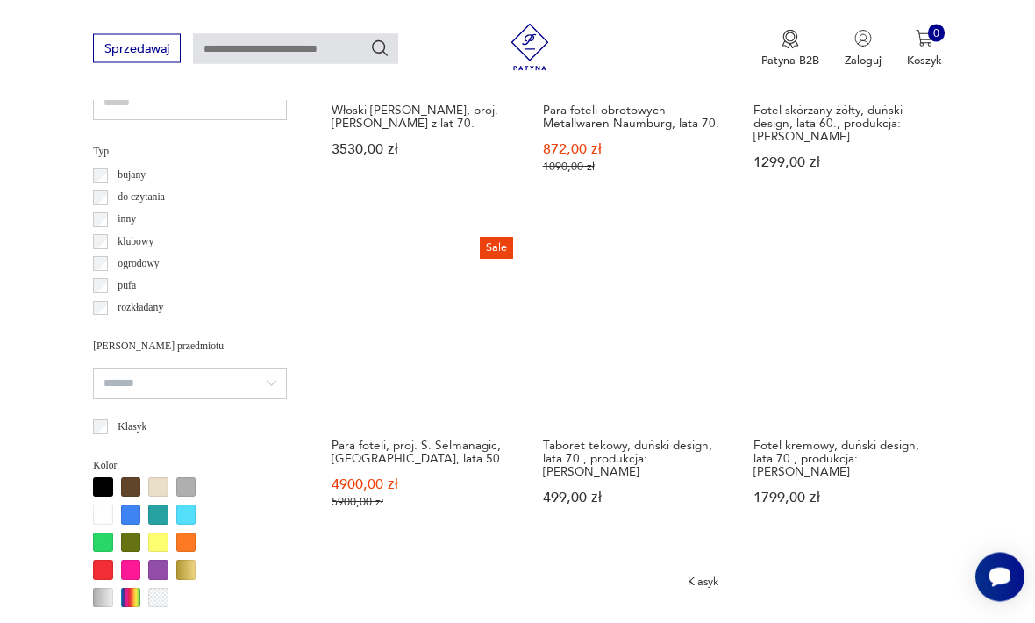
scroll to position [1175, 0]
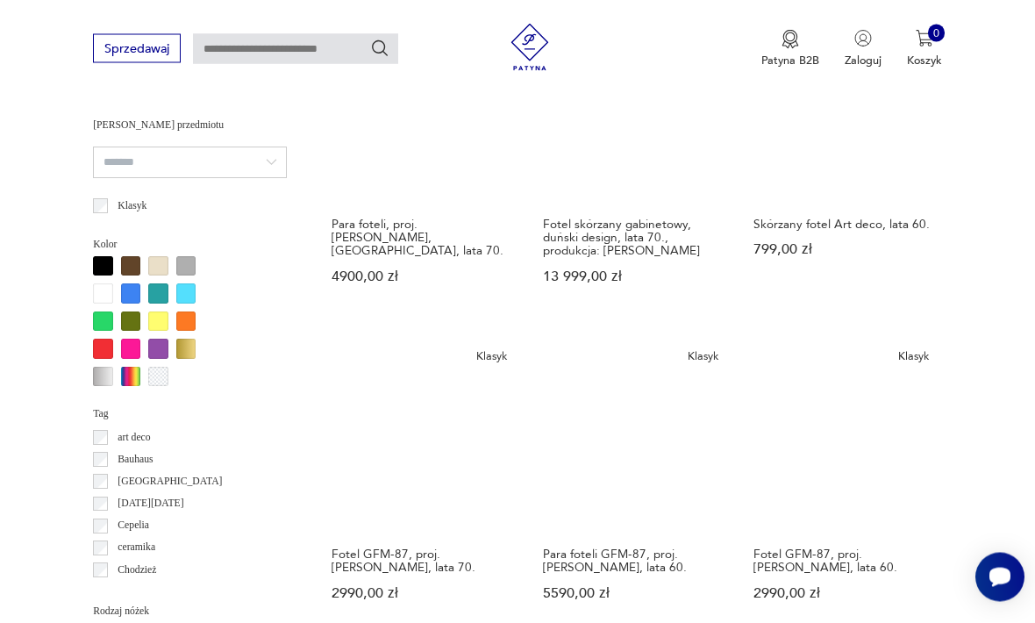
scroll to position [1408, 0]
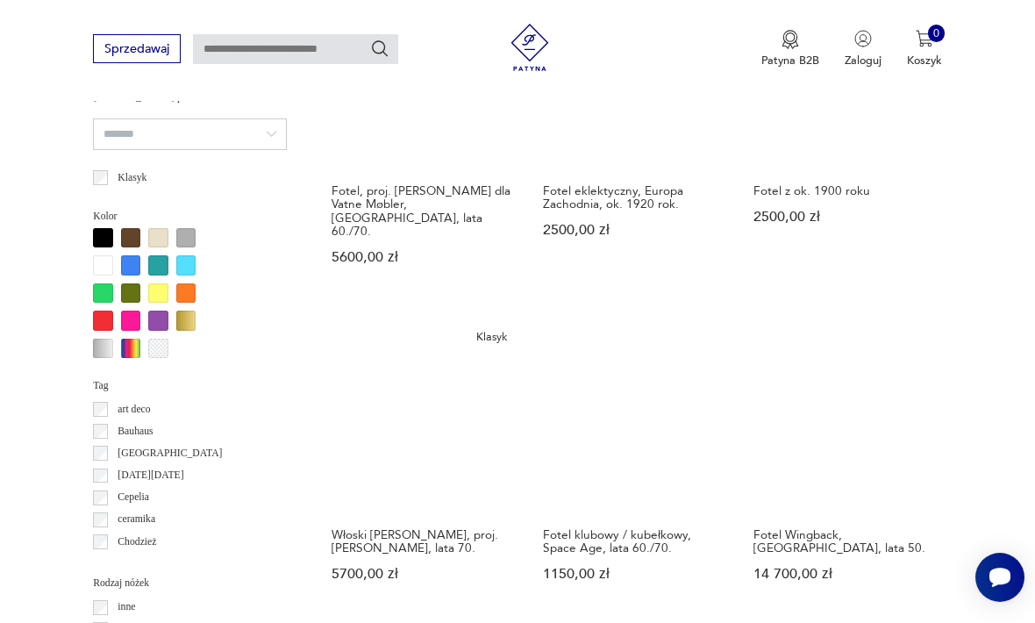
scroll to position [1431, 0]
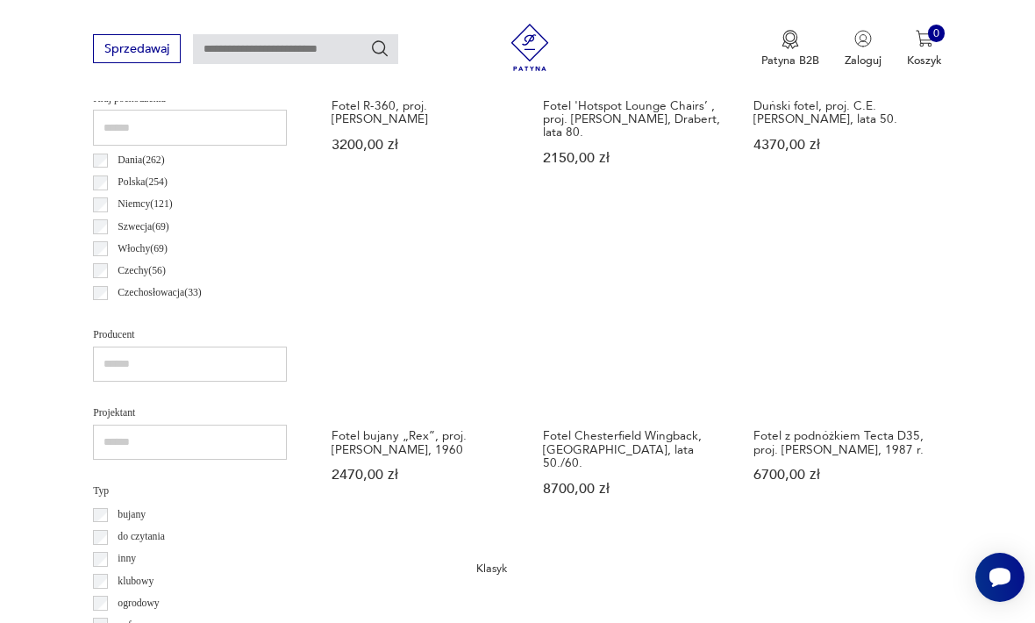
scroll to position [838, 0]
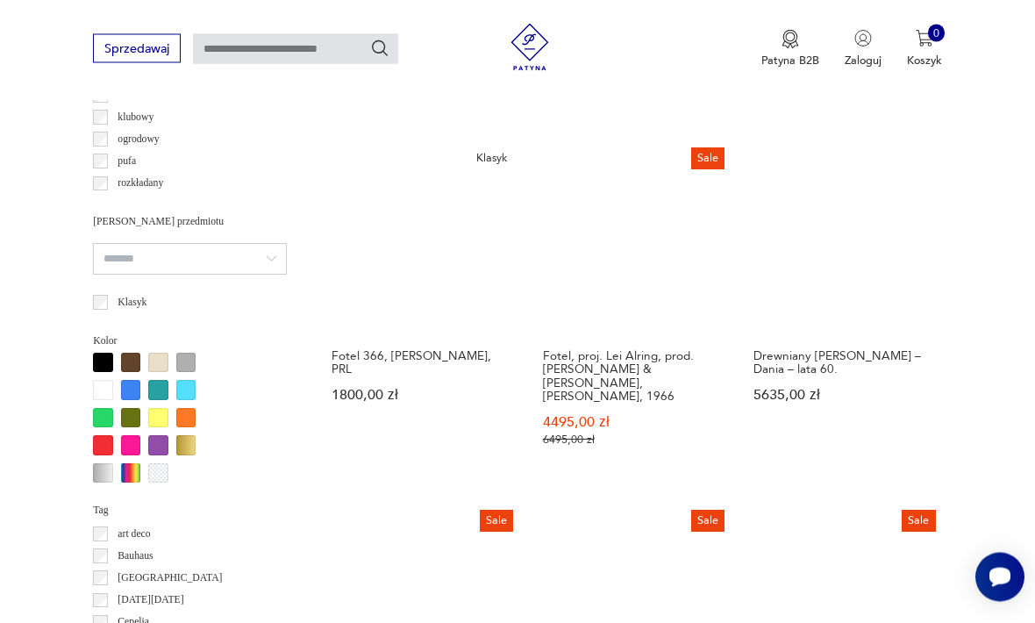
scroll to position [1300, 0]
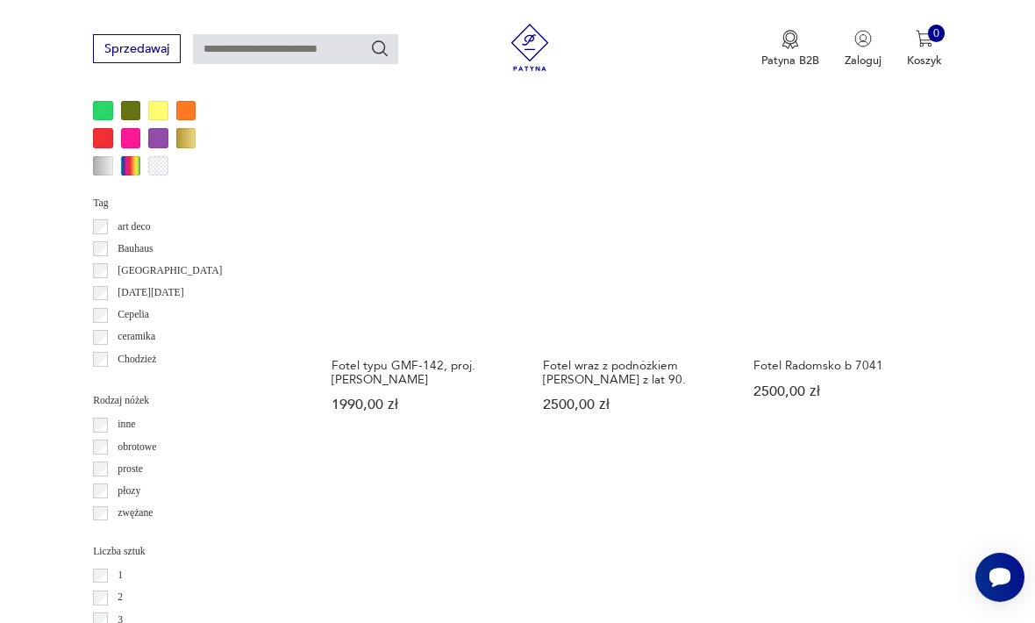
scroll to position [1632, 0]
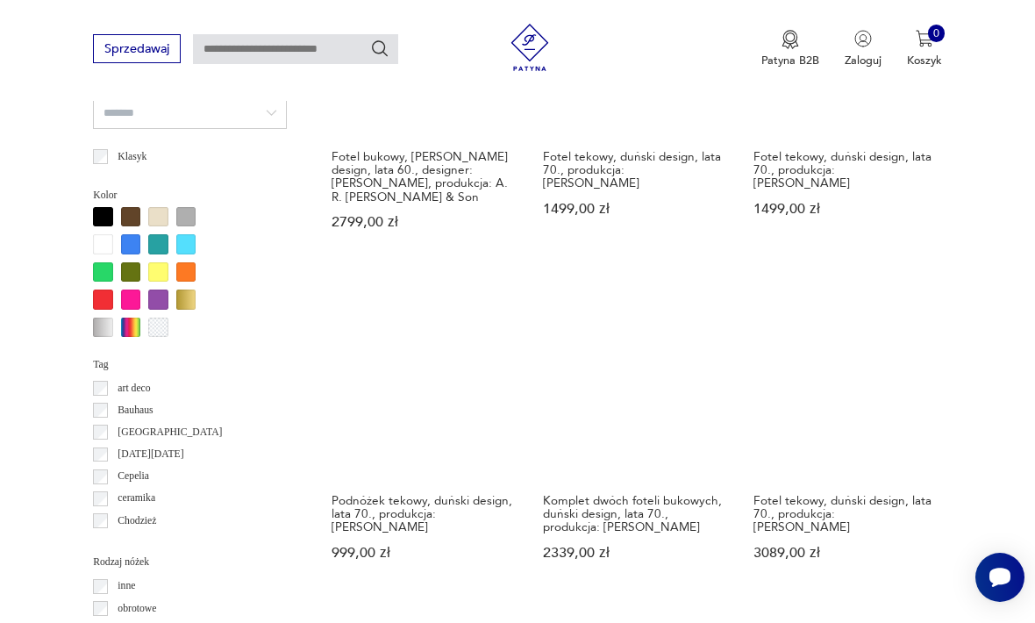
scroll to position [1446, 0]
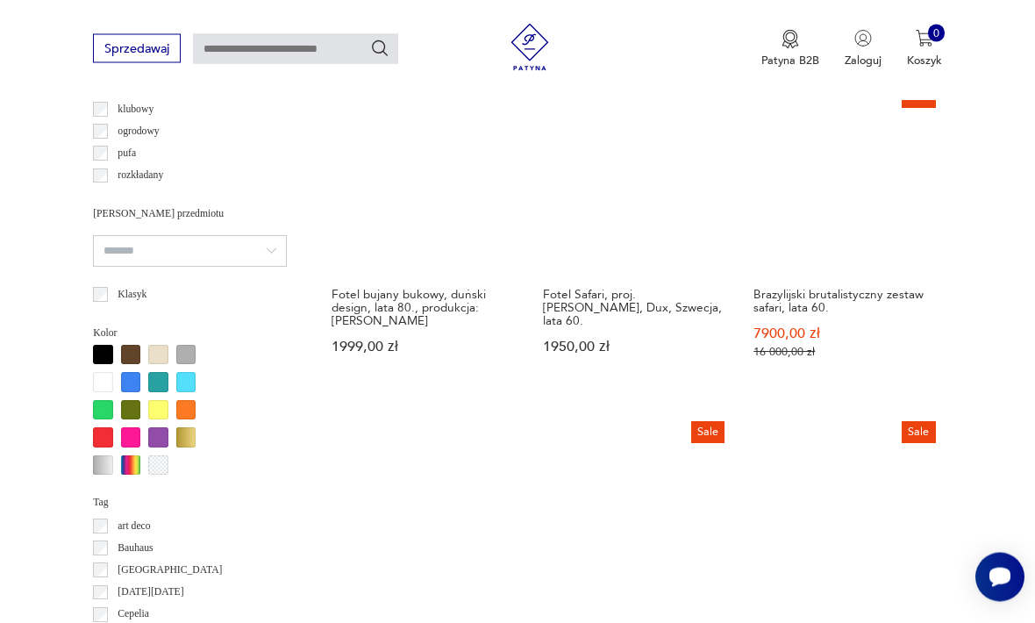
scroll to position [1354, 0]
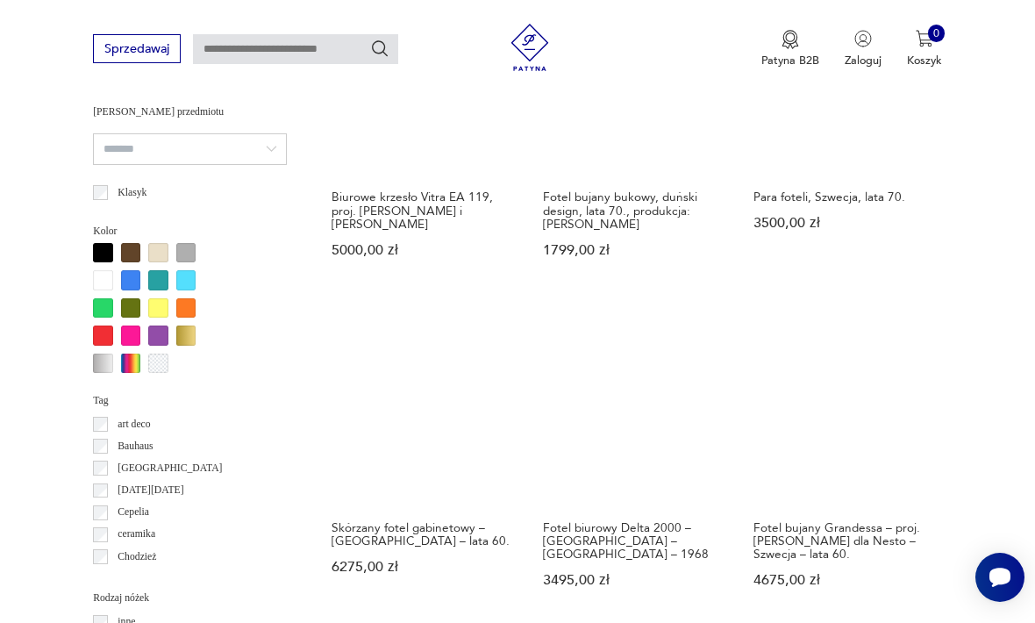
scroll to position [1425, 0]
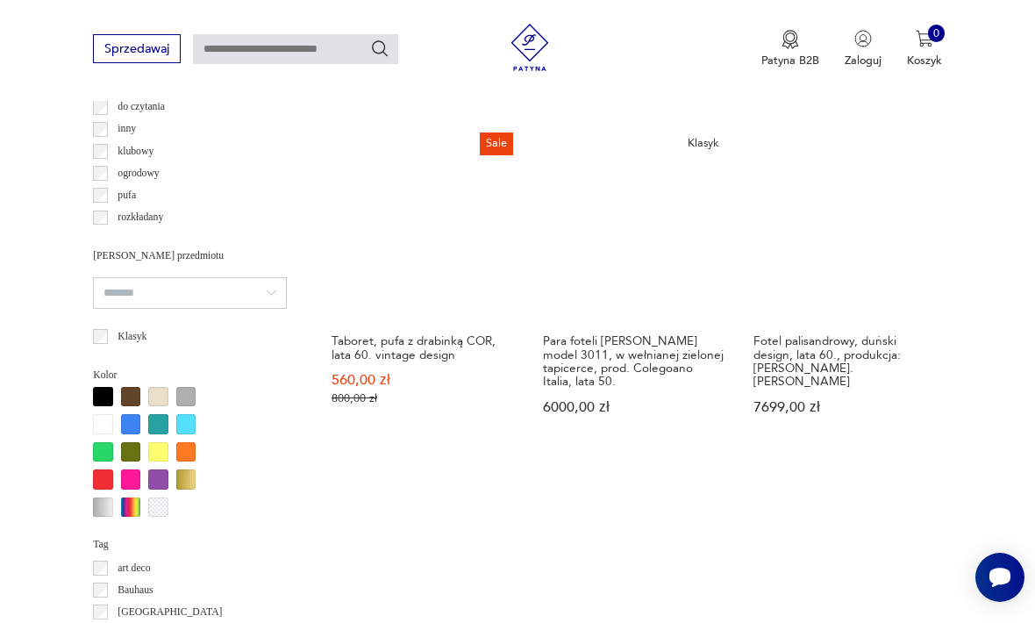
scroll to position [1266, 0]
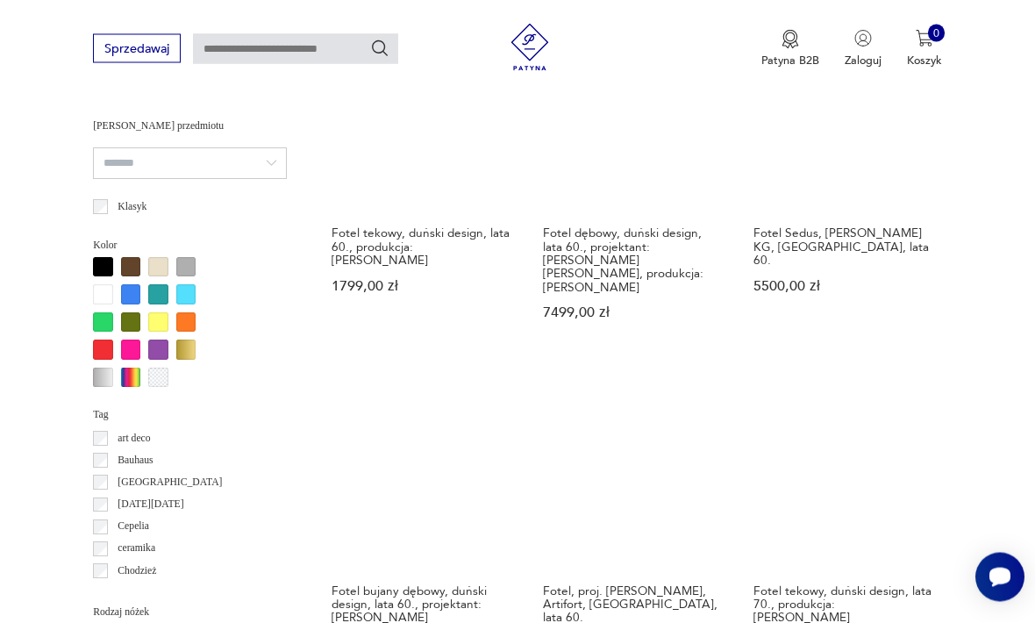
scroll to position [1449, 0]
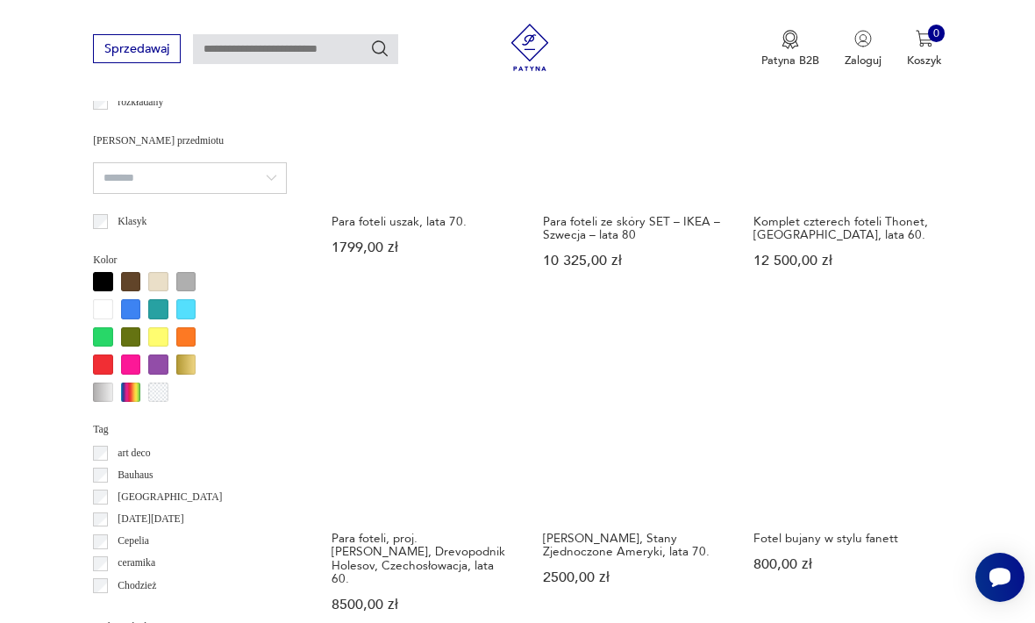
scroll to position [1383, 0]
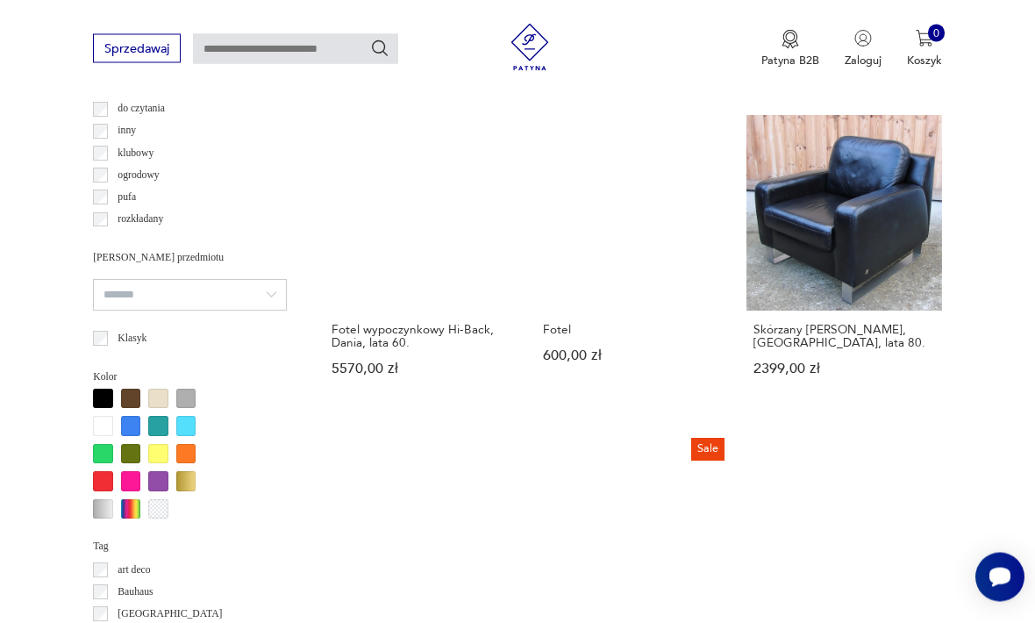
scroll to position [1264, 0]
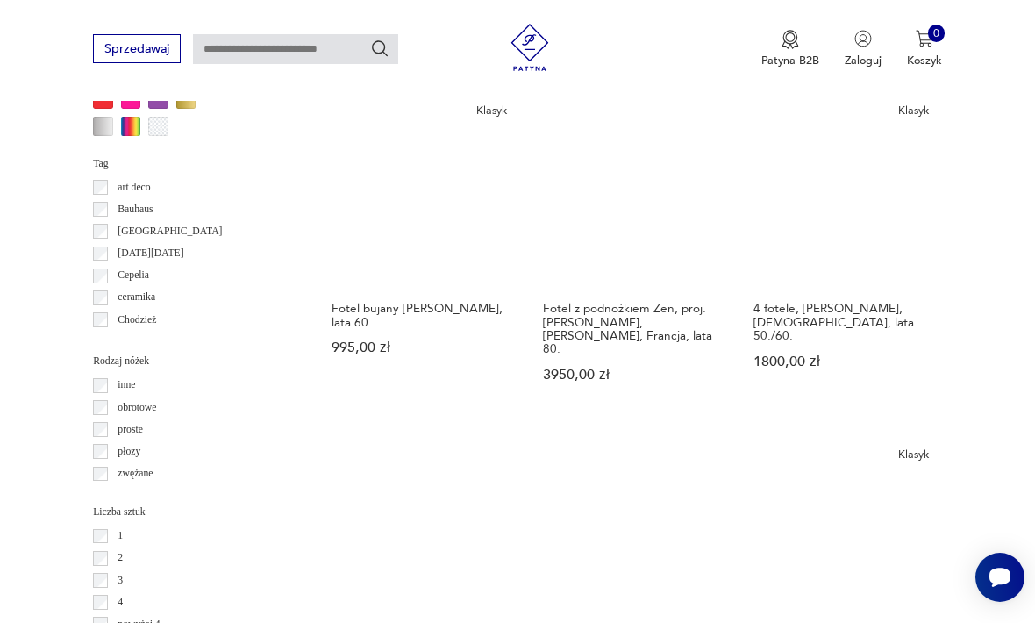
scroll to position [1701, 0]
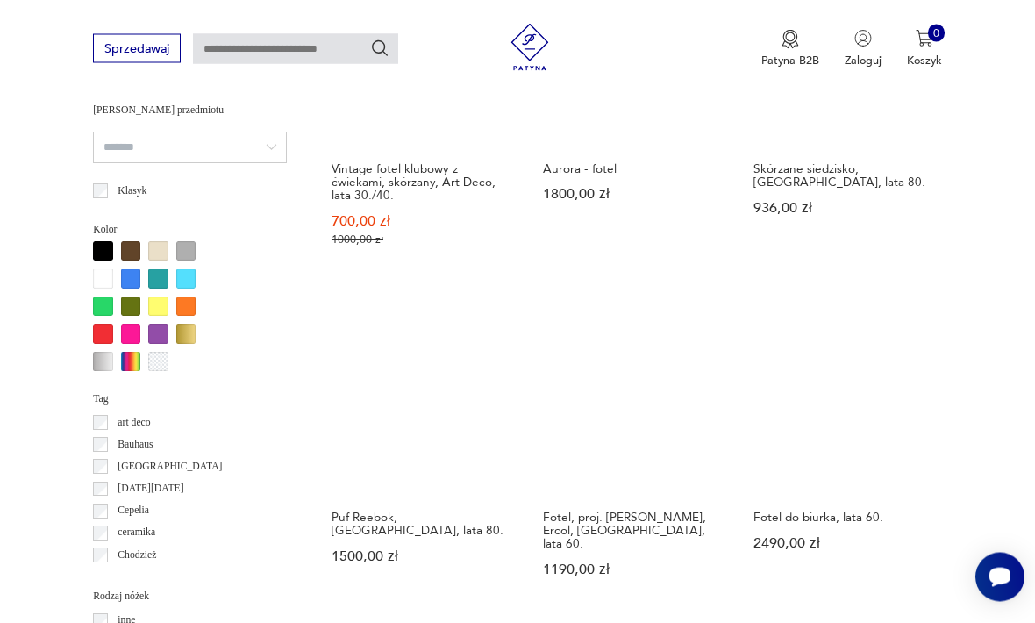
scroll to position [1417, 0]
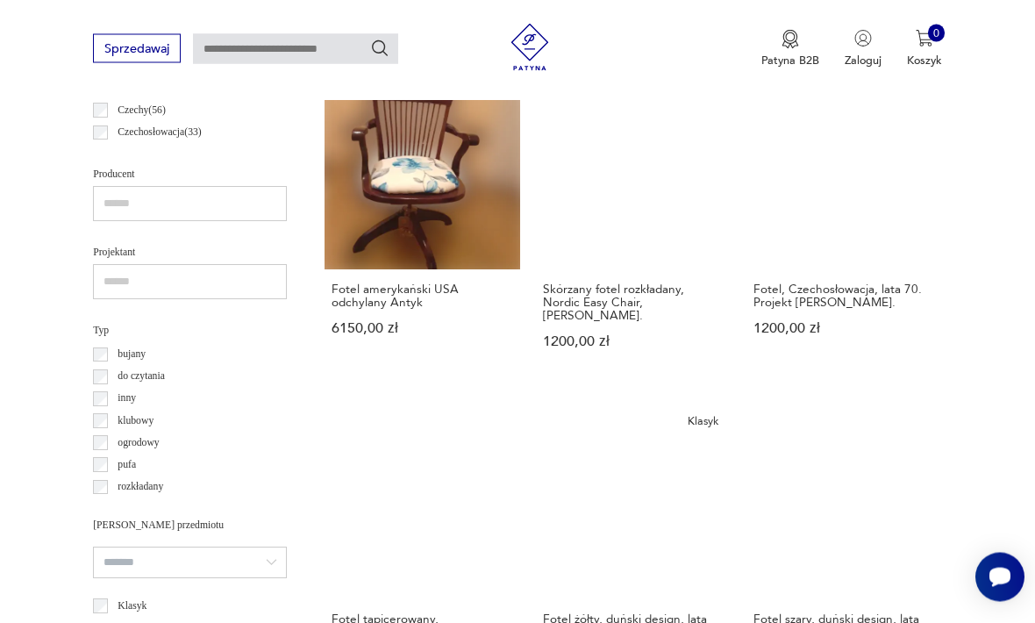
scroll to position [1054, 0]
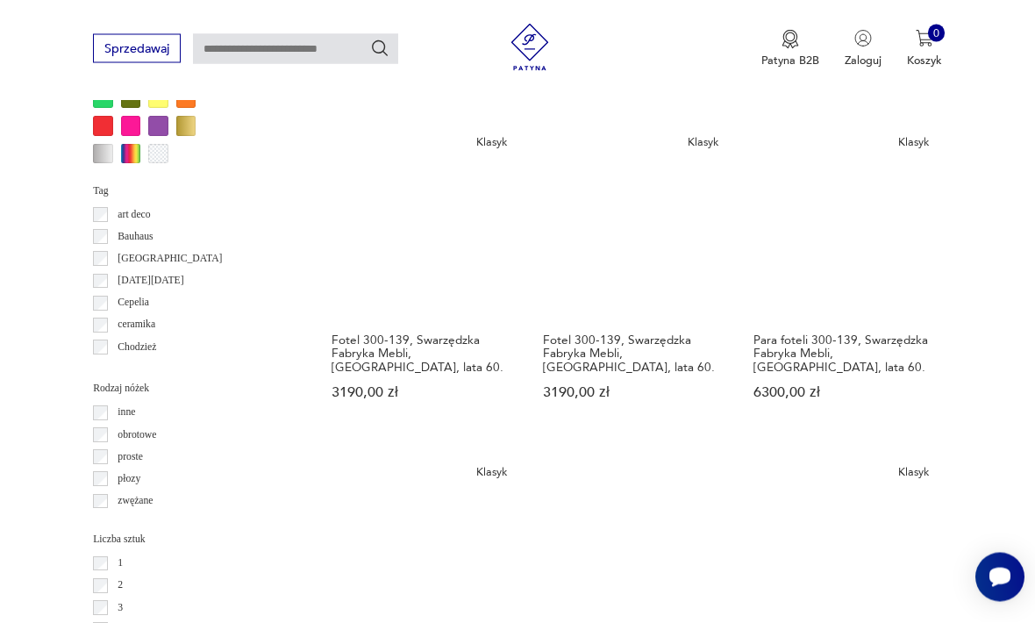
scroll to position [1623, 0]
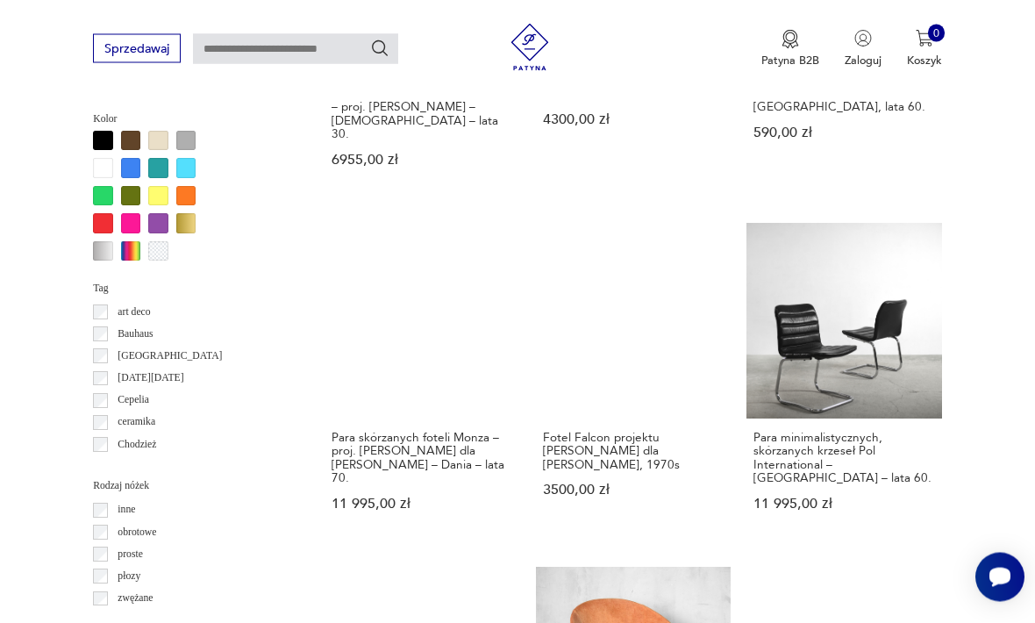
scroll to position [1536, 0]
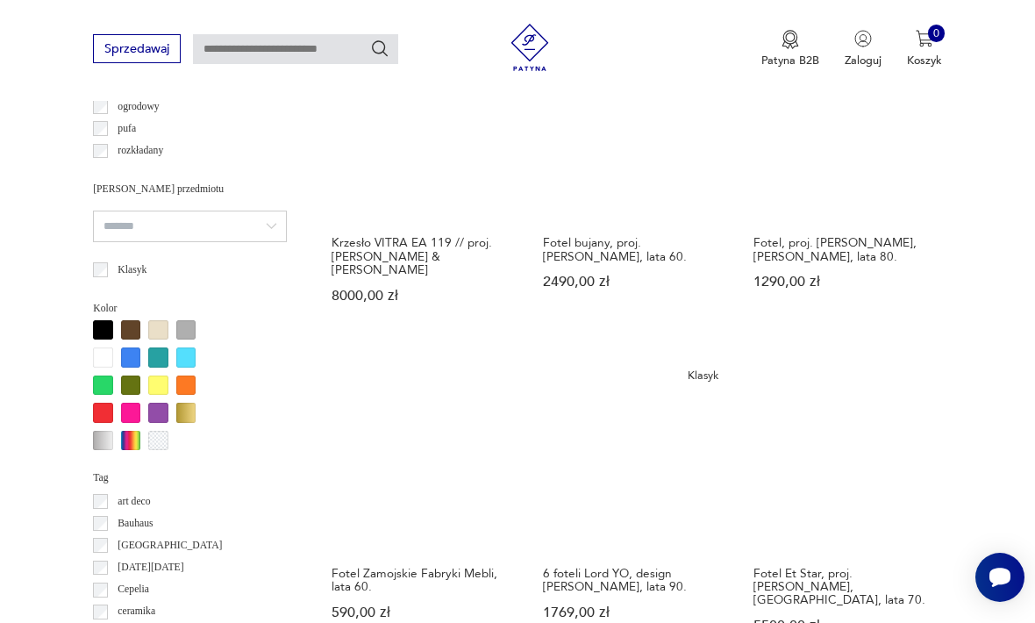
scroll to position [1337, 0]
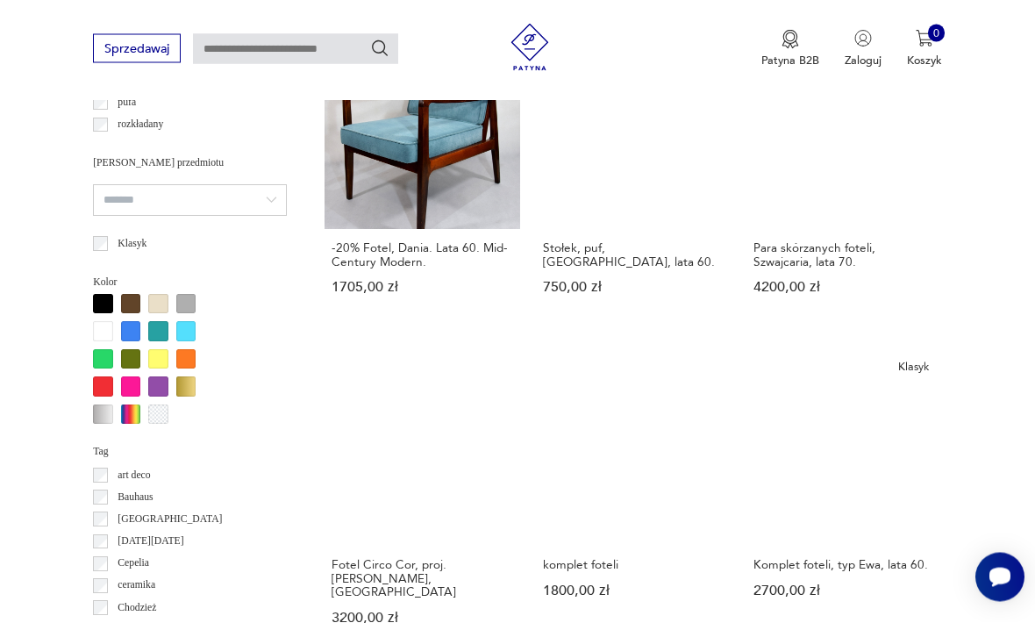
scroll to position [1360, 0]
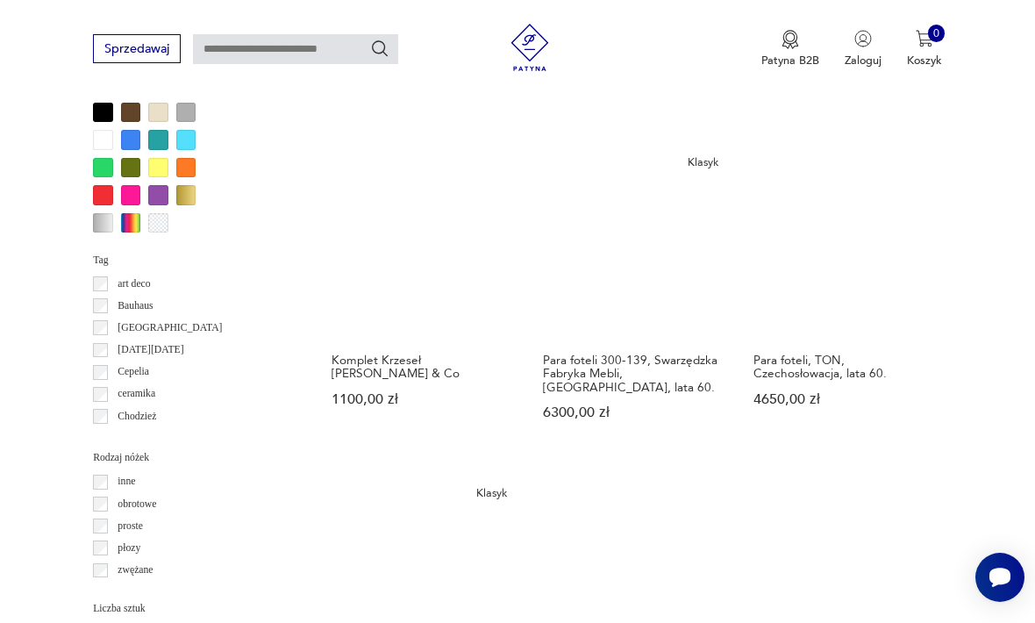
scroll to position [1577, 0]
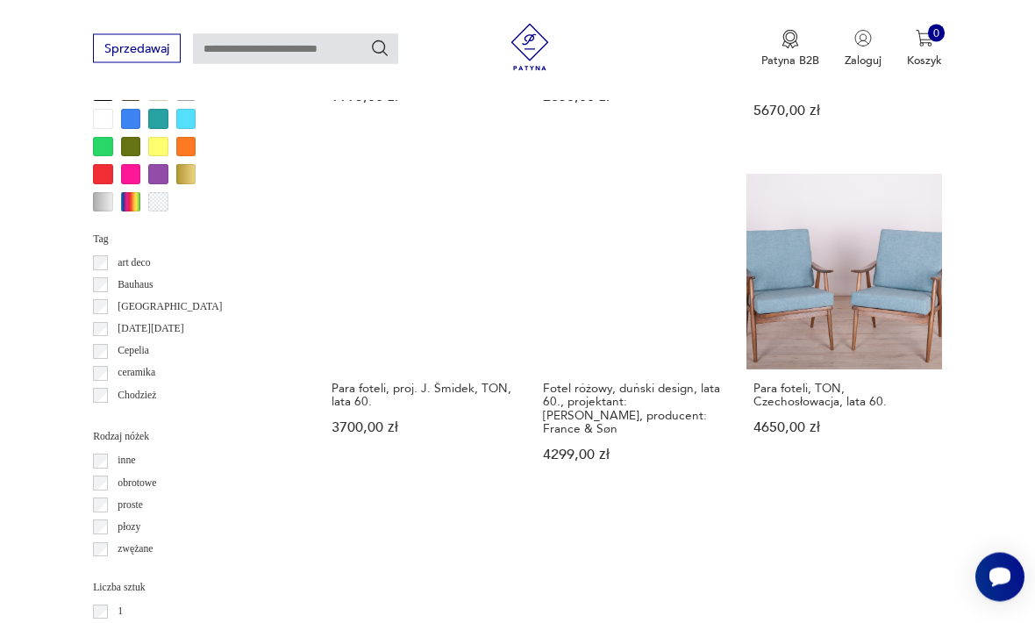
scroll to position [1571, 0]
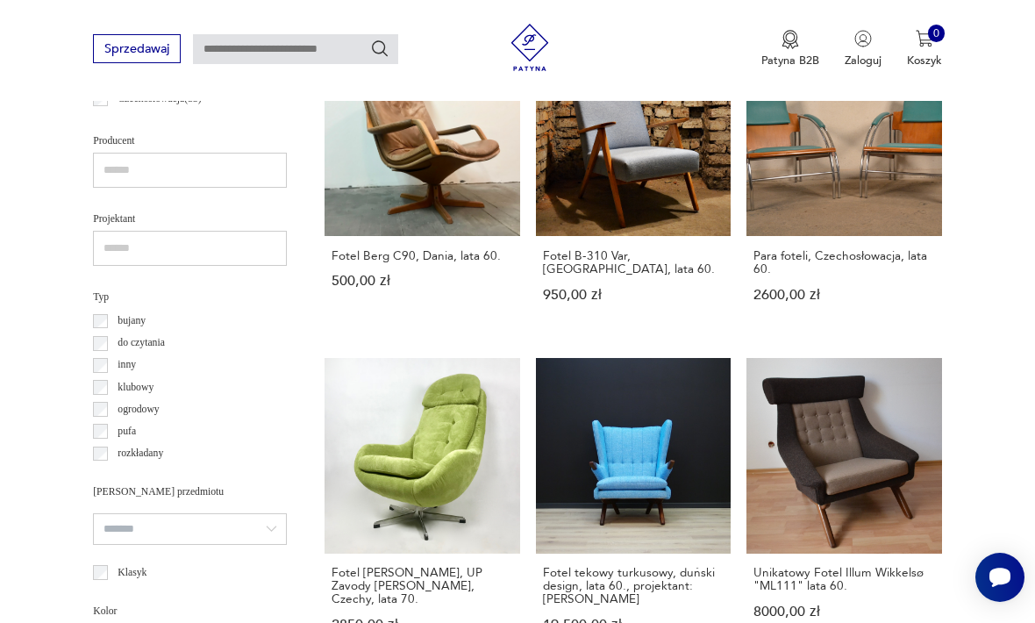
scroll to position [1035, 0]
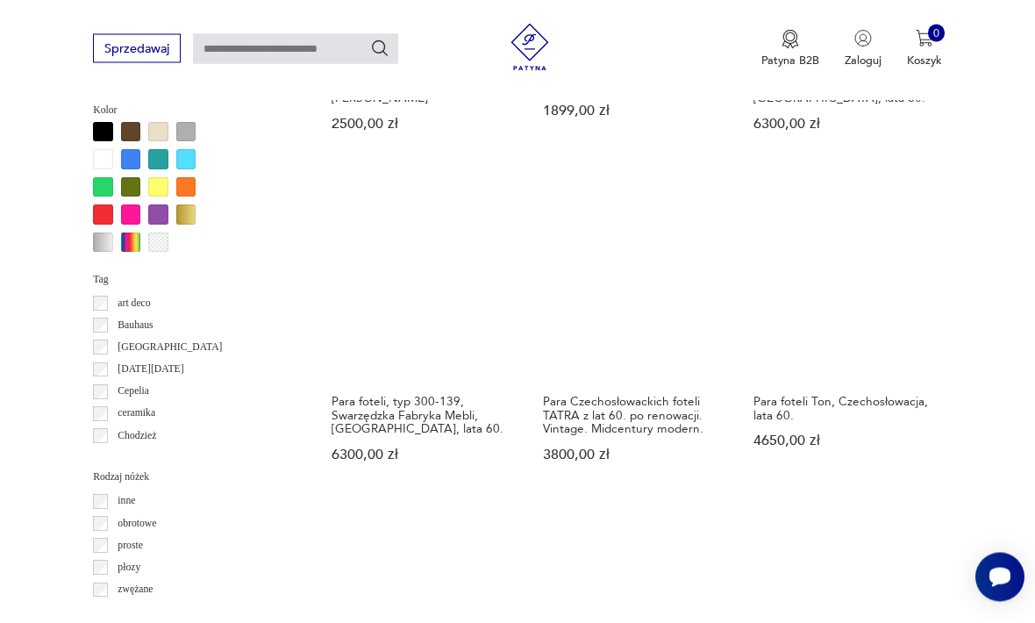
scroll to position [1536, 0]
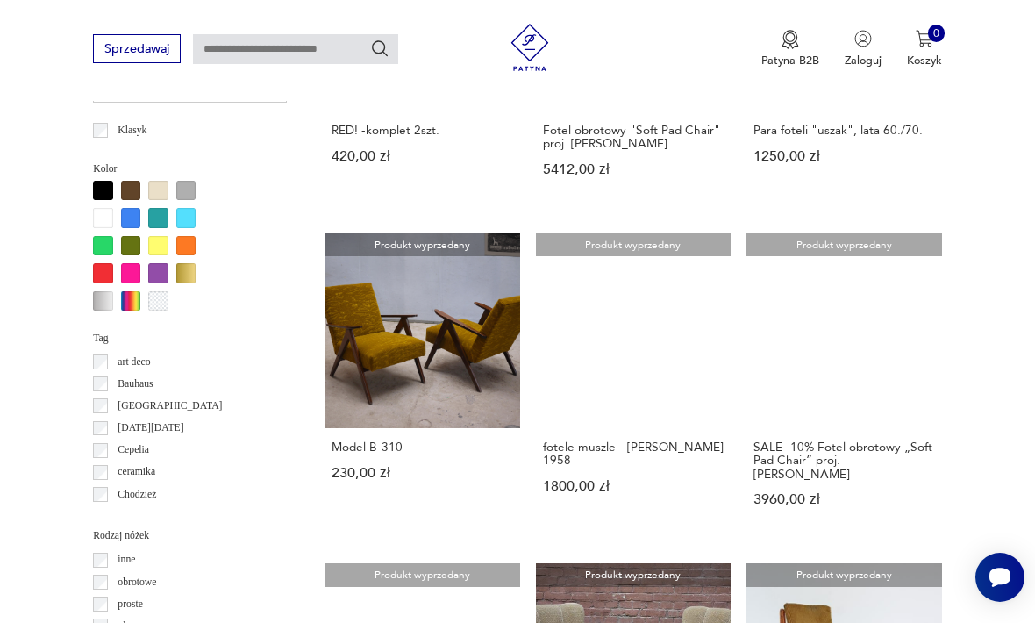
scroll to position [1474, 0]
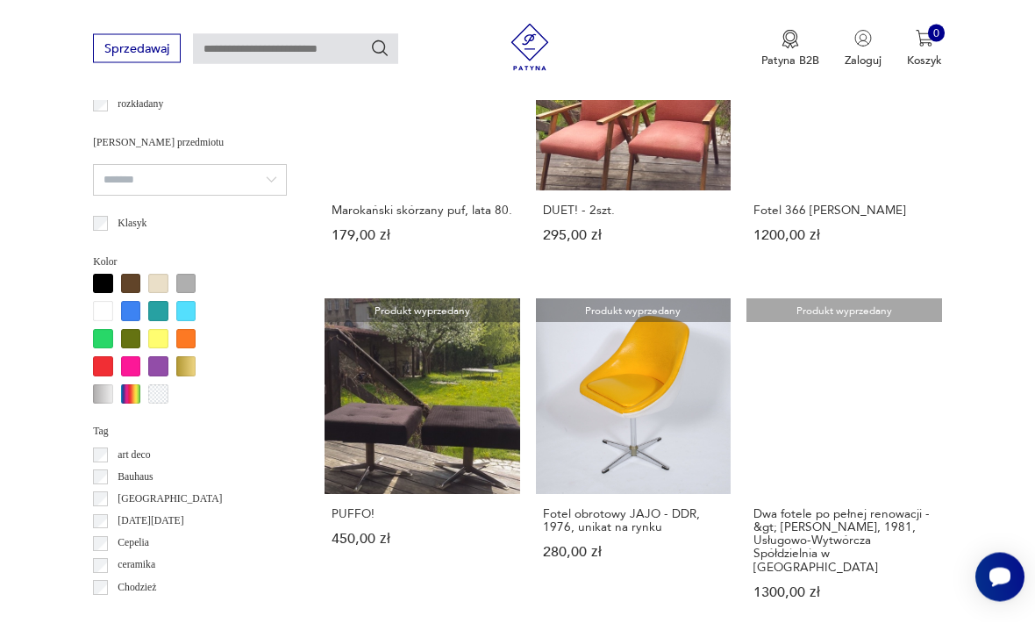
scroll to position [1379, 0]
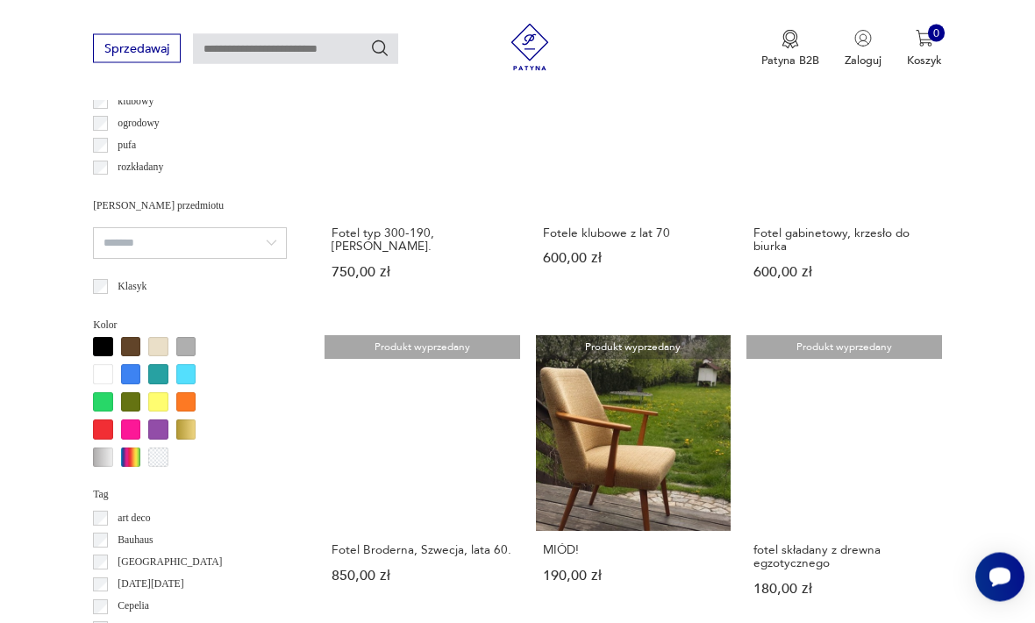
scroll to position [1317, 0]
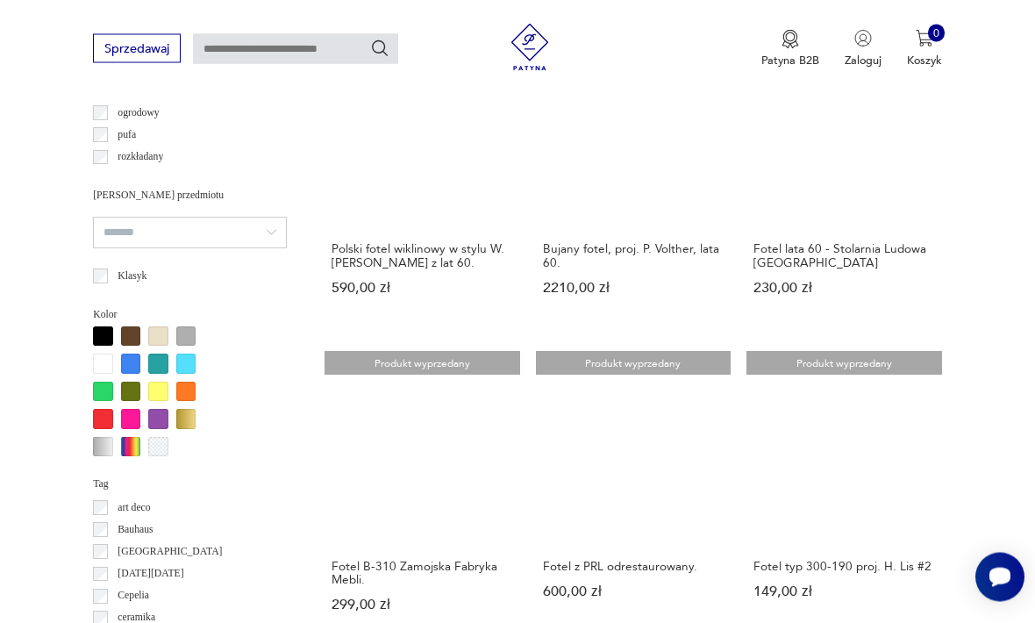
scroll to position [1326, 0]
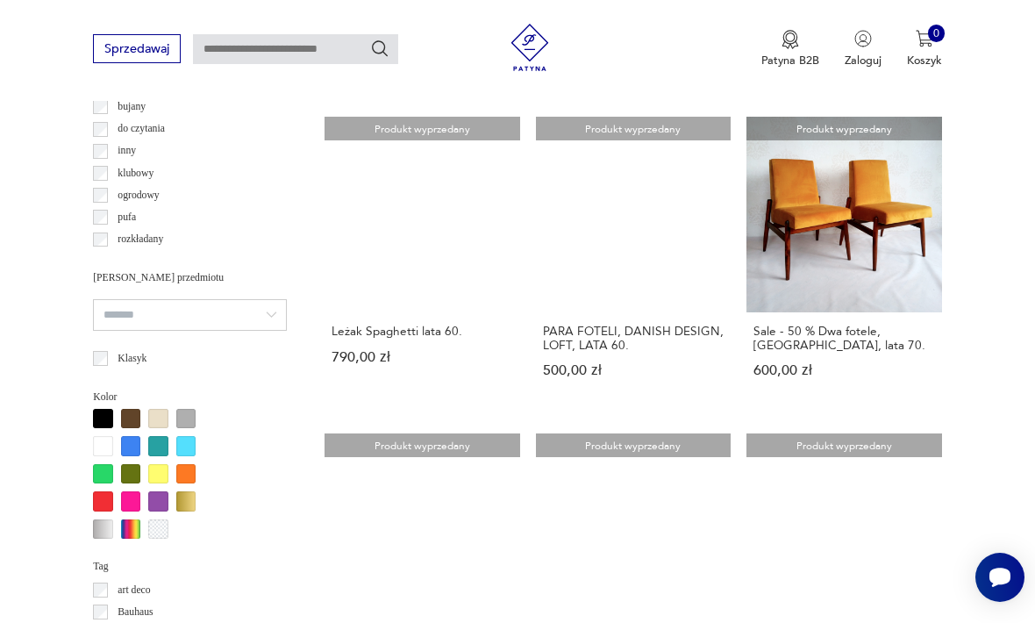
scroll to position [1327, 0]
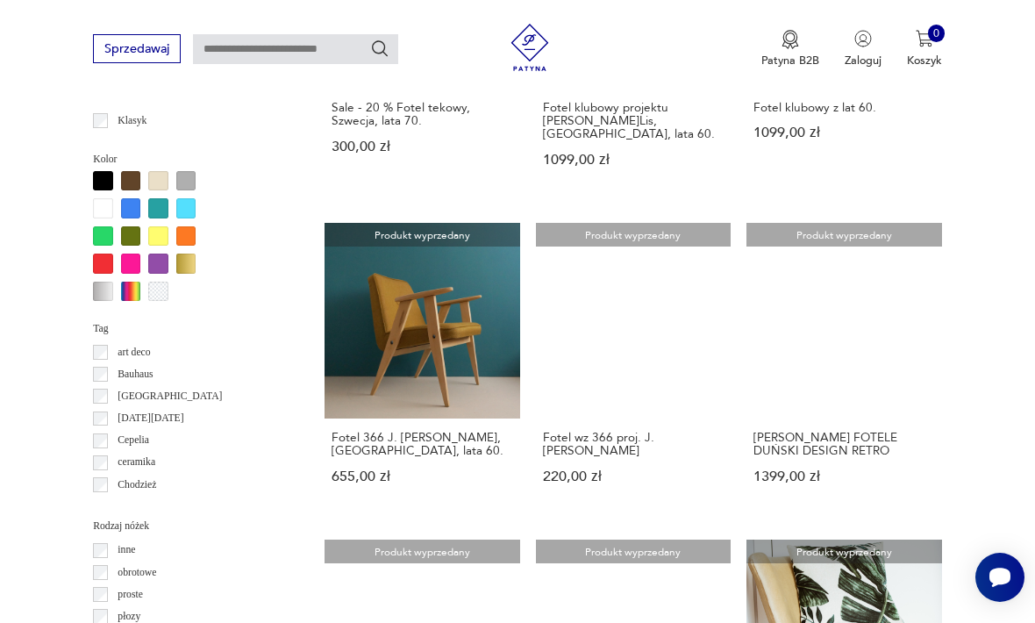
scroll to position [1497, 0]
